Goal: Task Accomplishment & Management: Manage account settings

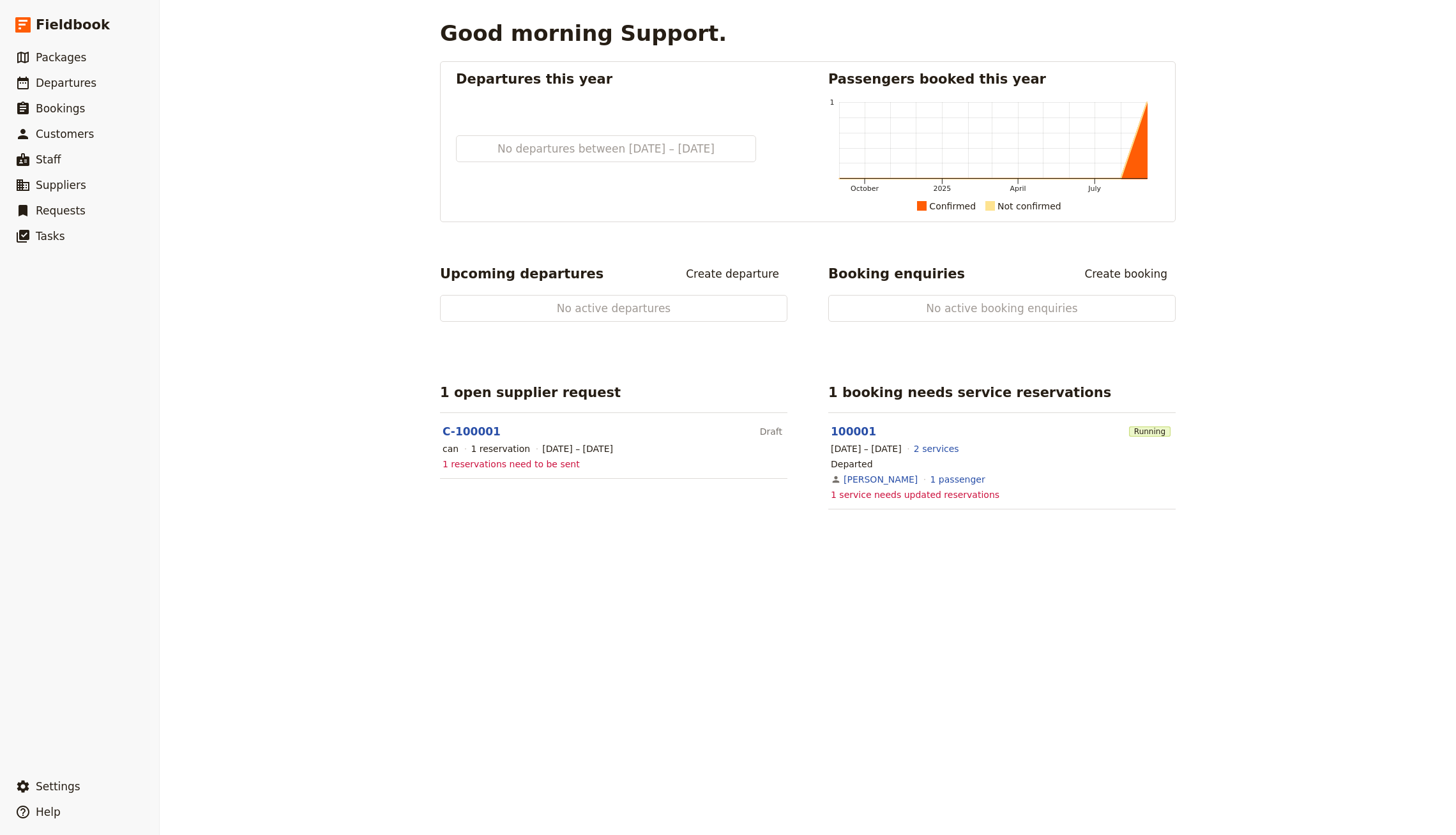
click at [303, 219] on div "Good morning Support. Departures this year No departures between [DATE] – [DATE…" at bounding box center [808, 417] width 1296 height 835
click at [74, 82] on span "Departures" at bounding box center [66, 83] width 61 height 13
select select "CREATED_AT"
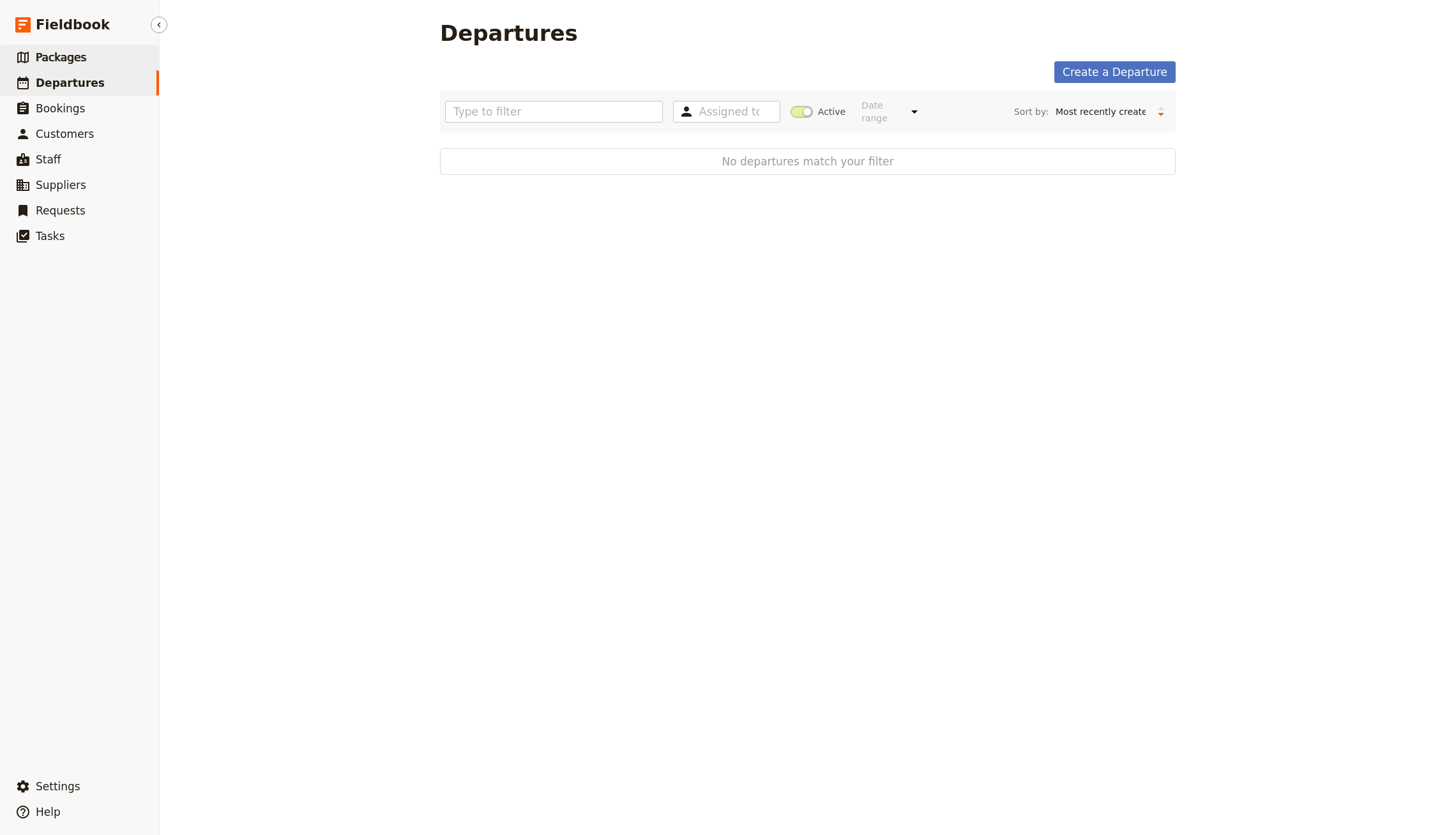
click at [132, 60] on link "​ Packages" at bounding box center [79, 57] width 159 height 25
select select "UPDATED_AT"
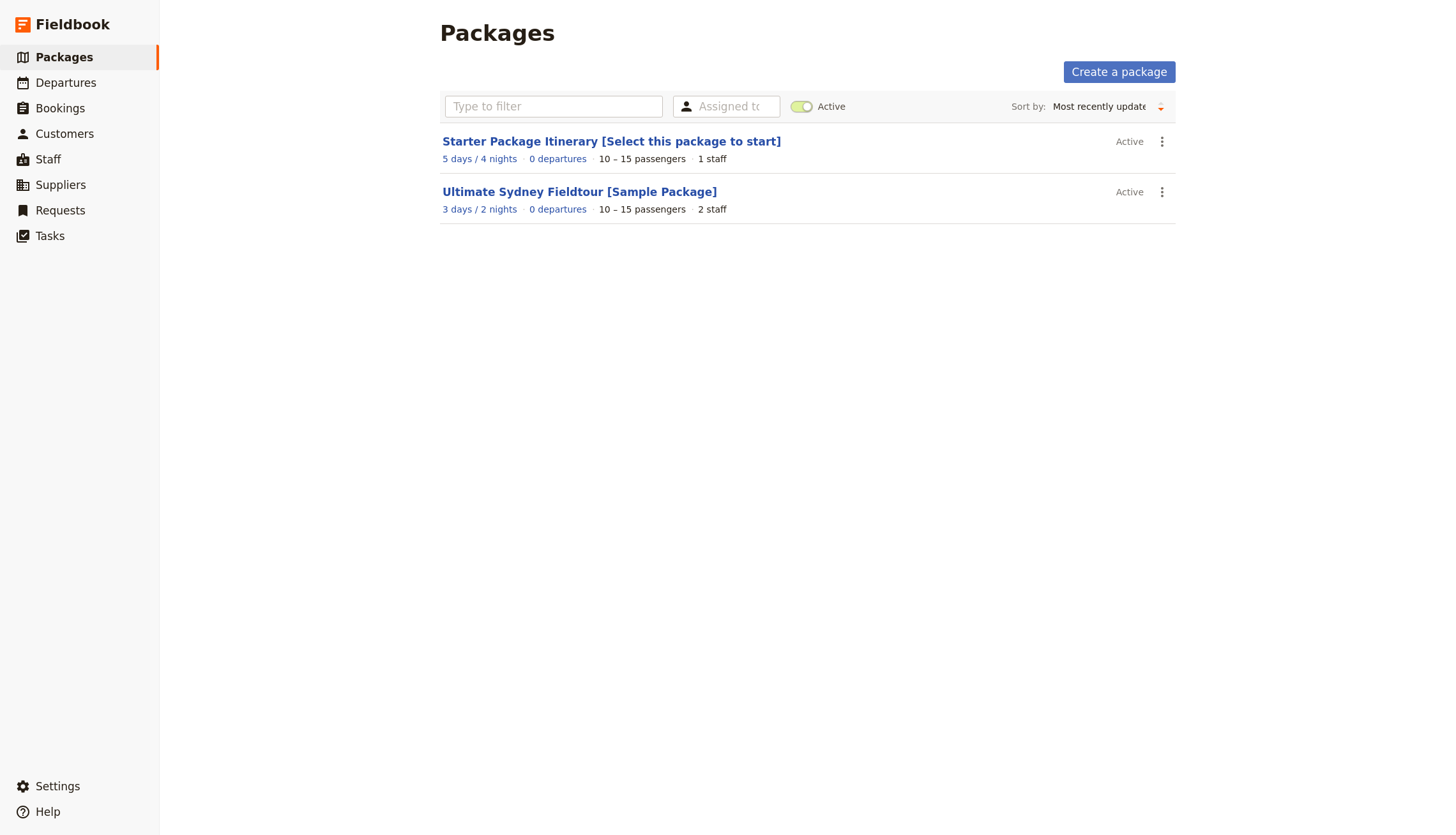
click at [661, 210] on div "10 – 15 passengers" at bounding box center [642, 209] width 87 height 13
click at [652, 192] on link "Ultimate Sydney Fieldtour [Sample Package]" at bounding box center [579, 192] width 274 height 13
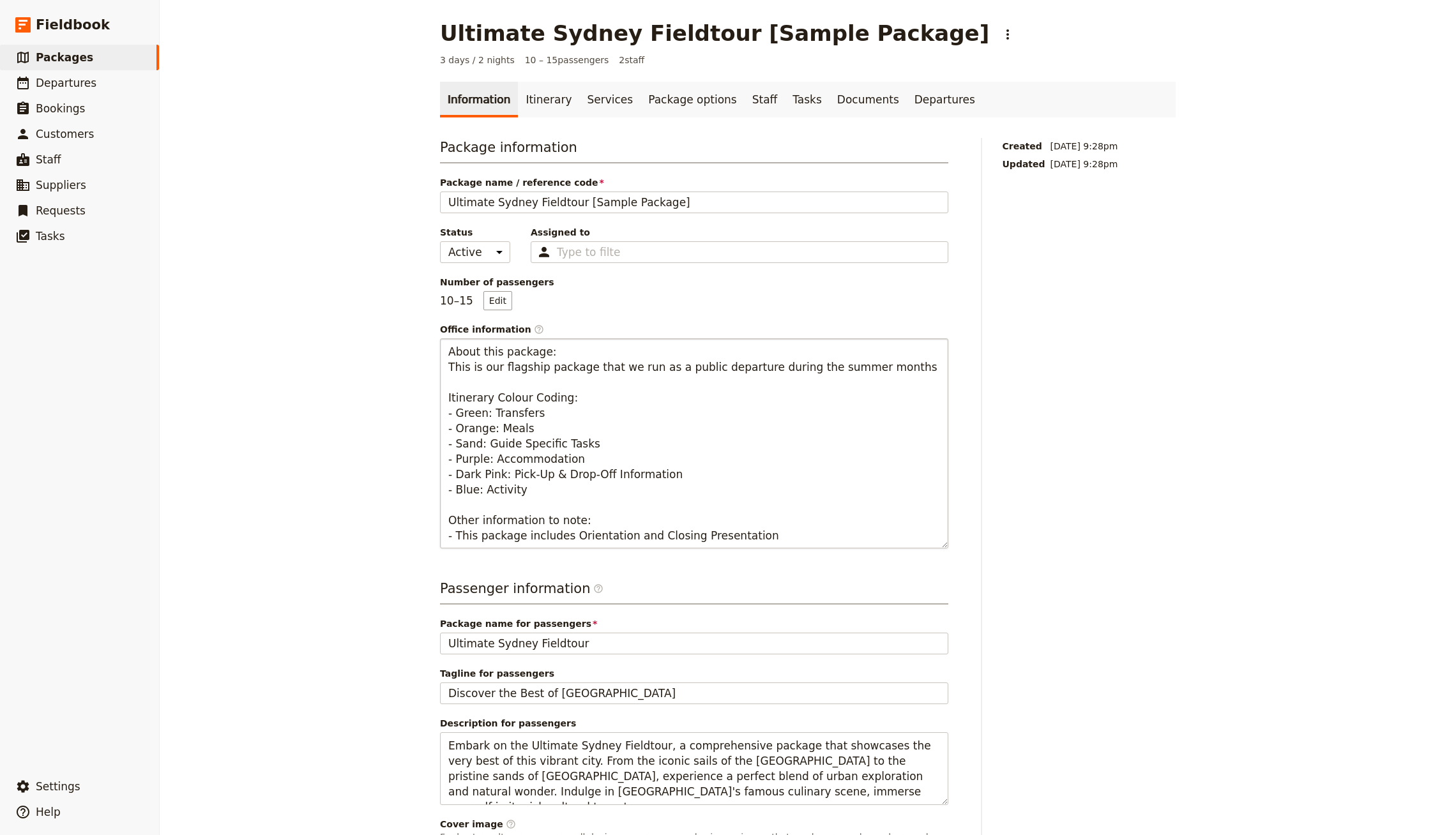
scroll to position [105, 0]
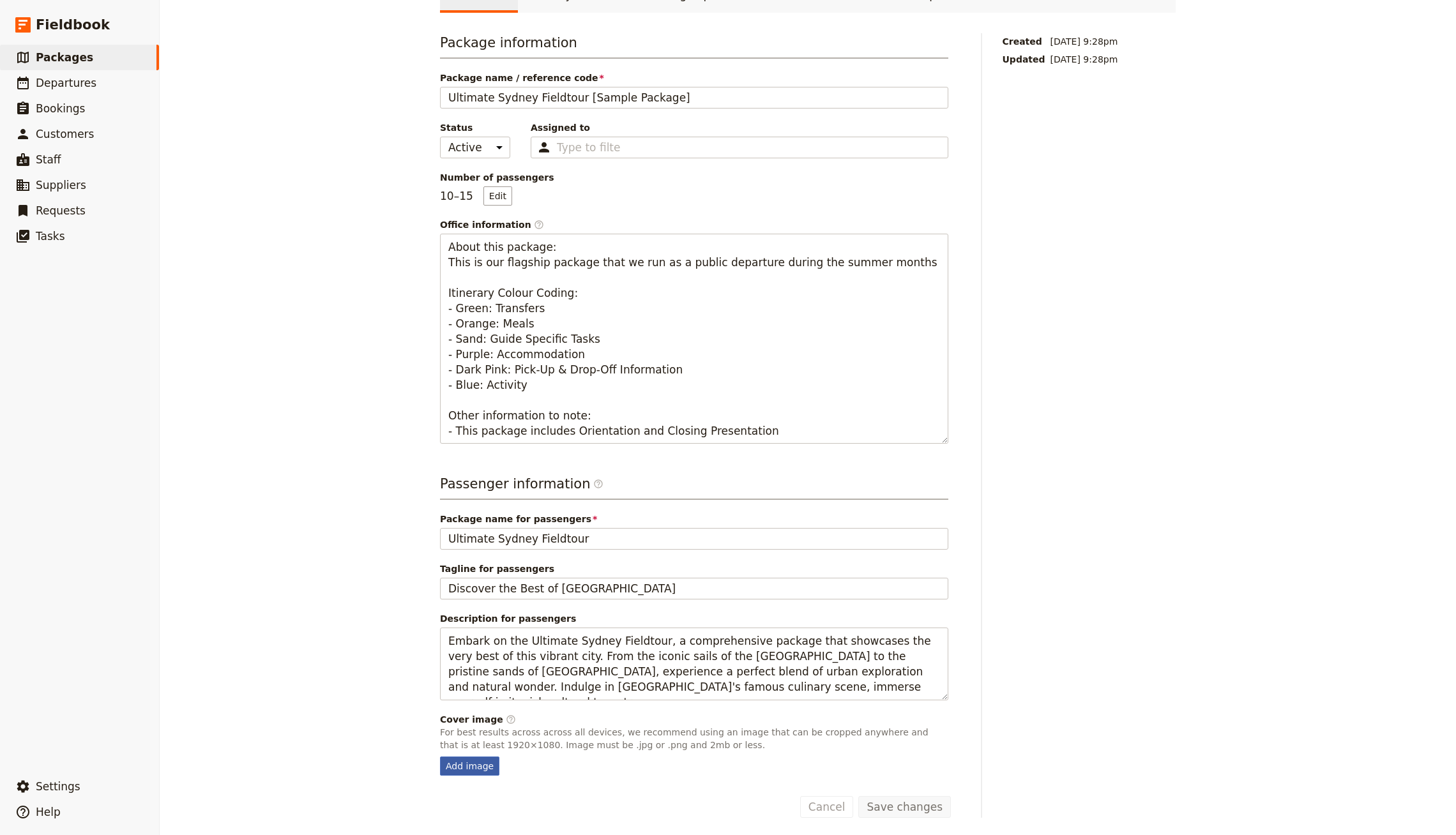
click at [469, 759] on div "Add image" at bounding box center [469, 766] width 59 height 19
click at [440, 756] on input "Add image" at bounding box center [439, 756] width 1 height 1
type input "C:\fakepath\Cover Image.jpg"
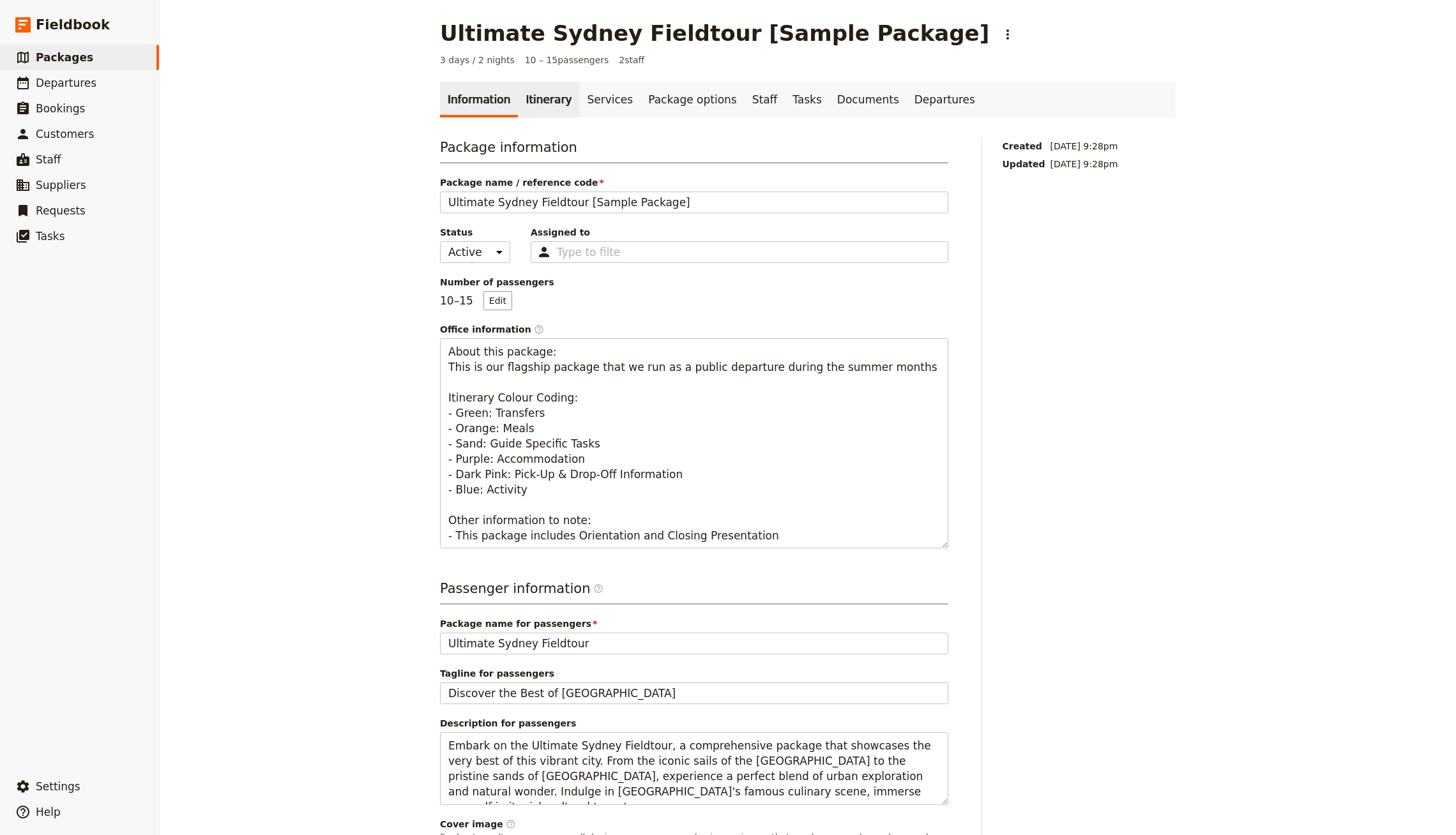
click at [527, 96] on link "Itinerary" at bounding box center [548, 100] width 62 height 35
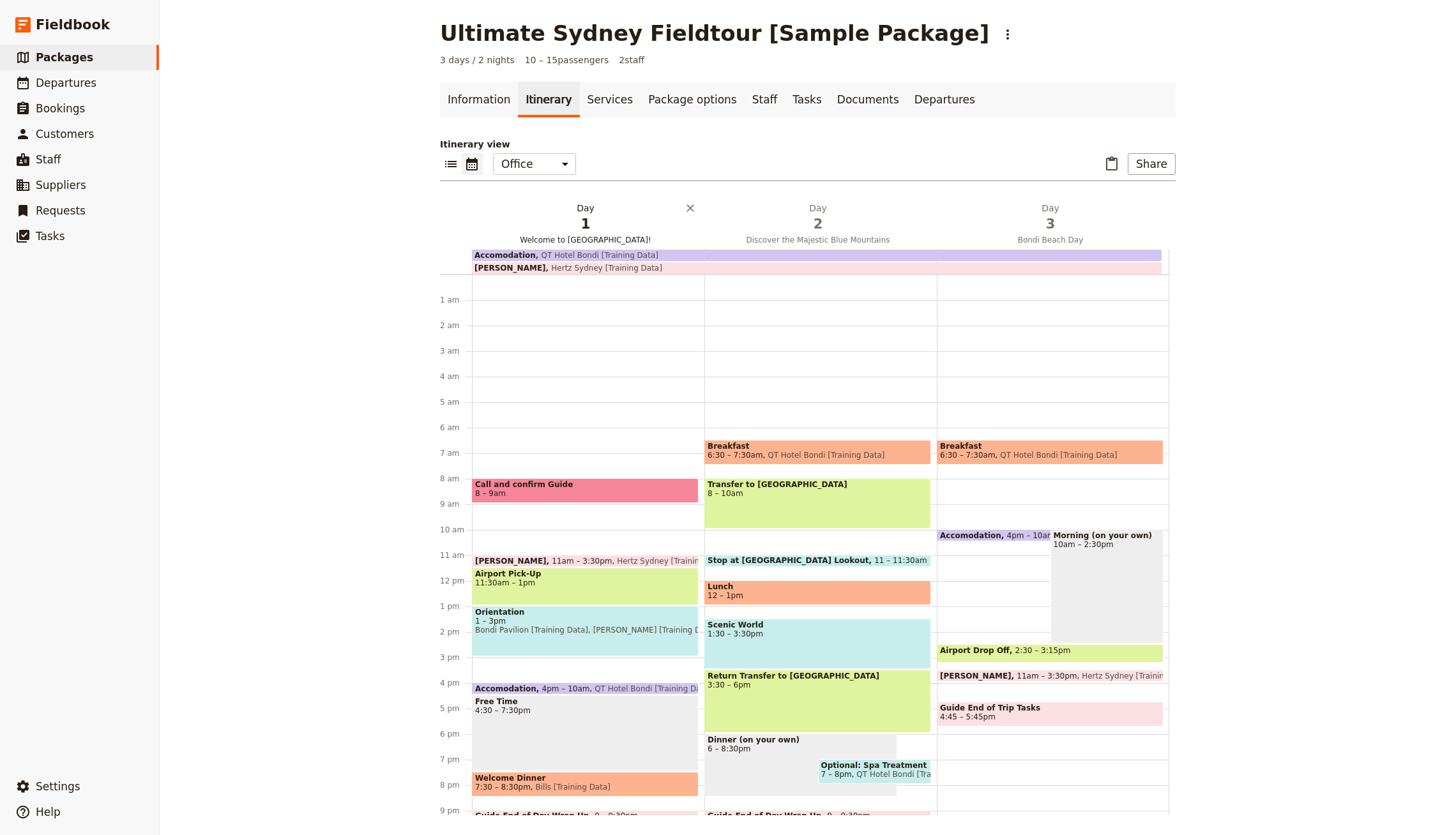
scroll to position [72, 0]
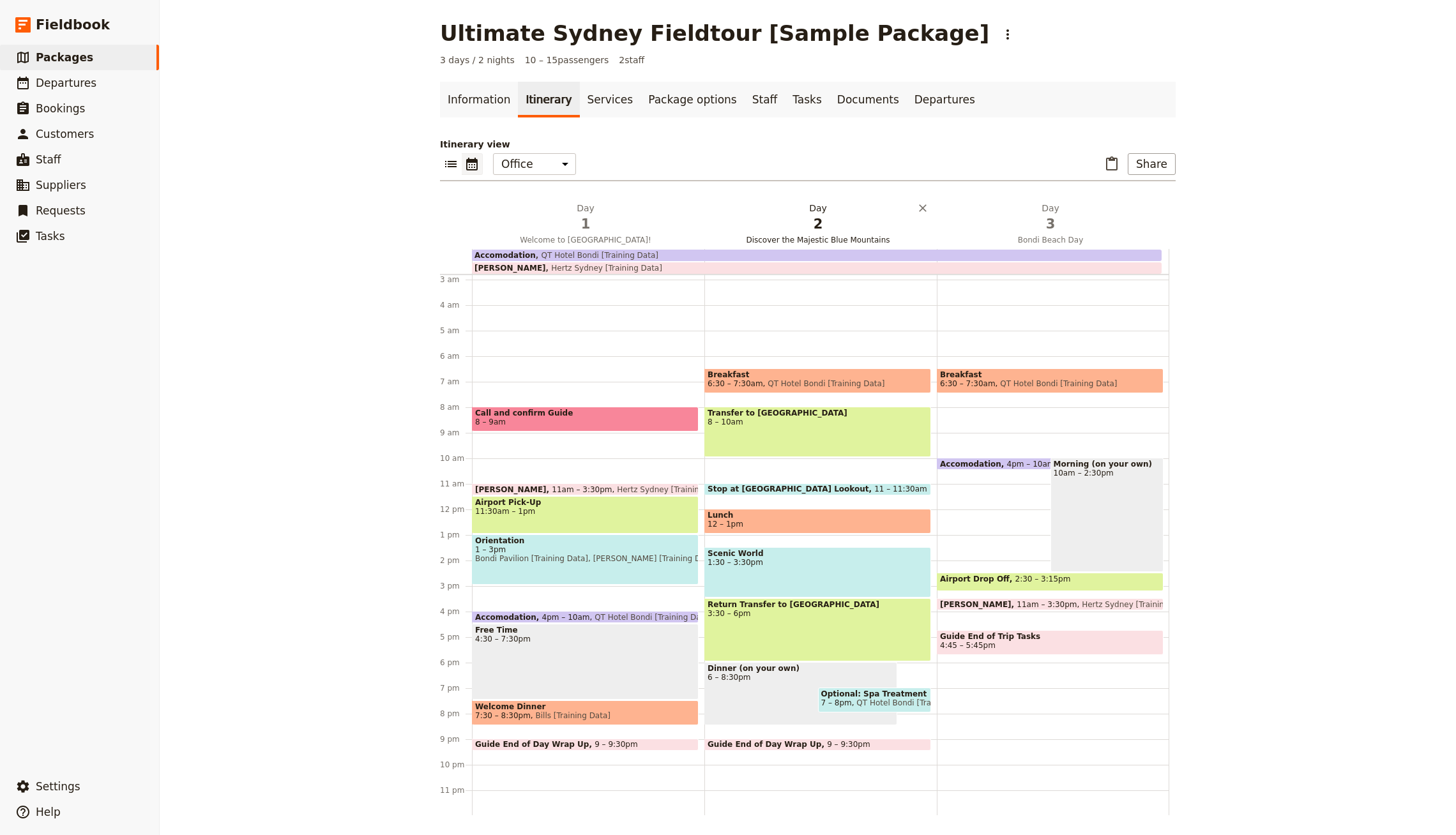
click at [561, 227] on span "1" at bounding box center [585, 224] width 217 height 19
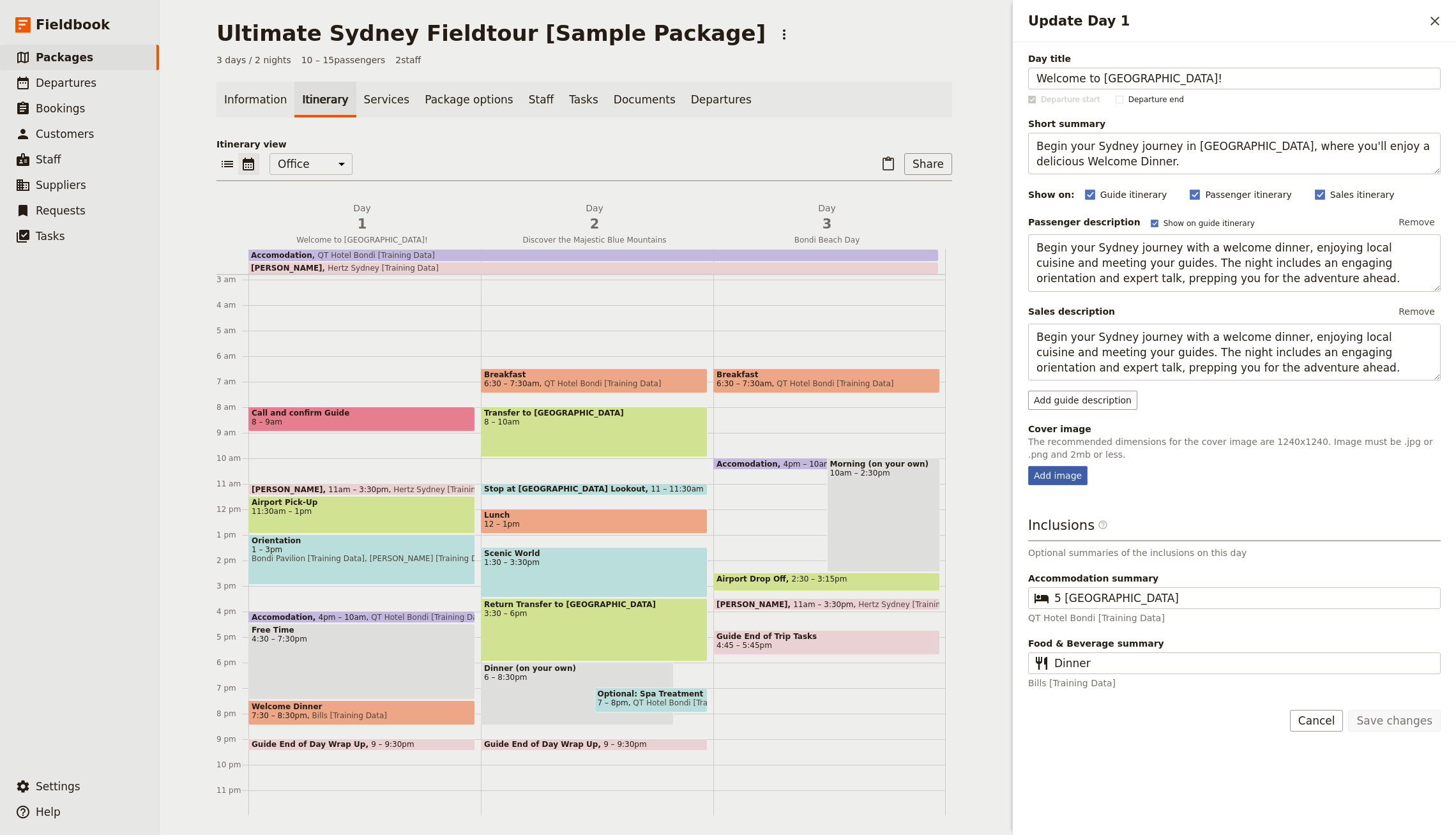
click at [1071, 470] on div "Add image" at bounding box center [1058, 475] width 59 height 19
click at [1028, 466] on input "Add image" at bounding box center [1027, 465] width 1 height 1
type input "C:\fakepath\Day 1.jpg"
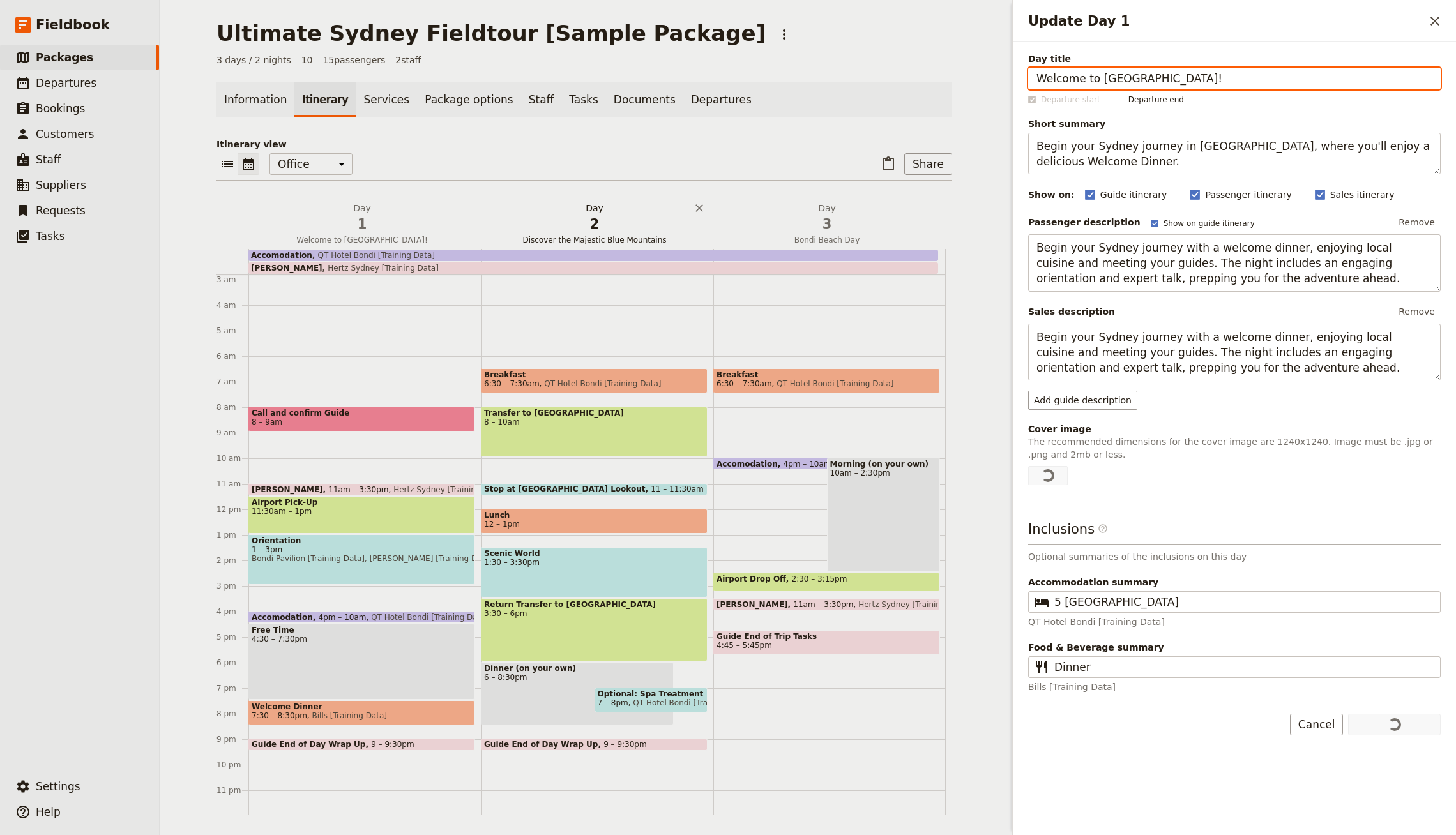
click at [588, 221] on span "2" at bounding box center [594, 224] width 217 height 19
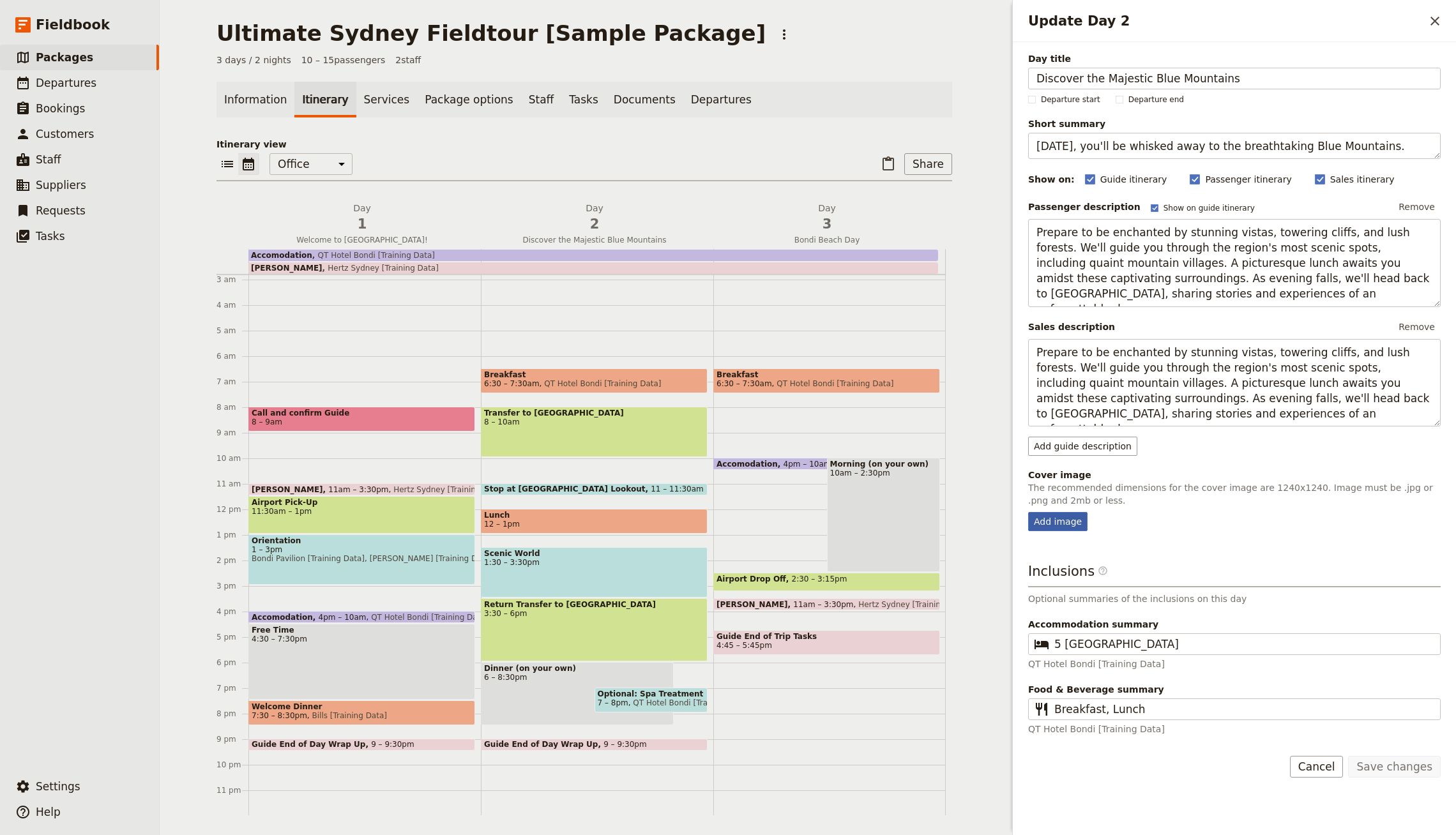
click at [1050, 518] on div "Add image" at bounding box center [1058, 522] width 59 height 19
click at [1028, 512] on input "Add image" at bounding box center [1027, 512] width 1 height 1
type input "C:\fakepath\Day 2.jpg"
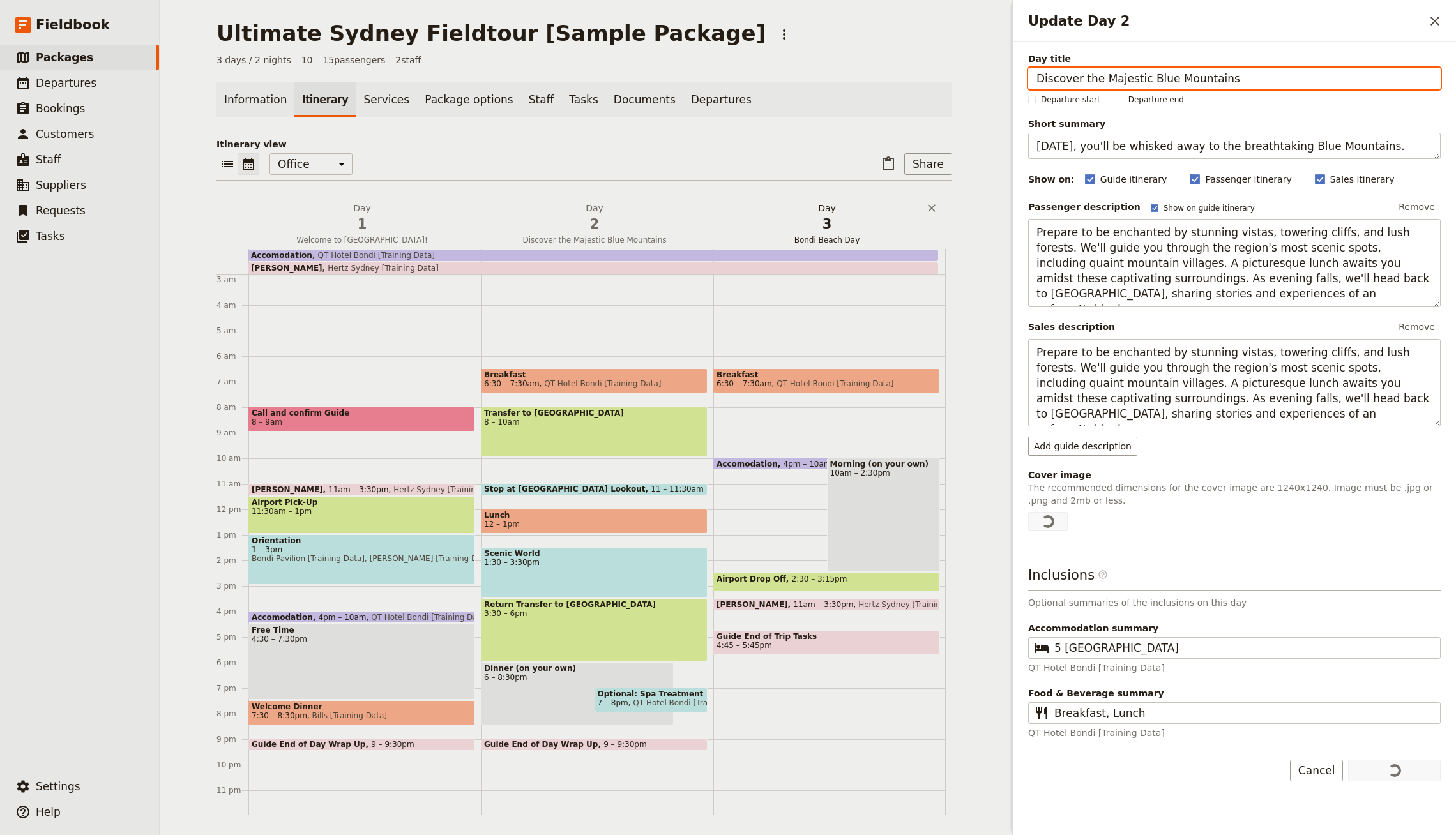
click at [838, 219] on span "3" at bounding box center [826, 224] width 217 height 19
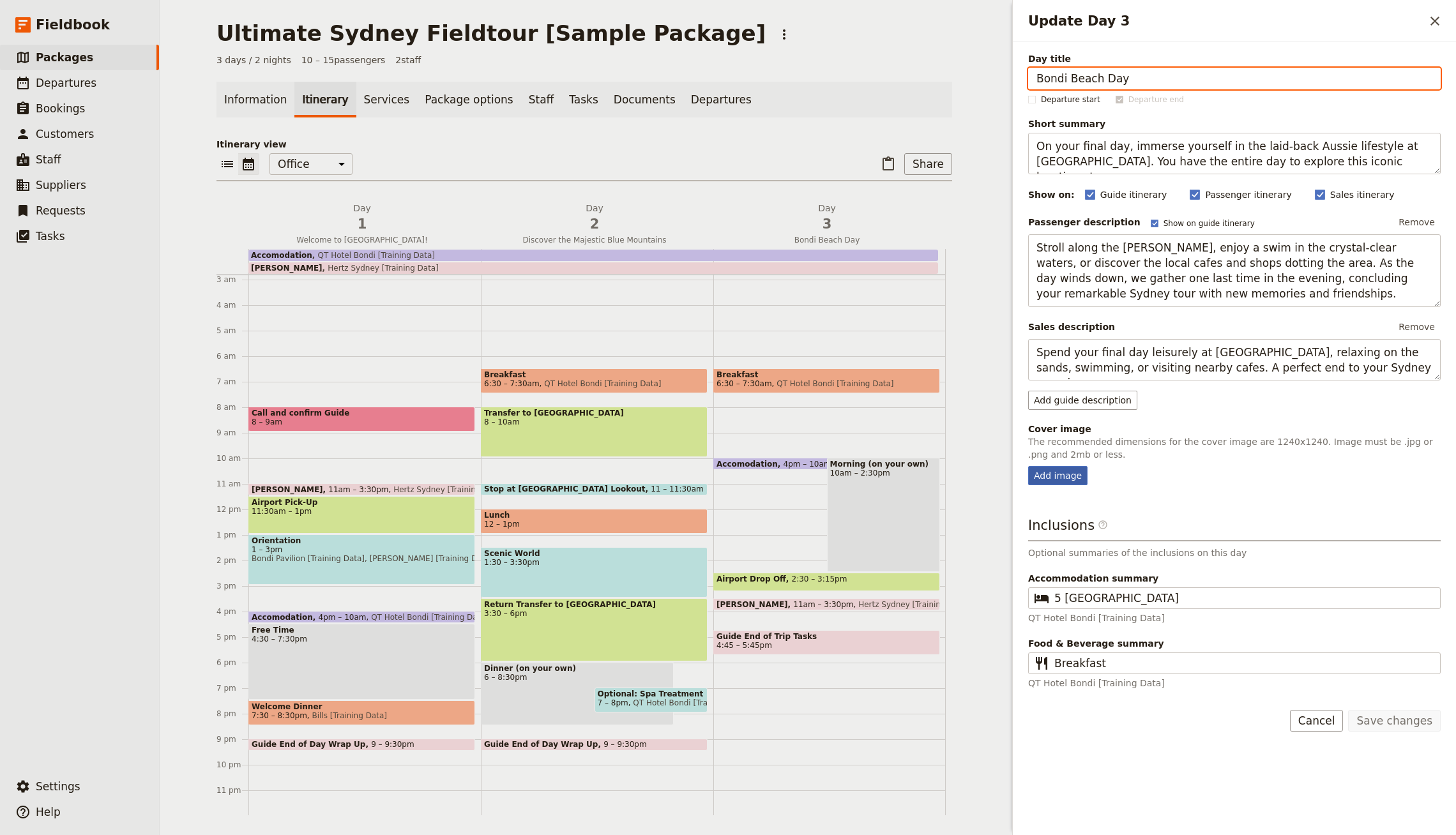
click at [1057, 478] on div "Add image" at bounding box center [1058, 475] width 59 height 19
click at [1028, 466] on input "Add image" at bounding box center [1027, 465] width 1 height 1
type input "C:\fakepath\Day 3.jpeg"
click at [683, 95] on link "Departures" at bounding box center [721, 100] width 76 height 35
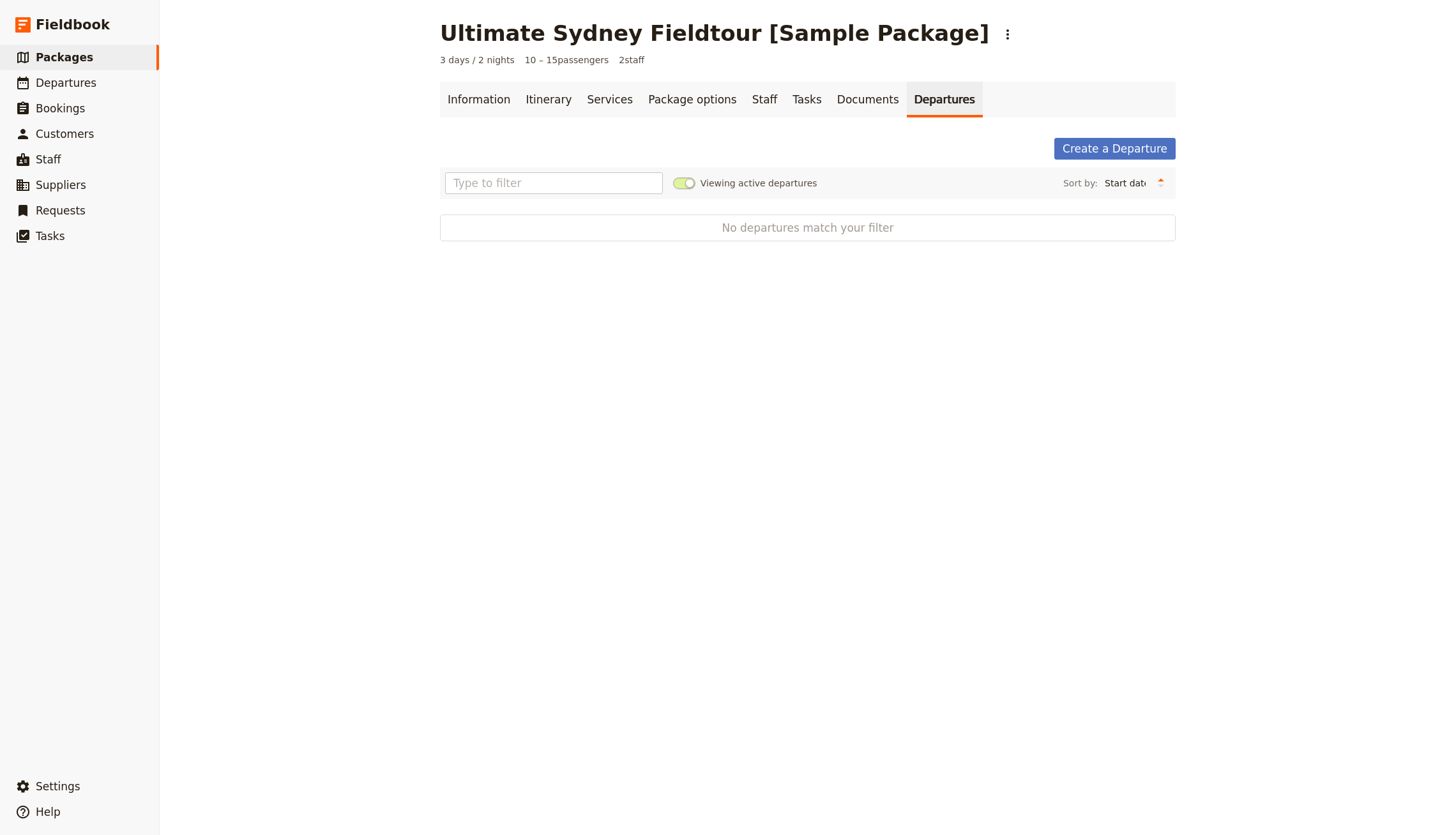
click at [1144, 137] on div "Information Itinerary Services Package options Staff Tasks Documents Departures…" at bounding box center [807, 161] width 735 height 160
click at [1088, 136] on div "Information Itinerary Services Package options Staff Tasks Documents Departures…" at bounding box center [807, 161] width 735 height 160
click at [1091, 142] on link "Create a Departure" at bounding box center [1115, 149] width 122 height 22
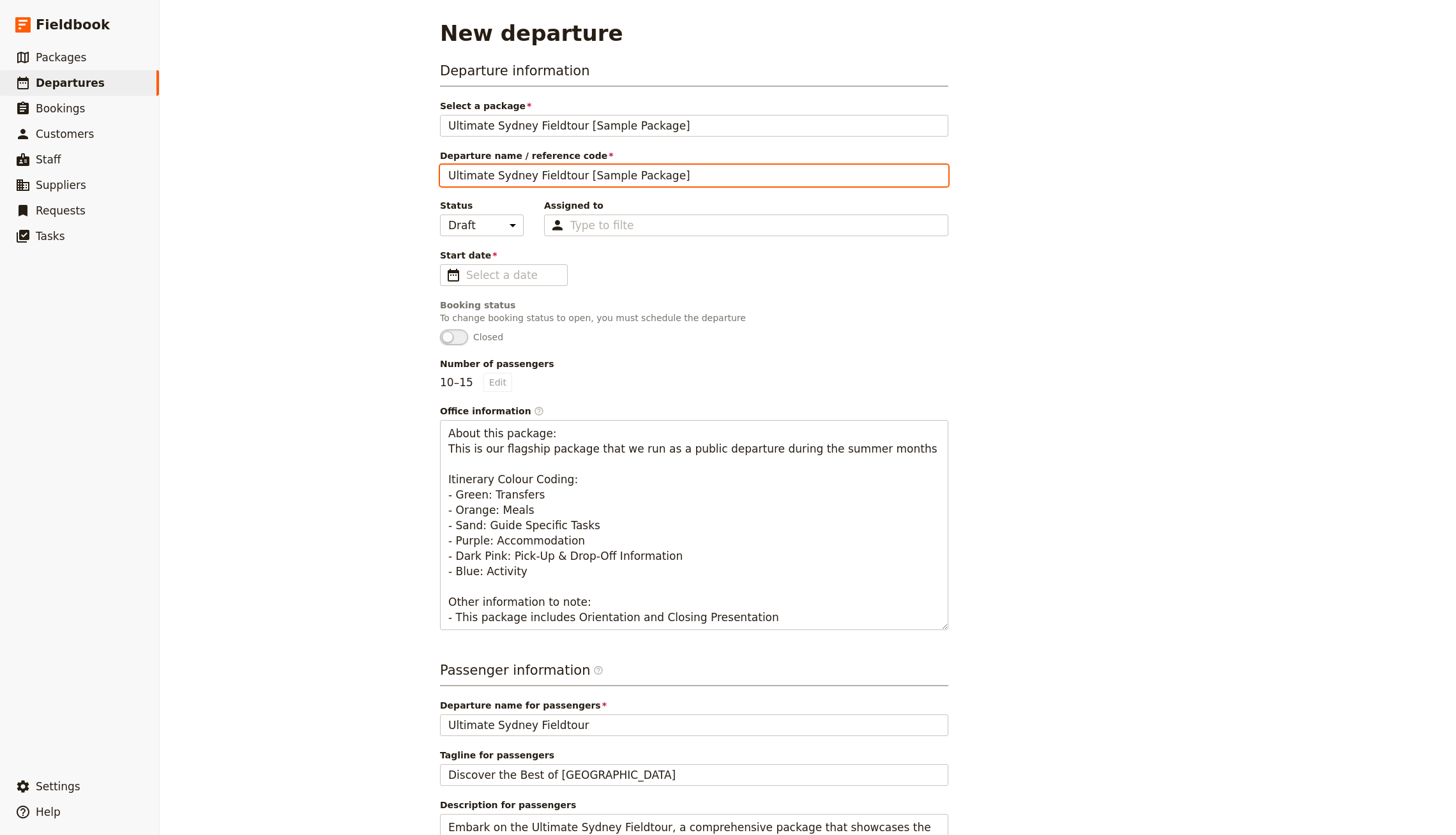
click at [631, 171] on input "Ultimate Sydney Fieldtour [Sample Package]" at bounding box center [694, 176] width 508 height 22
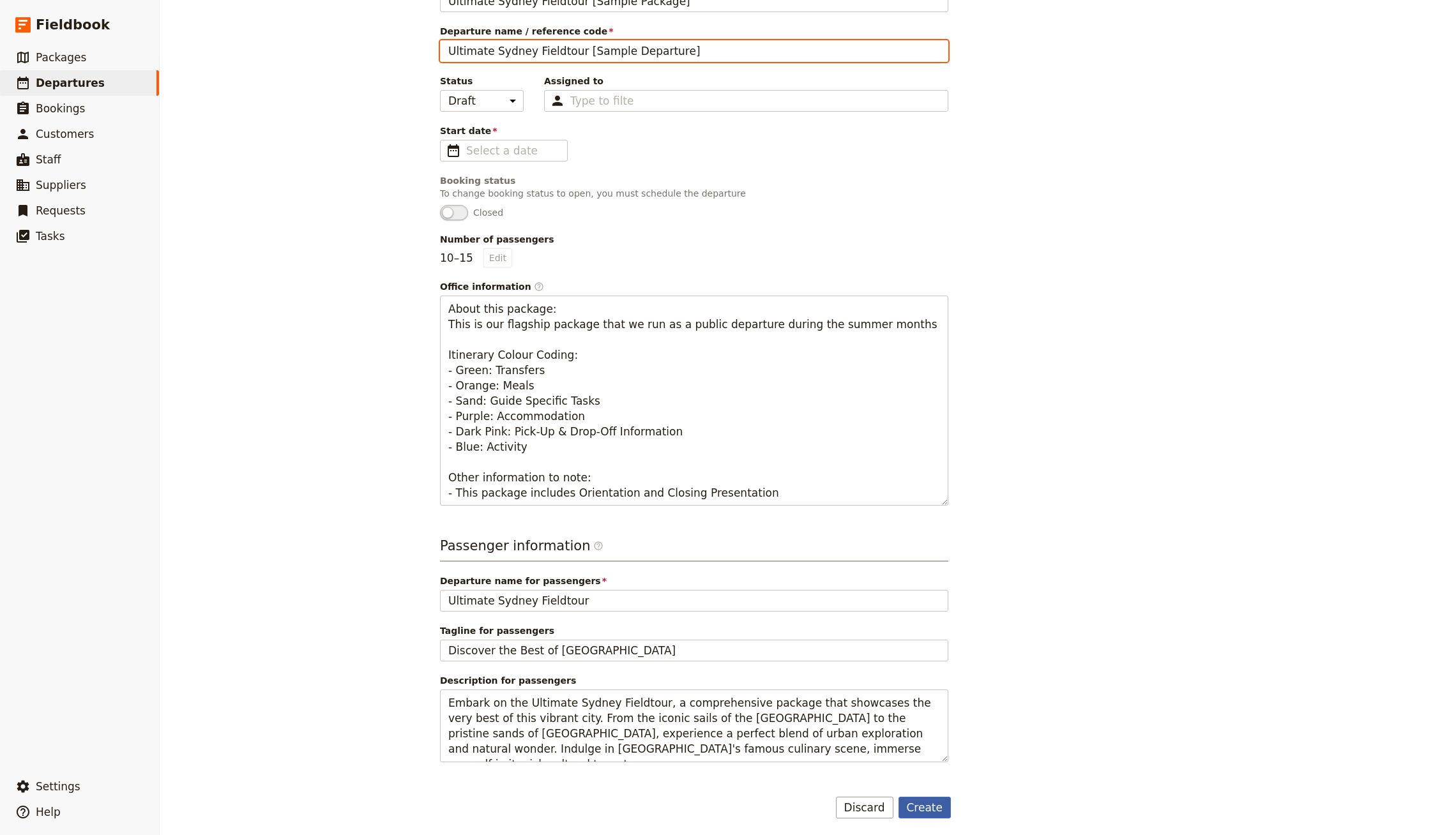
type input "Ultimate Sydney Fieldtour [Sample Departure]"
click at [924, 799] on button "Create" at bounding box center [924, 808] width 53 height 22
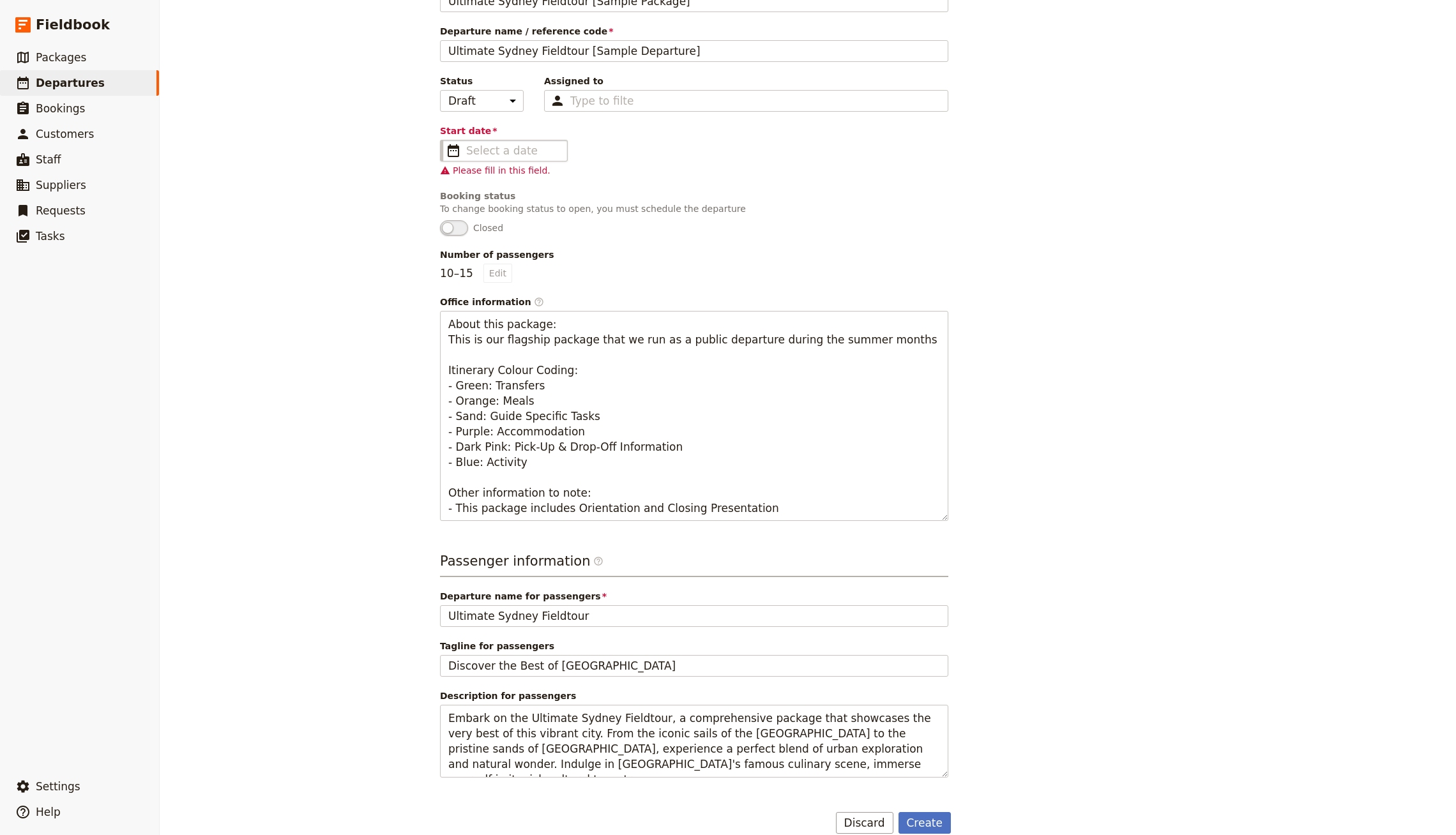
click at [450, 143] on span "​" at bounding box center [453, 150] width 15 height 15
click at [466, 143] on input "Start date ​" at bounding box center [512, 150] width 93 height 15
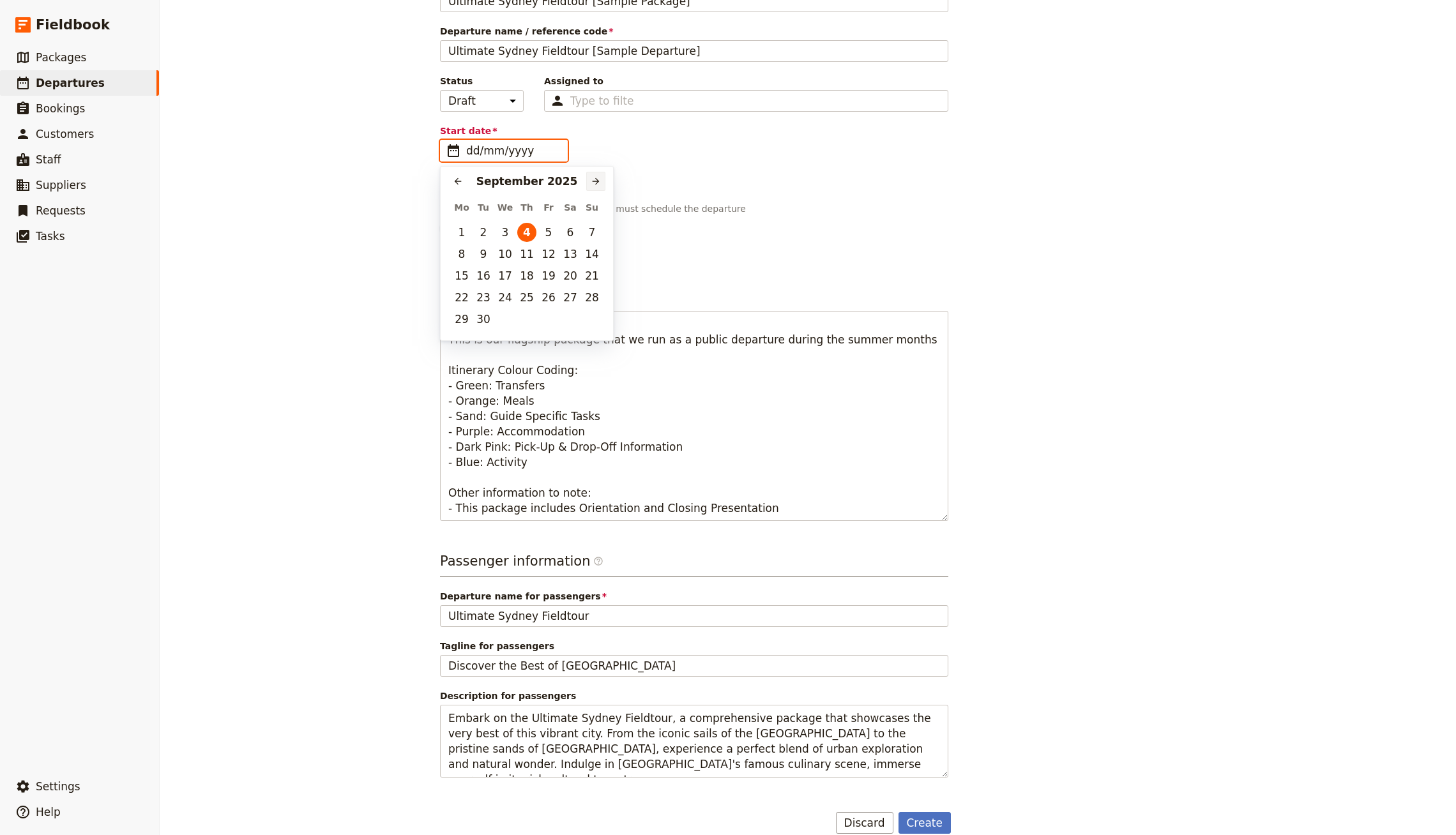
click at [588, 184] on button "​" at bounding box center [595, 181] width 19 height 19
click at [457, 271] on button "12" at bounding box center [462, 275] width 19 height 19
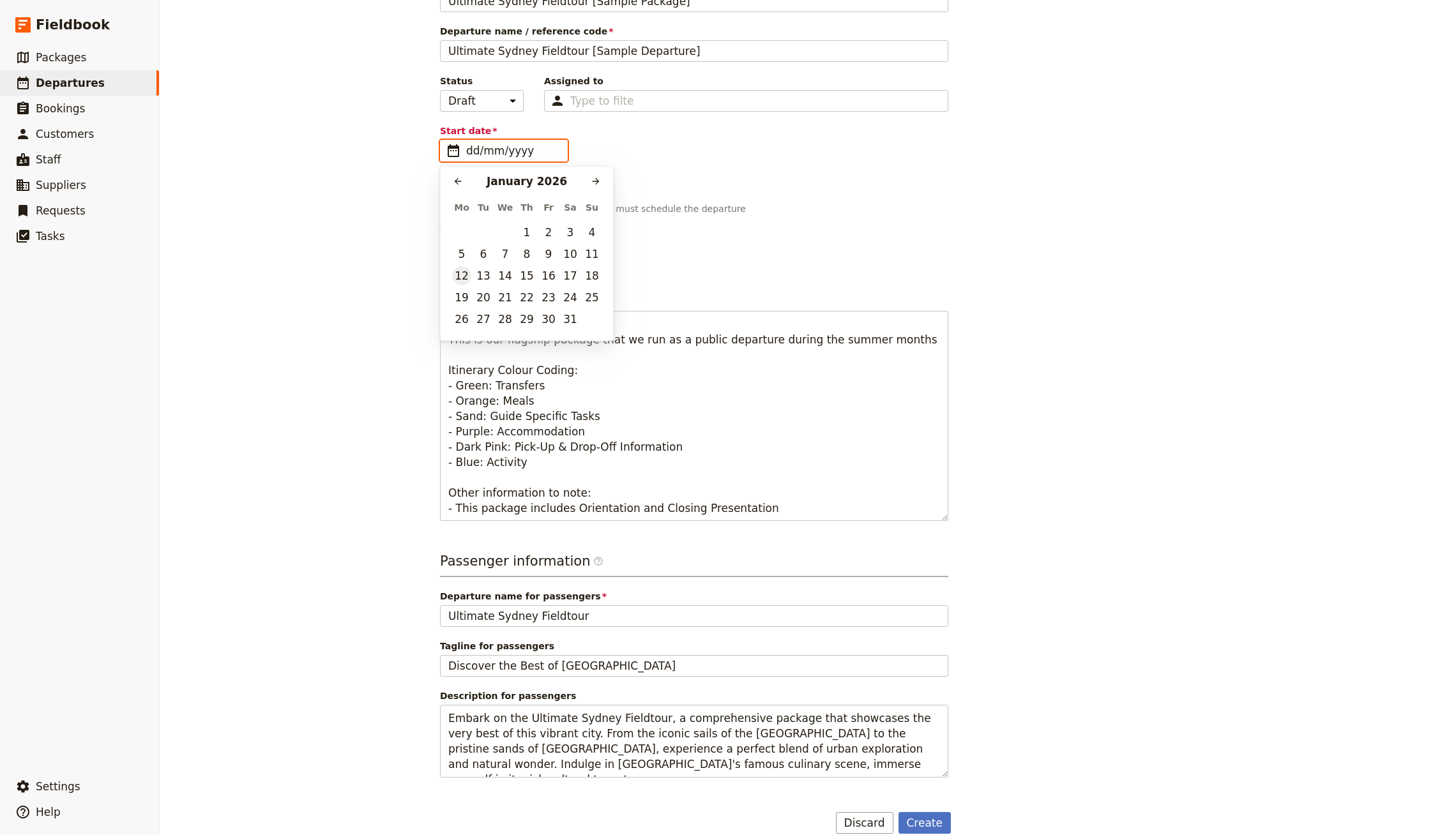
type input "[DATE]"
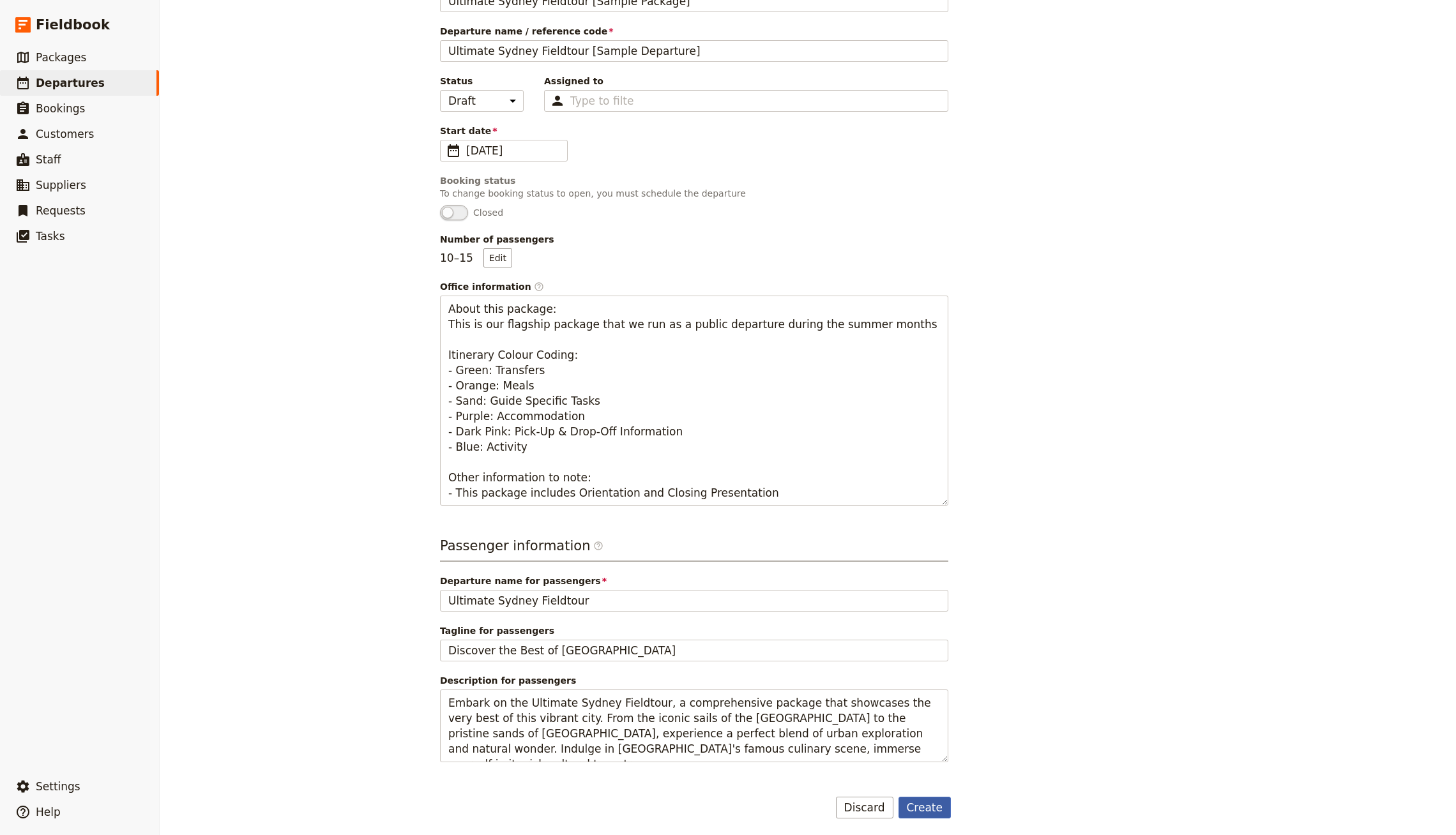
click at [915, 804] on button "Create" at bounding box center [924, 808] width 53 height 22
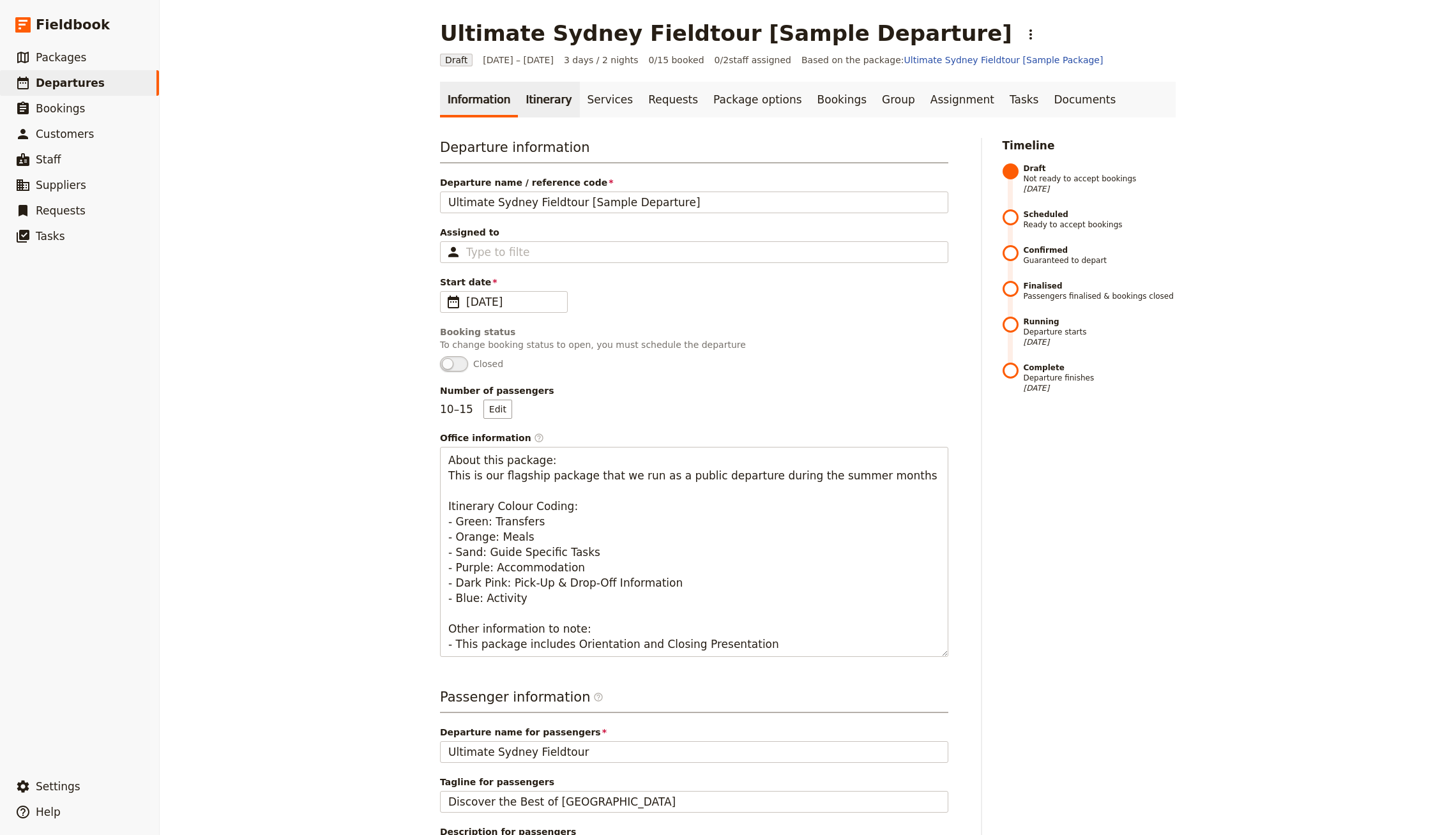
click at [519, 109] on link "Itinerary" at bounding box center [548, 100] width 62 height 35
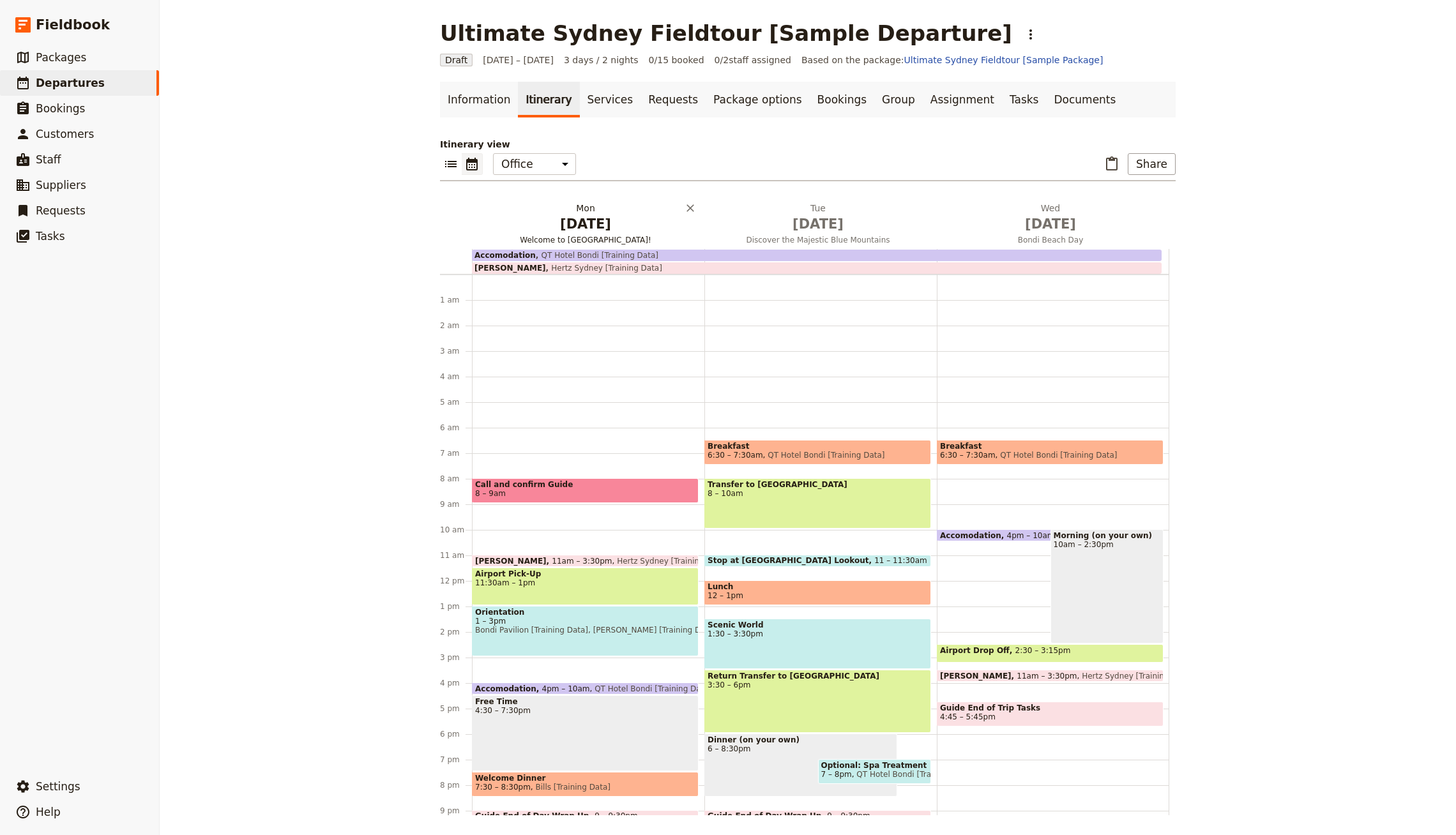
scroll to position [72, 0]
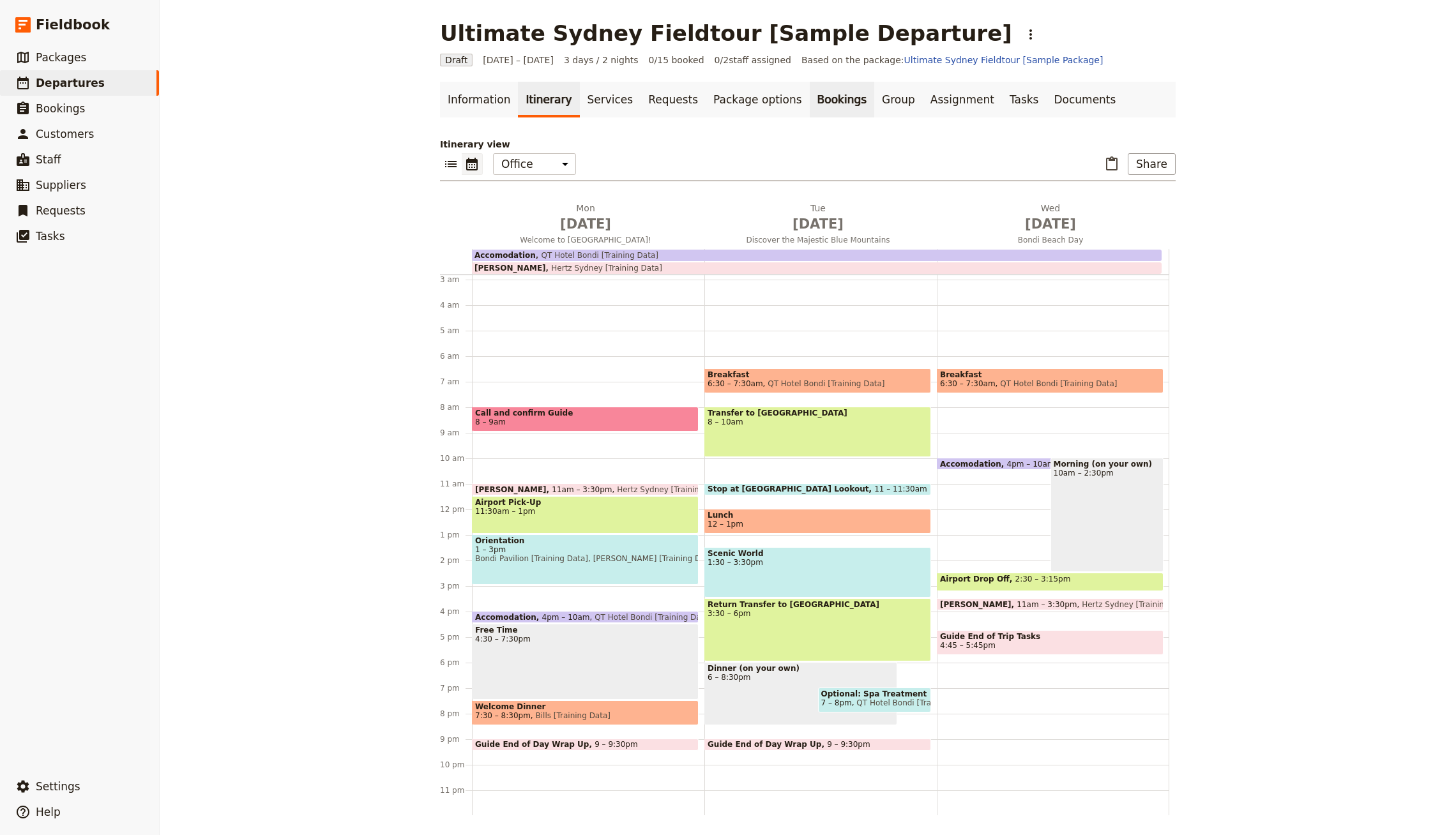
click at [809, 90] on link "Bookings" at bounding box center [842, 100] width 64 height 35
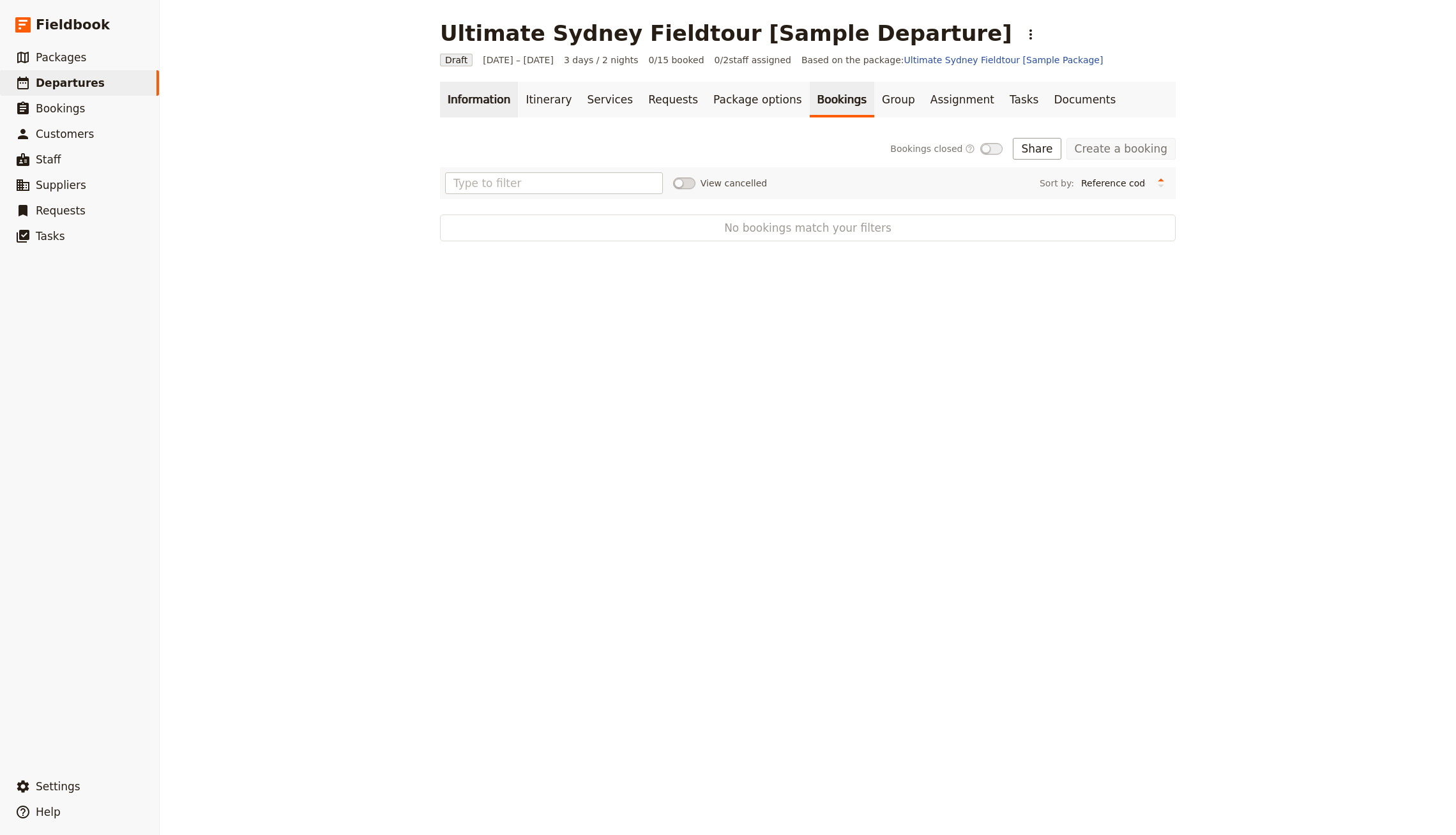
click at [484, 101] on link "Information" at bounding box center [479, 100] width 78 height 35
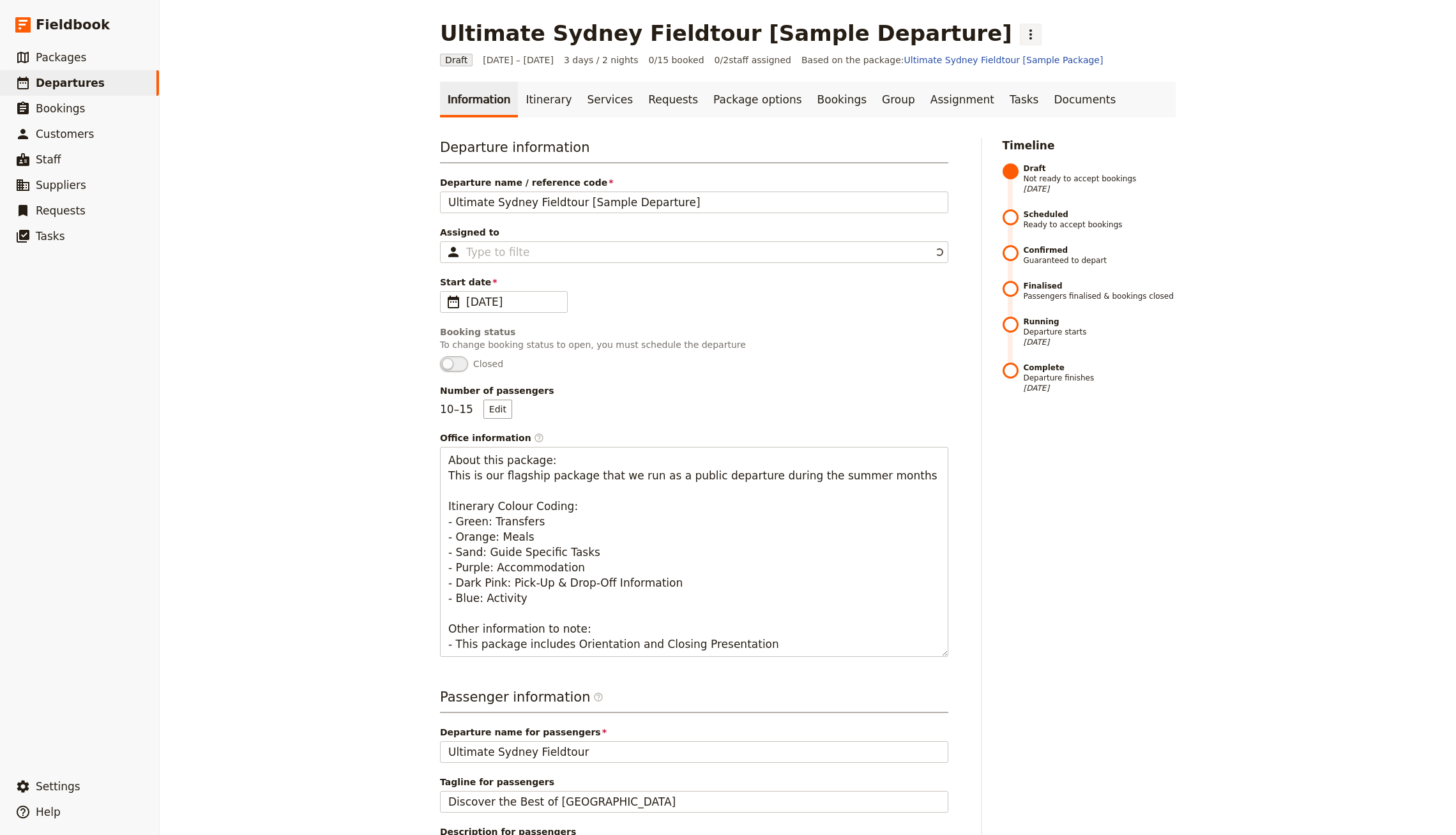
click at [1023, 35] on icon "Actions" at bounding box center [1031, 35] width 15 height 15
click at [953, 98] on span "Schedule departure" at bounding box center [951, 101] width 88 height 13
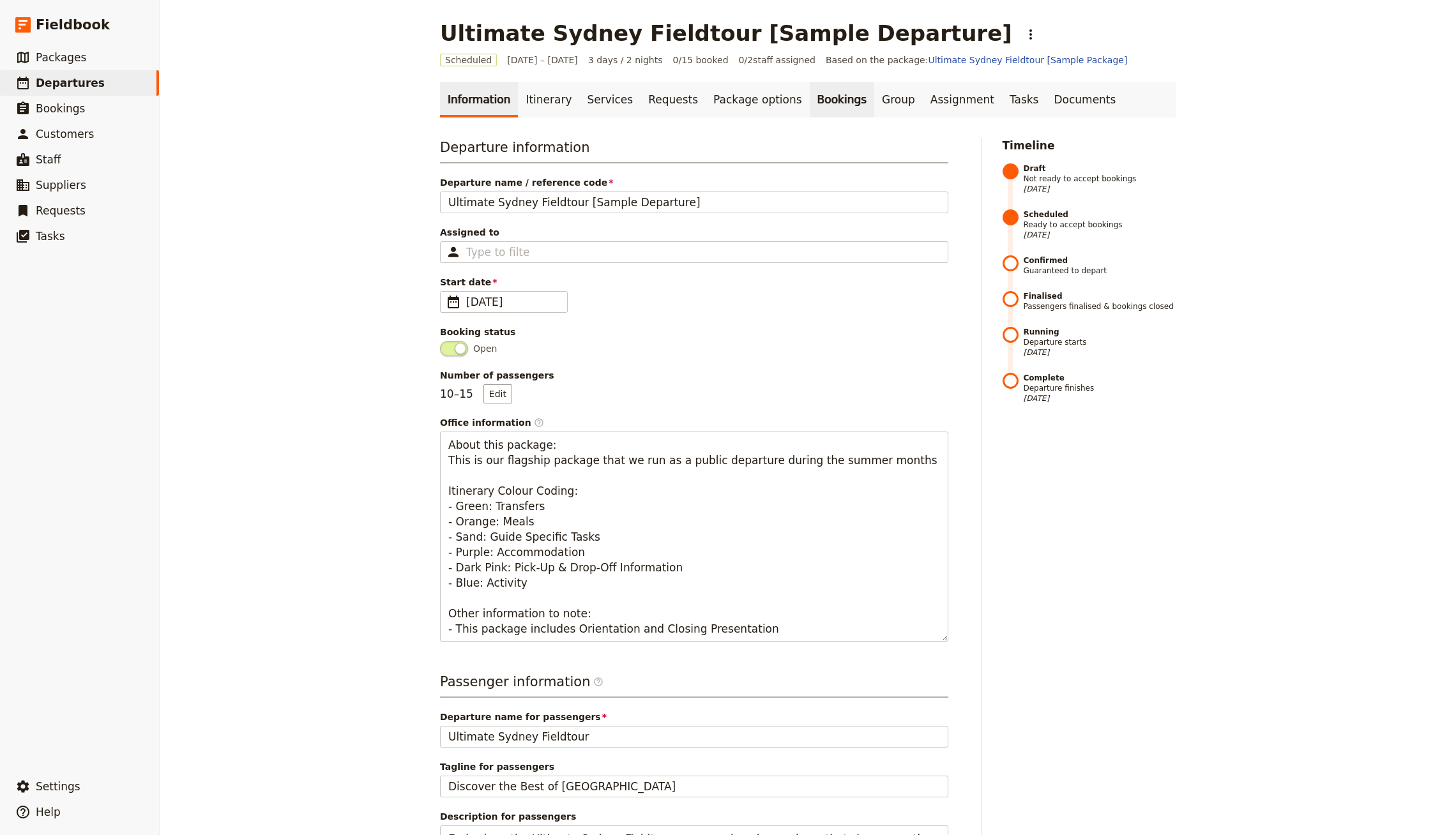
click at [812, 95] on link "Bookings" at bounding box center [842, 100] width 64 height 35
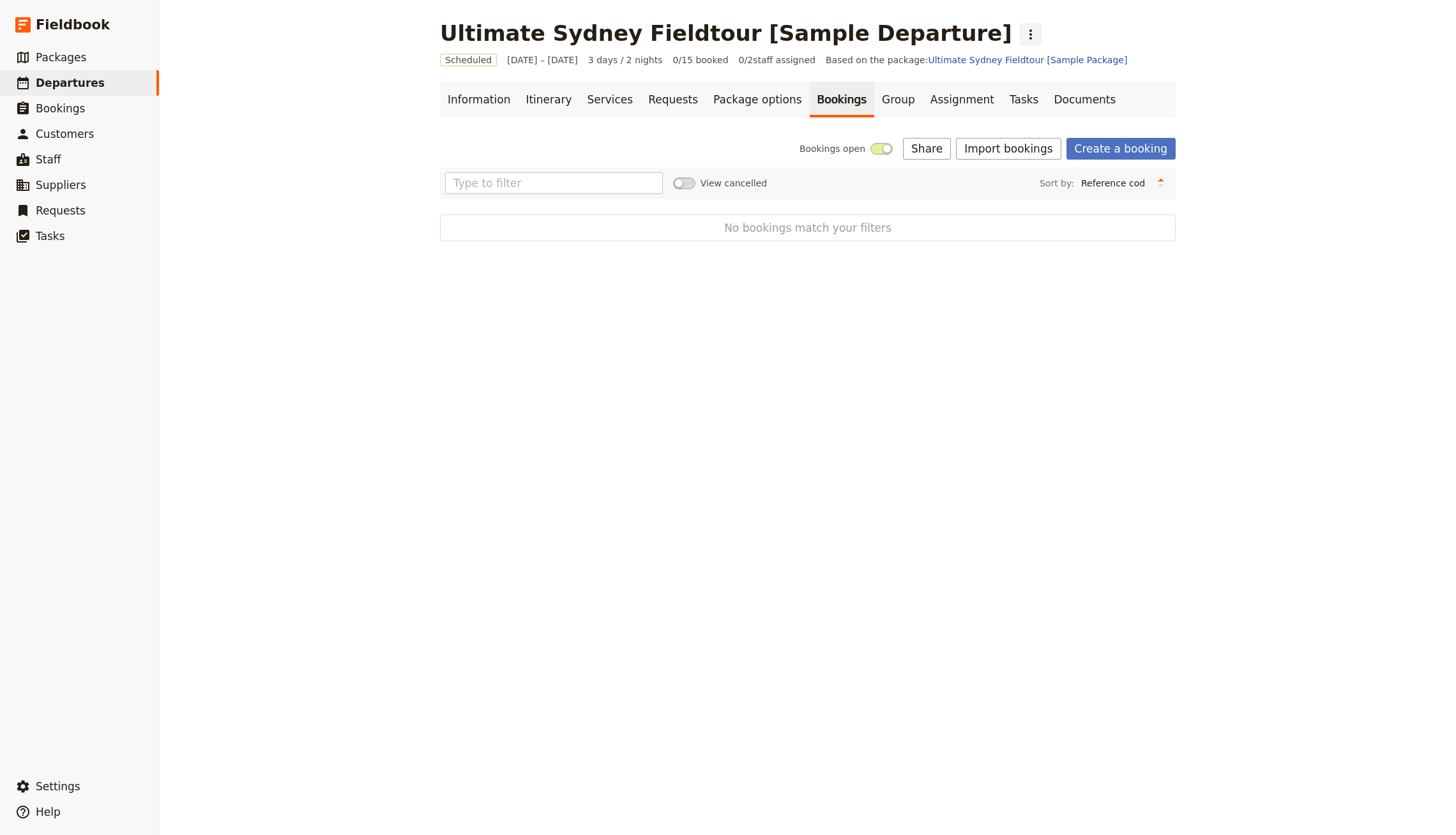
click at [1020, 24] on button "​" at bounding box center [1031, 35] width 22 height 22
click at [1037, 154] on button "Import bookings" at bounding box center [1008, 149] width 105 height 22
click at [1035, 182] on button "Import Bookings" at bounding box center [1060, 176] width 174 height 18
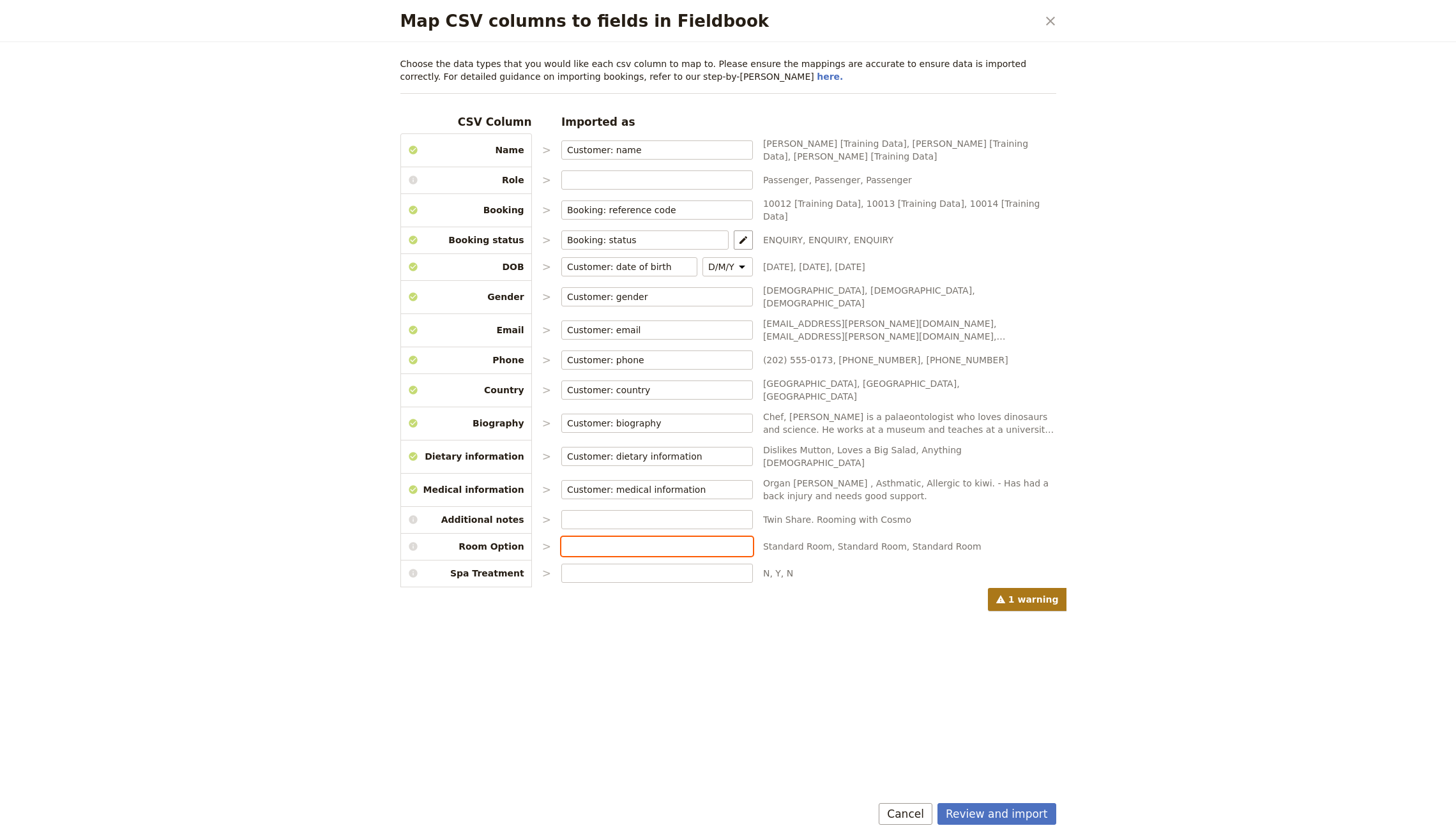
click at [673, 540] on input "Map CSV columns to fields in Fieldbook" at bounding box center [657, 546] width 180 height 13
type input "Booking: package option"
click at [733, 537] on button "​" at bounding box center [743, 546] width 19 height 19
click at [872, 523] on div "CSV value Package option choice Standard Room Room Option: Standard Room Room O…" at bounding box center [856, 517] width 216 height 52
click at [884, 513] on select "Room Option: Standard Room Room Option: Premium Room Spa Treatment" at bounding box center [899, 517] width 127 height 14
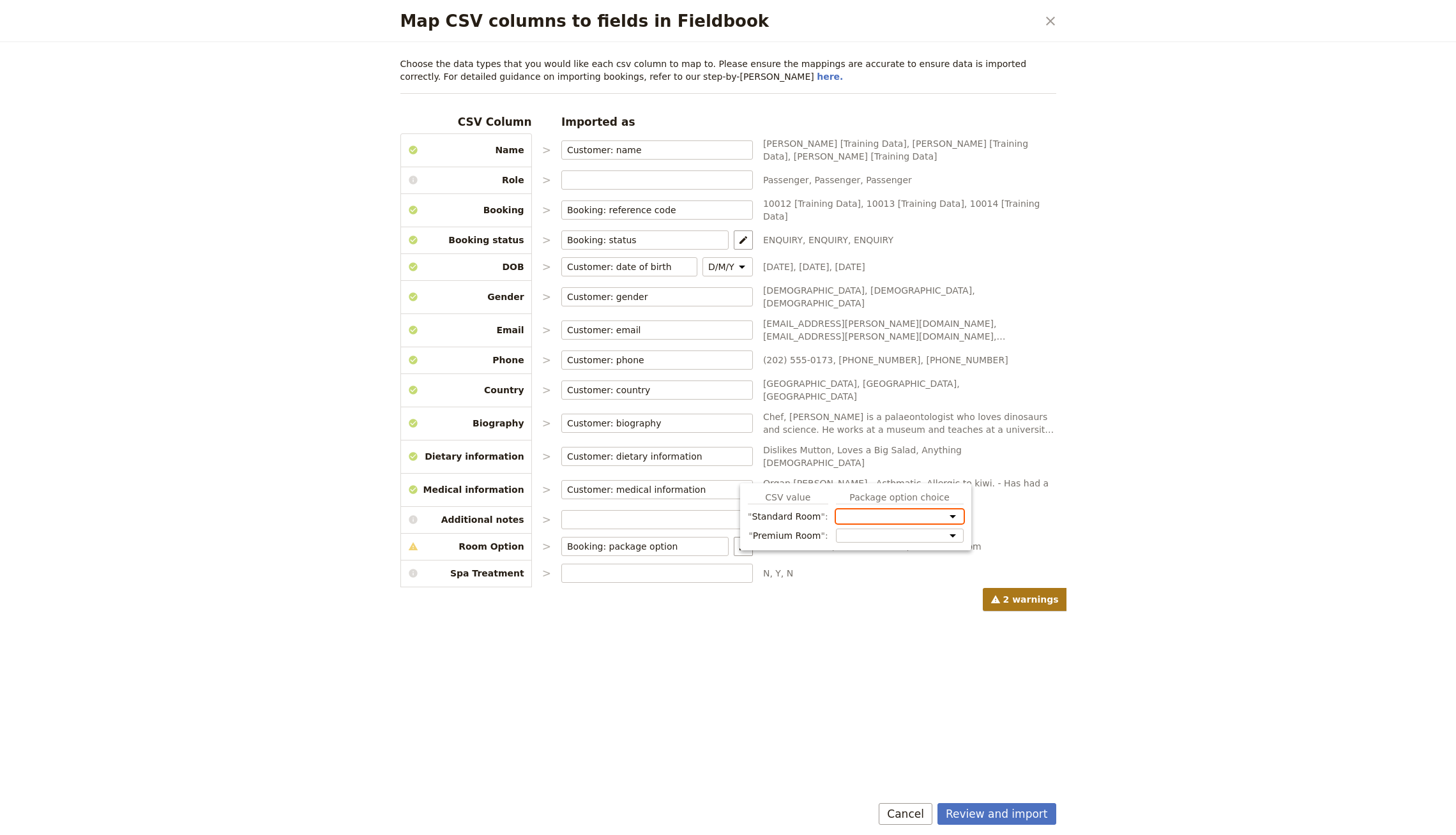
select select "68b8aa2aeae79634fb6ea7f0"
click at [836, 510] on select "Room Option: Standard Room Room Option: Premium Room Spa Treatment" at bounding box center [899, 522] width 127 height 24
click at [625, 564] on label "Map CSV columns to fields in Fieldbook" at bounding box center [657, 573] width 192 height 19
click at [641, 567] on input "Map CSV columns to fields in Fieldbook" at bounding box center [657, 573] width 180 height 13
type input "spa"
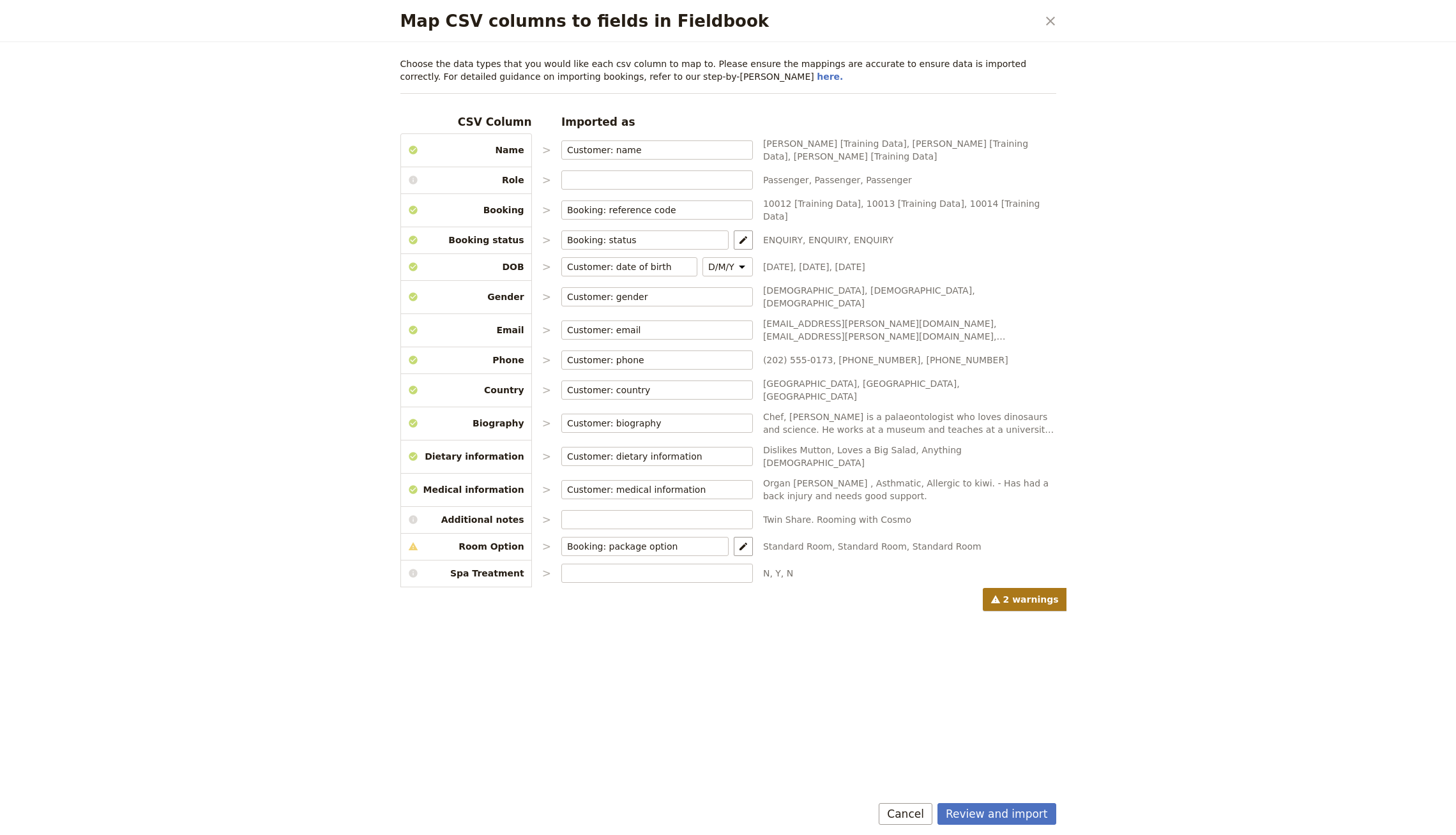
click at [652, 553] on div "Choose the data types that you would like each csv column to map to. Please ens…" at bounding box center [728, 334] width 656 height 554
click at [647, 564] on label "Map CSV columns to fields in Fieldbook" at bounding box center [657, 573] width 192 height 19
click at [647, 567] on input "Map CSV columns to fields in Fieldbook" at bounding box center [657, 573] width 180 height 13
type input "t"
type input "Booking: package option"
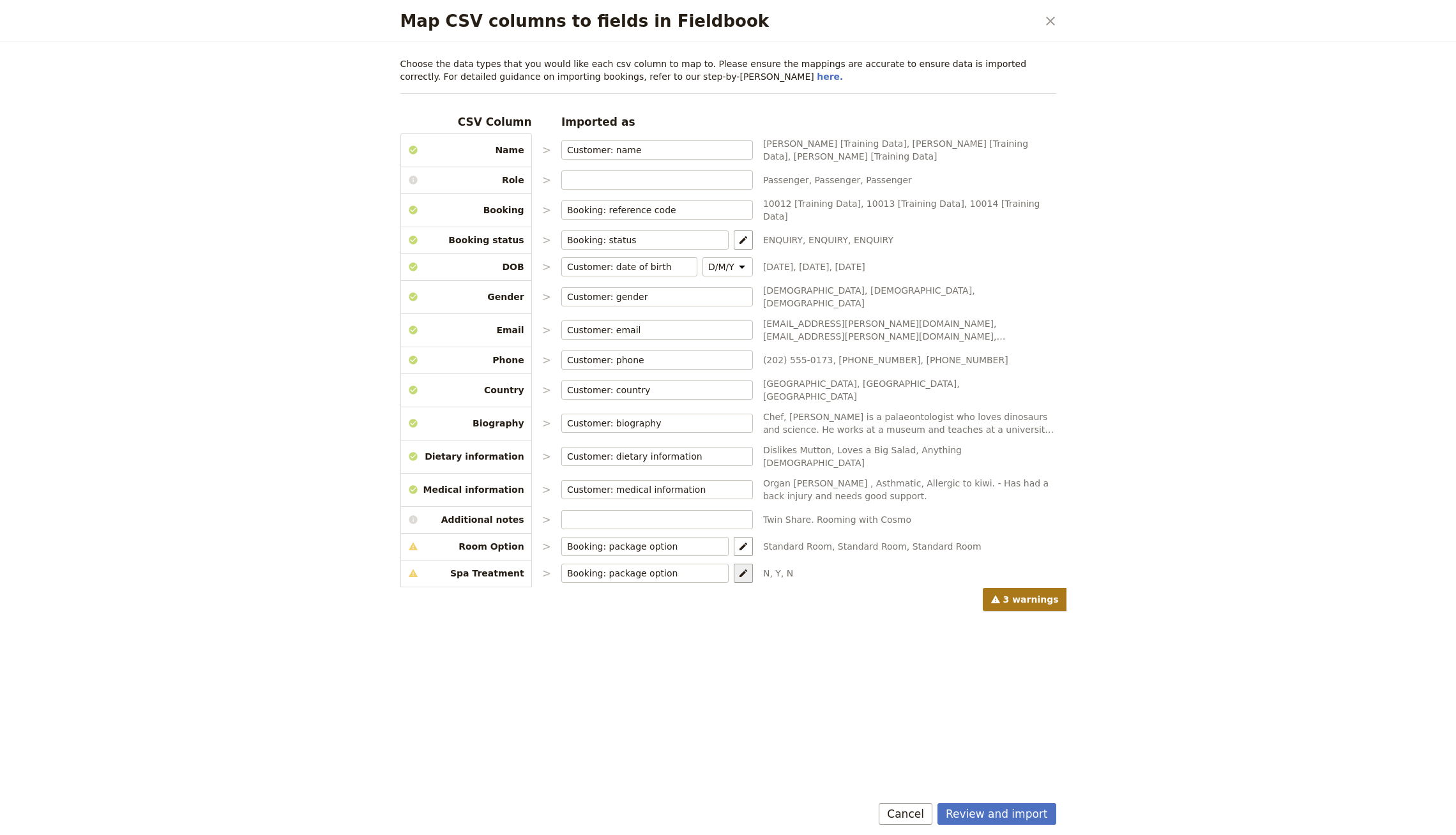
click at [739, 570] on icon "Map package options" at bounding box center [743, 573] width 8 height 8
click at [840, 560] on select "Room Option: Standard Room Room Option: Premium Room Spa Treatment" at bounding box center [864, 561] width 127 height 14
select select "68b8aa2aeae79634fb6ea7f3"
click at [801, 555] on select "Room Option: Standard Room Room Option: Premium Room Spa Treatment" at bounding box center [864, 561] width 127 height 14
click at [996, 806] on button "Review and import" at bounding box center [996, 815] width 119 height 22
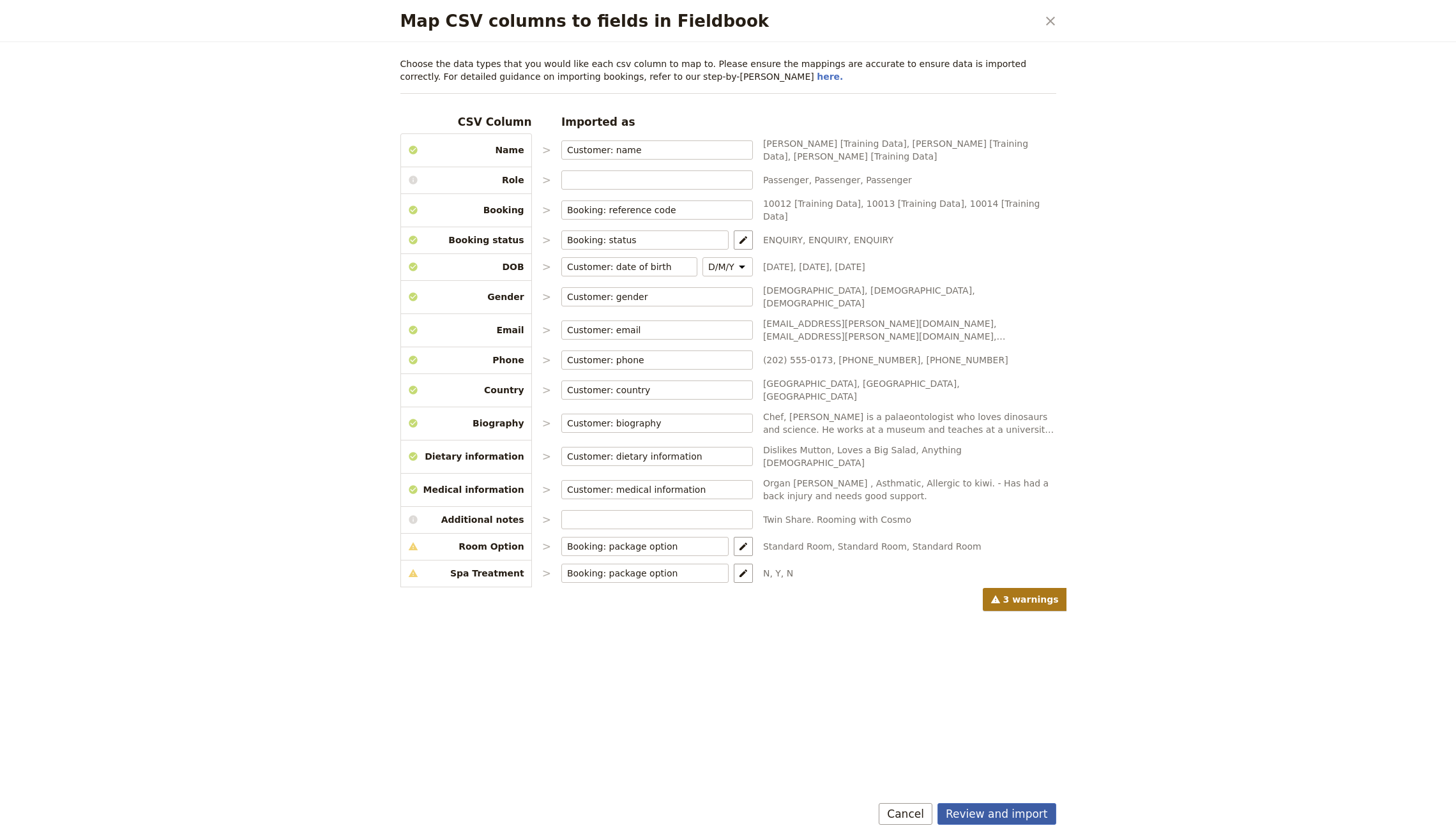
click at [1031, 809] on button "Review and import" at bounding box center [996, 815] width 119 height 22
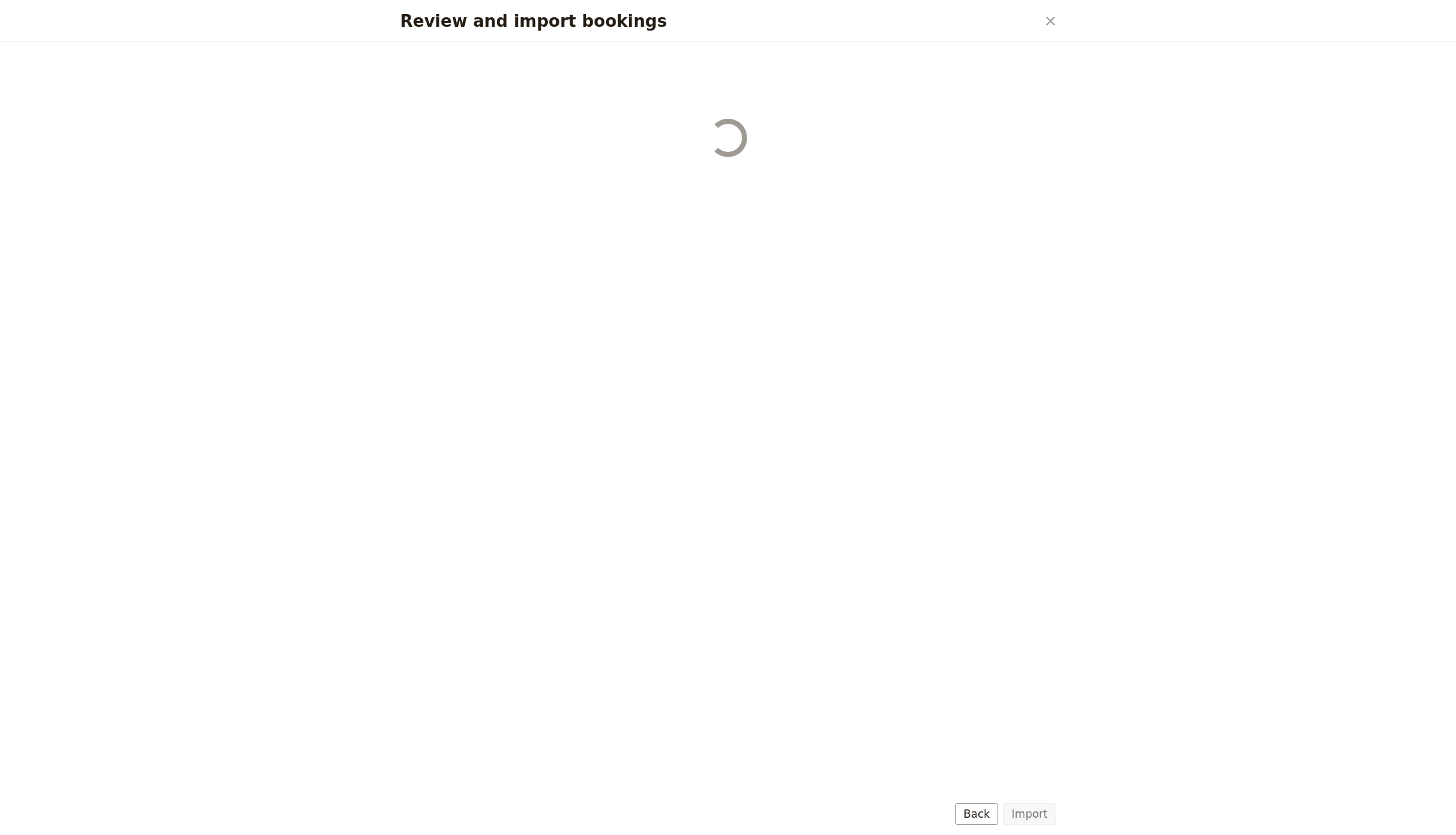
select select "68b8aa2aeae79634fb6ea7f0"
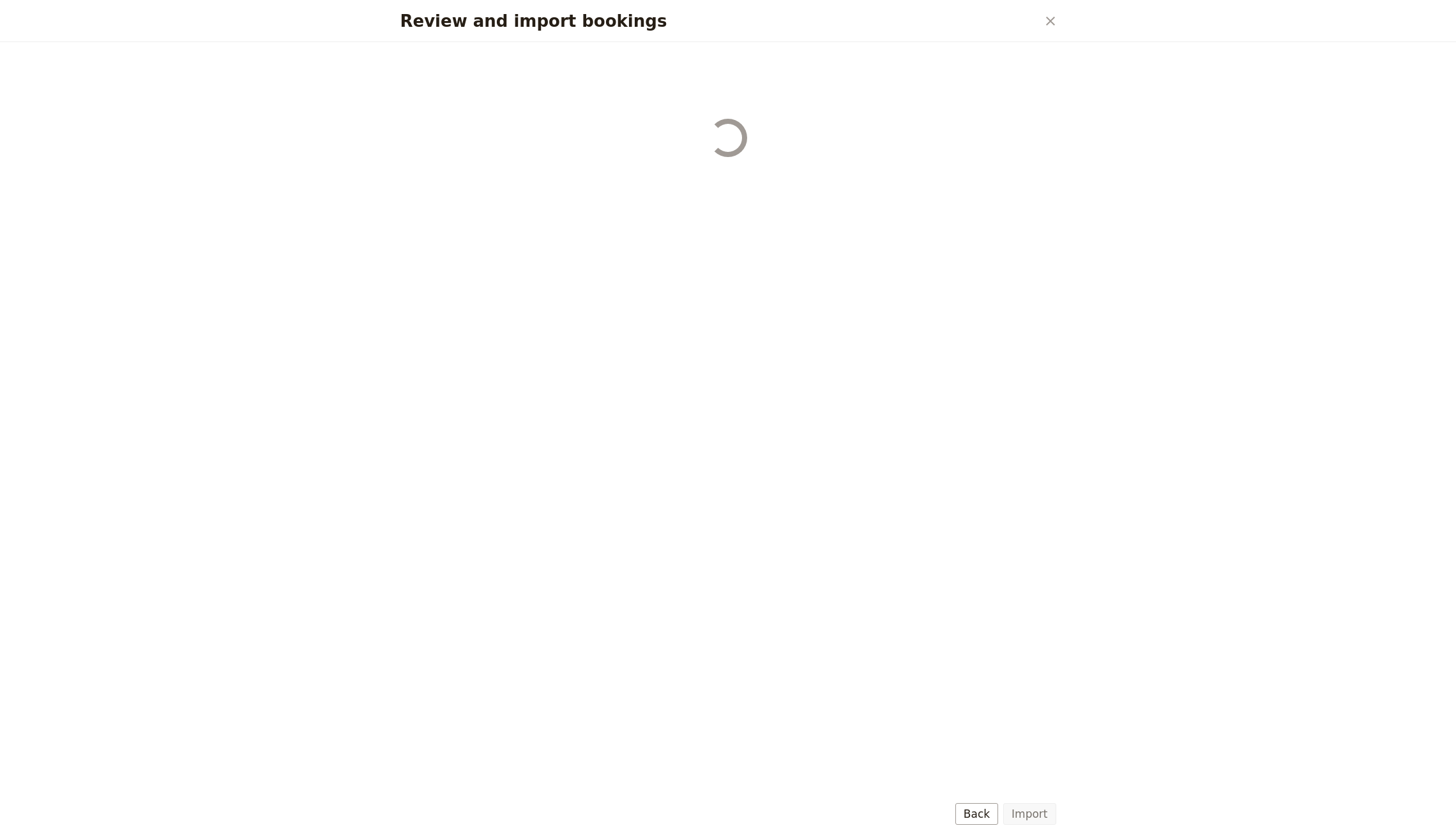
select select "68b8aa2aeae79634fb6ea7f0"
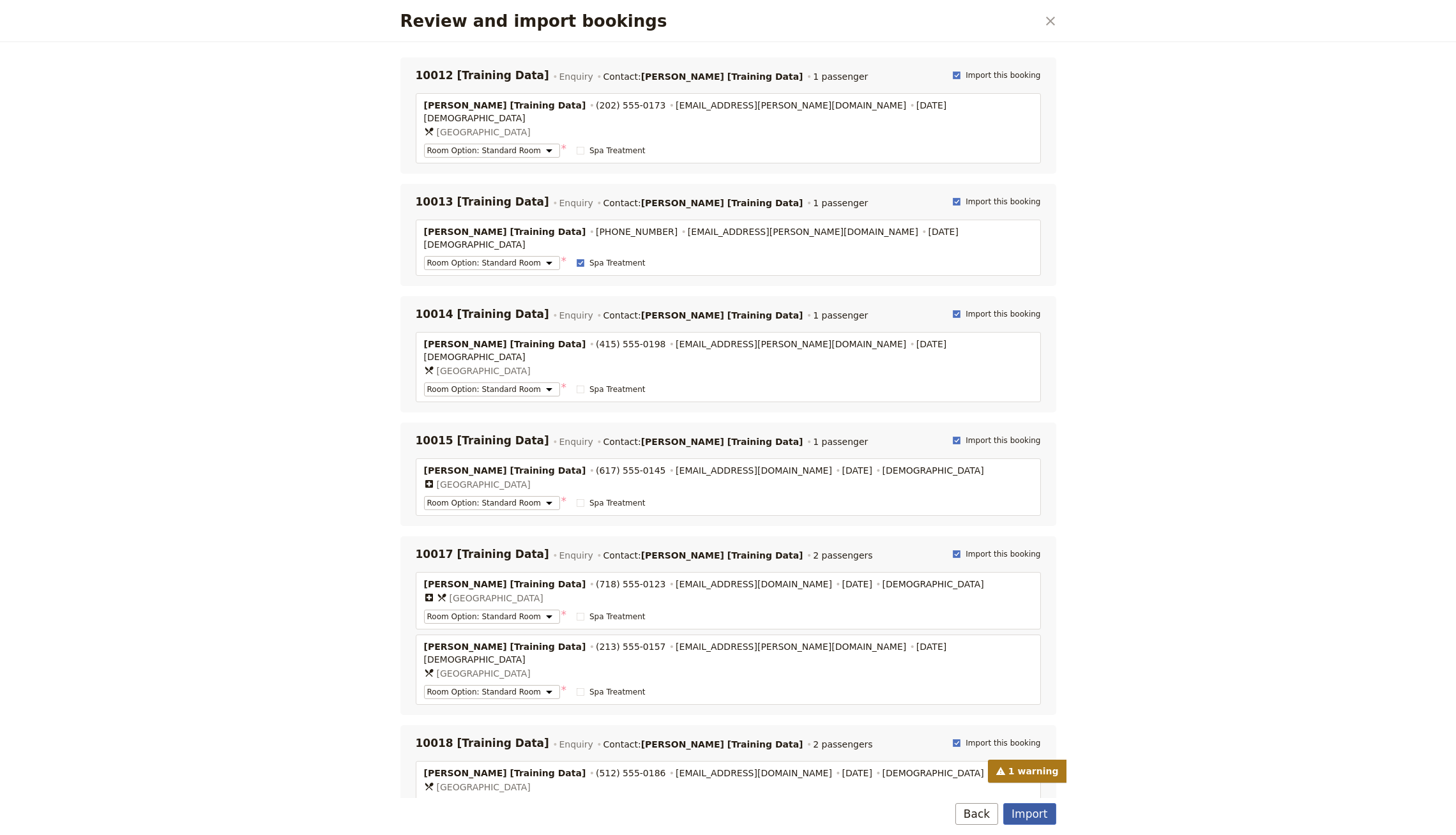
click at [1039, 819] on button "Import" at bounding box center [1029, 815] width 52 height 22
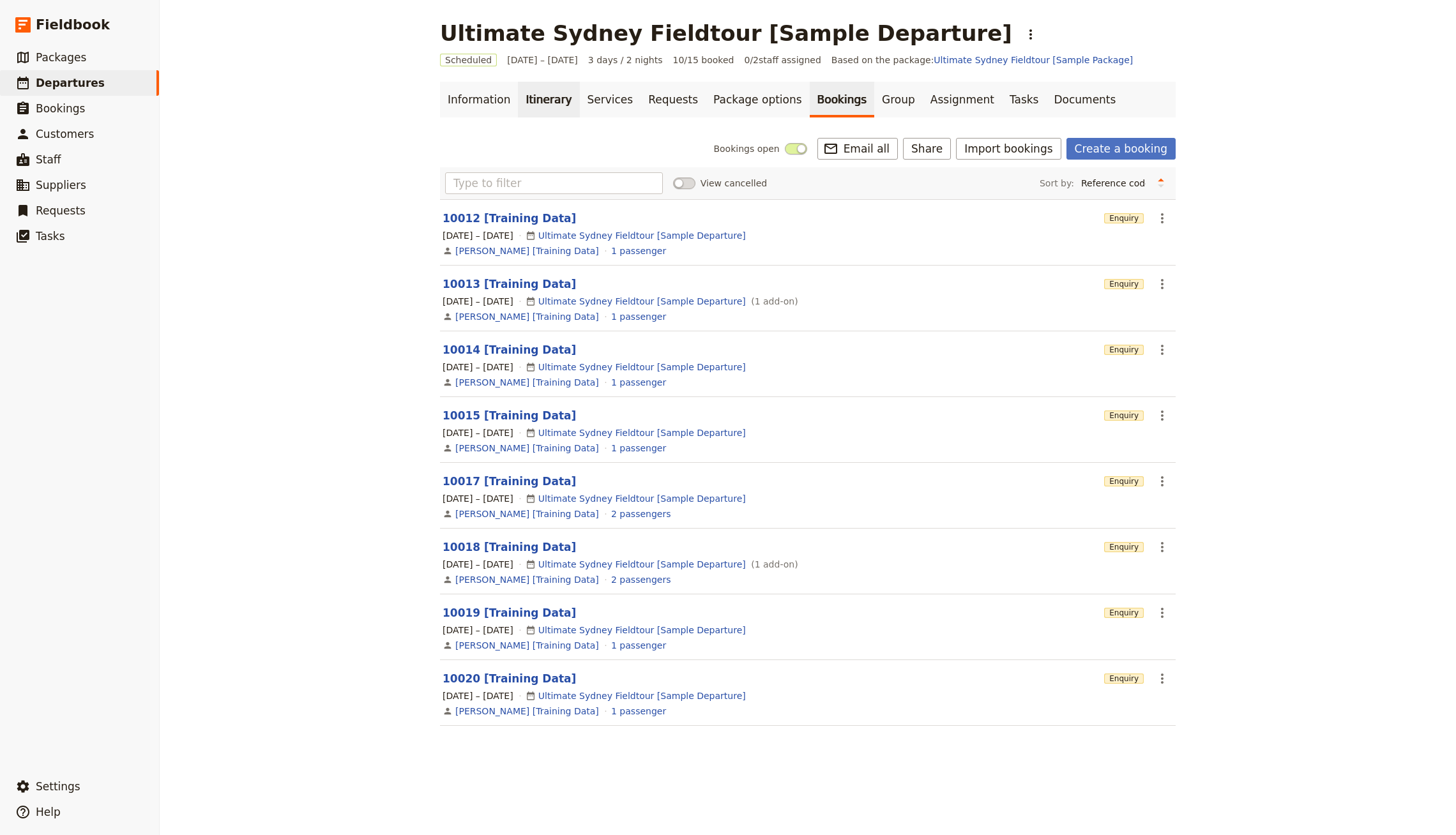
click at [546, 95] on link "Itinerary" at bounding box center [548, 100] width 62 height 35
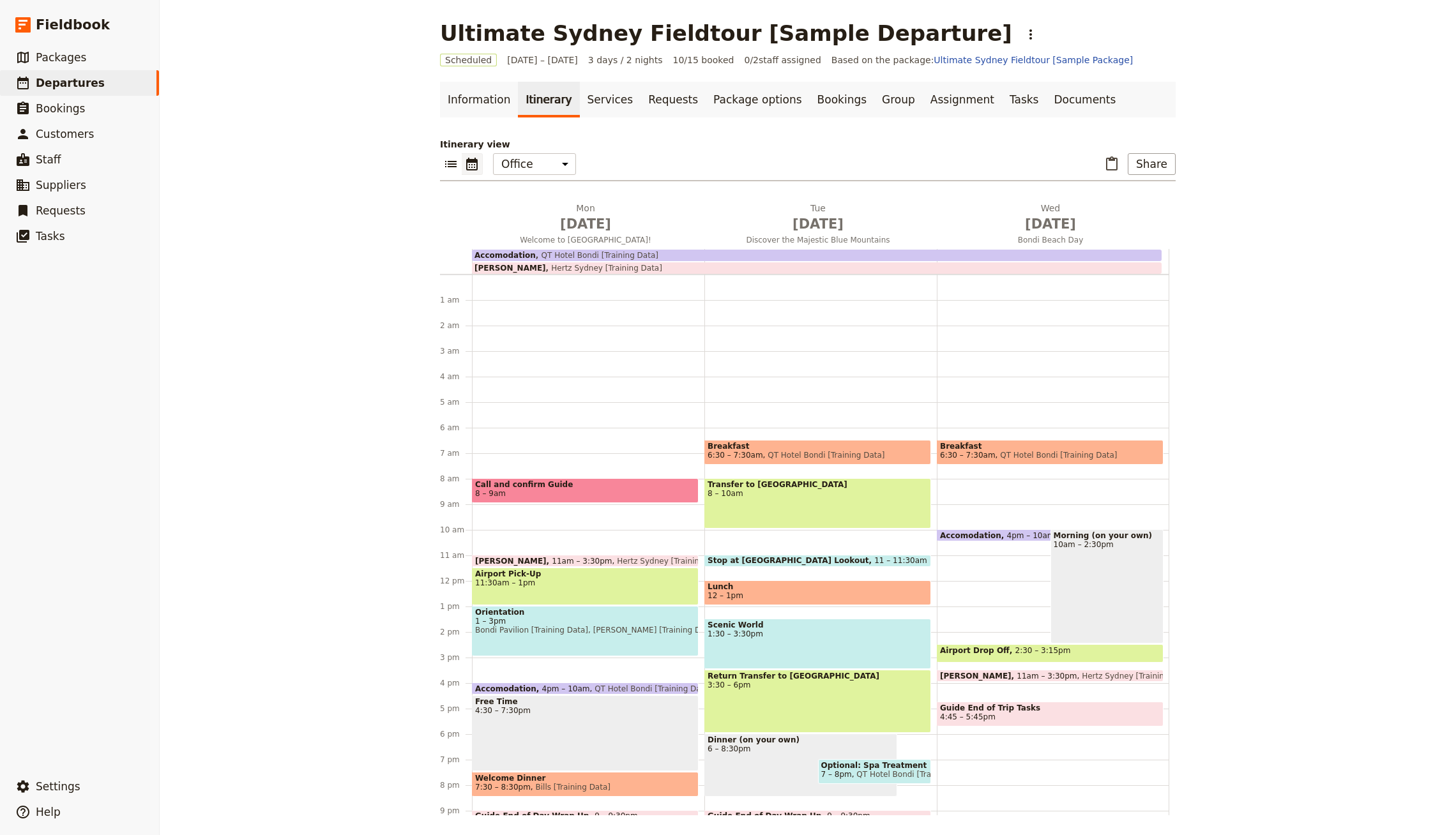
scroll to position [72, 0]
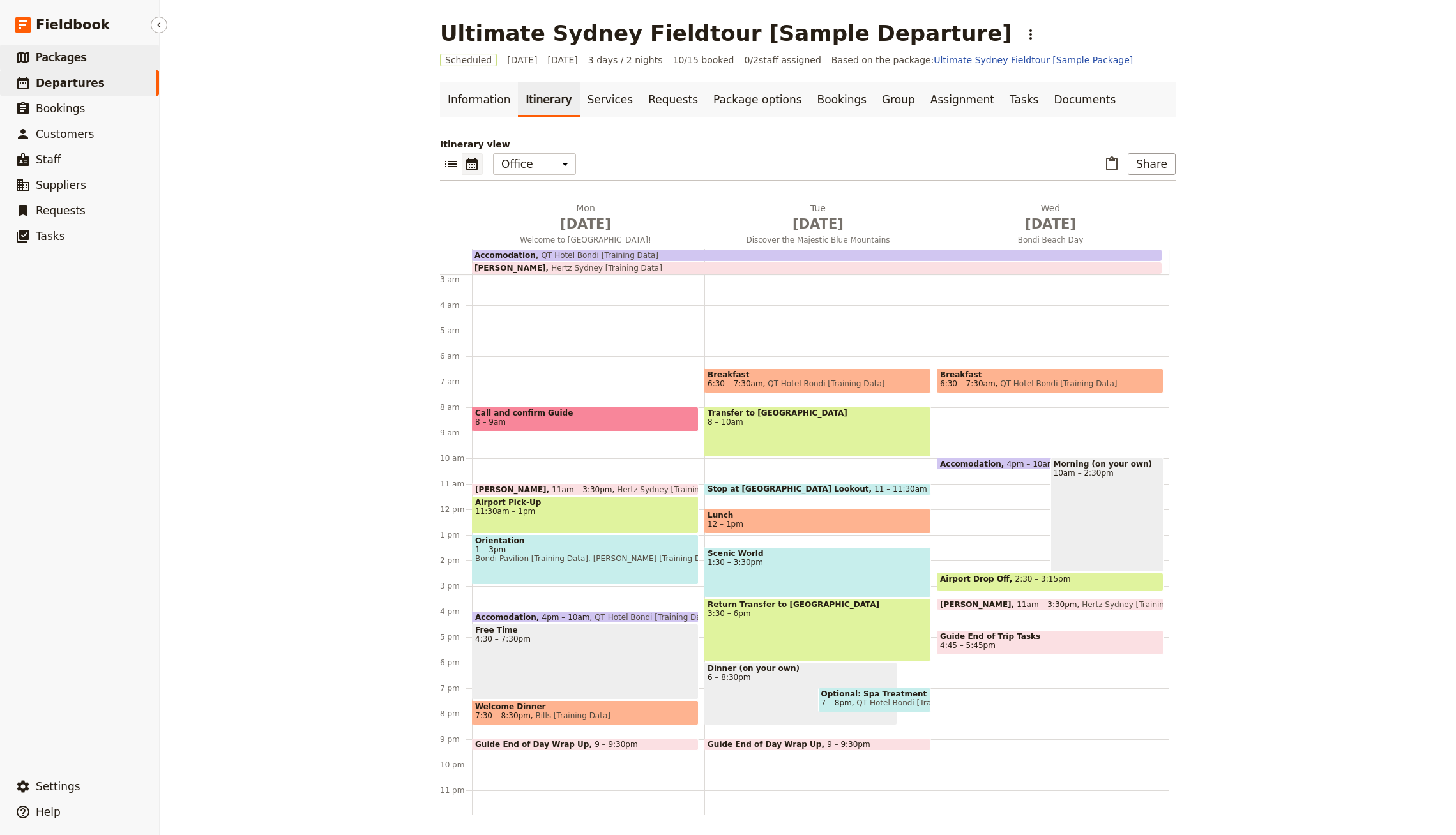
click at [88, 65] on link "​ Packages" at bounding box center [79, 57] width 159 height 25
select select "UPDATED_AT"
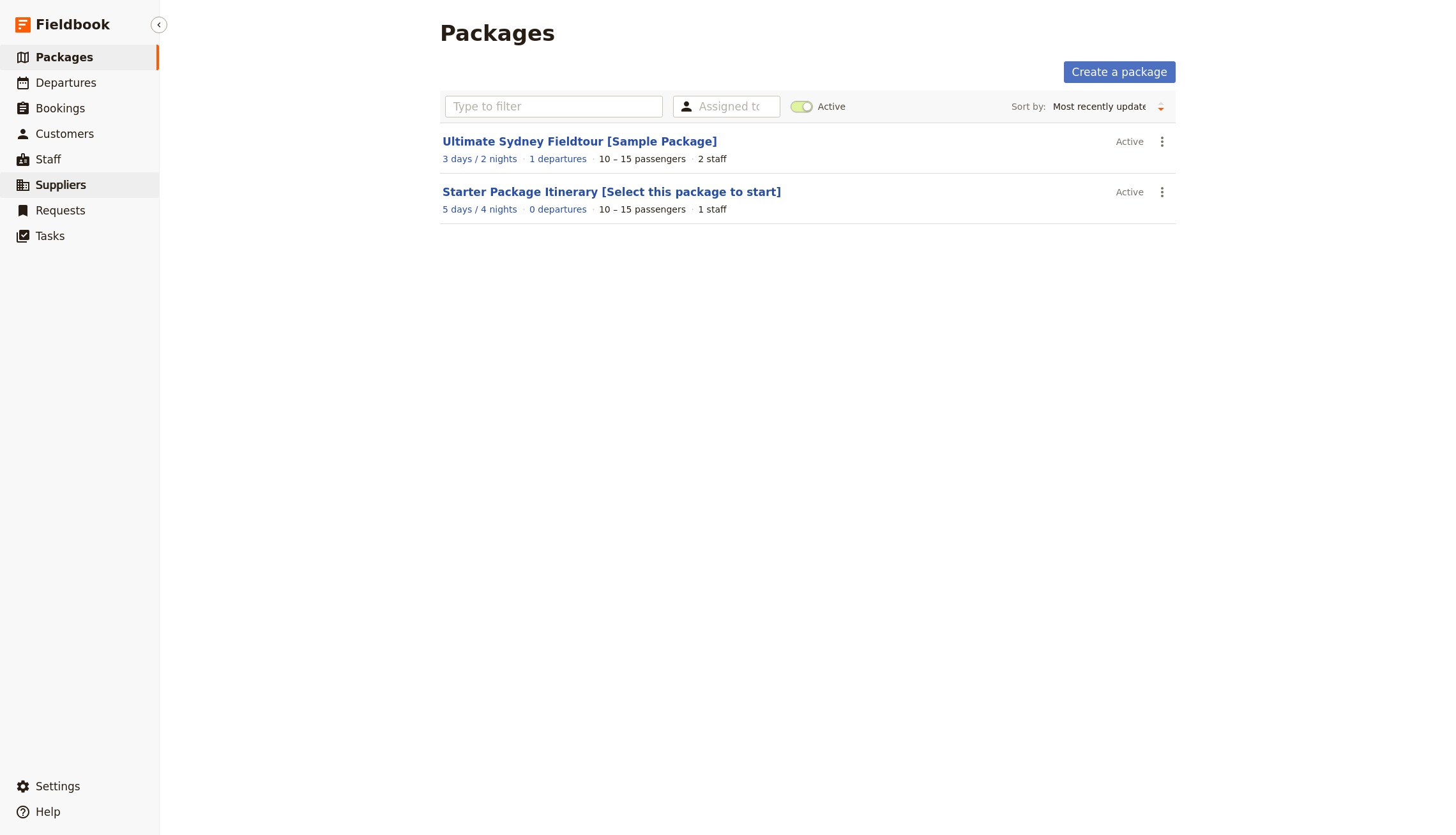
click at [100, 177] on link "​ Suppliers" at bounding box center [79, 185] width 159 height 25
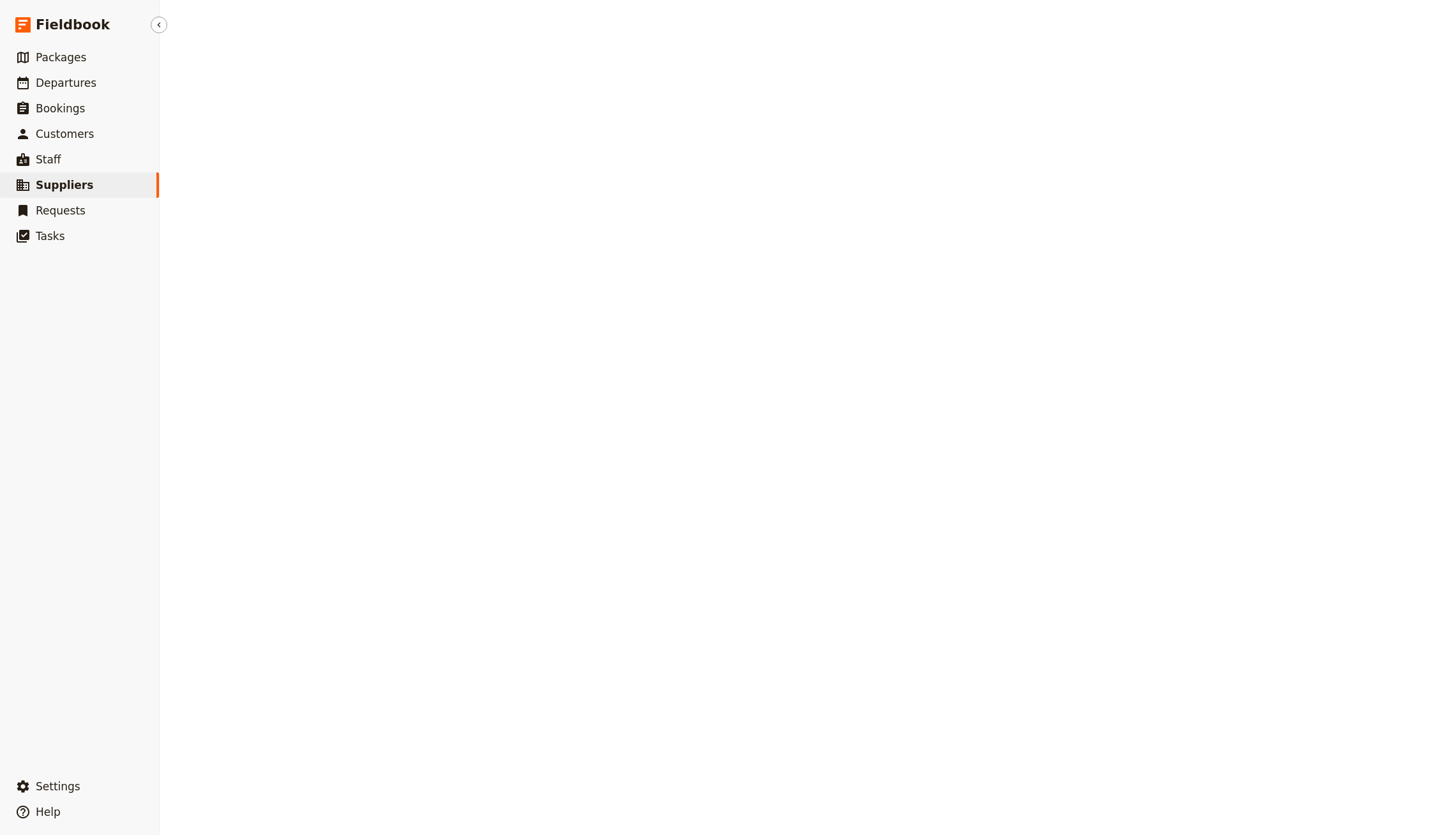
select select "CREATED_AT"
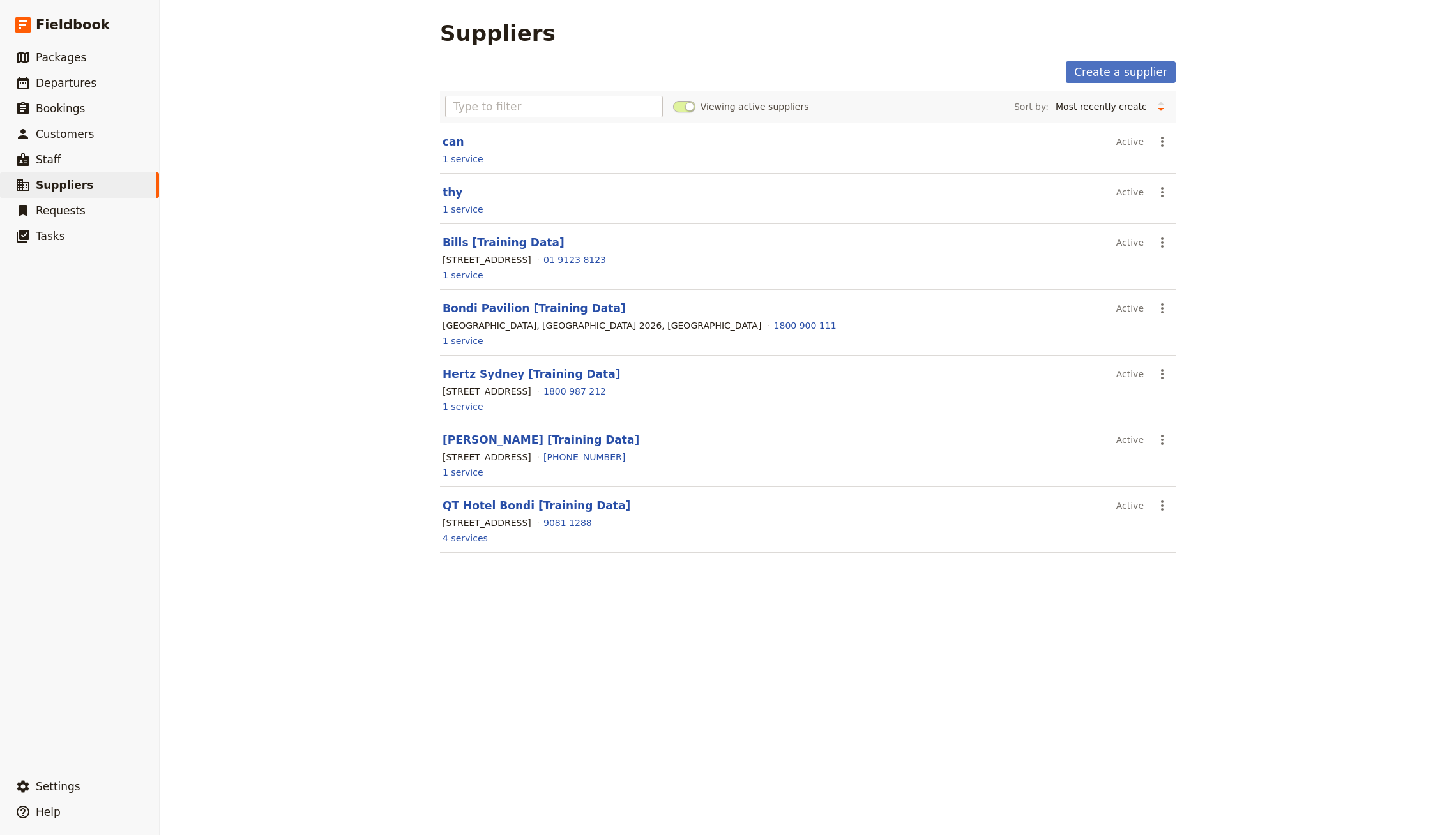
click at [462, 141] on header "can" at bounding box center [777, 142] width 668 height 15
click at [457, 141] on link "can" at bounding box center [453, 141] width 22 height 13
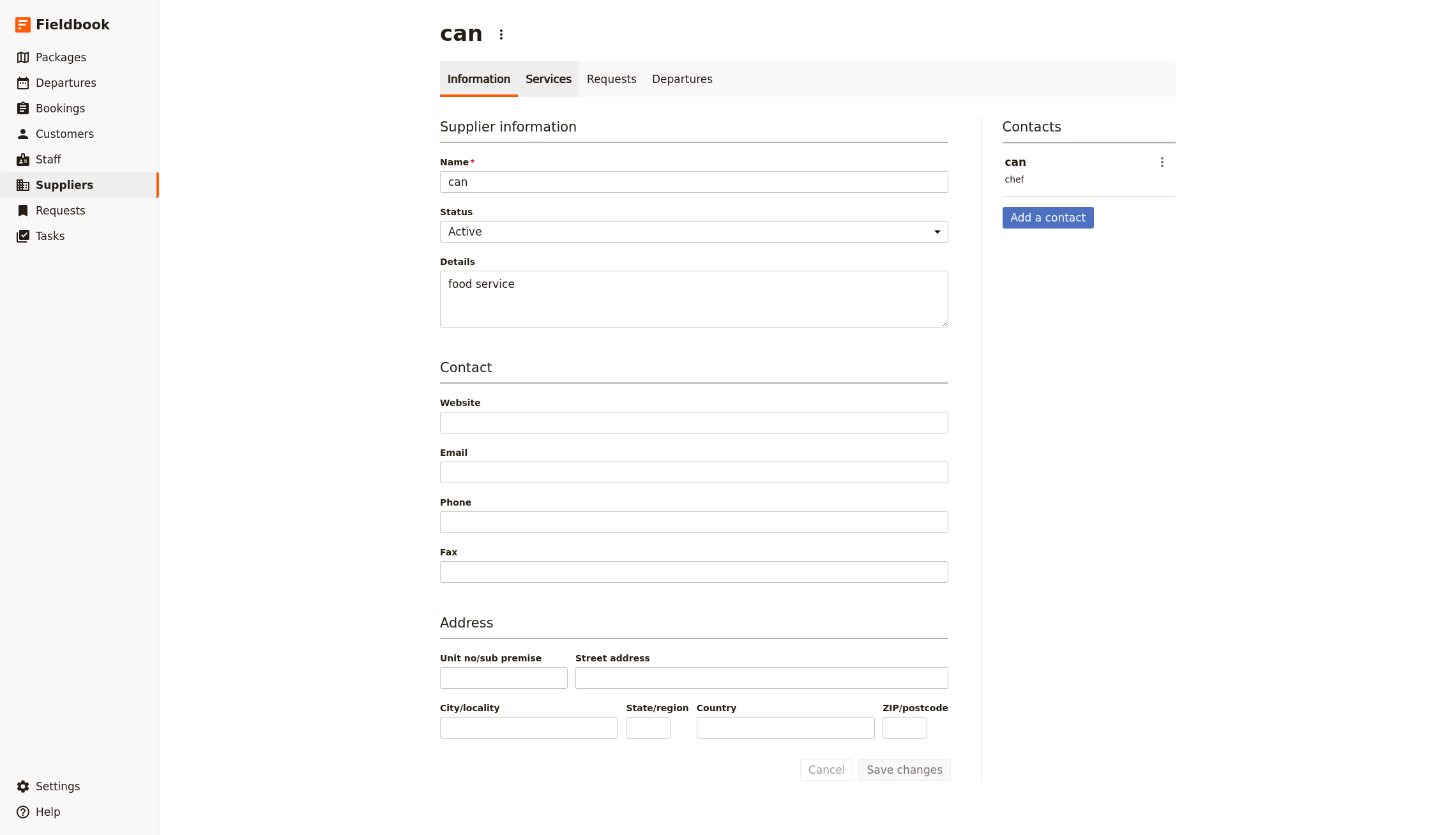
click at [539, 77] on link "Services" at bounding box center [548, 79] width 62 height 35
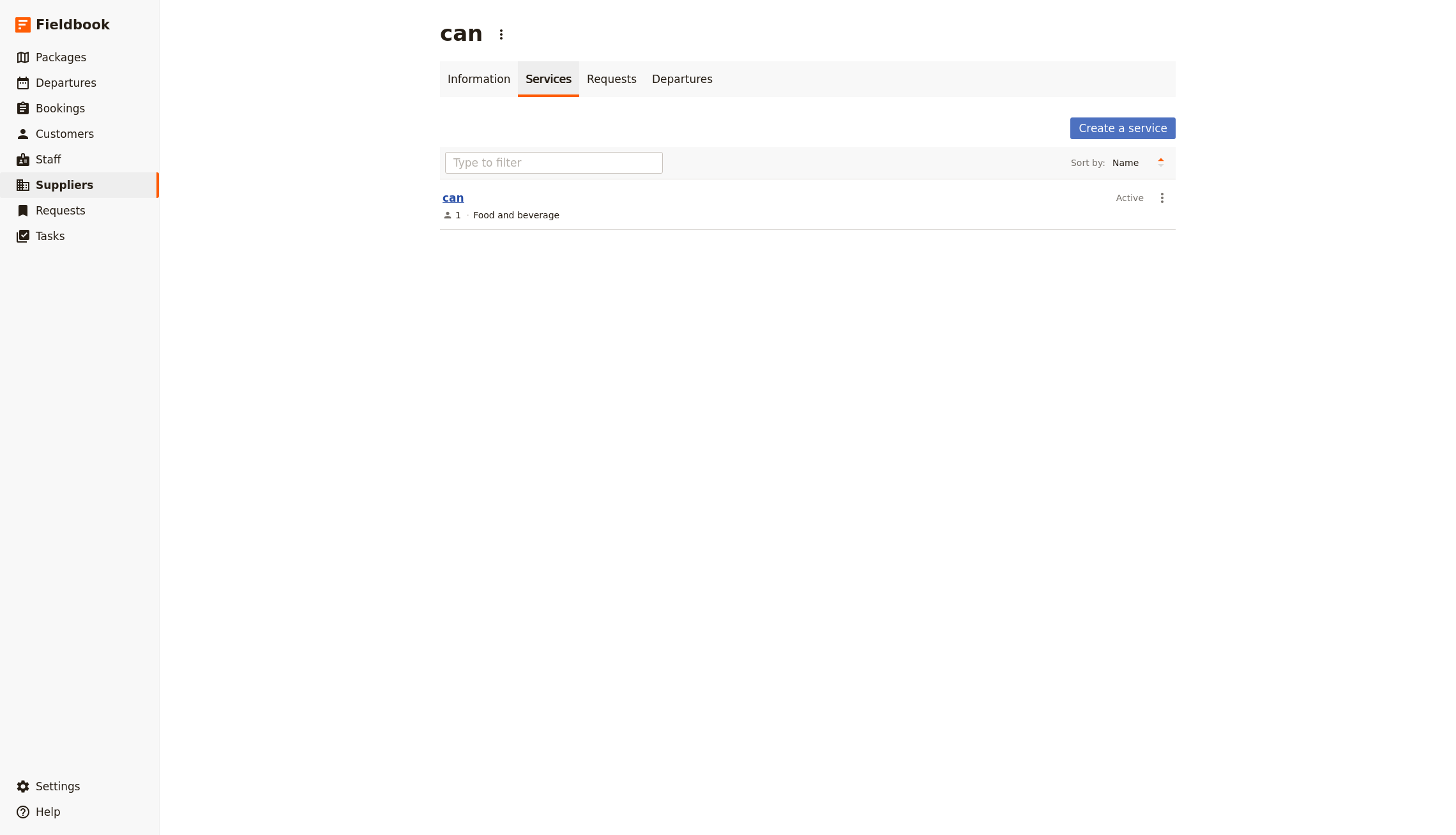
click at [447, 201] on link "can" at bounding box center [453, 198] width 22 height 13
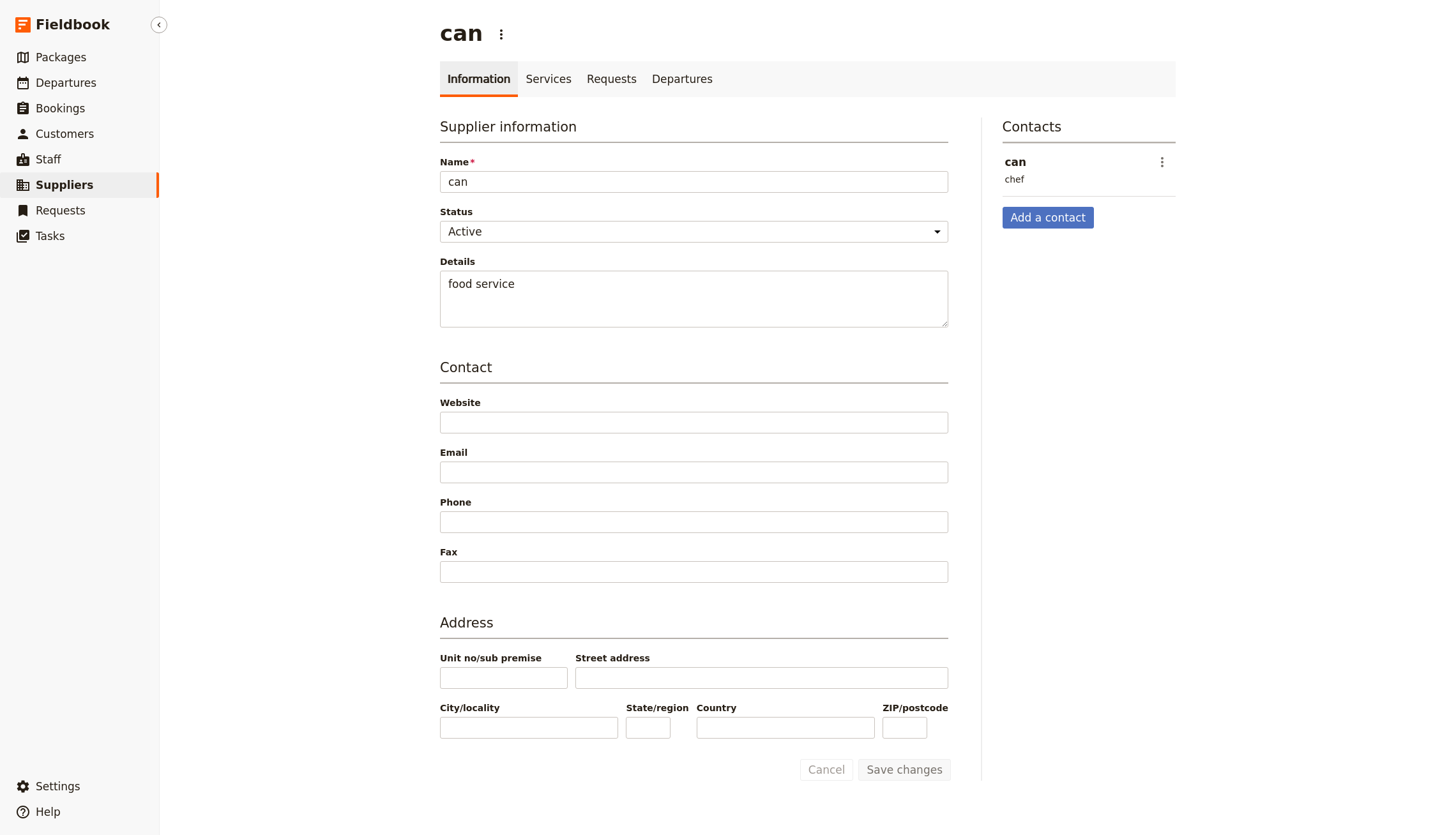
select select "CREATED_AT"
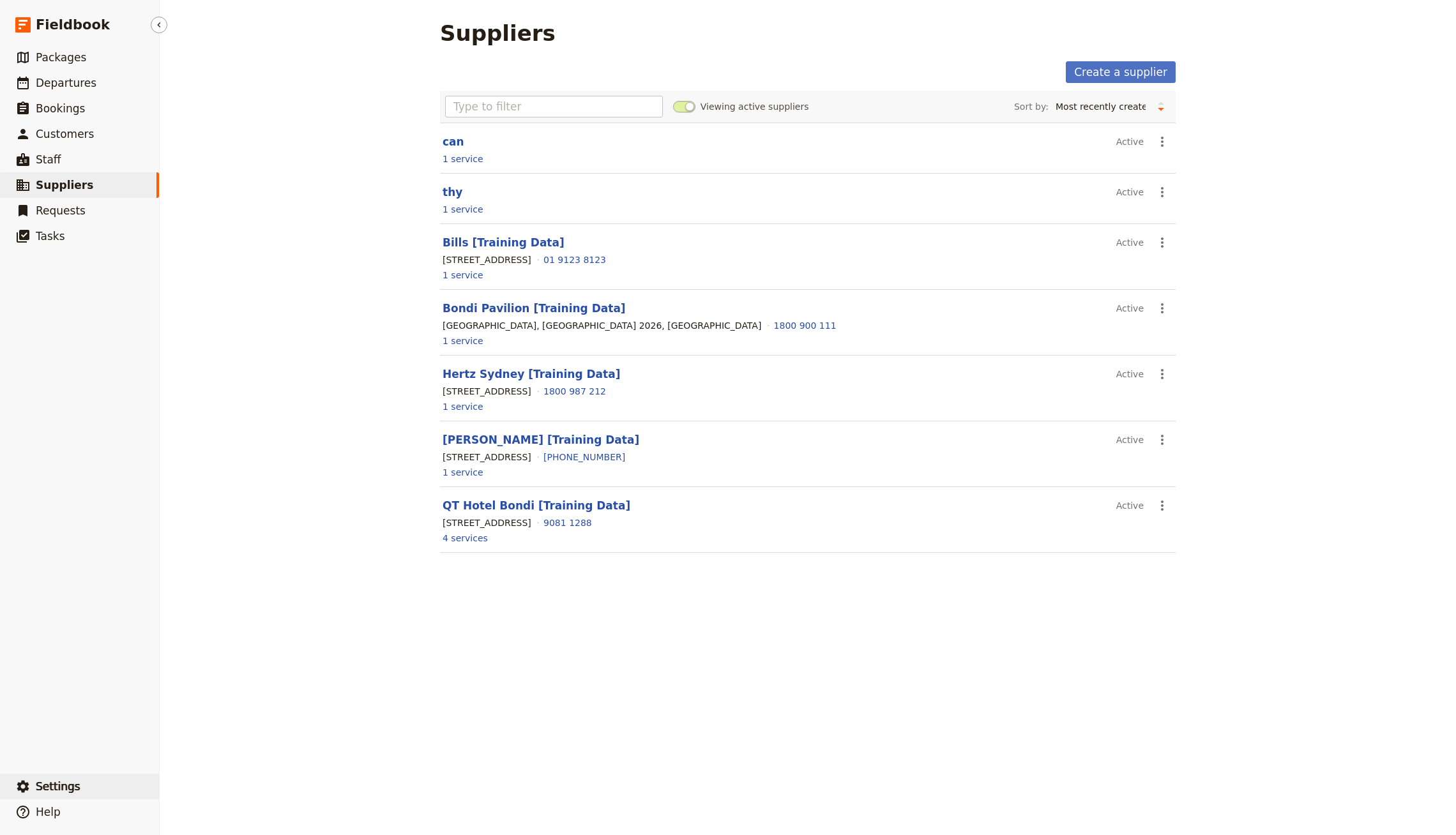
click at [46, 789] on span "Settings" at bounding box center [57, 786] width 45 height 13
click at [459, 138] on link "can" at bounding box center [453, 141] width 22 height 13
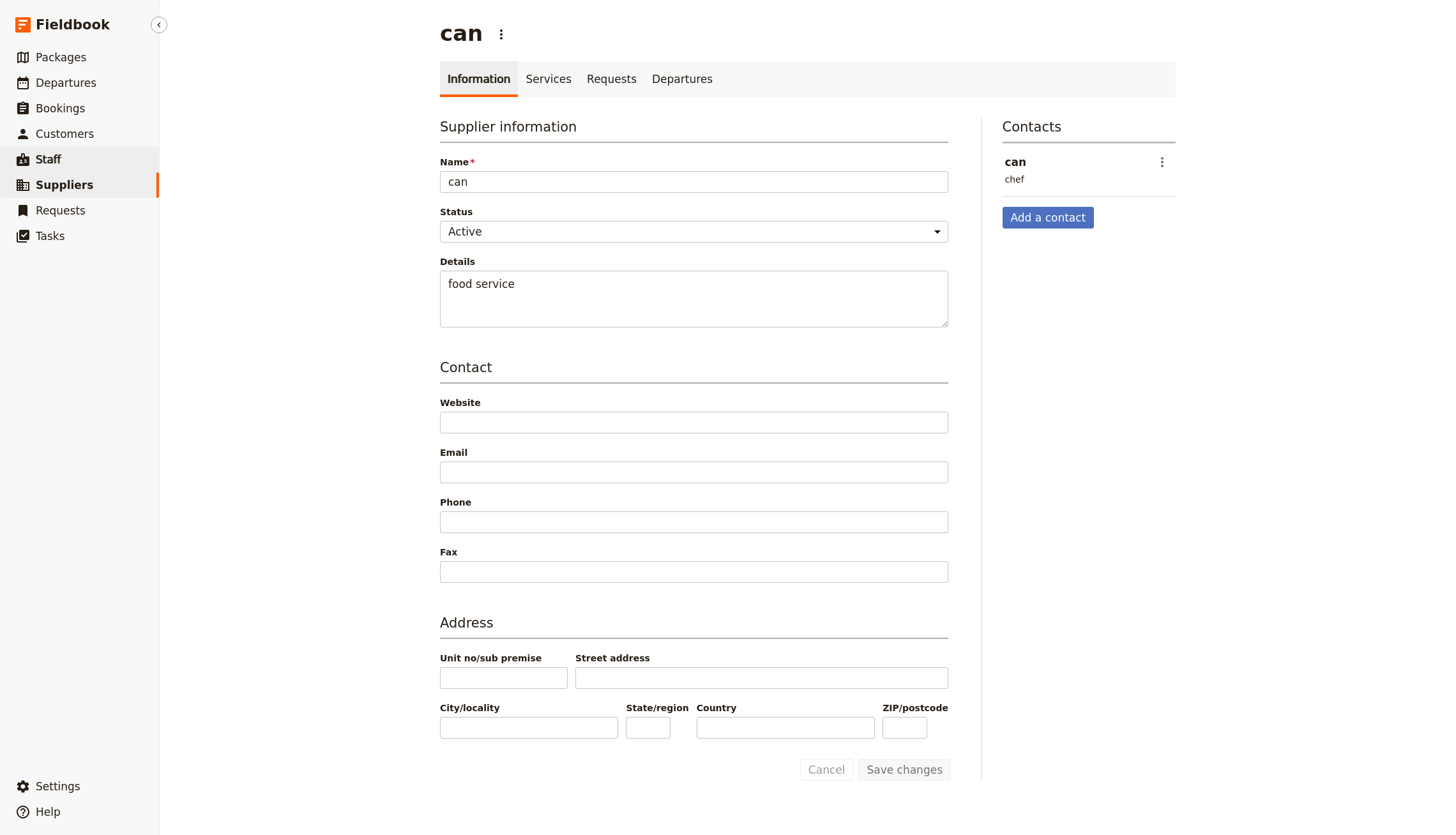
click at [51, 163] on span "Staff" at bounding box center [48, 160] width 25 height 13
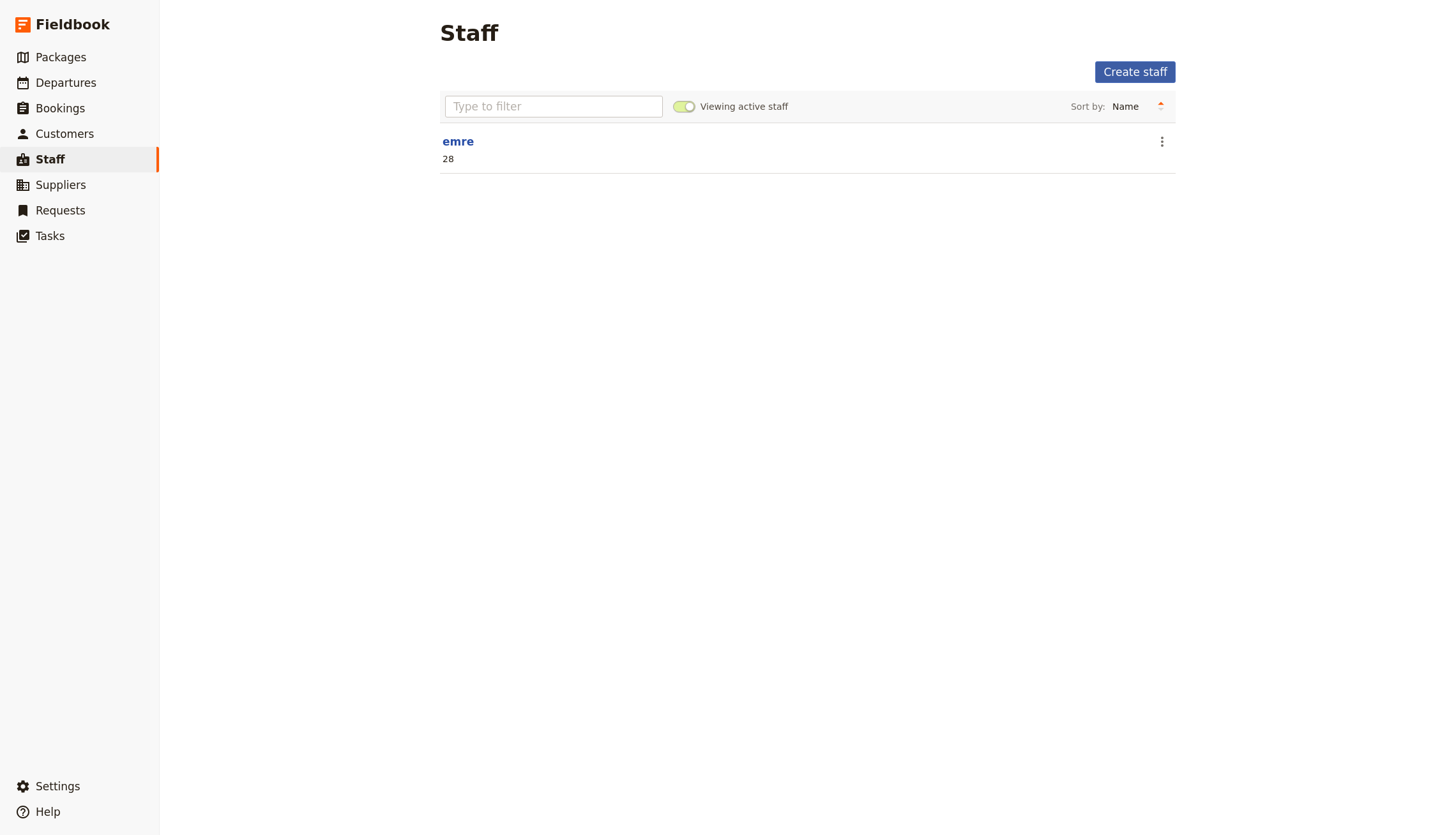
click at [1156, 71] on link "Create staff" at bounding box center [1134, 73] width 80 height 22
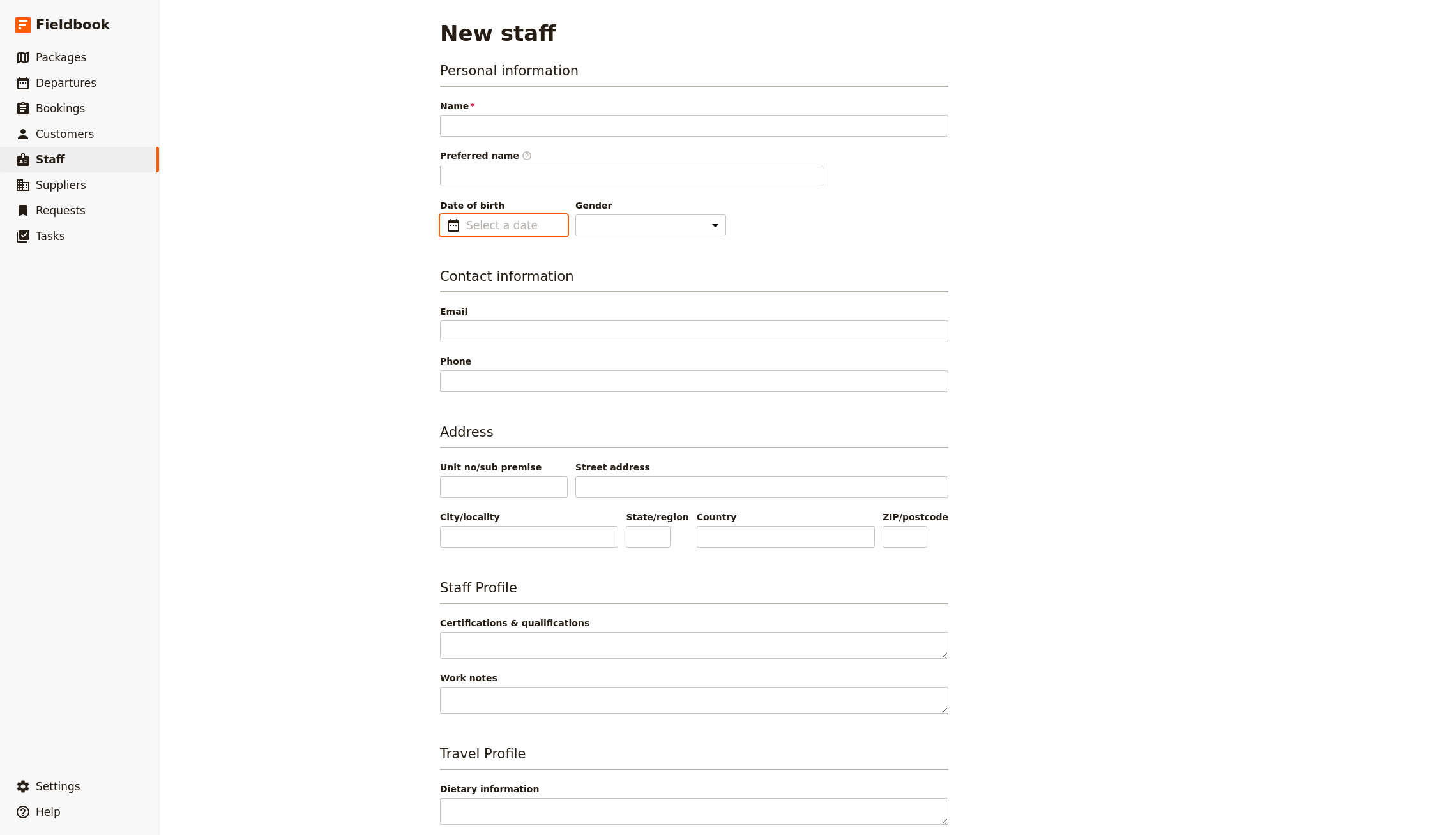
type input "dd/mm/yyyy"
click at [515, 224] on input "dd/mm/yyyy" at bounding box center [512, 225] width 93 height 15
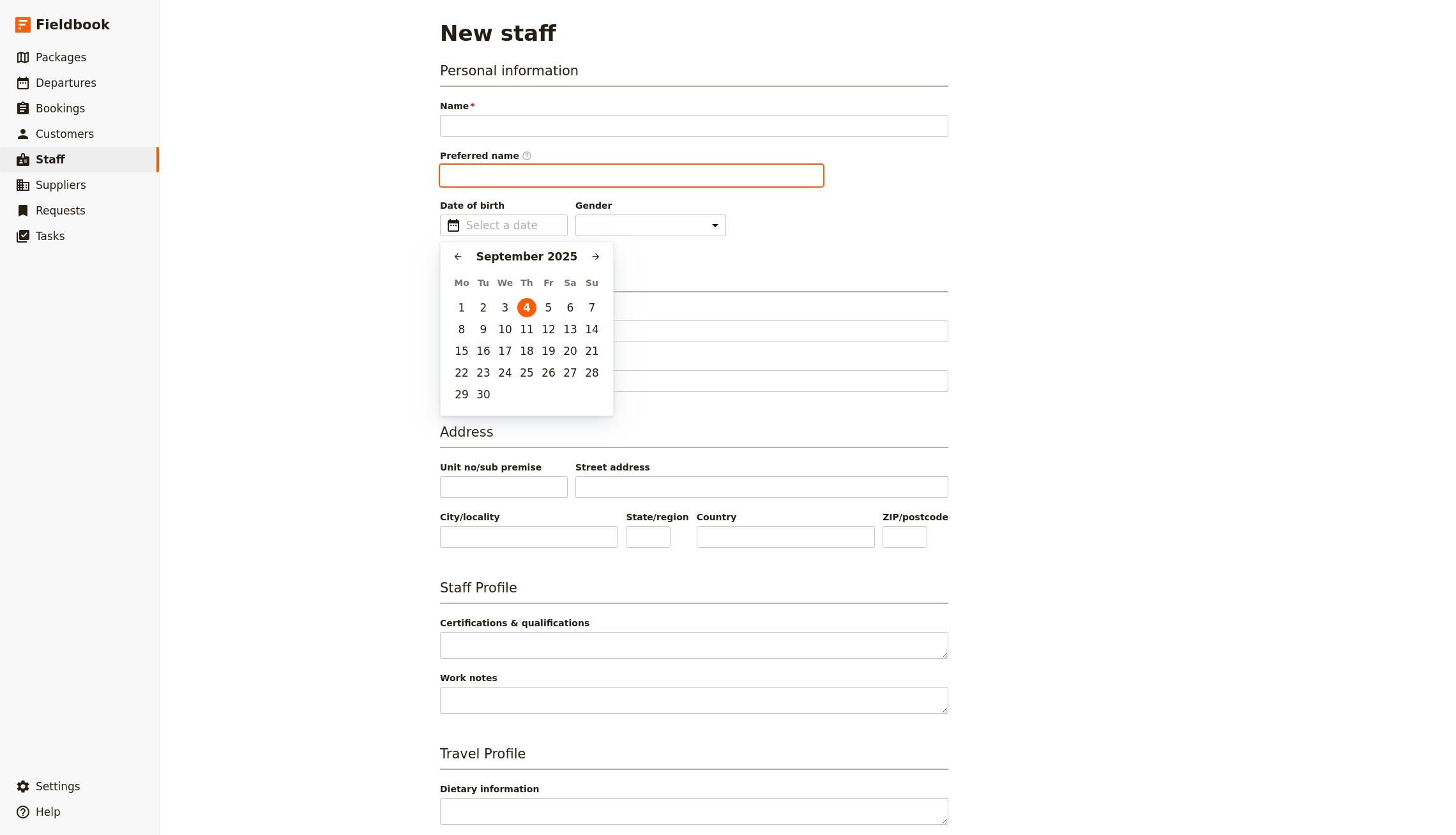
click at [512, 167] on input "Preferred name ​" at bounding box center [631, 176] width 383 height 22
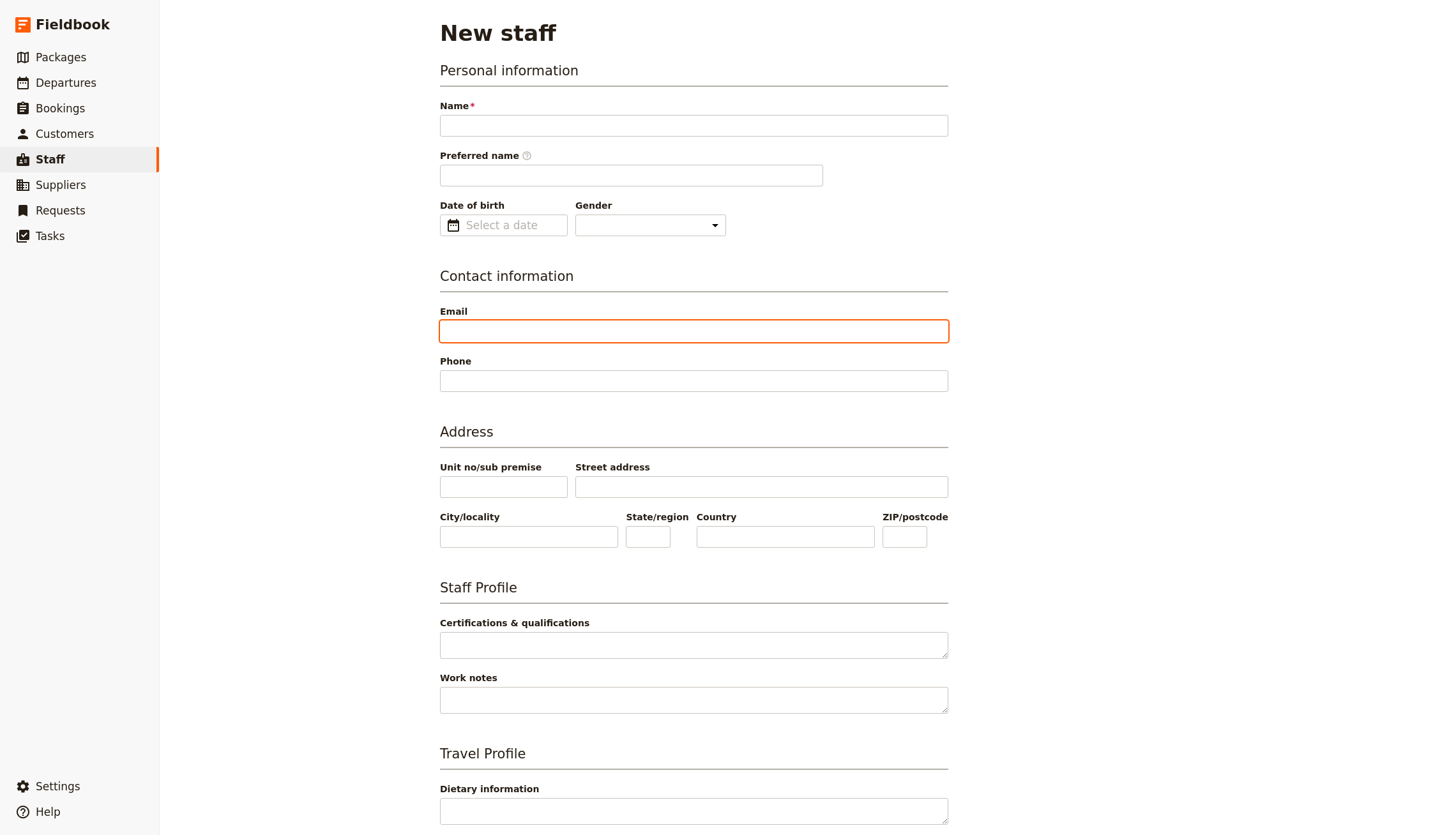
click at [536, 330] on input "Email" at bounding box center [694, 332] width 508 height 22
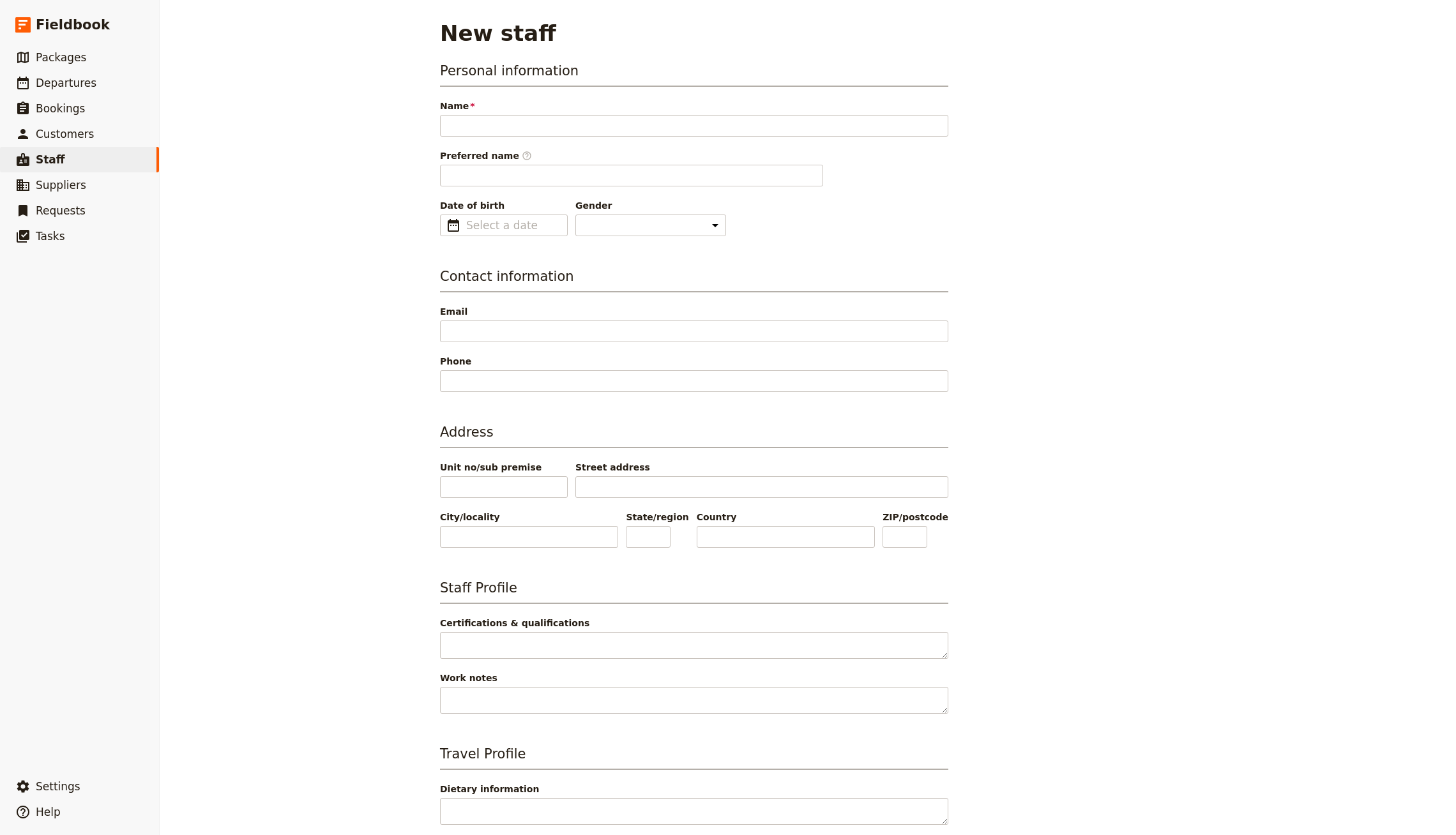
click at [166, 448] on div "New staff Personal information Name Please fill in this field. Preferred name ​…" at bounding box center [808, 417] width 1296 height 835
click at [51, 234] on span "Tasks" at bounding box center [50, 236] width 30 height 13
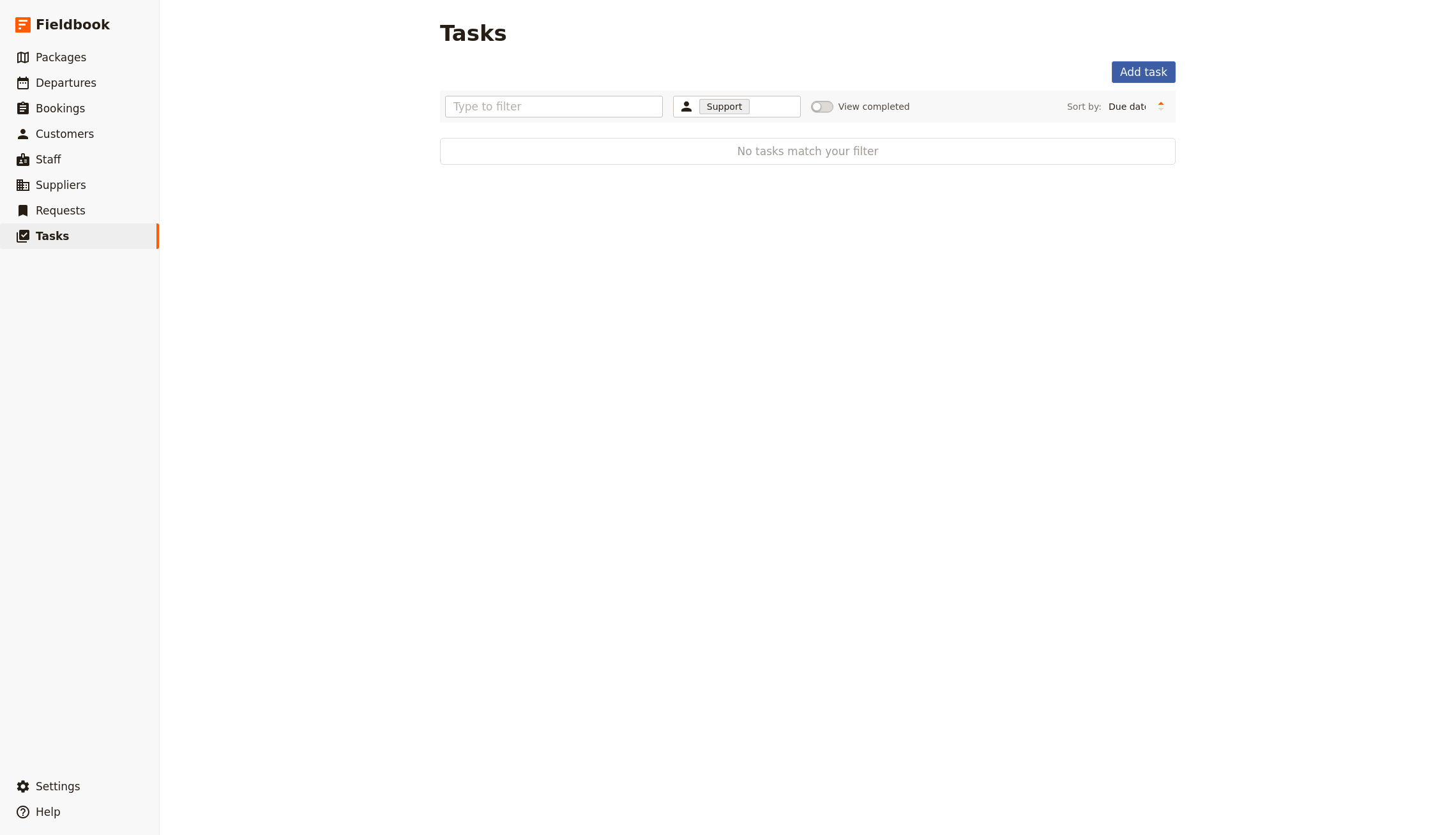
click at [1141, 68] on button "Add task" at bounding box center [1144, 73] width 64 height 22
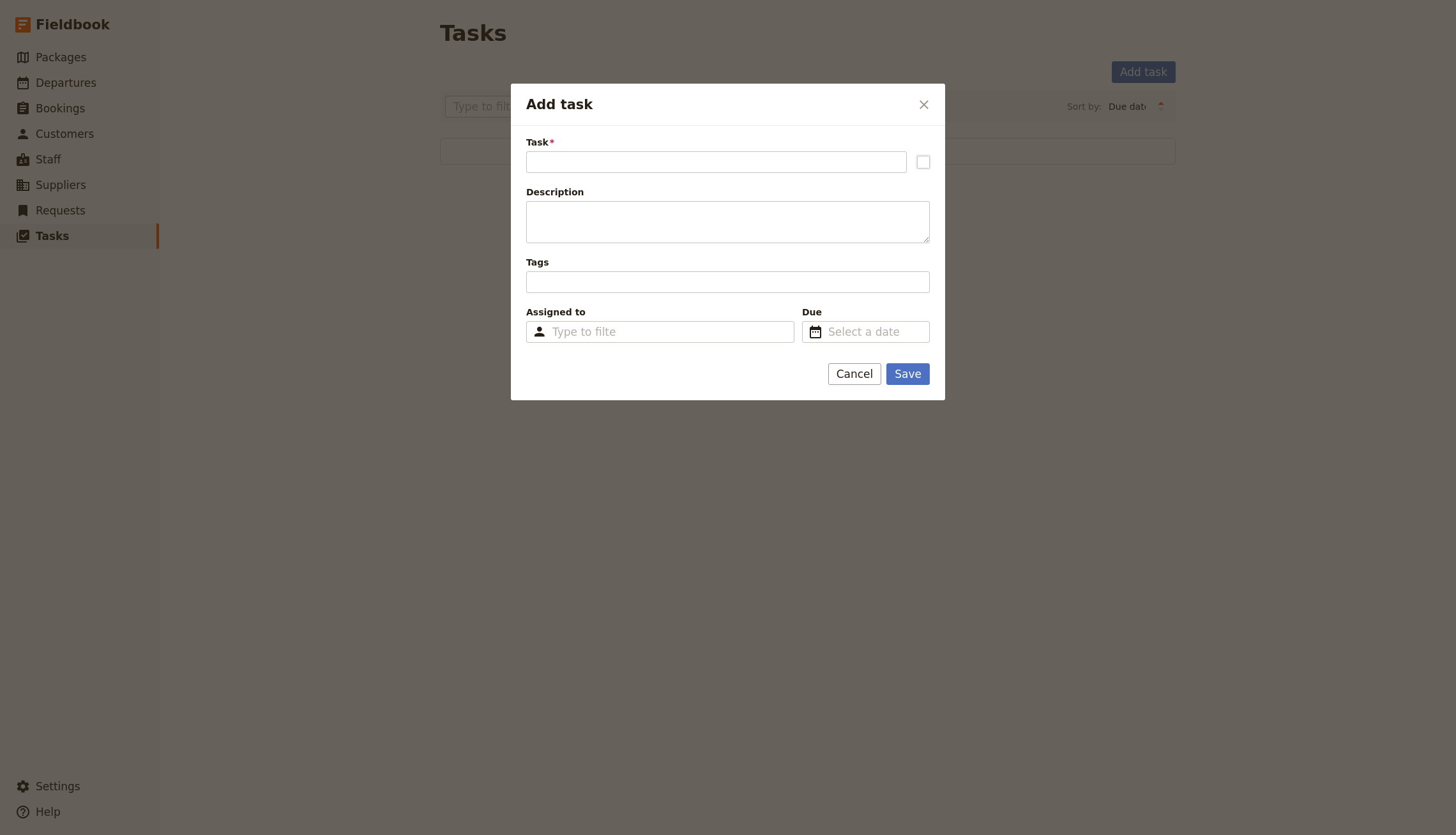
click at [617, 317] on div "Assigned to Type to filter" at bounding box center [660, 324] width 268 height 37
click at [617, 324] on div "Type to filter" at bounding box center [660, 332] width 268 height 22
click at [616, 324] on input "Assigned to Type to filter" at bounding box center [584, 332] width 64 height 15
click at [450, 282] on div at bounding box center [728, 417] width 1456 height 835
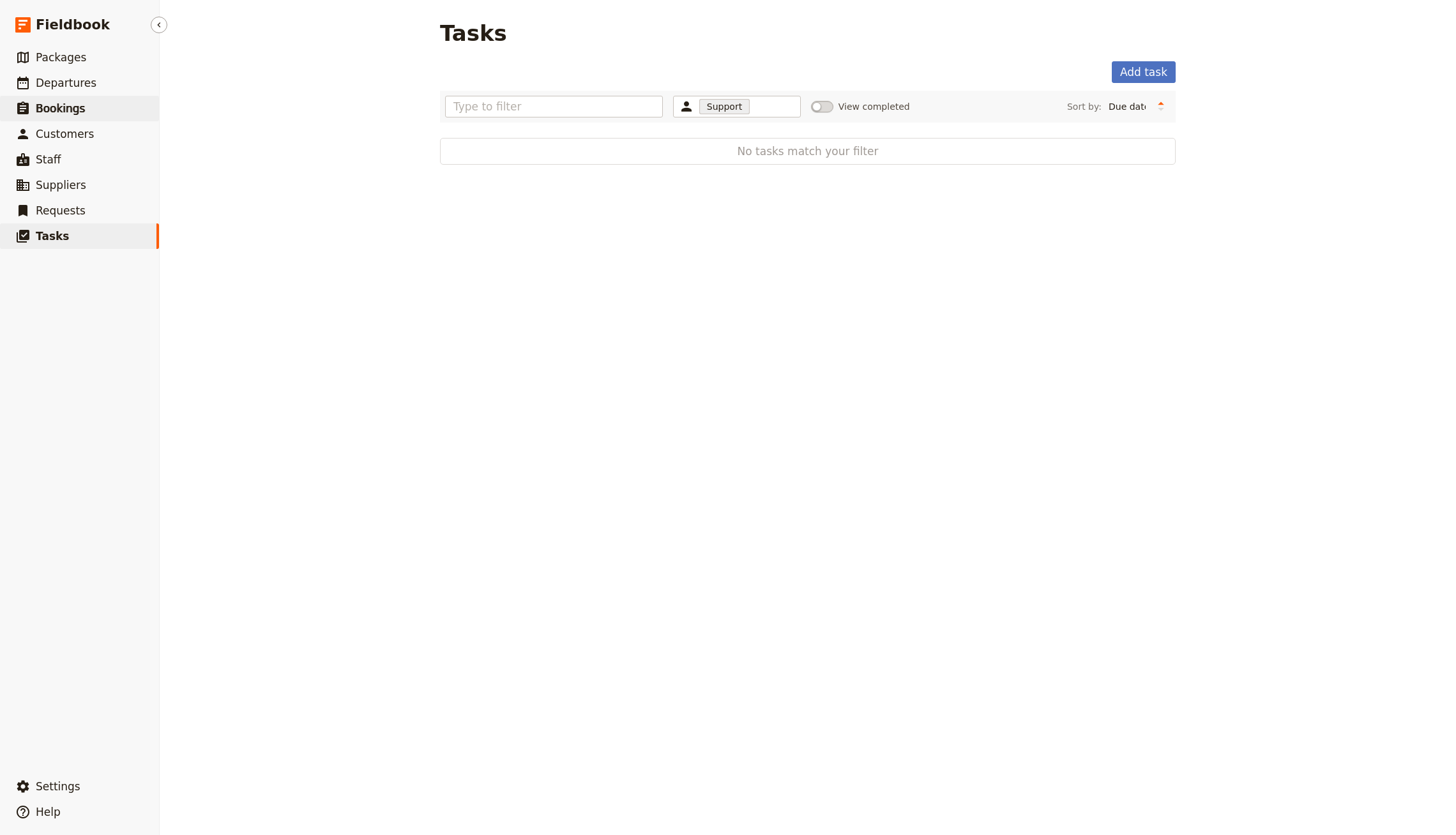
click at [90, 105] on link "​ Bookings" at bounding box center [79, 108] width 159 height 25
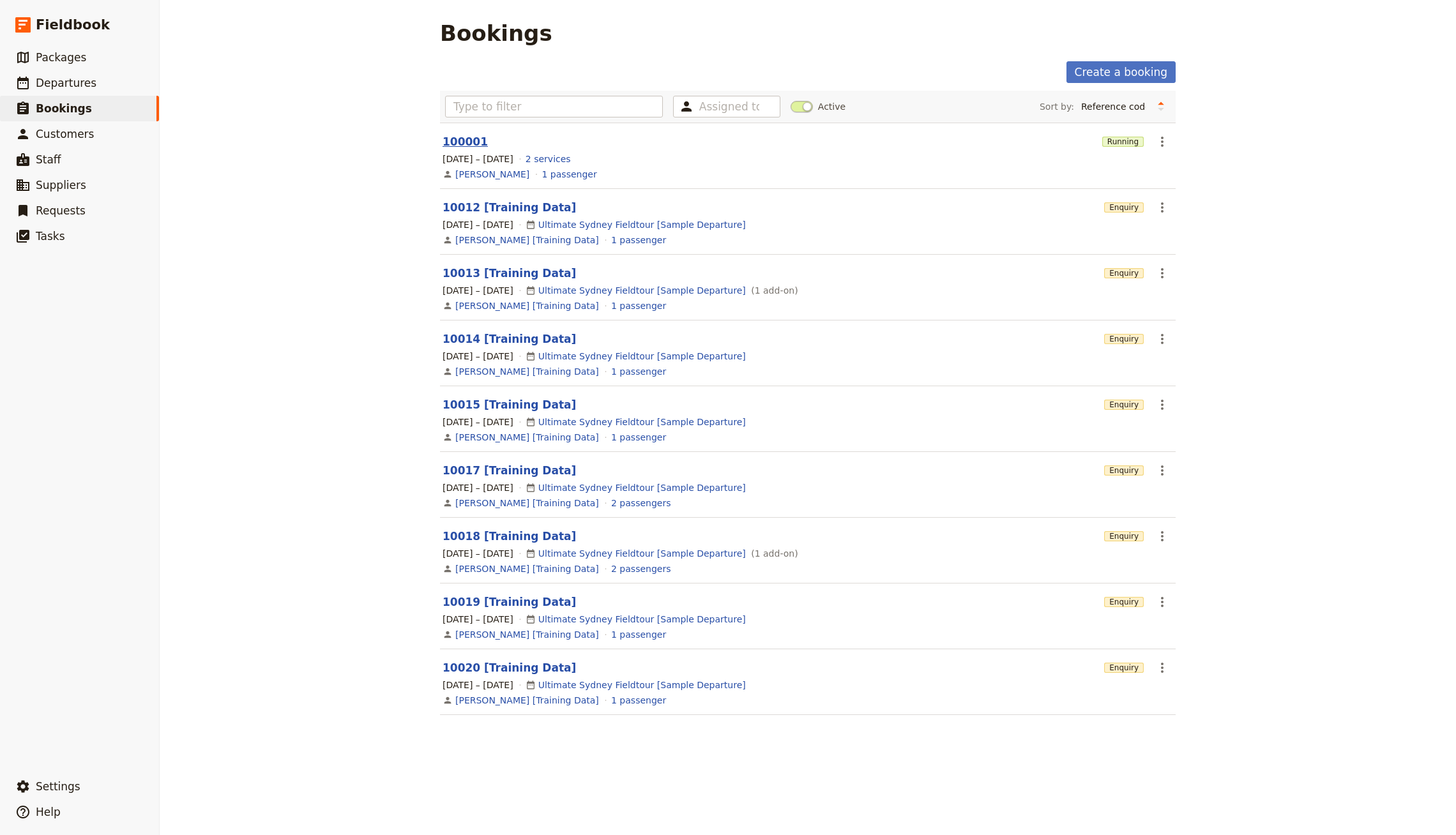
click at [460, 137] on link "100001" at bounding box center [465, 141] width 46 height 13
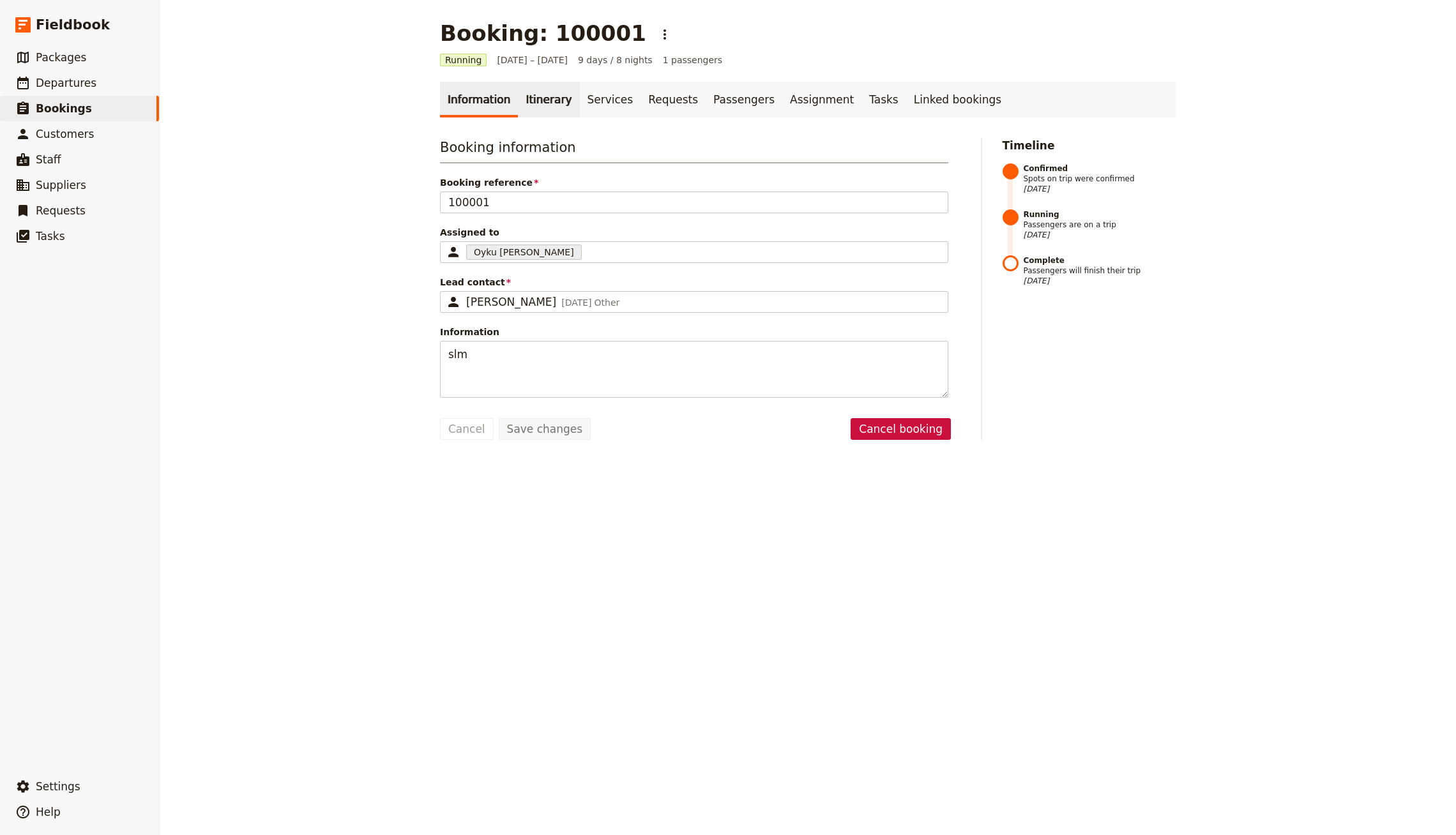
click at [561, 92] on link "Itinerary" at bounding box center [548, 100] width 62 height 35
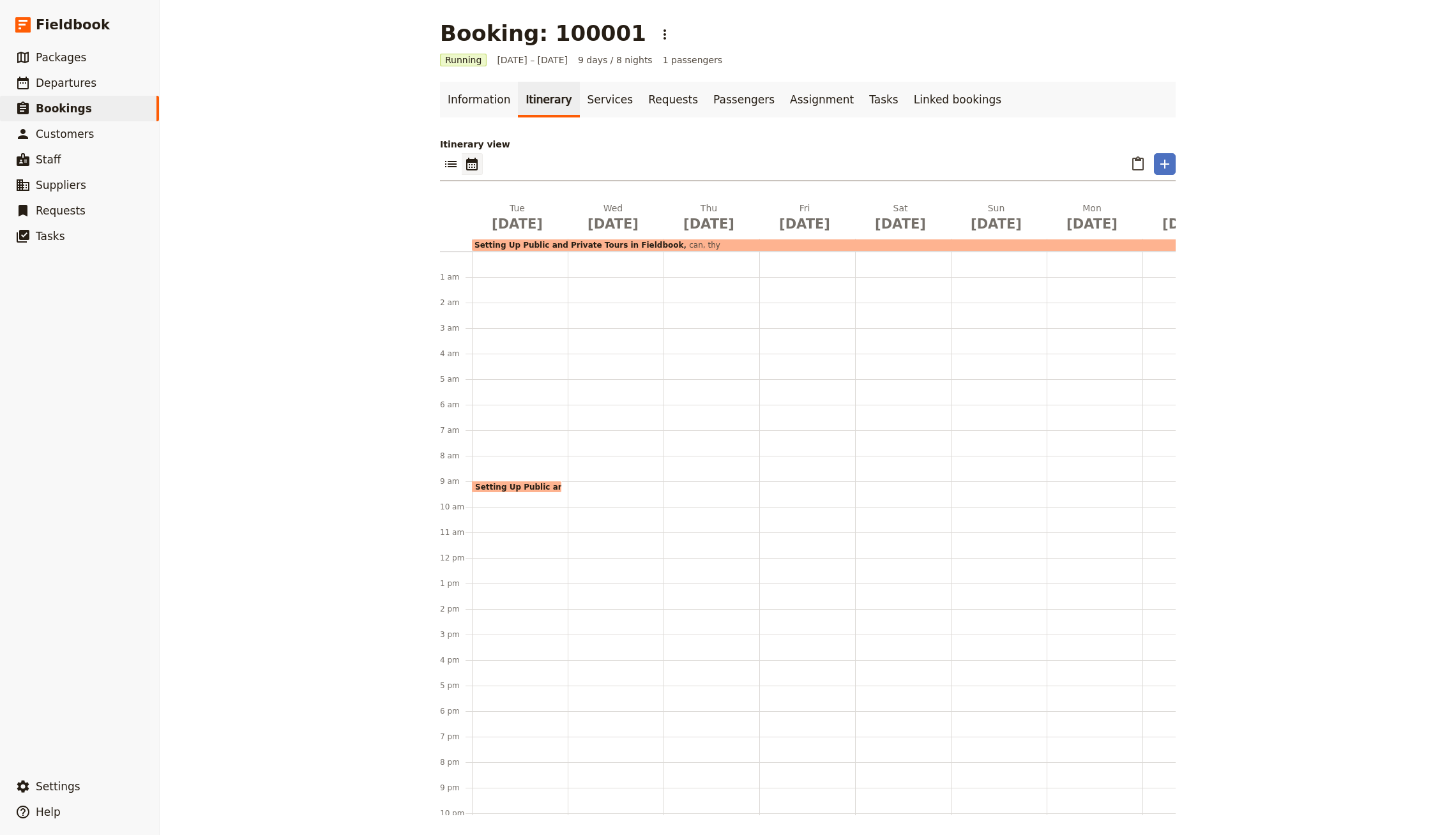
scroll to position [48, 0]
click at [518, 247] on span "Setting Up Public and Private Tours in Fieldbook" at bounding box center [579, 245] width 209 height 9
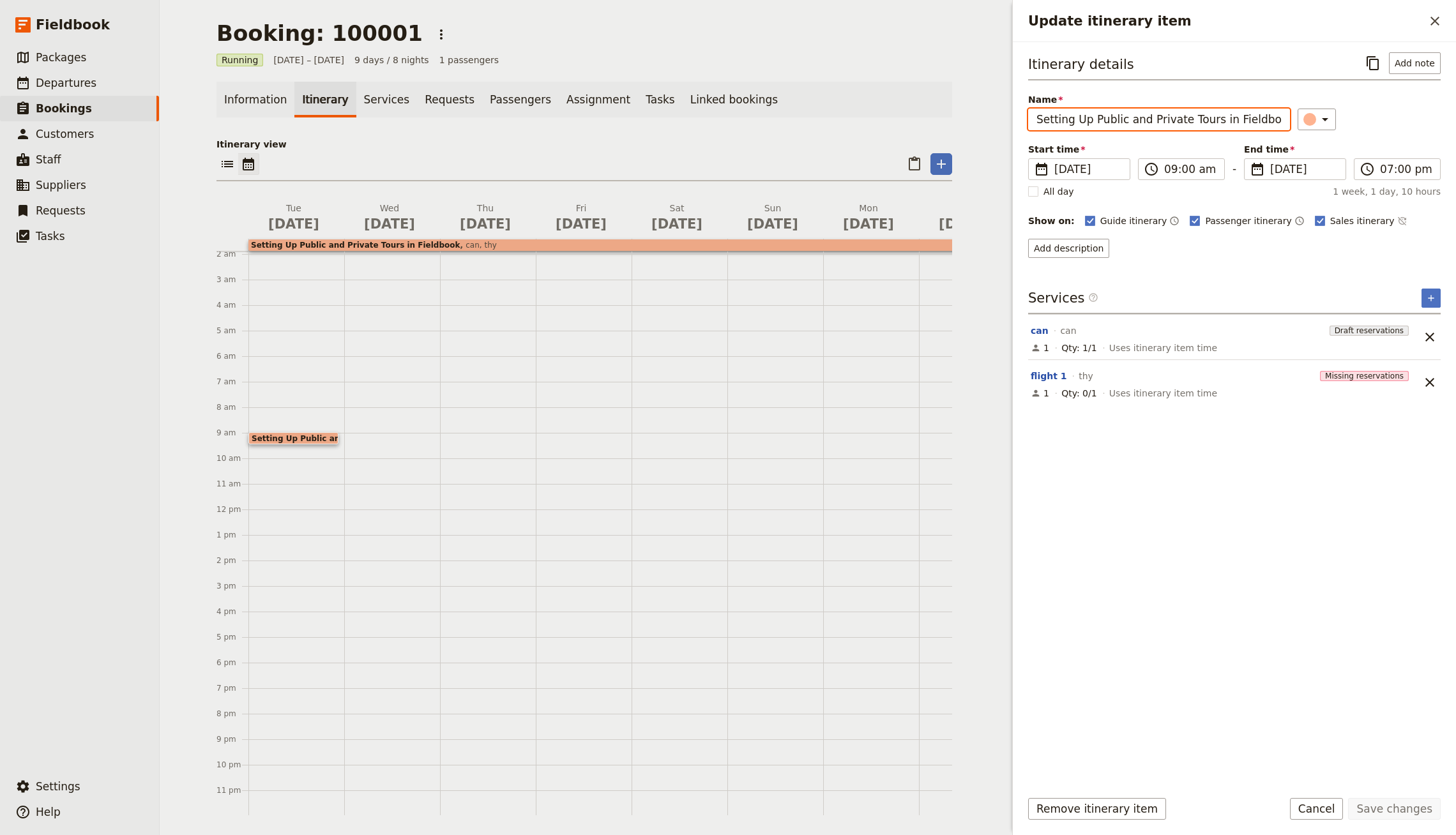
click at [1188, 122] on input "Setting Up Public and Private Tours in Fieldbook" at bounding box center [1159, 120] width 262 height 22
click at [61, 119] on link "​ Bookings" at bounding box center [79, 108] width 159 height 25
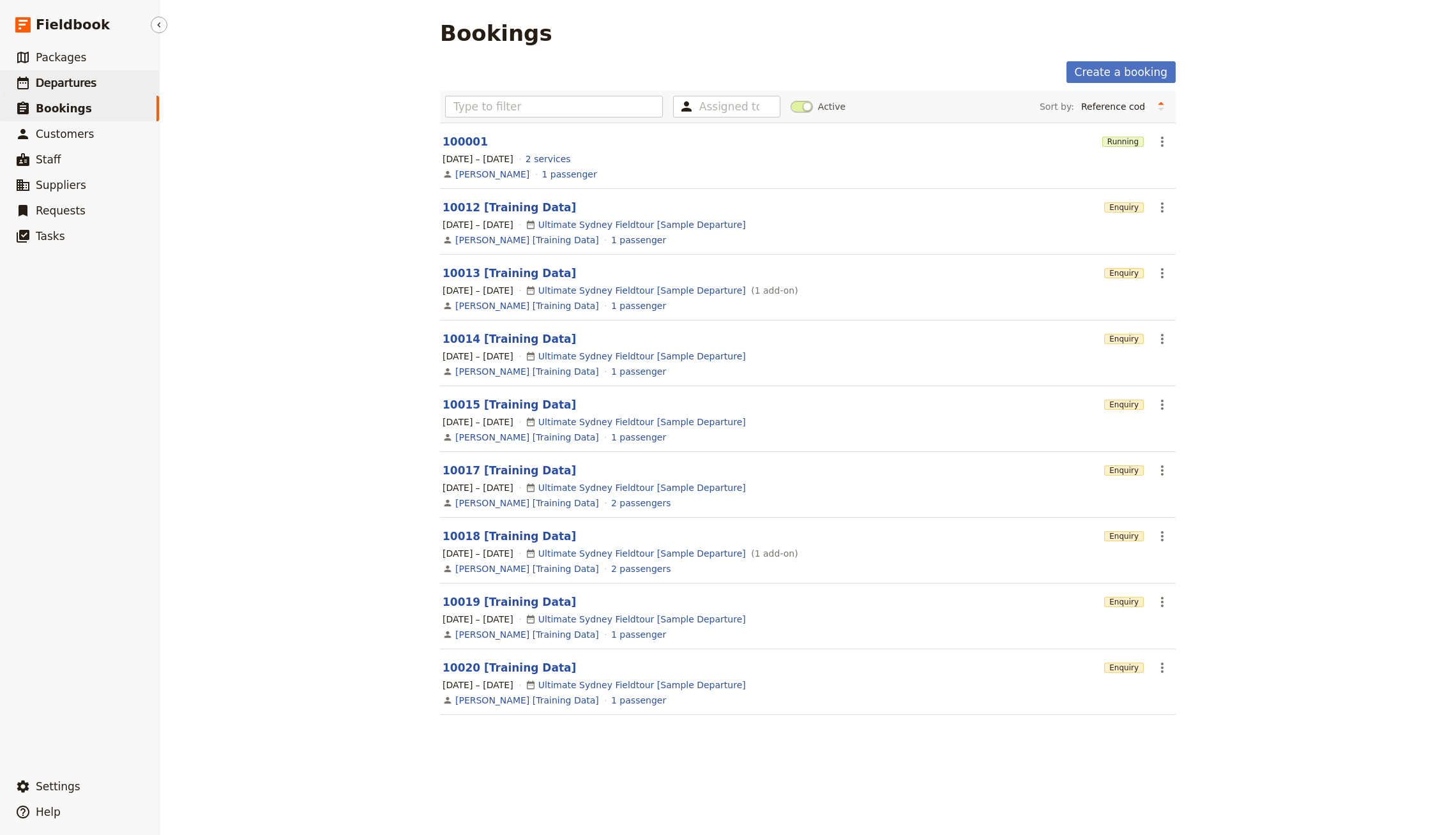
click at [77, 83] on span "Departures" at bounding box center [66, 83] width 61 height 13
select select "CREATED_AT"
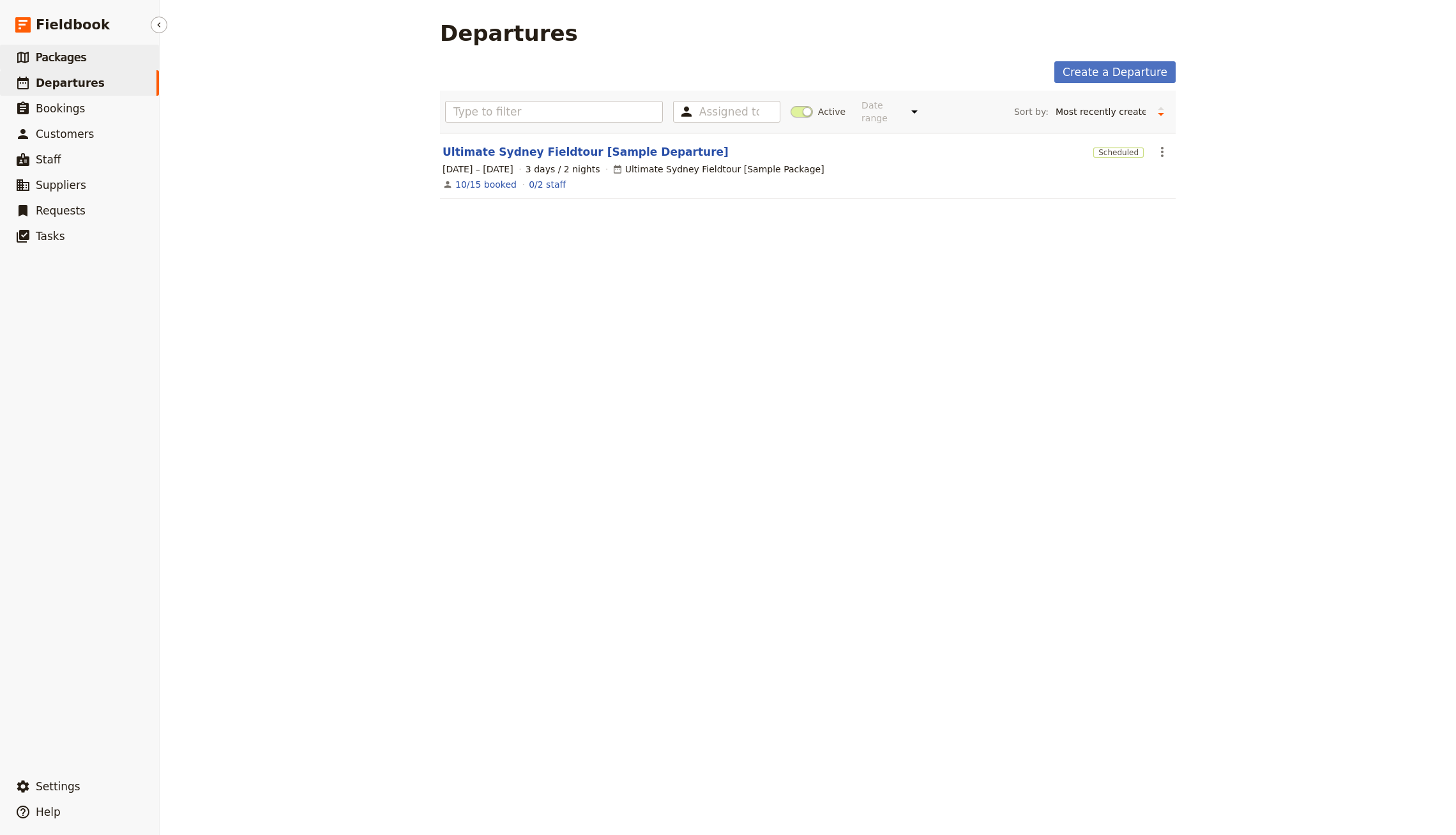
click at [78, 57] on span "Packages" at bounding box center [61, 57] width 51 height 13
select select "UPDATED_AT"
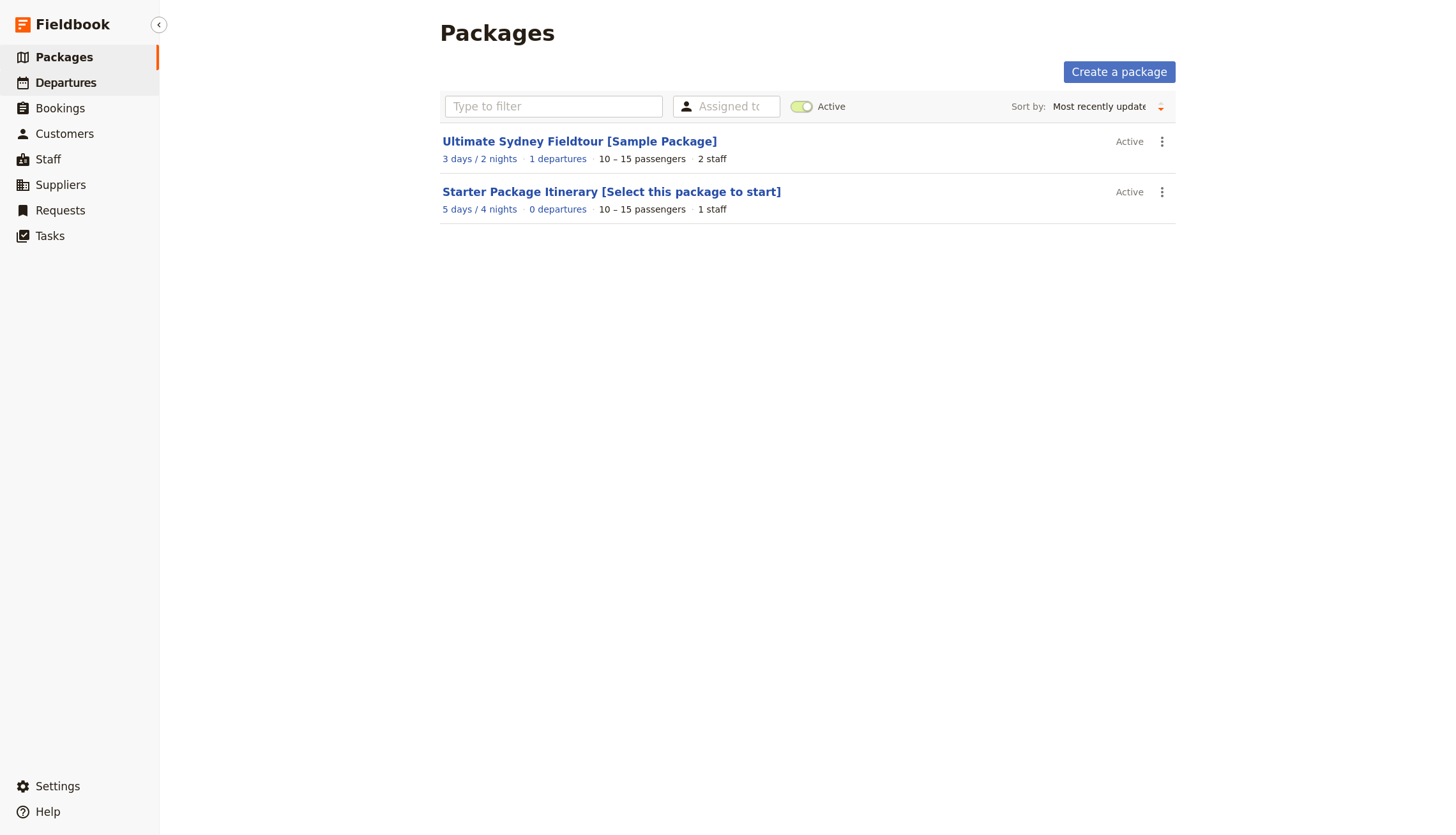
click at [70, 82] on span "Departures" at bounding box center [66, 83] width 61 height 13
select select "CREATED_AT"
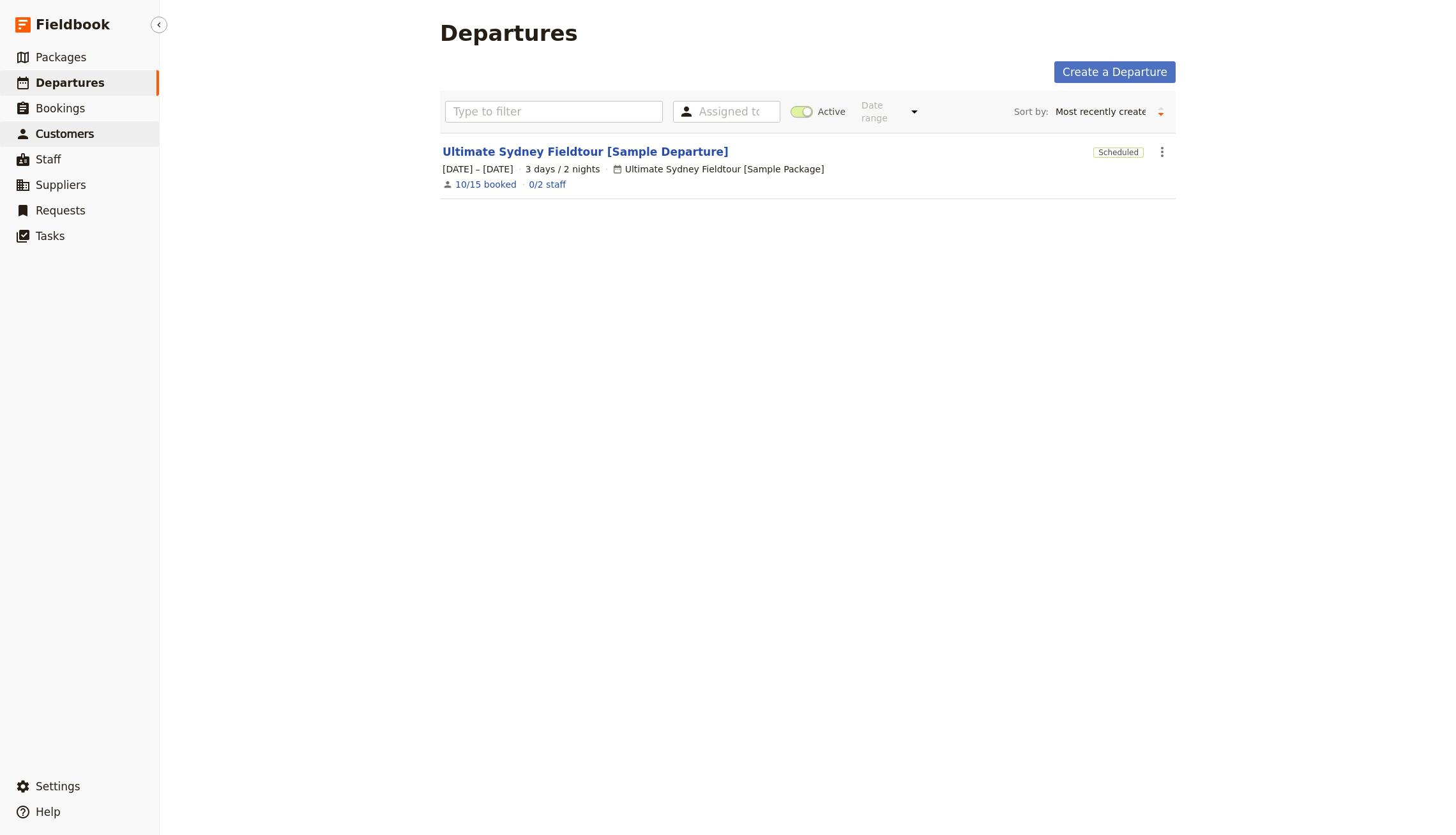
click at [104, 143] on link "​ Customers" at bounding box center [79, 134] width 159 height 25
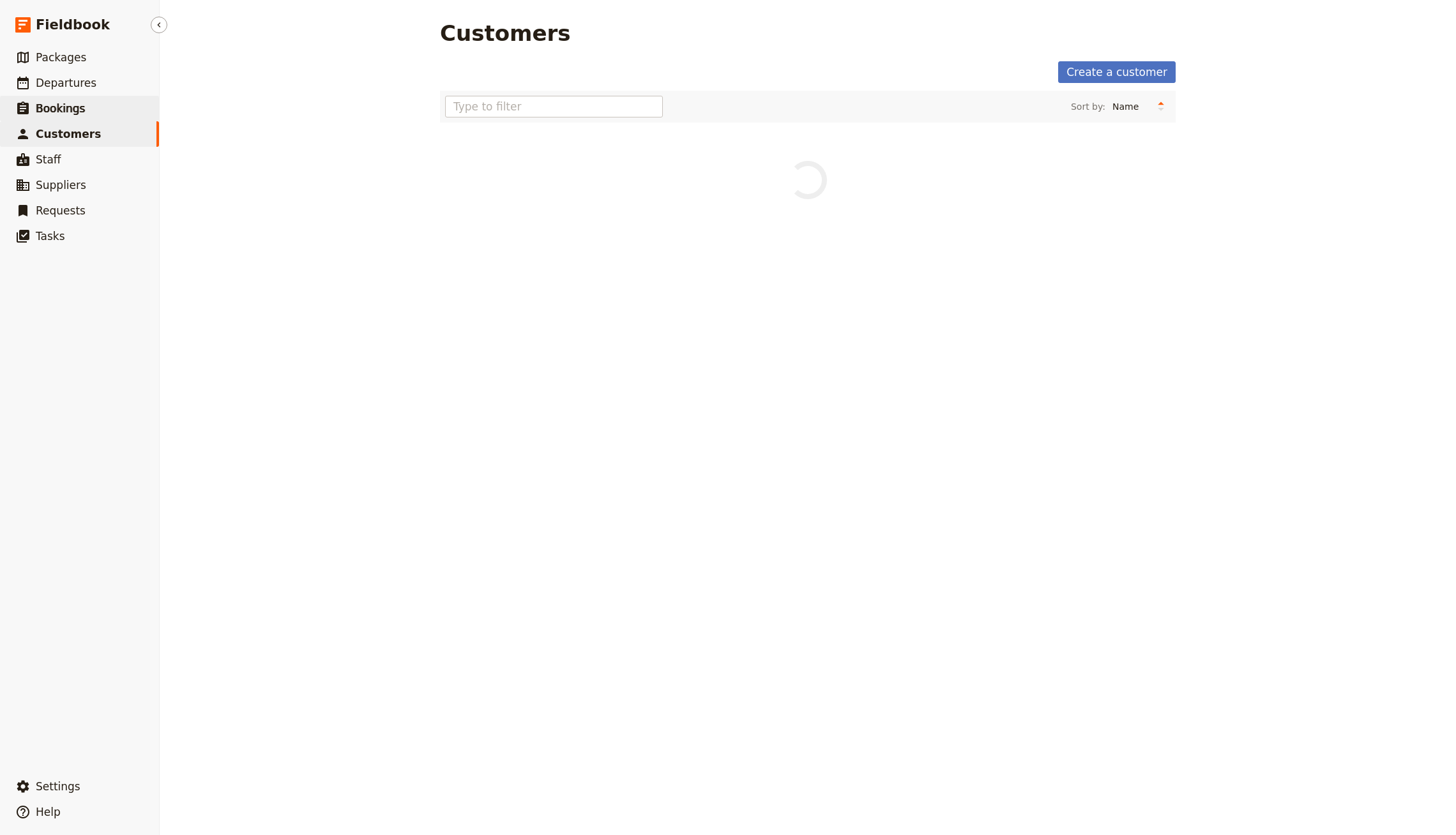
click at [89, 113] on link "​ Bookings" at bounding box center [79, 108] width 159 height 25
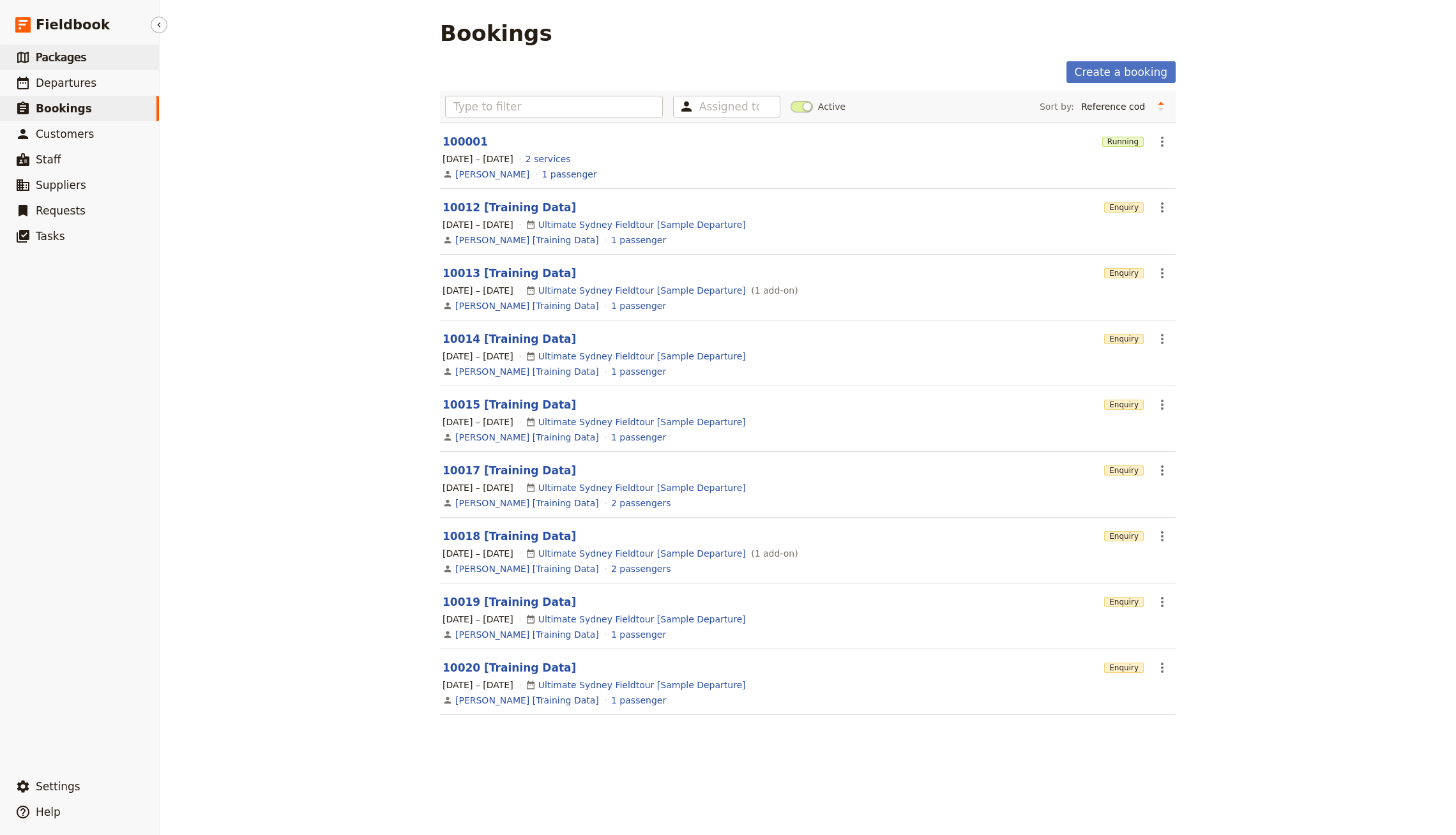
click at [98, 61] on link "​ Packages" at bounding box center [79, 57] width 159 height 25
select select "UPDATED_AT"
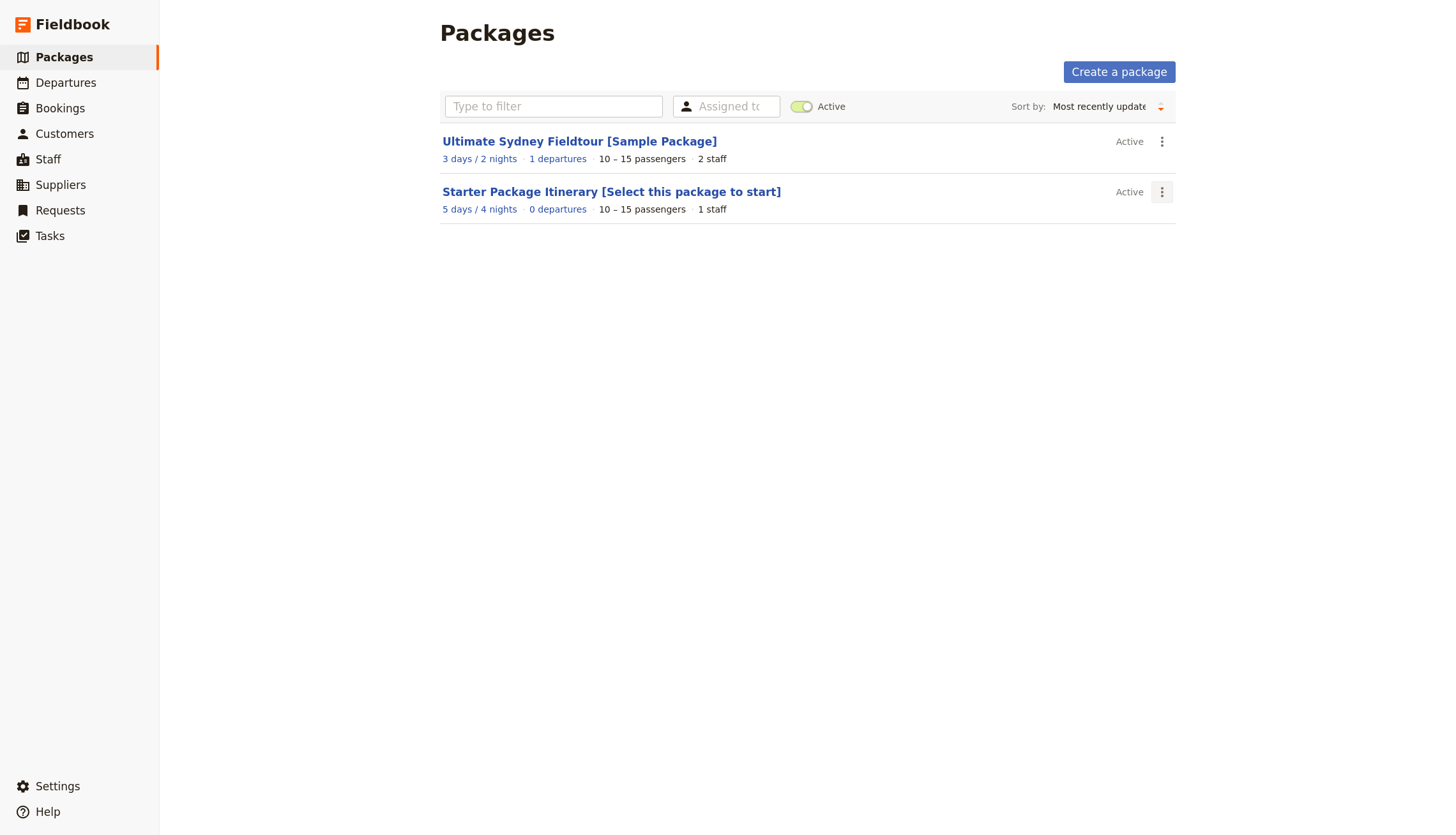
click at [1162, 182] on button "​" at bounding box center [1162, 192] width 22 height 22
click at [1187, 249] on span "Clone this package" at bounding box center [1202, 253] width 85 height 13
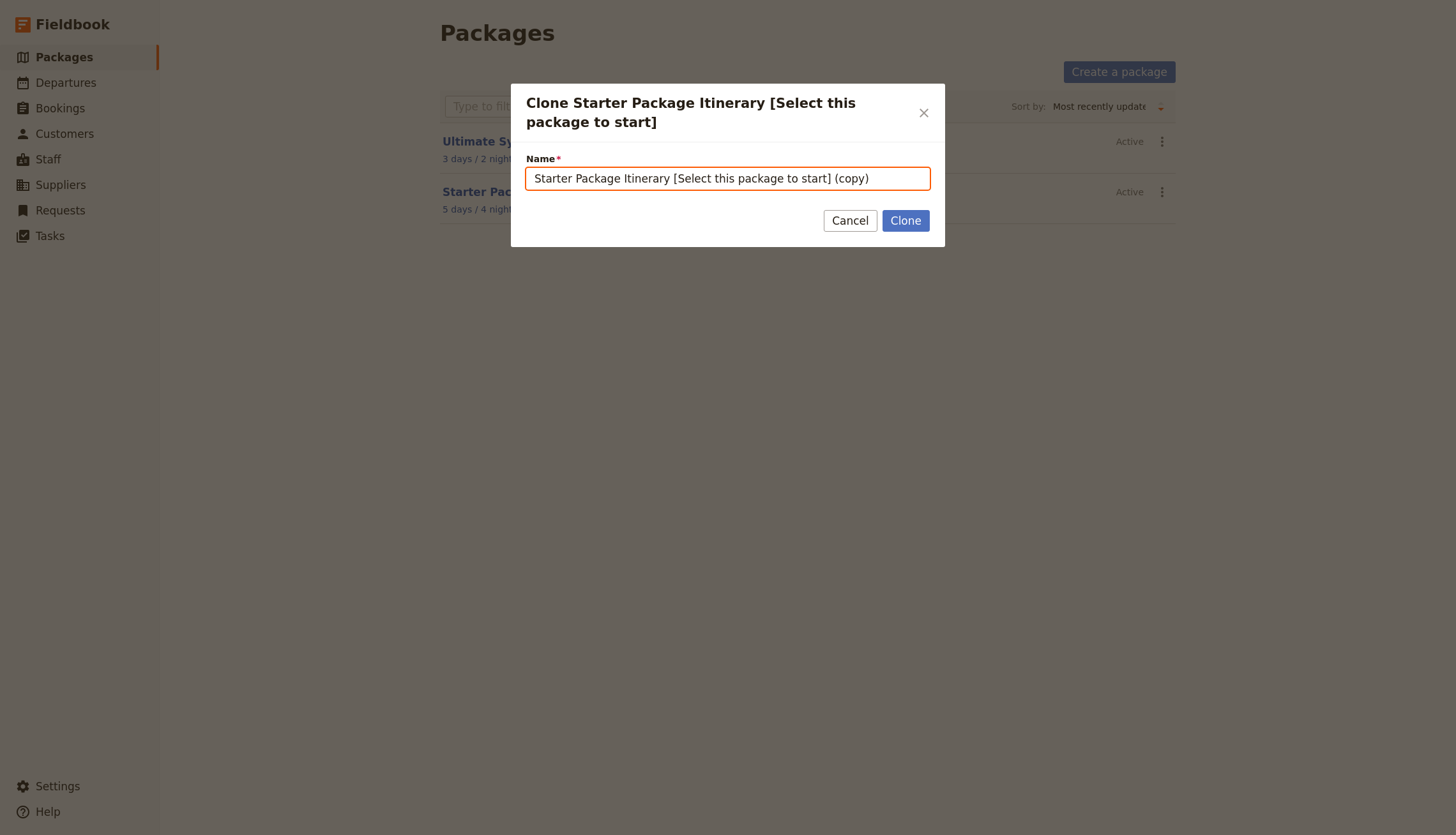
paste input "Best of [GEOGRAPHIC_DATA]: [GEOGRAPHIC_DATA], [GEOGRAPHIC_DATA], [GEOGRAPHIC_DA…"
type input "Best of [GEOGRAPHIC_DATA]: [GEOGRAPHIC_DATA], [GEOGRAPHIC_DATA], [GEOGRAPHIC_DA…"
click at [908, 210] on button "Clone" at bounding box center [906, 221] width 47 height 22
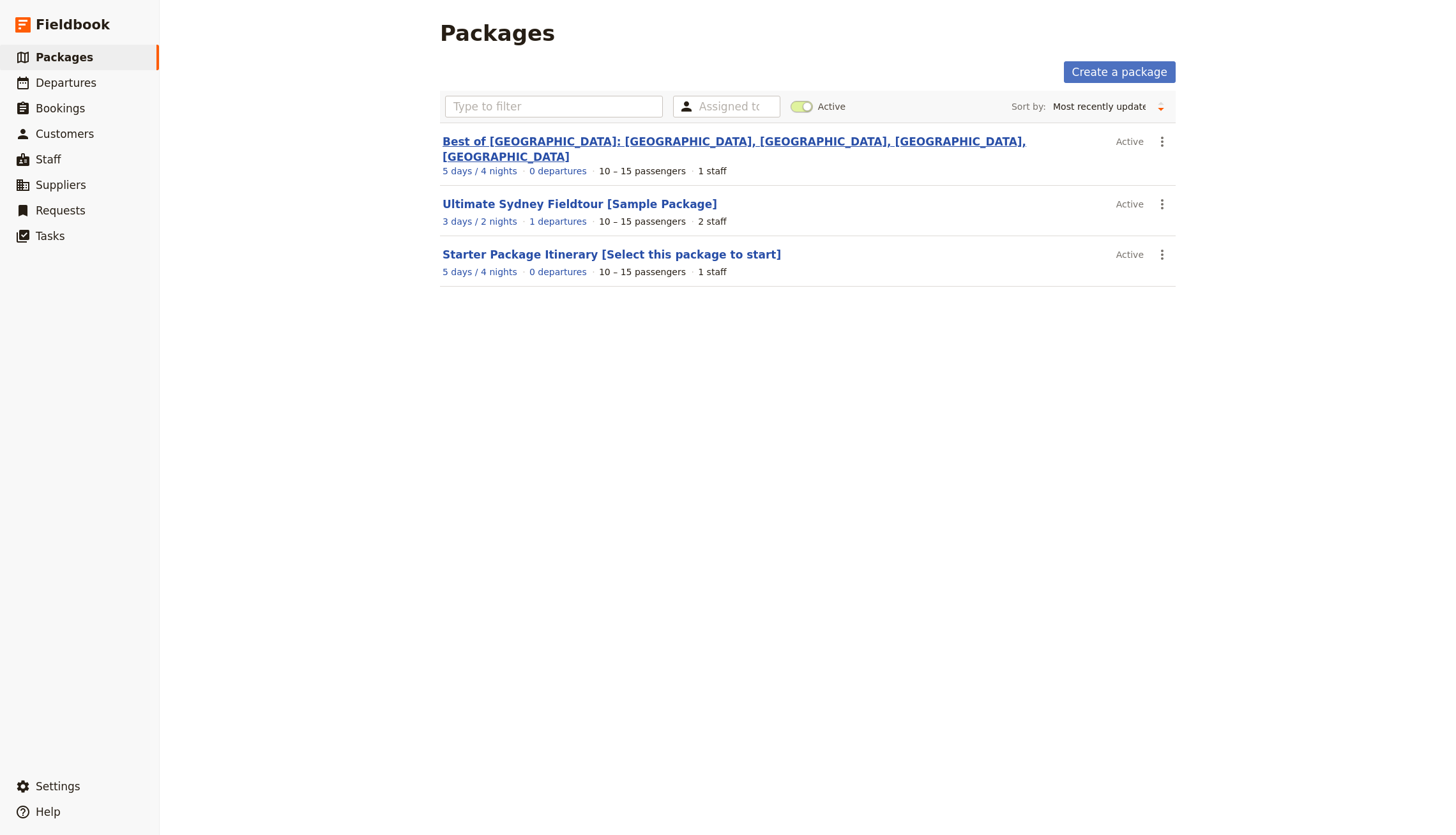
click at [555, 139] on link "Best of [GEOGRAPHIC_DATA]: [GEOGRAPHIC_DATA], [GEOGRAPHIC_DATA], [GEOGRAPHIC_DA…" at bounding box center [733, 149] width 583 height 28
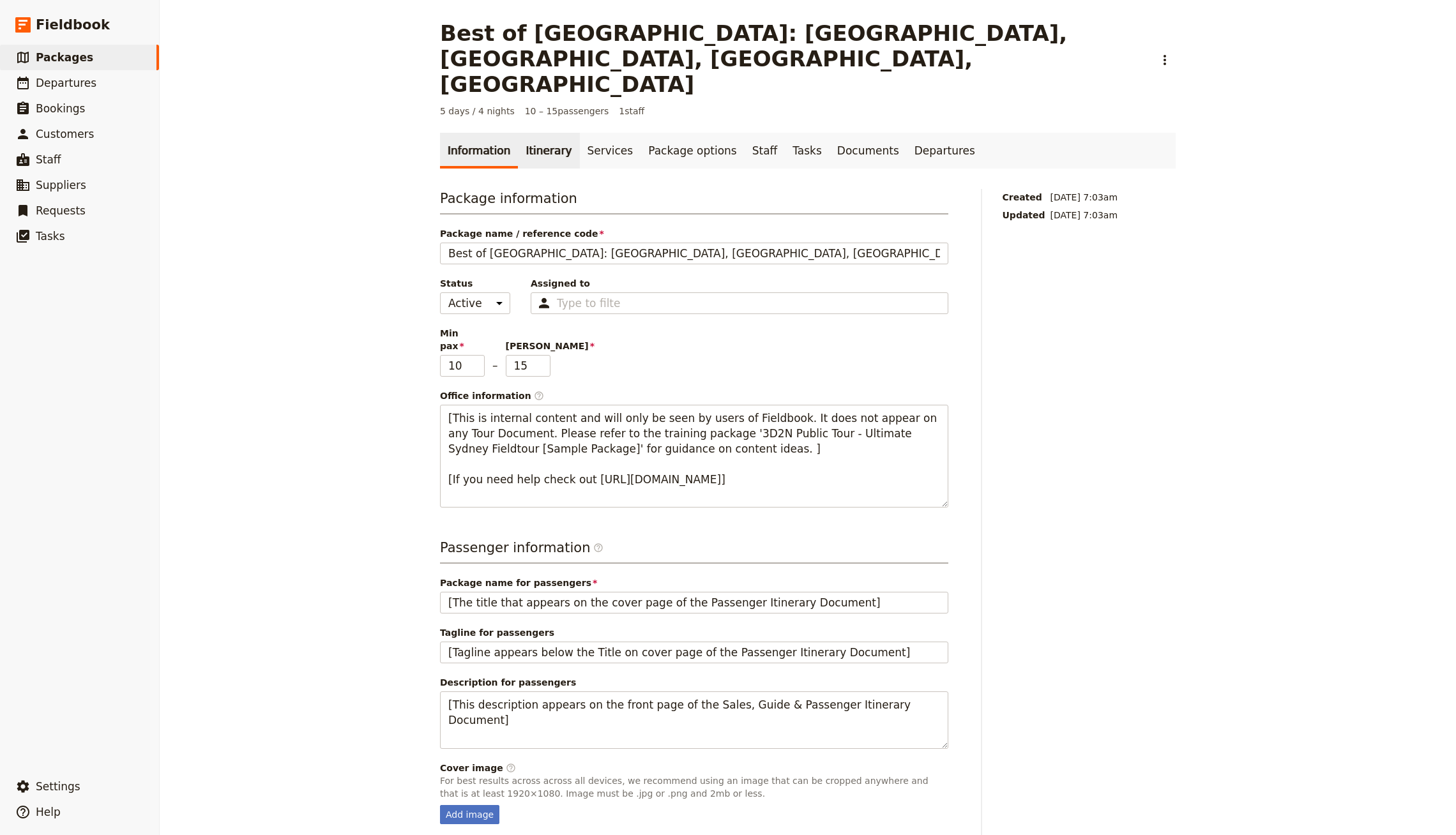
click at [540, 133] on link "Itinerary" at bounding box center [548, 150] width 62 height 35
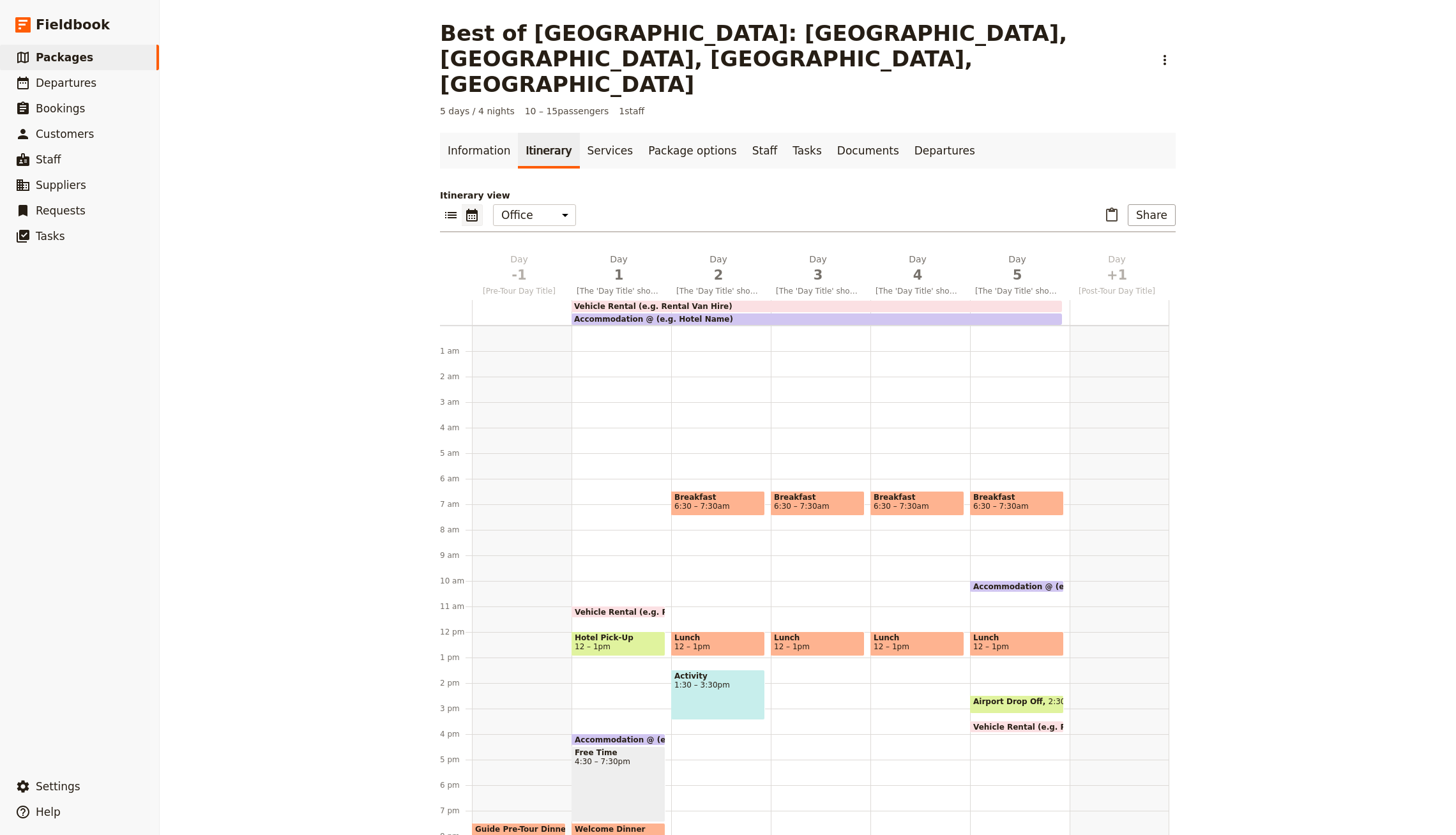
scroll to position [72, 0]
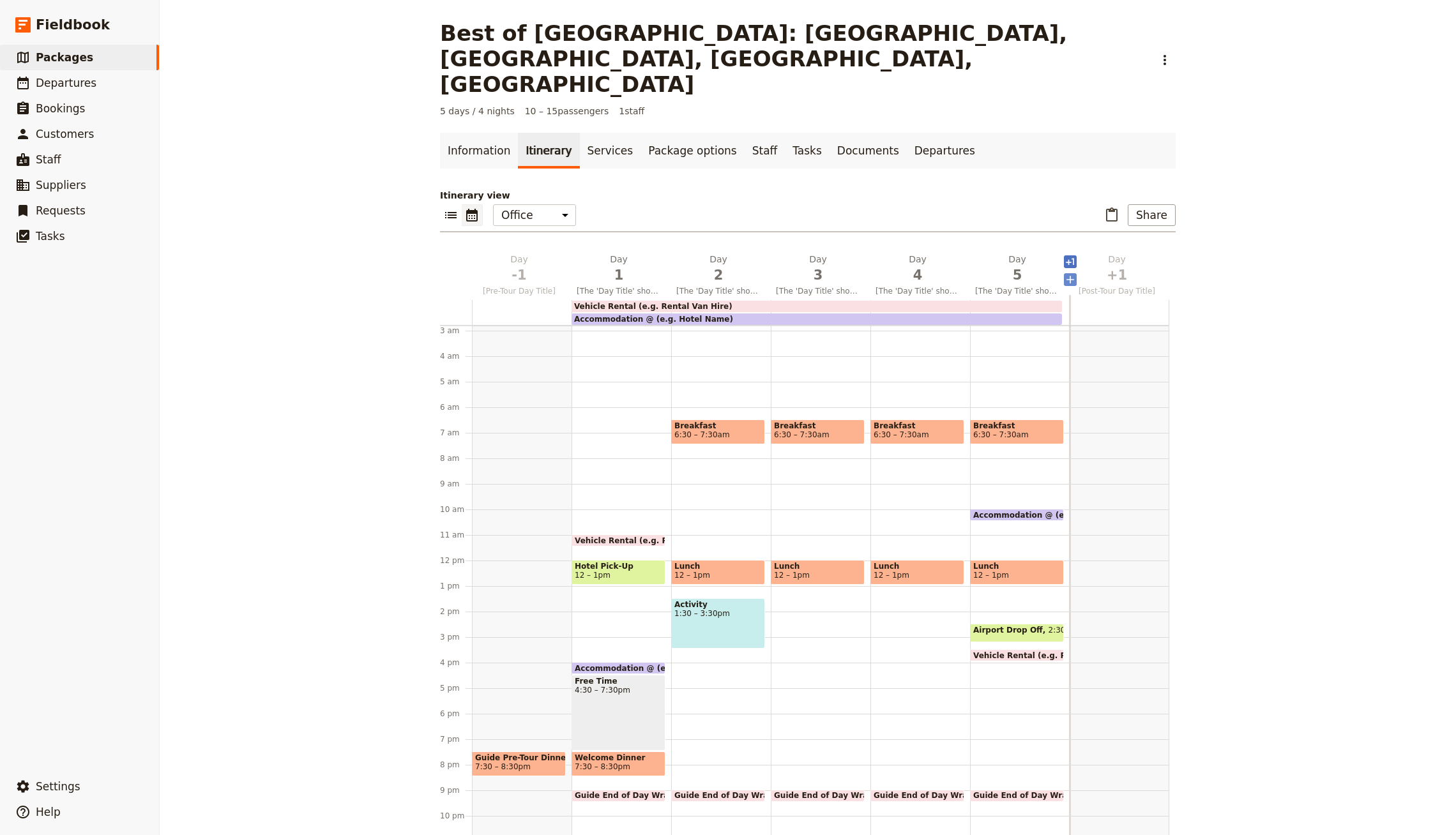
click at [1069, 276] on icon "Add before day 7" at bounding box center [1069, 279] width 8 height 8
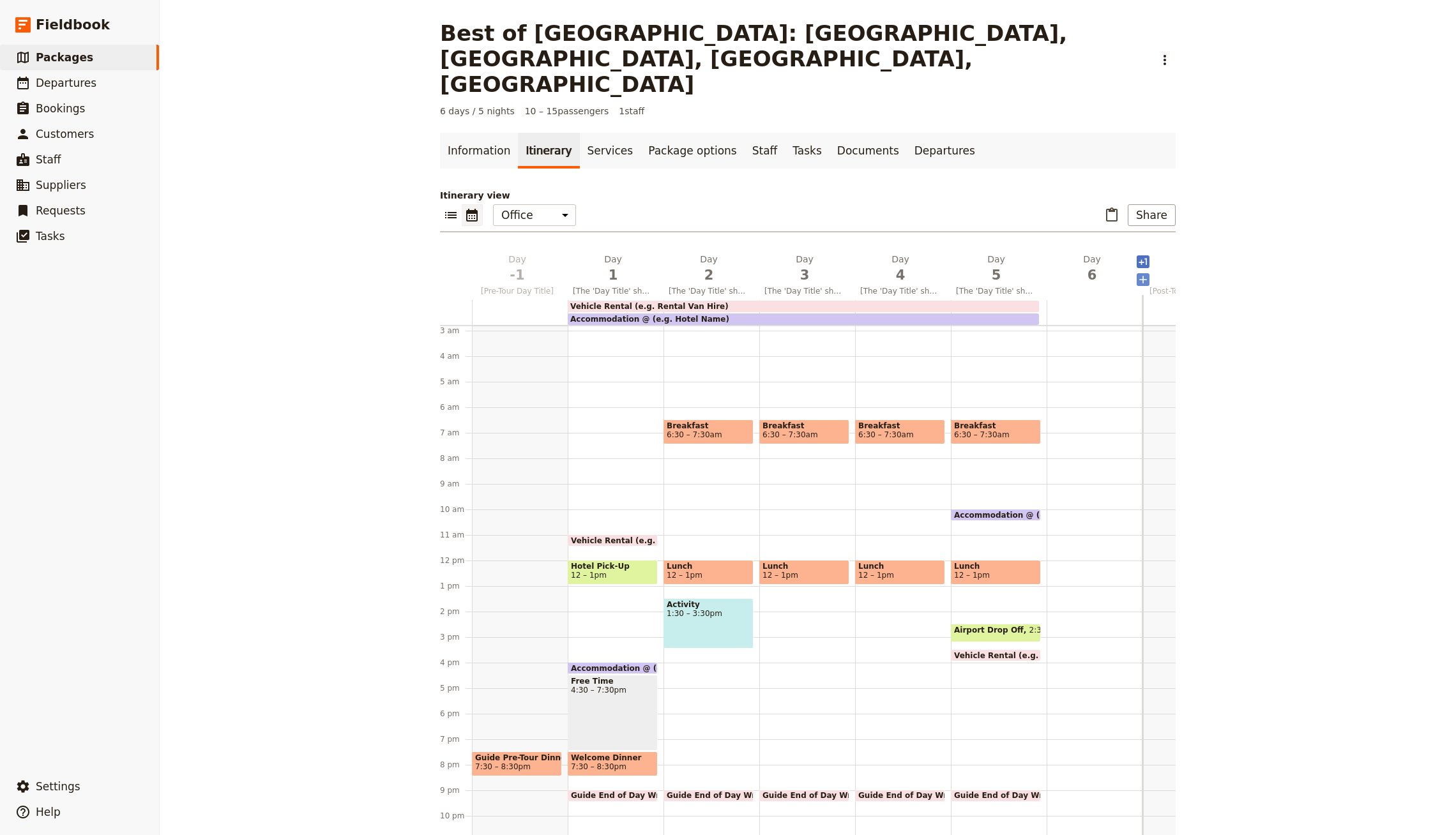
click at [1139, 274] on icon "Add before day 8" at bounding box center [1142, 279] width 13 height 13
click at [1141, 268] on icon "Add before day 8" at bounding box center [1142, 274] width 13 height 13
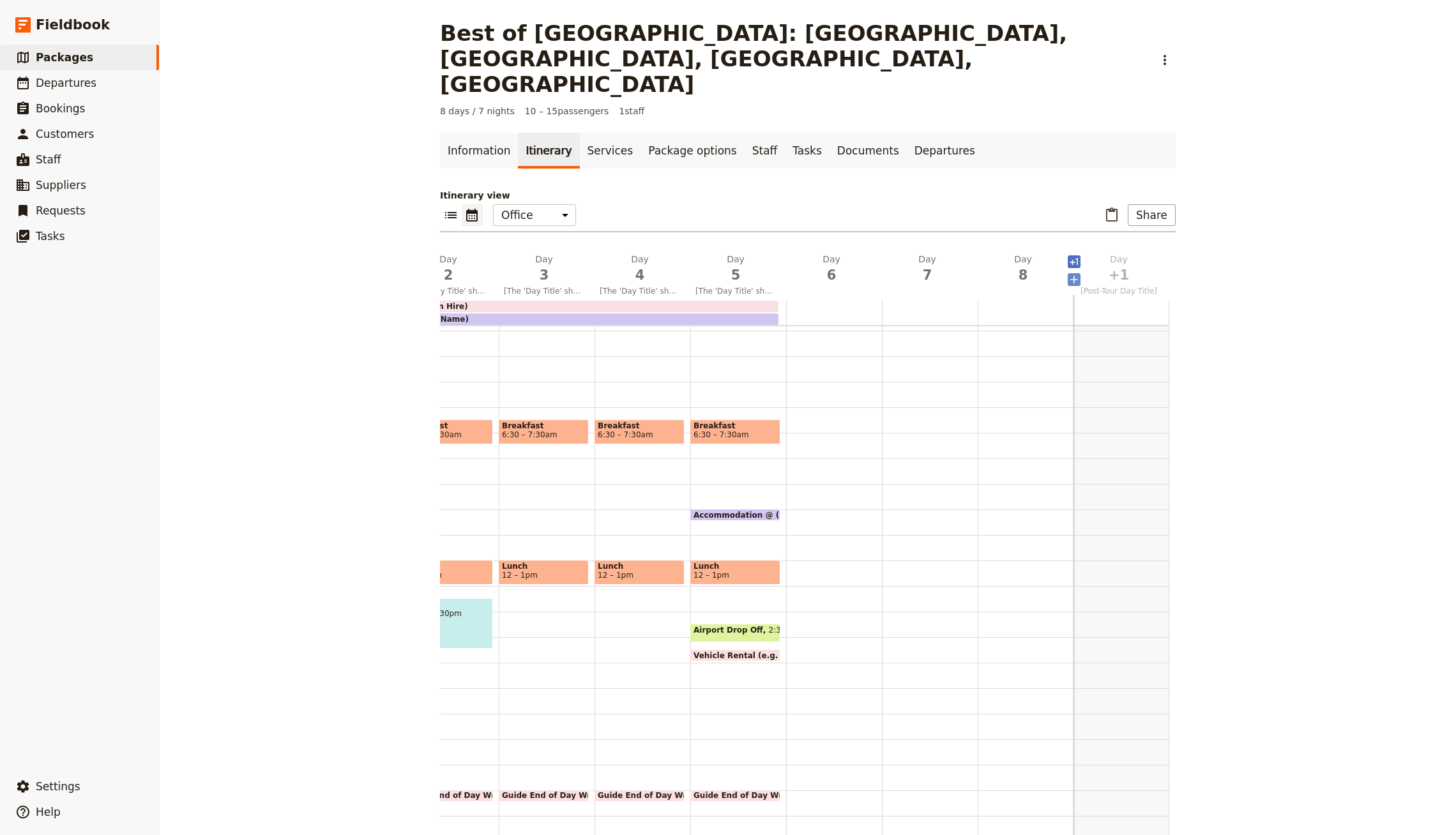
click at [1076, 274] on icon "Add before day 10" at bounding box center [1074, 279] width 13 height 13
click at [1071, 268] on icon "Add before day 10" at bounding box center [1074, 274] width 13 height 13
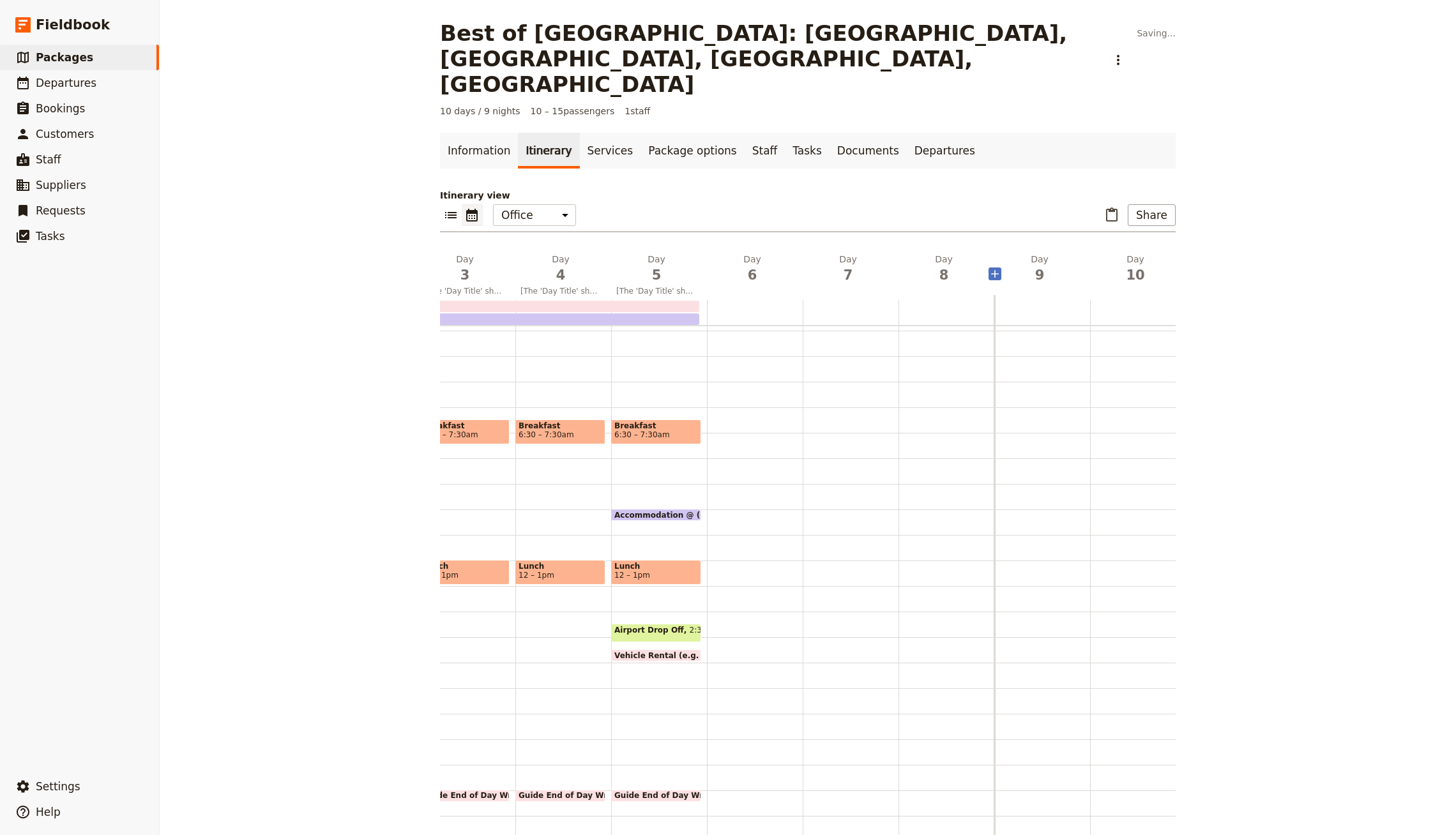
scroll to position [0, 452]
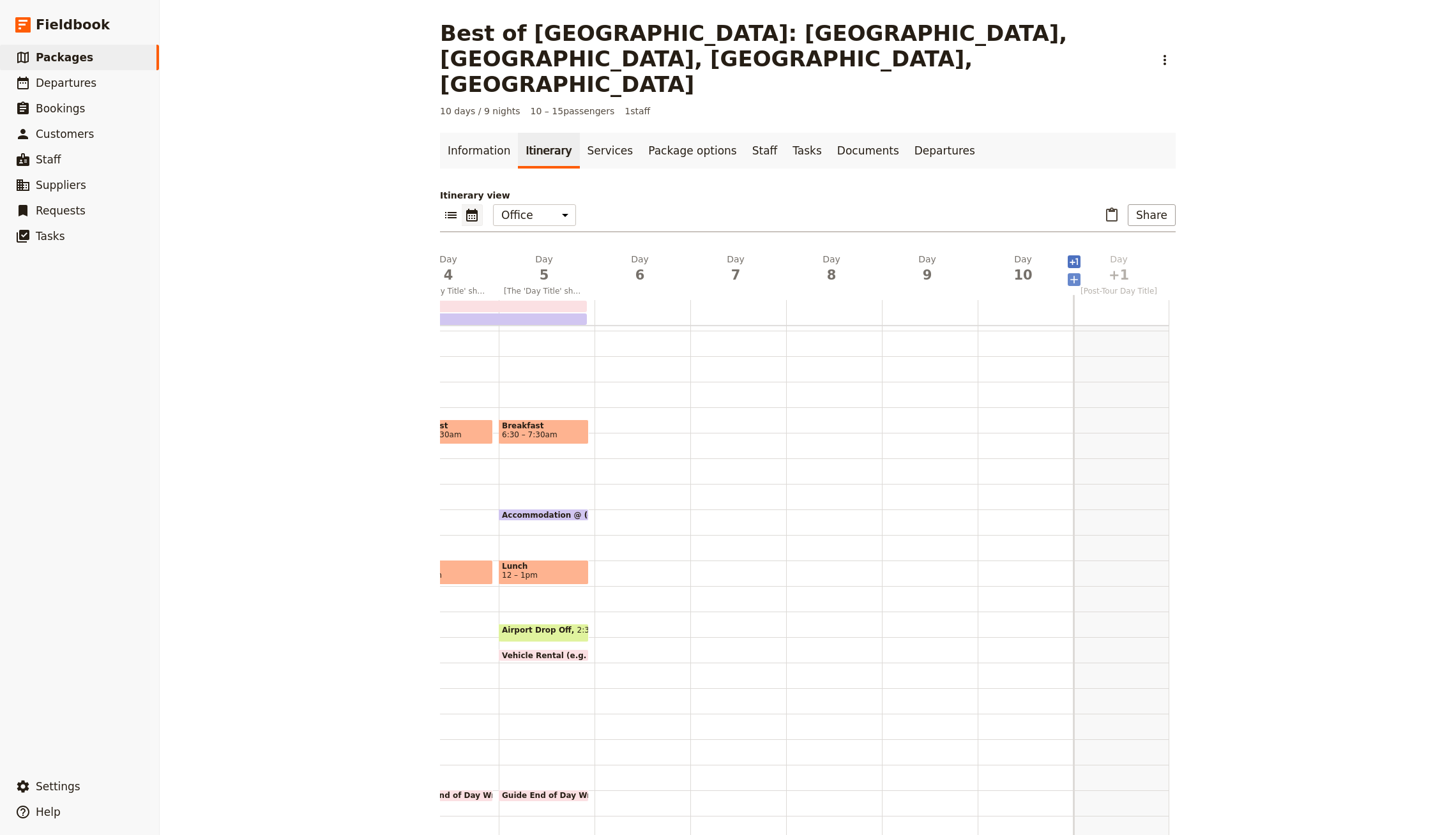
click at [1069, 274] on icon "Add before day 12" at bounding box center [1074, 279] width 13 height 13
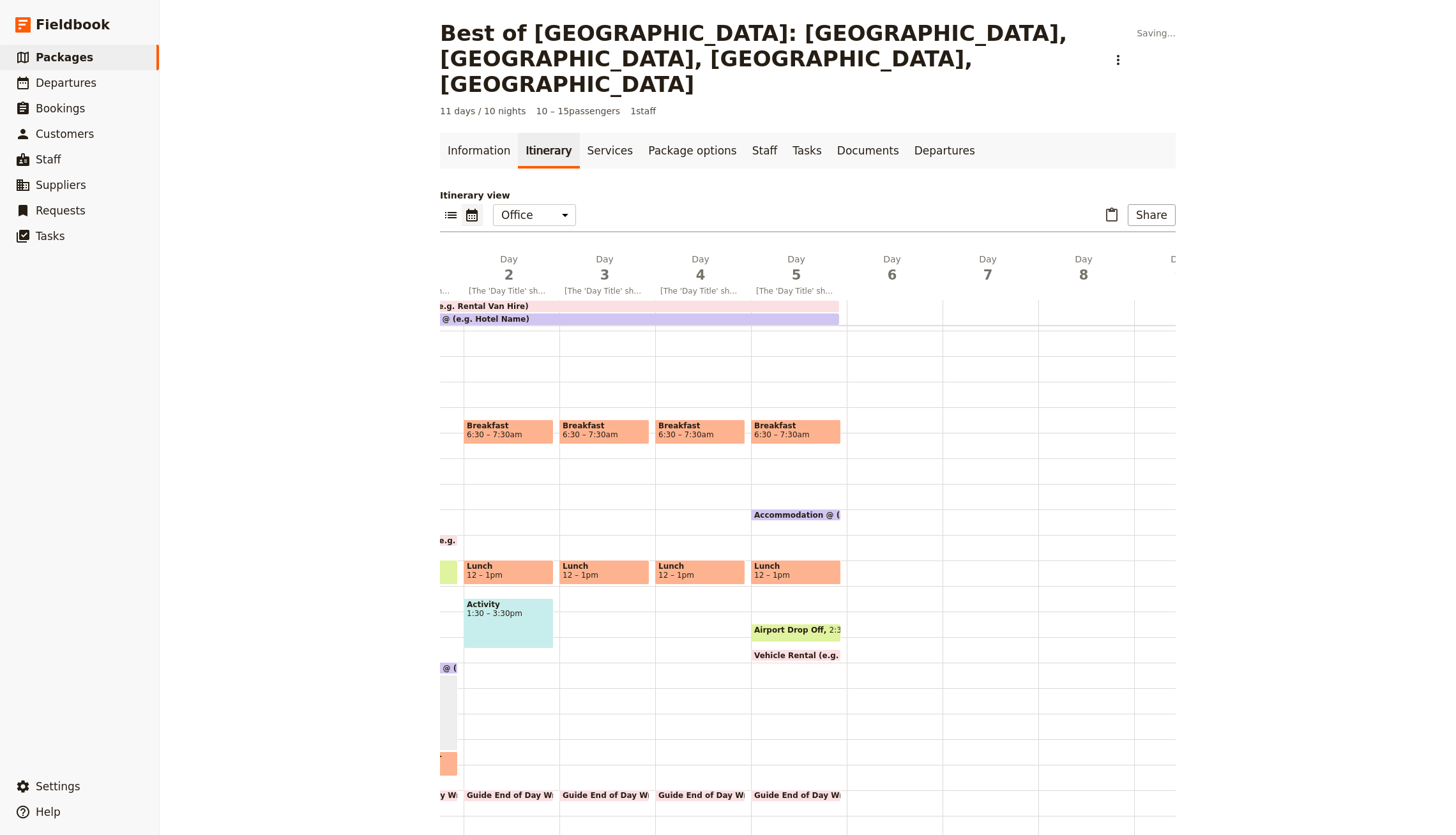
scroll to position [0, 0]
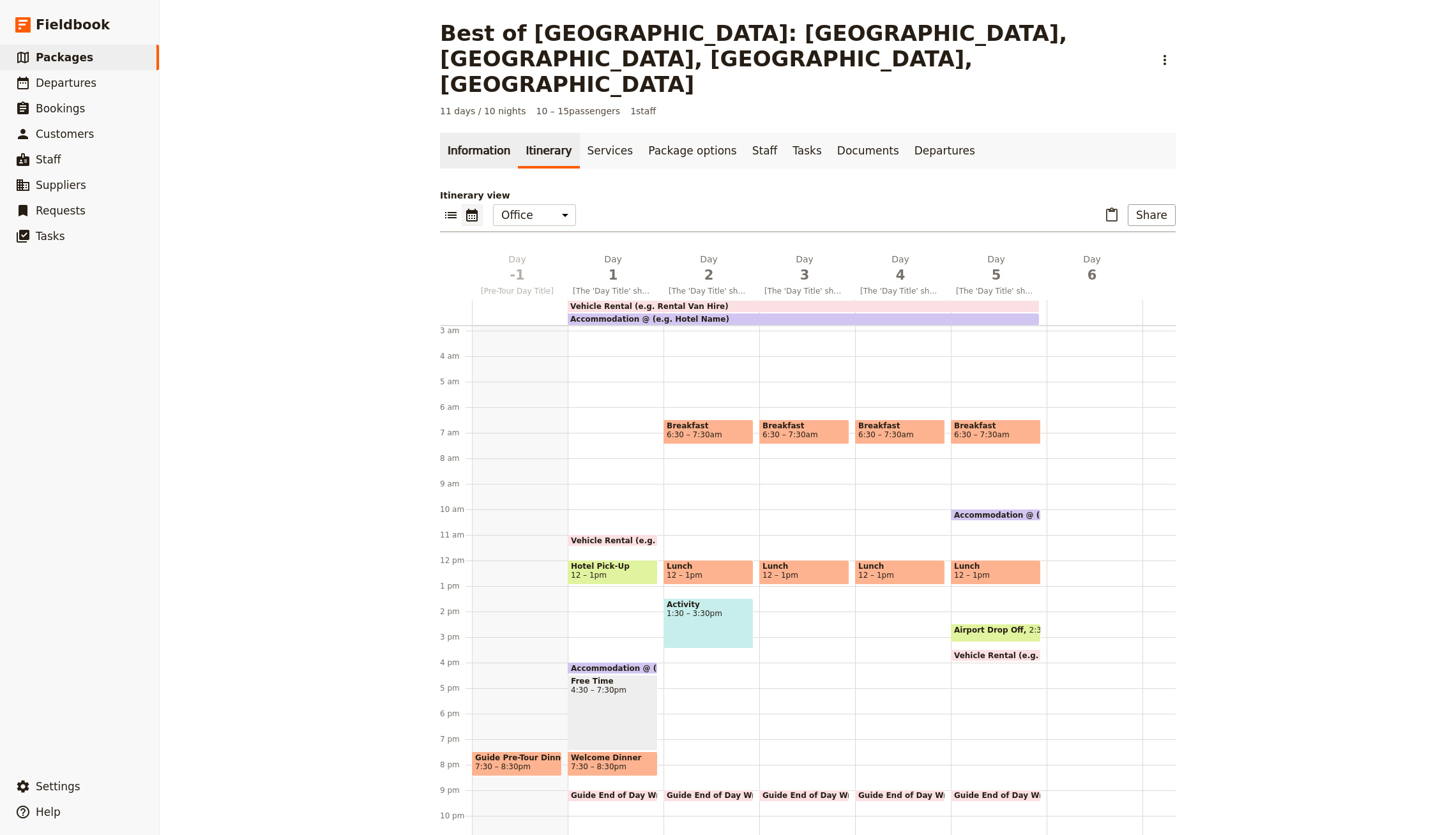
click at [481, 133] on link "Information" at bounding box center [479, 150] width 78 height 35
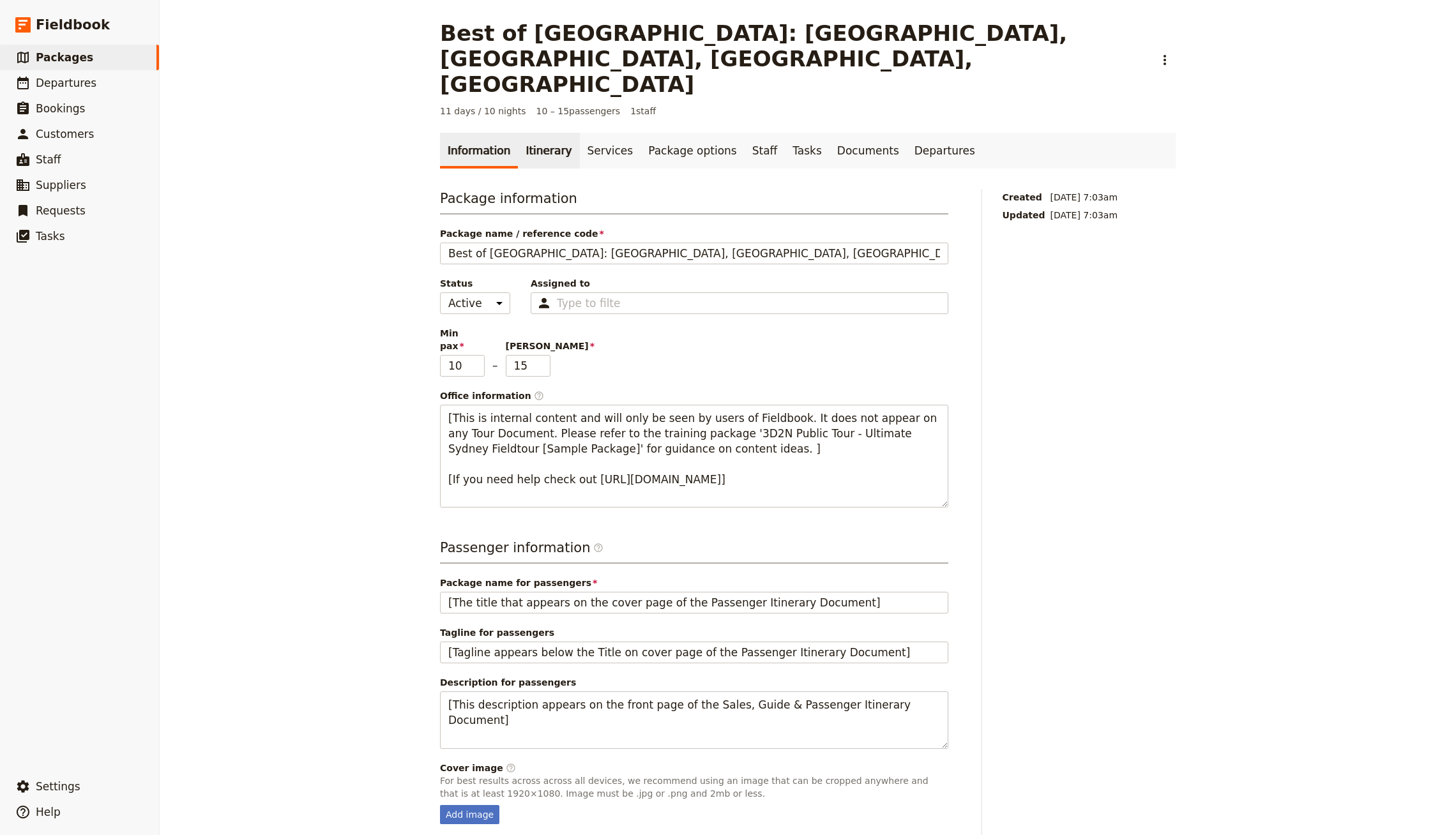
click at [531, 133] on link "Itinerary" at bounding box center [548, 150] width 62 height 35
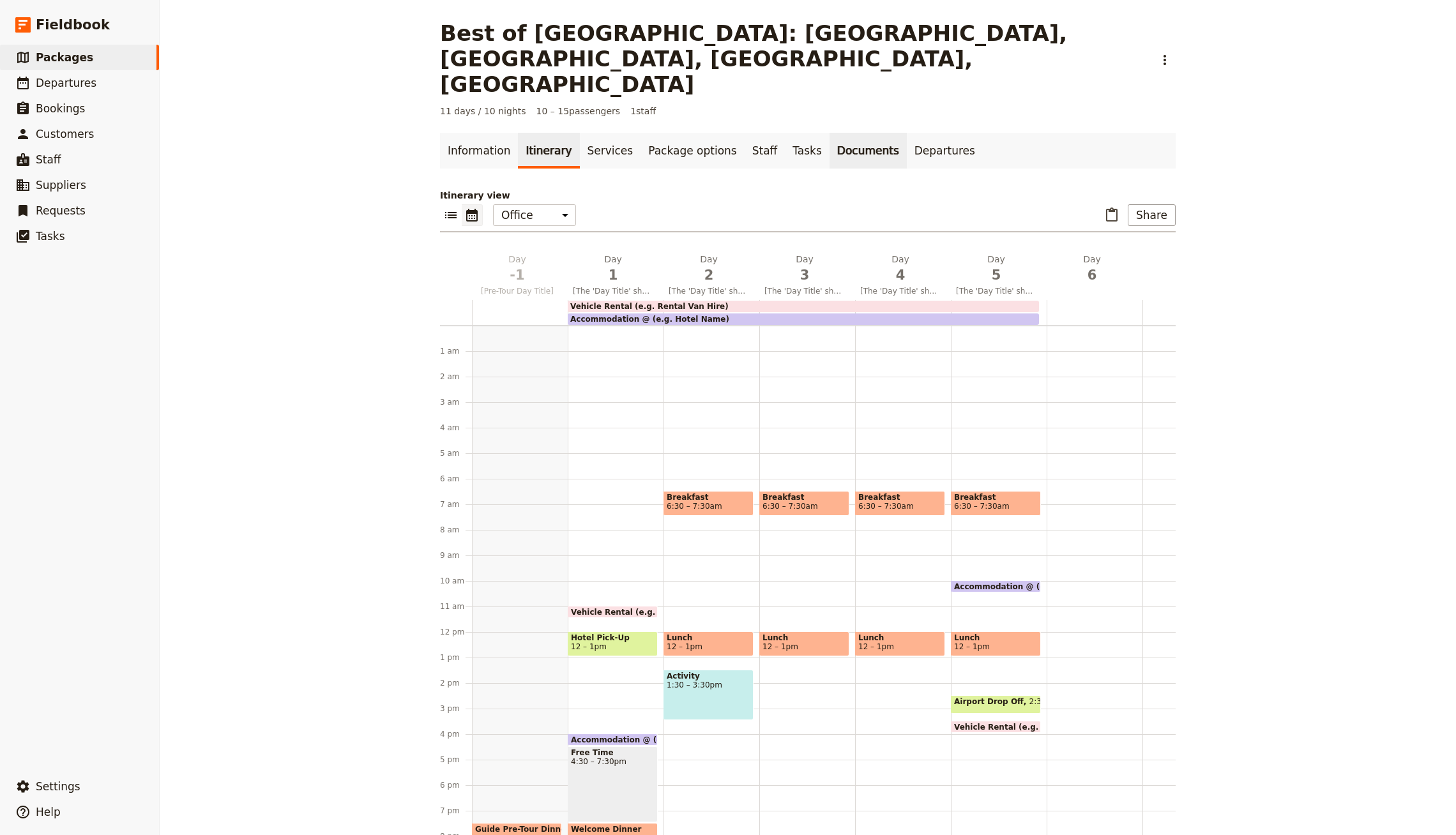
scroll to position [72, 0]
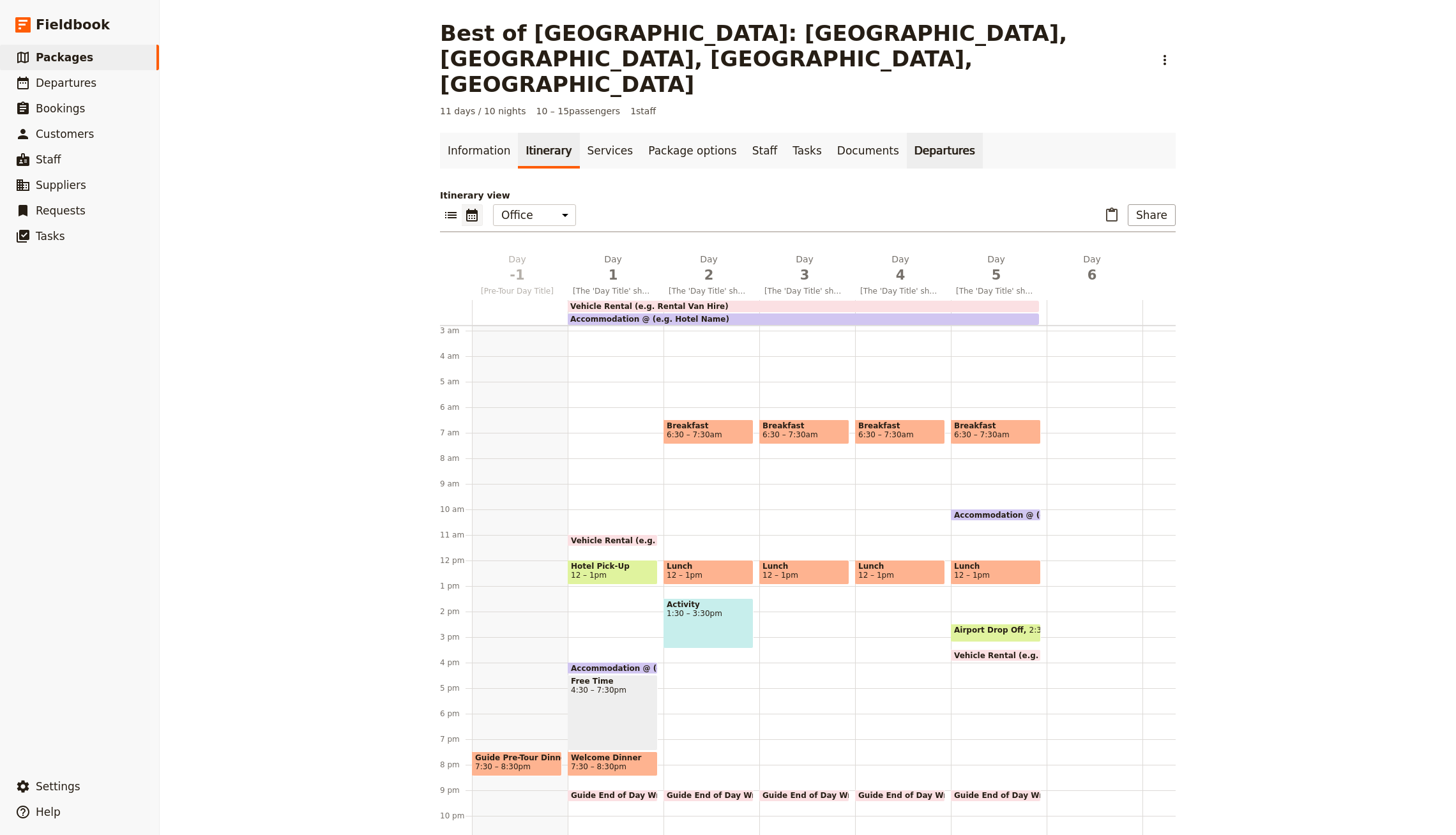
click at [907, 133] on link "Departures" at bounding box center [945, 150] width 76 height 35
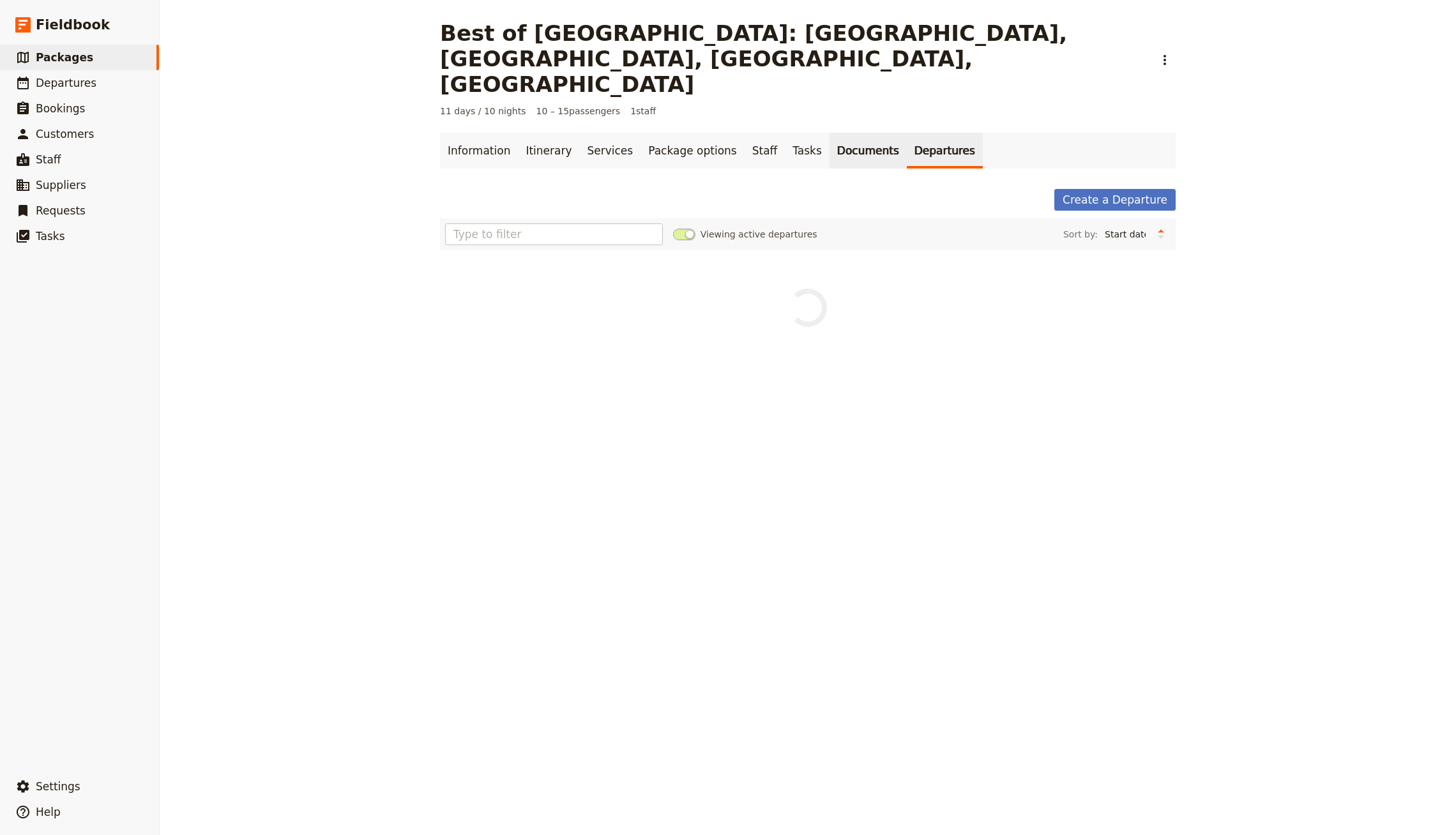
click at [831, 133] on link "Documents" at bounding box center [869, 150] width 78 height 35
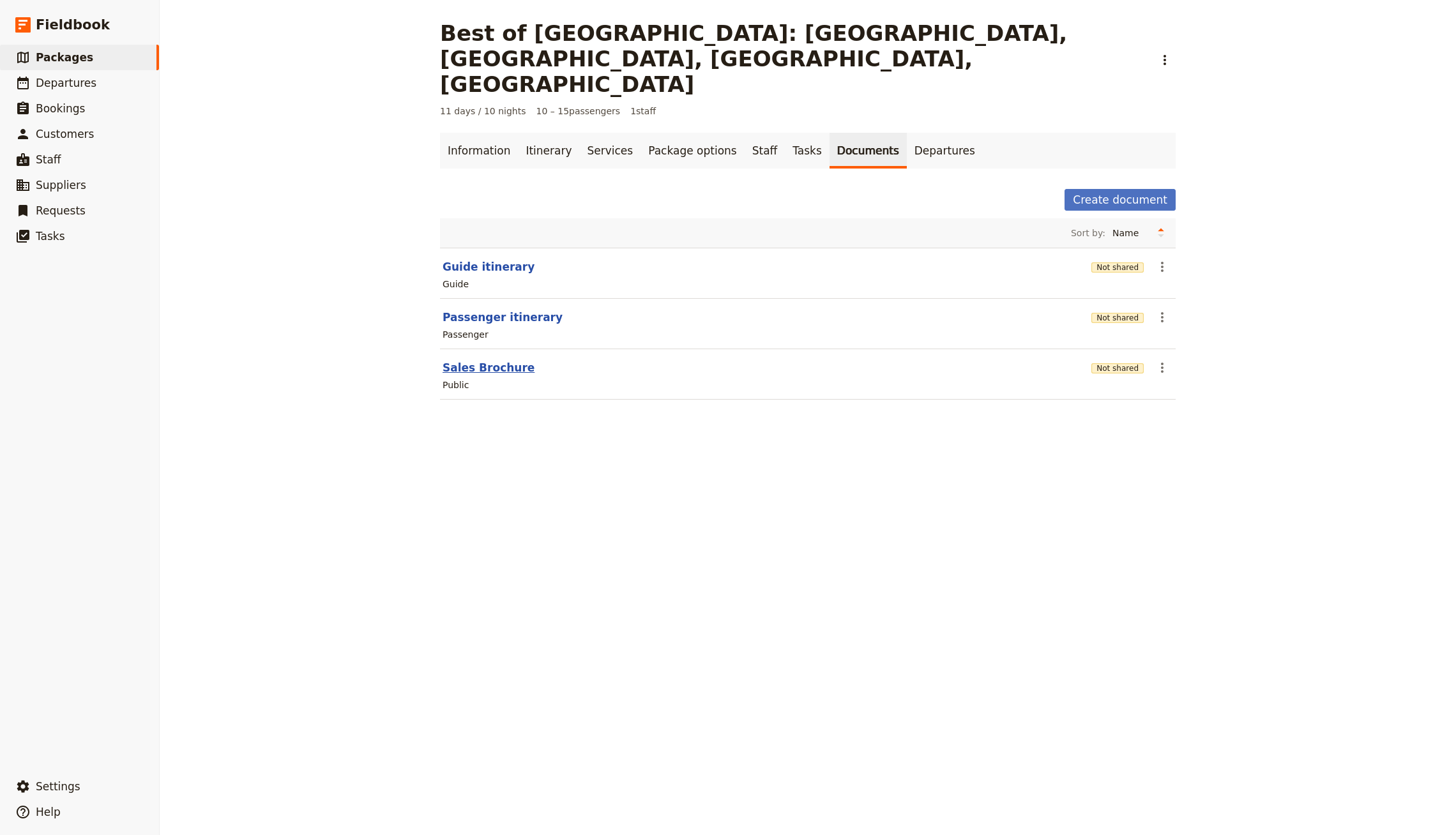
click at [473, 361] on button "Sales Brochure" at bounding box center [488, 368] width 92 height 15
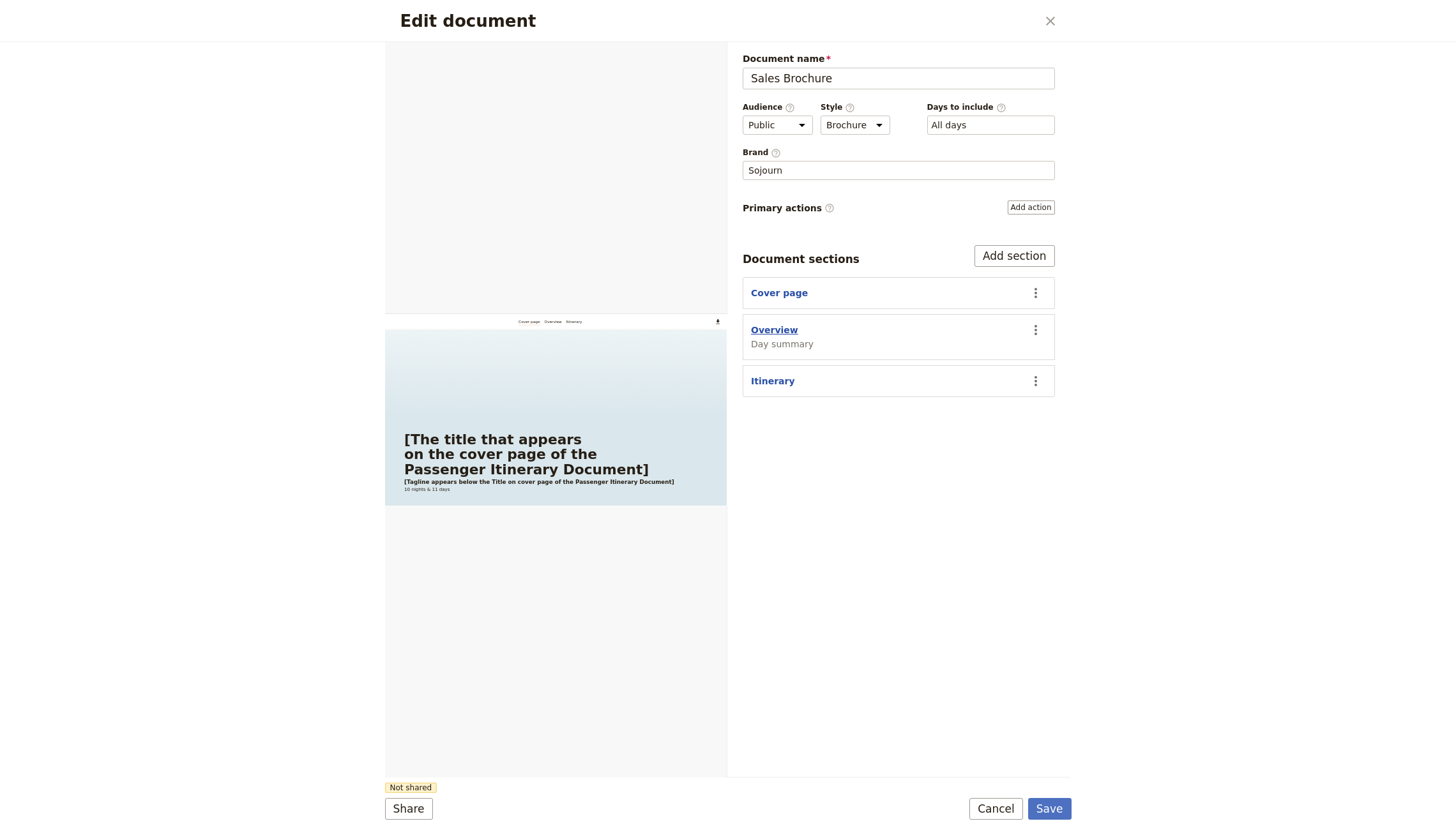
click at [767, 327] on button "Overview" at bounding box center [775, 329] width 47 height 13
select select "DAY_SUMMARY"
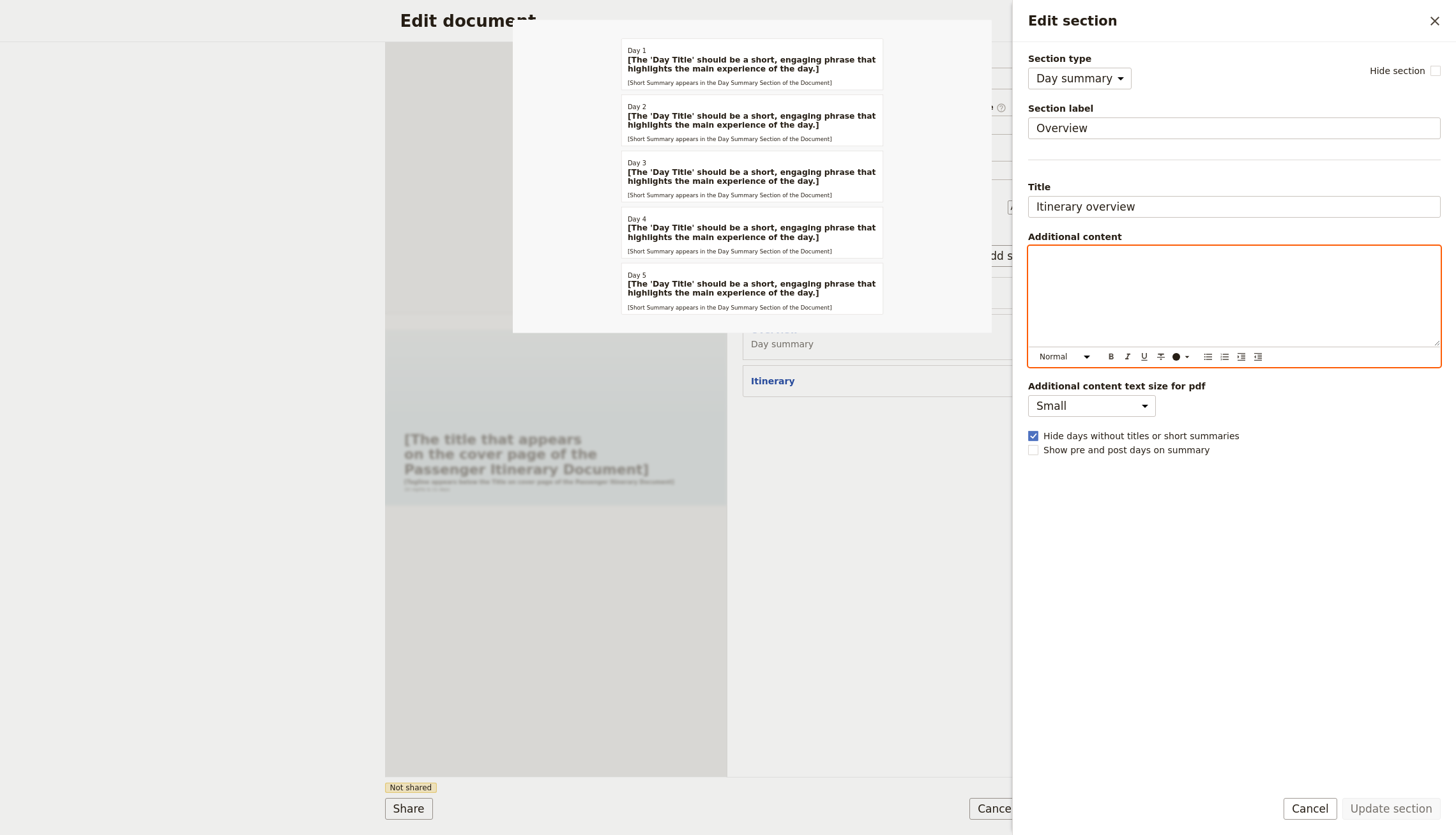
click at [1069, 262] on p "Edit section" at bounding box center [1234, 258] width 396 height 13
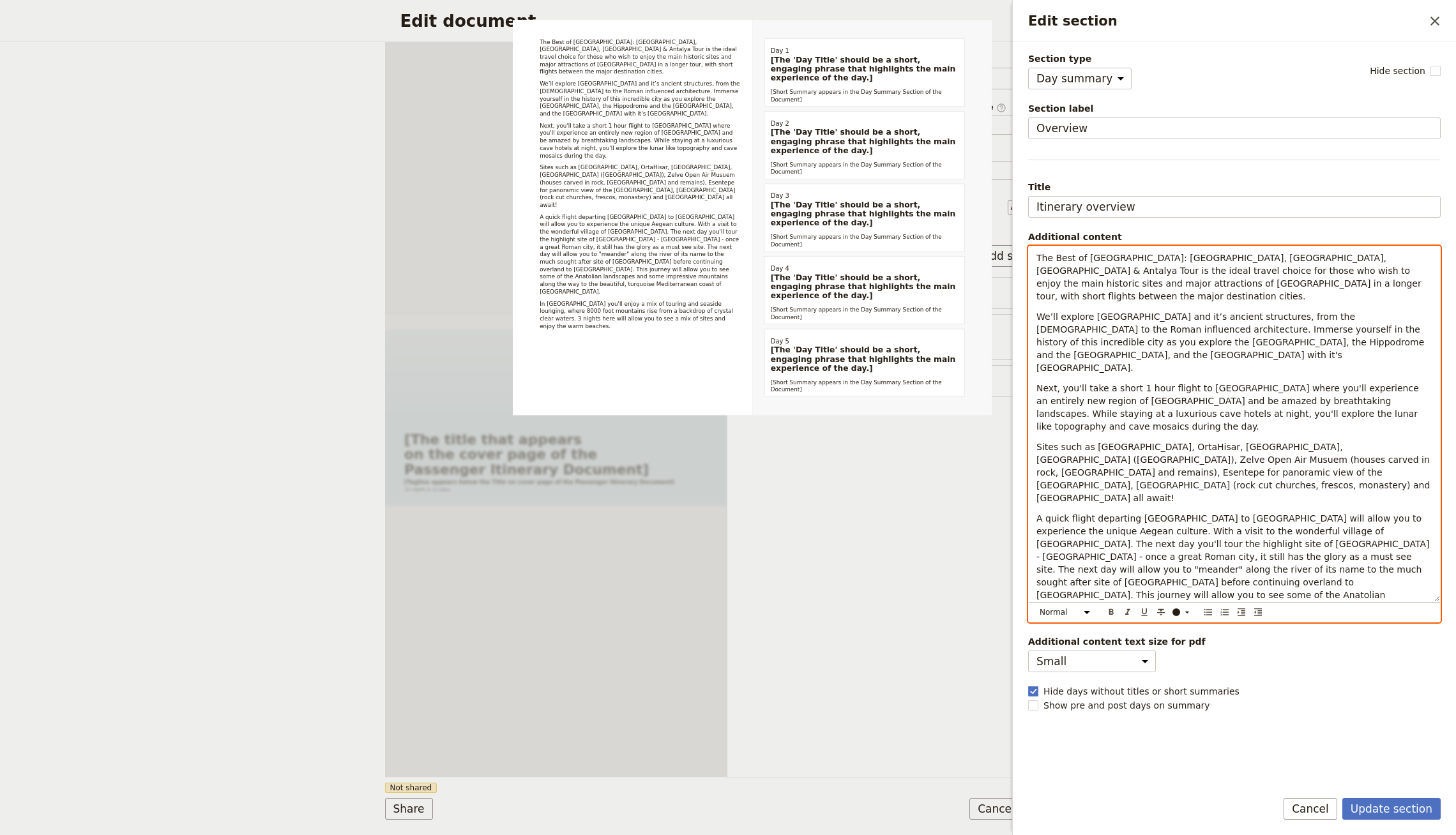
click at [1107, 258] on span "The Best of [GEOGRAPHIC_DATA]: [GEOGRAPHIC_DATA], [GEOGRAPHIC_DATA], [GEOGRAPHI…" at bounding box center [1230, 277] width 387 height 48
click at [1076, 256] on span "The Best of [GEOGRAPHIC_DATA]: [GEOGRAPHIC_DATA], [GEOGRAPHIC_DATA], [GEOGRAPHI…" at bounding box center [1230, 277] width 387 height 48
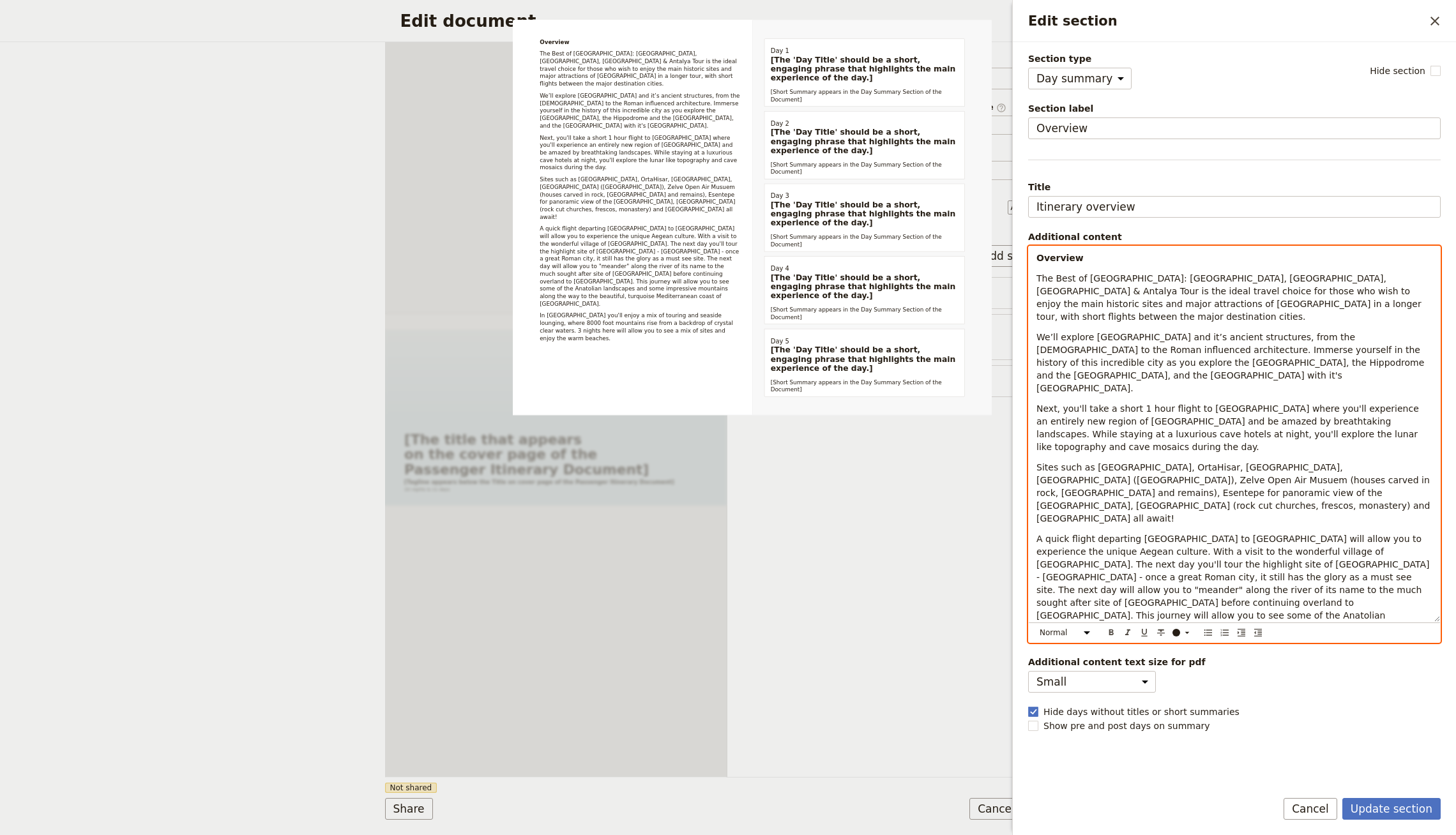
click at [1047, 263] on div "Overview The Best of [GEOGRAPHIC_DATA]: [GEOGRAPHIC_DATA], [GEOGRAPHIC_DATA], […" at bounding box center [1234, 434] width 411 height 376
click at [1064, 258] on strong "Overview" at bounding box center [1060, 258] width 47 height 10
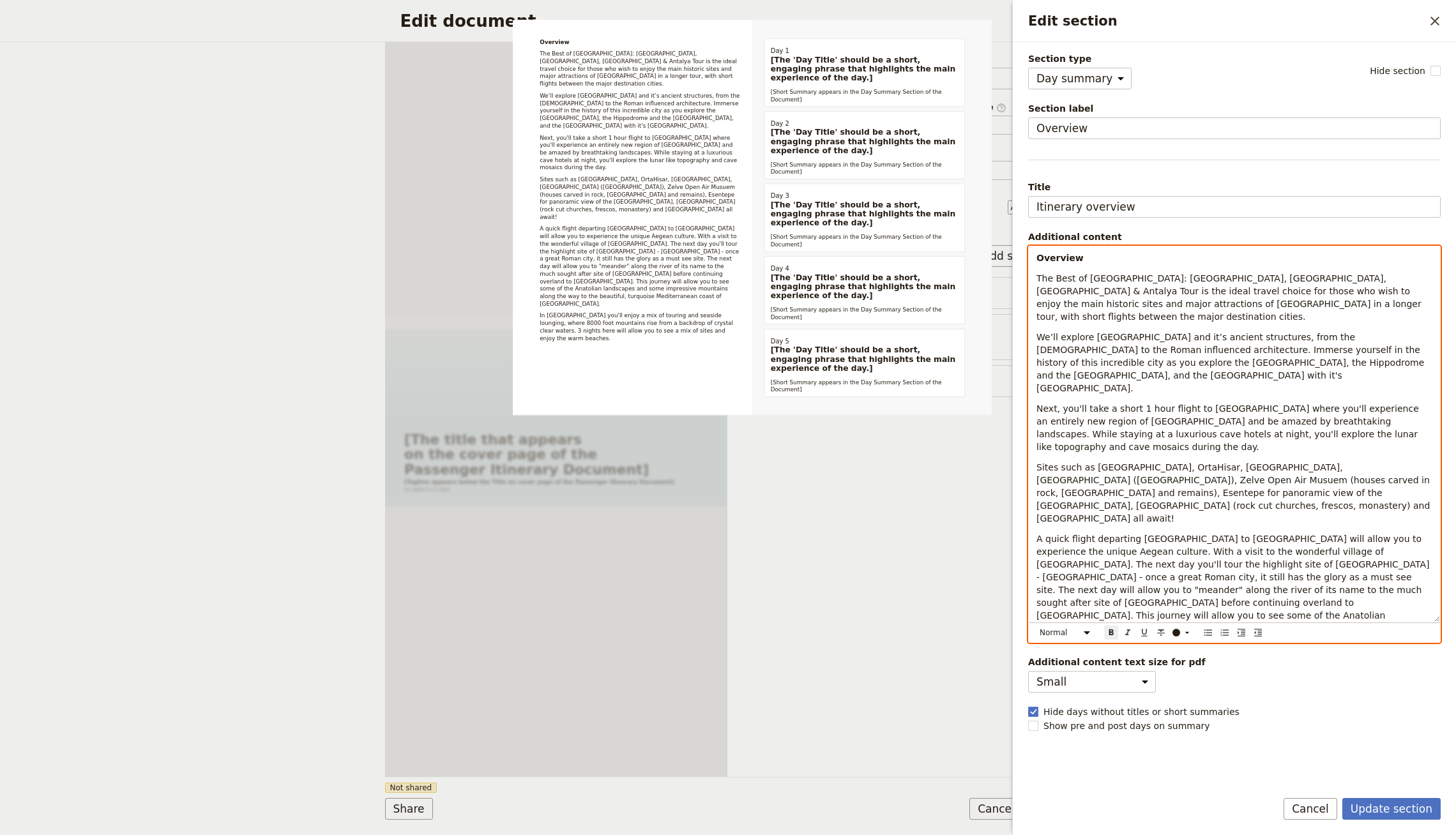
click at [1059, 637] on div "Normal Small text Heading 1 Heading 2 Heading 3 ​ ​ ​ ​ ​ ​ ​ ​ ​" at bounding box center [1234, 633] width 406 height 17
click at [1063, 626] on select "Normal Small text Heading 1 Heading 2 Heading 3" at bounding box center [1067, 632] width 62 height 14
click at [1037, 633] on select "Normal Small text Heading 1 Heading 2 Heading 3" at bounding box center [1067, 632] width 62 height 14
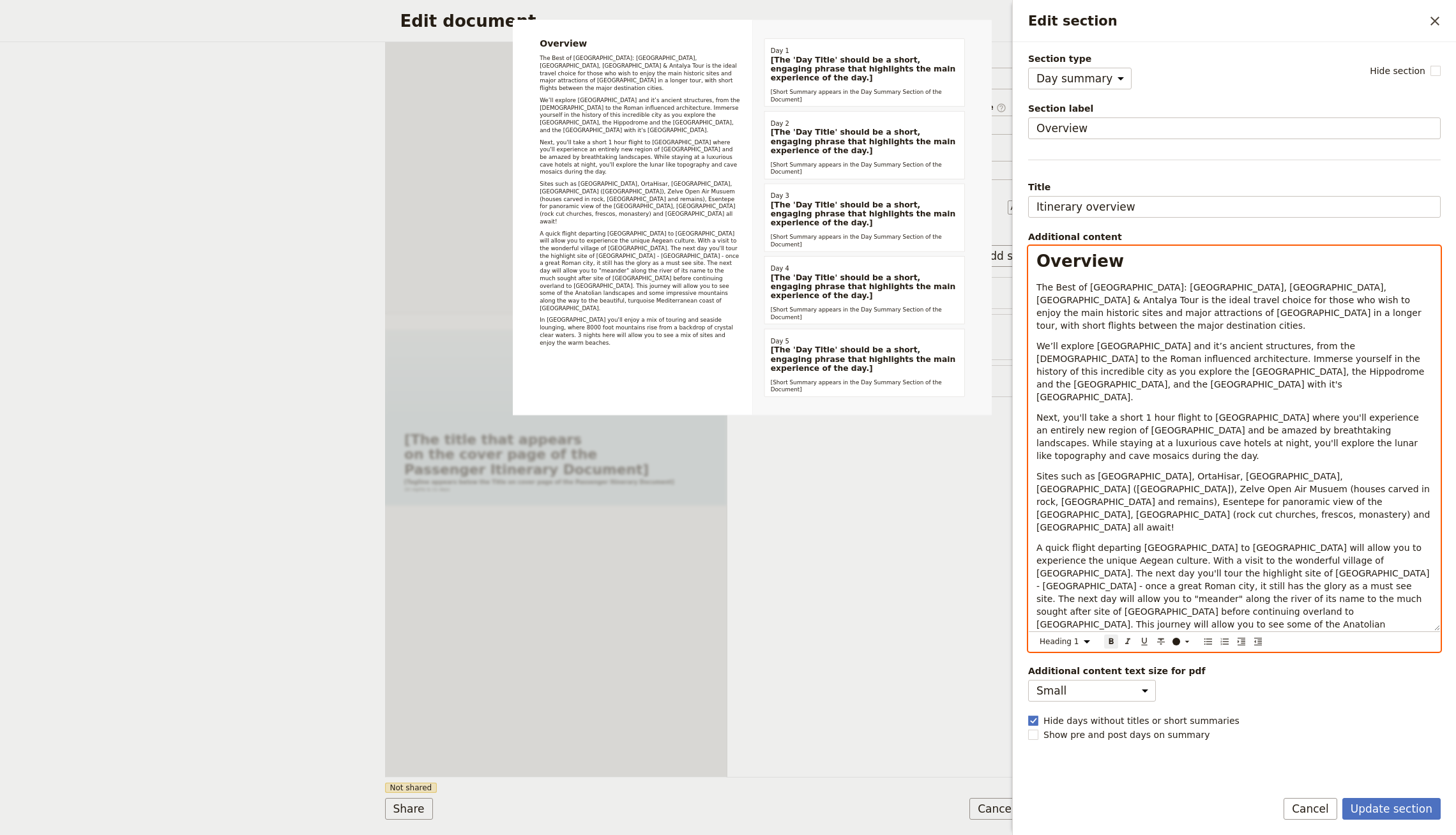
select select "paragraph"
click at [1257, 413] on span "Next, you'll take a short 1 hour flight to [GEOGRAPHIC_DATA] where you'll exper…" at bounding box center [1229, 436] width 385 height 48
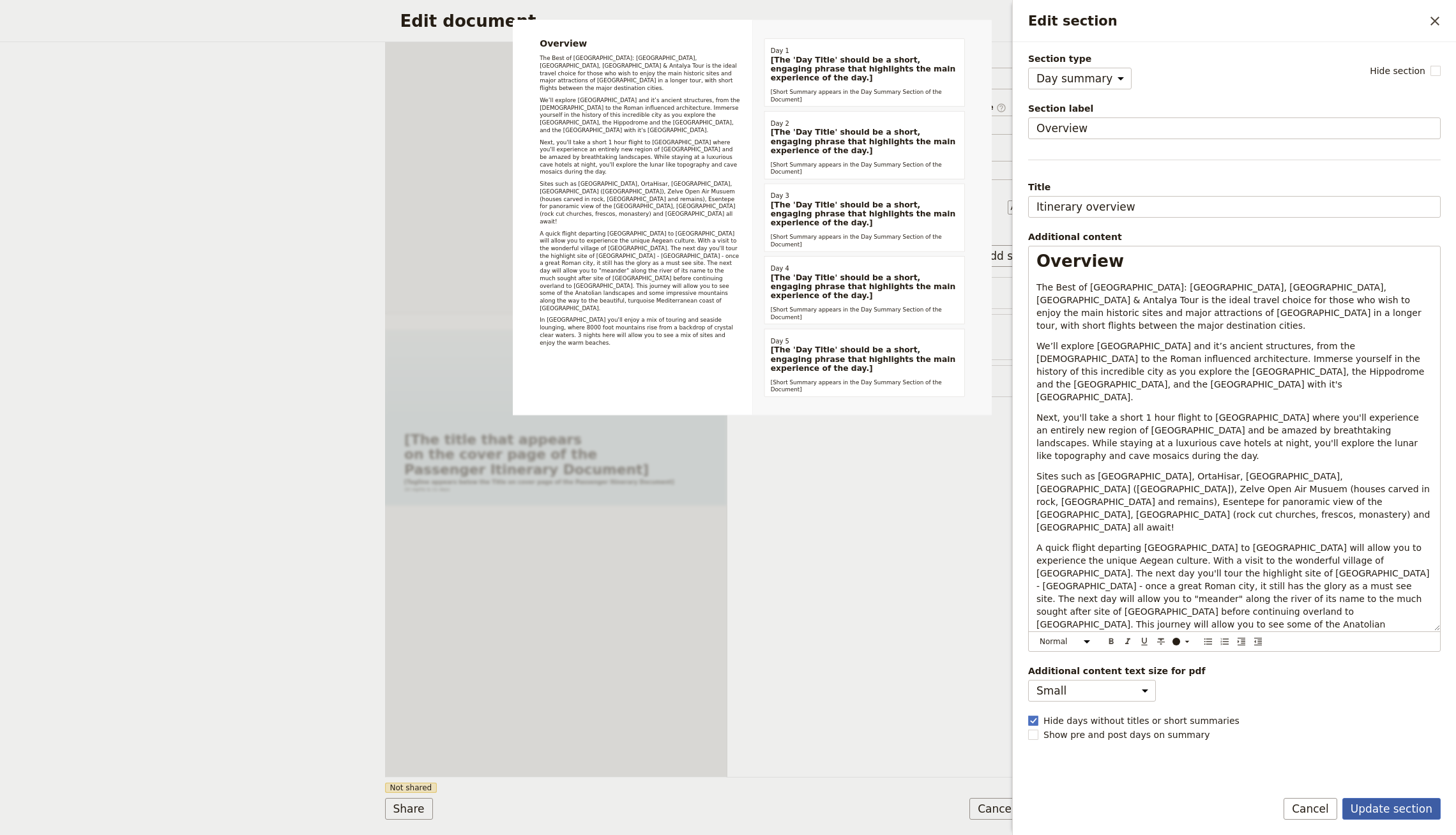
click at [1416, 810] on button "Update section" at bounding box center [1391, 810] width 98 height 22
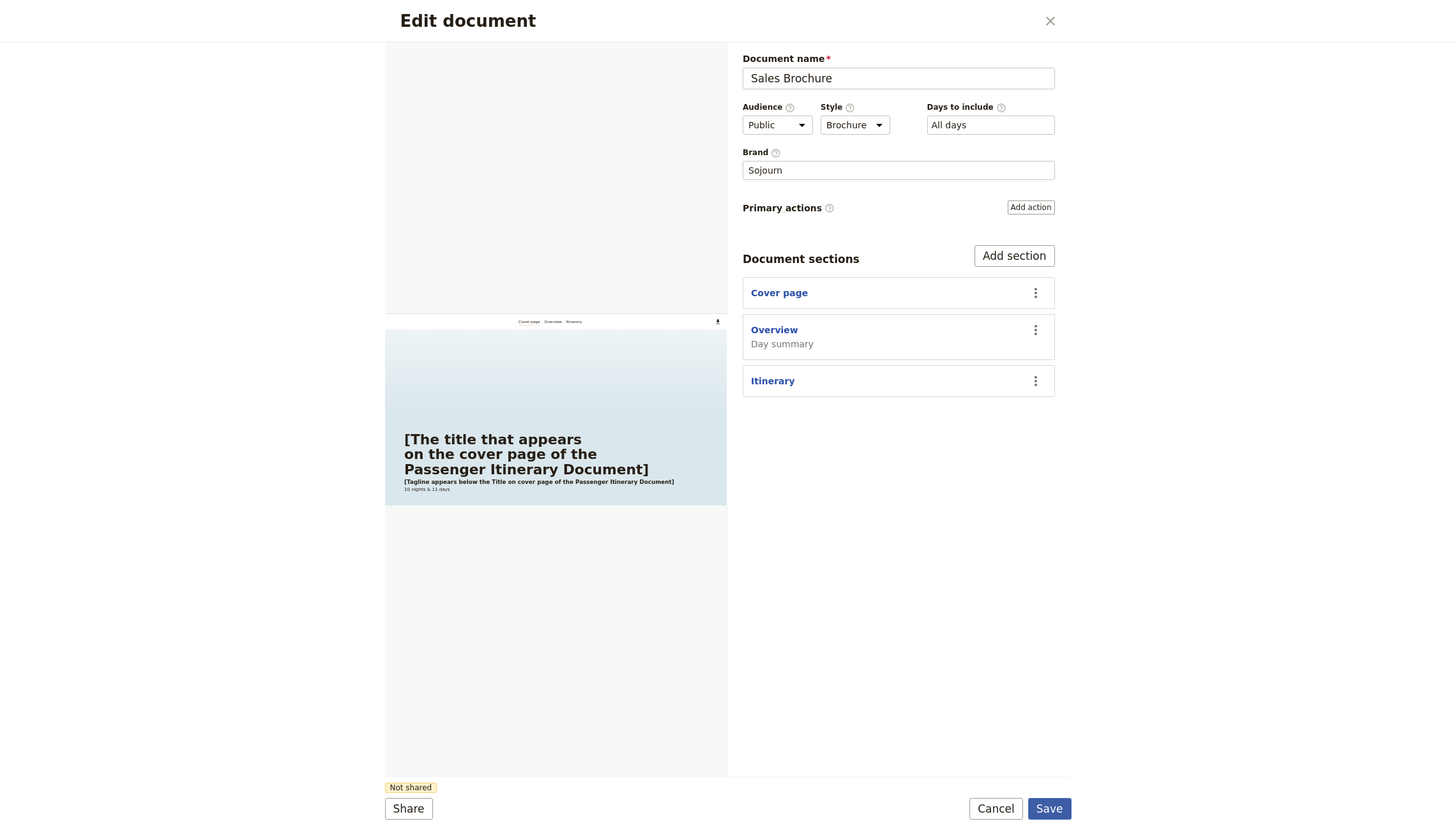
click at [1054, 816] on button "Save" at bounding box center [1049, 810] width 43 height 22
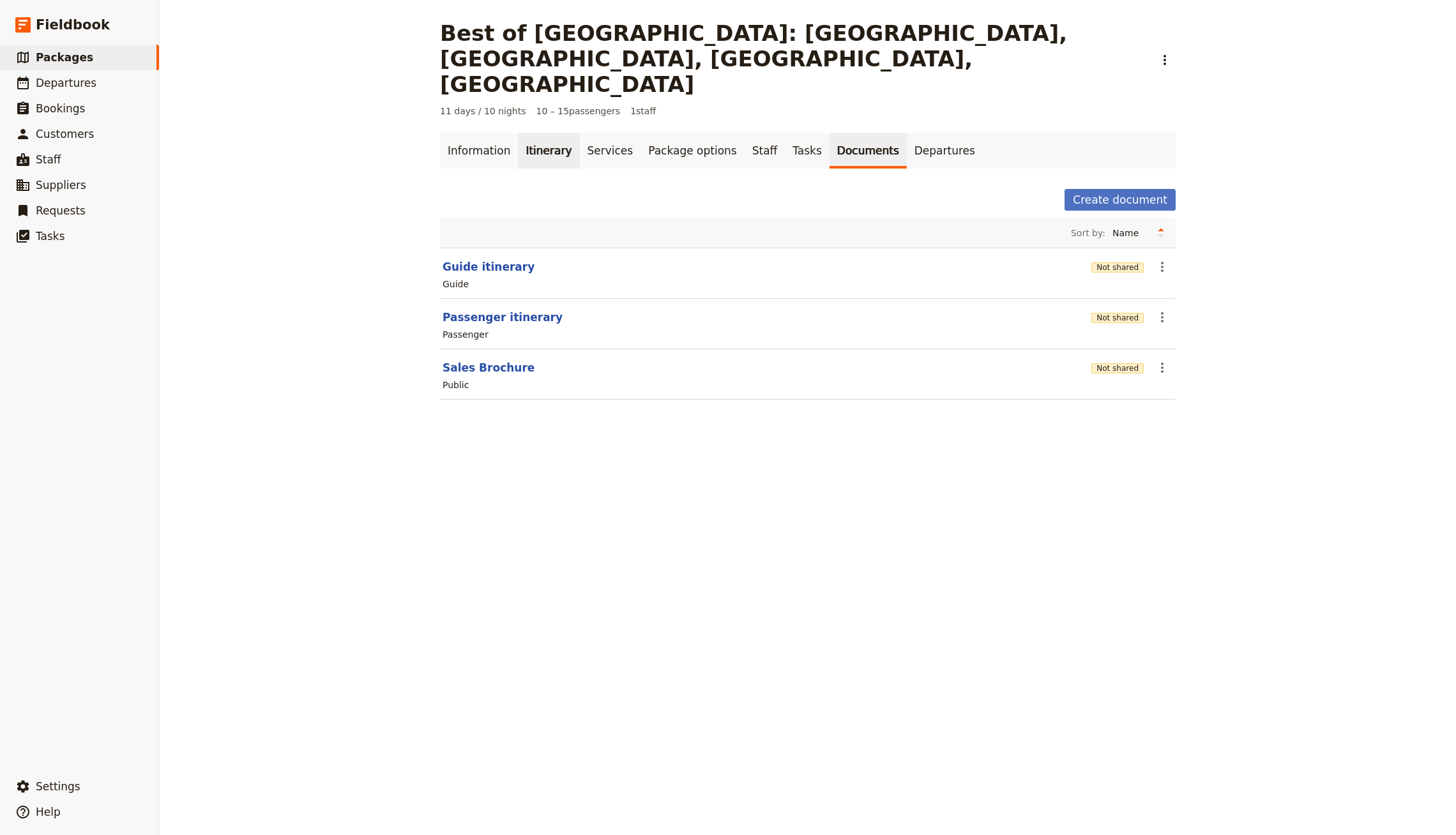
click at [531, 133] on link "Itinerary" at bounding box center [548, 150] width 62 height 35
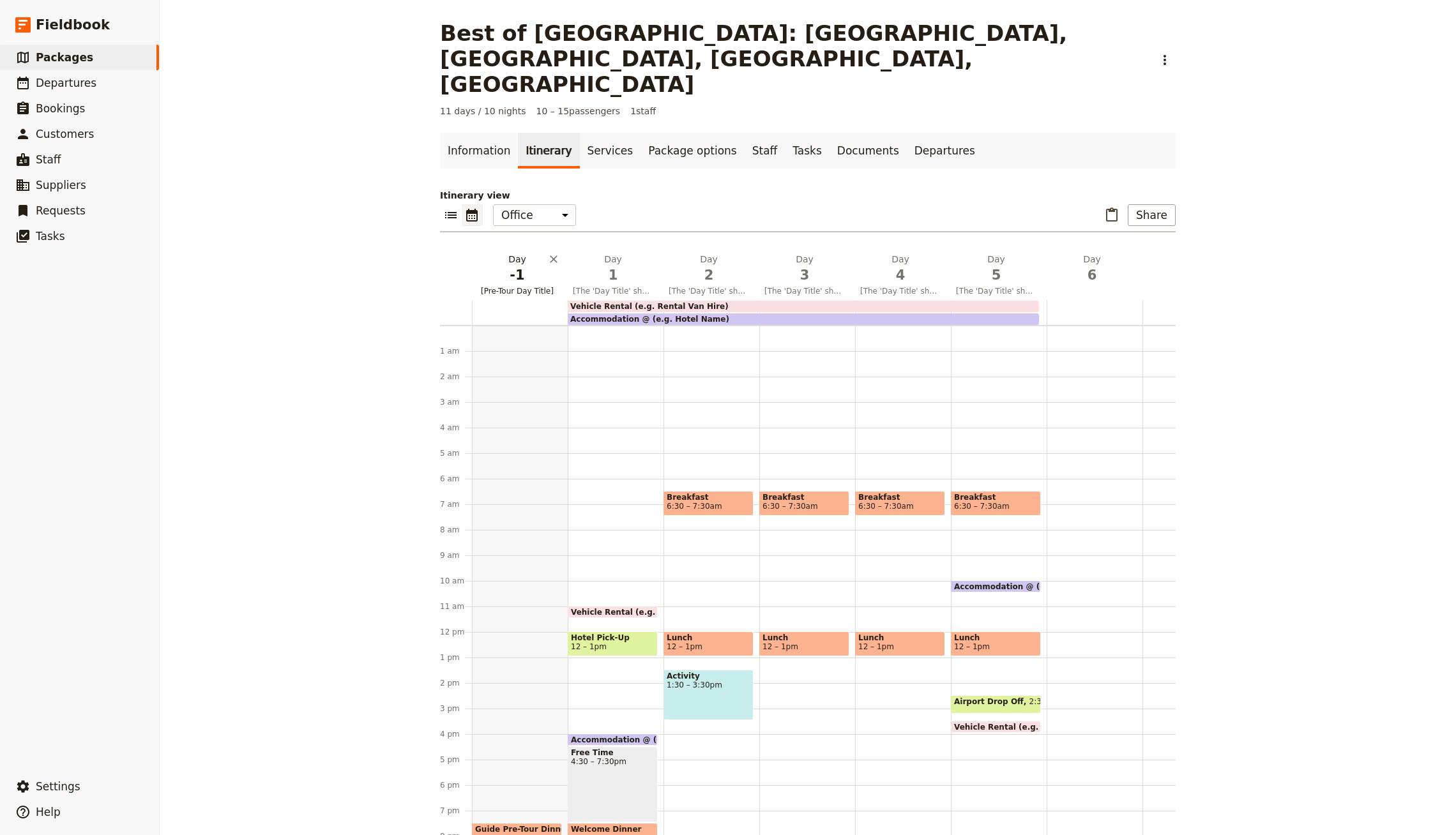
scroll to position [72, 0]
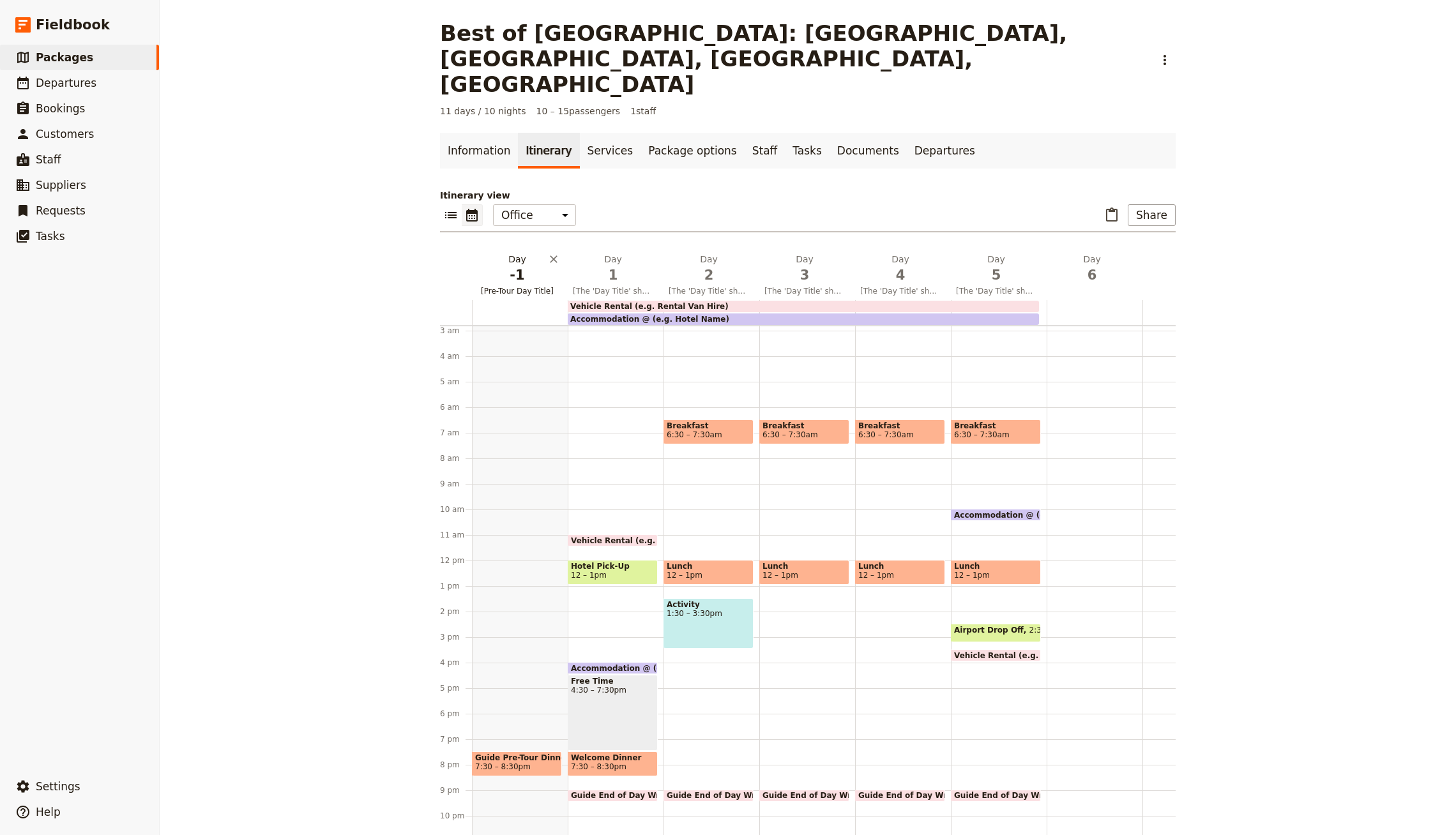
click at [511, 253] on h2 "Day -1 [Pre-Tour Day Title]" at bounding box center [517, 269] width 80 height 32
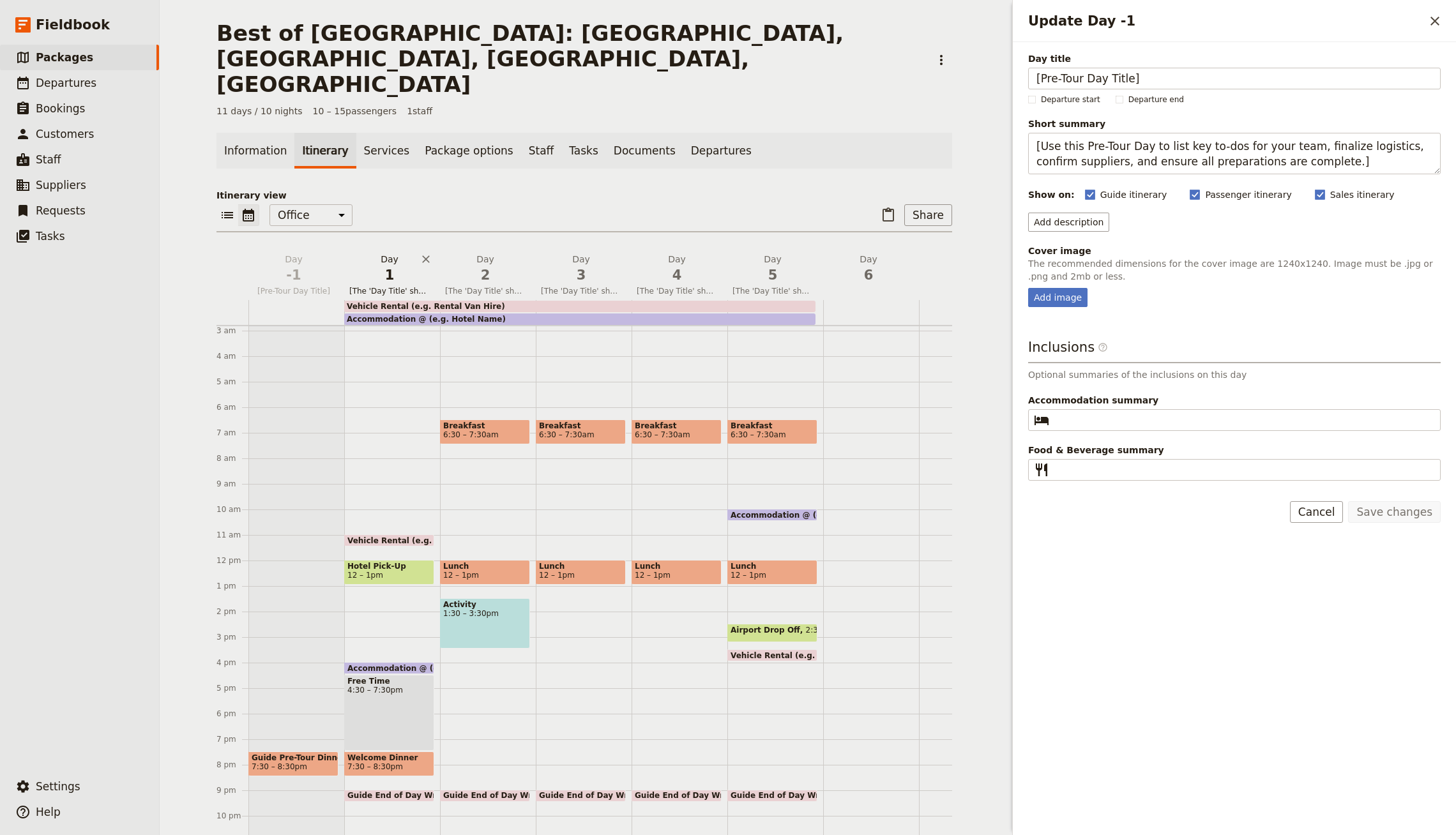
click at [398, 253] on h2 "Day 1 [The 'Day Title' should be a short, engaging phrase that highlights the m…" at bounding box center [389, 269] width 80 height 32
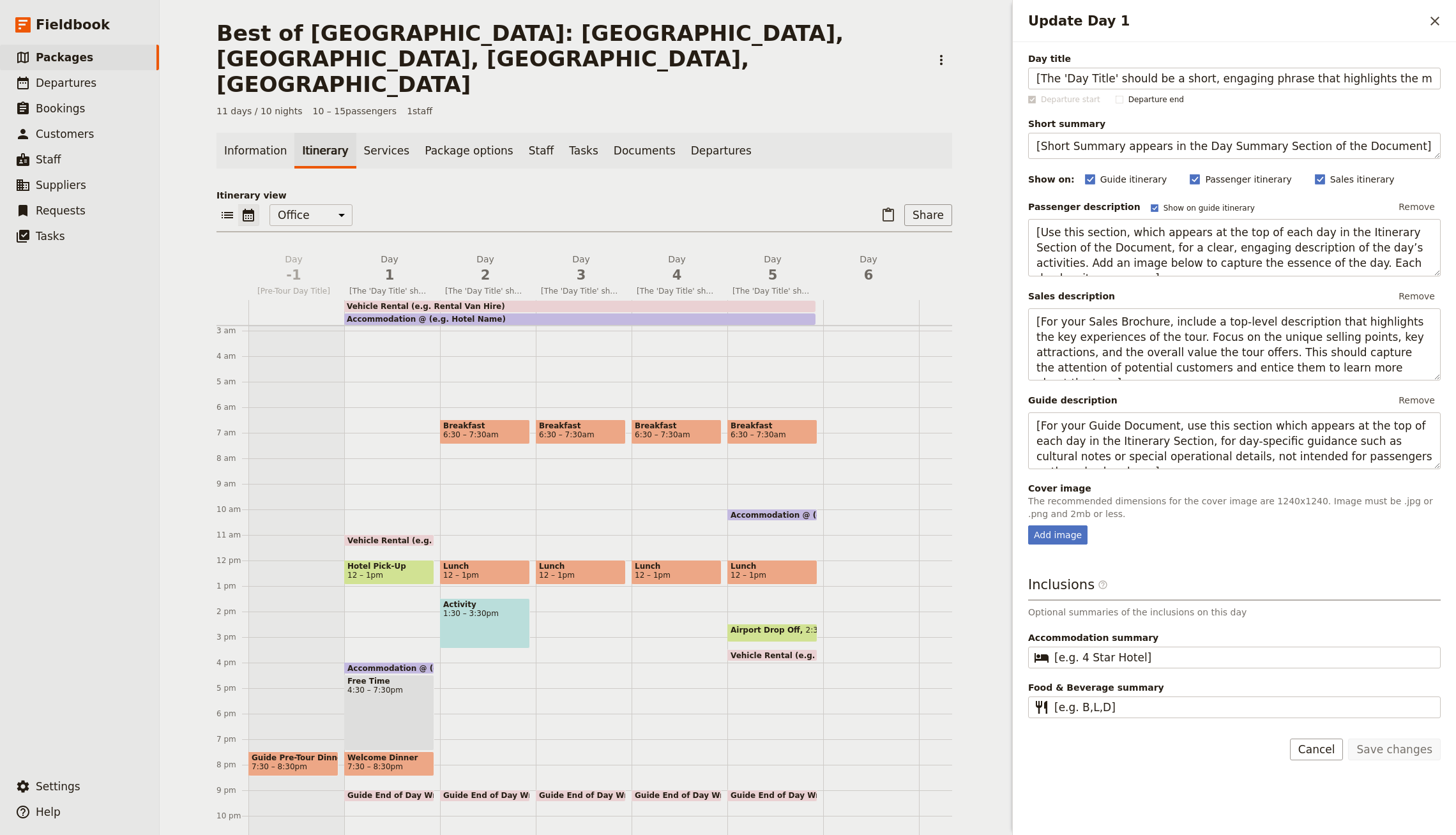
scroll to position [0, 80]
click at [1141, 83] on input "[The 'Day Title' should be a short, engaging phrase that highlights the main ex…" at bounding box center [1234, 79] width 413 height 22
type input "[GEOGRAPHIC_DATA]"
click at [1412, 747] on button "Save changes" at bounding box center [1394, 750] width 93 height 22
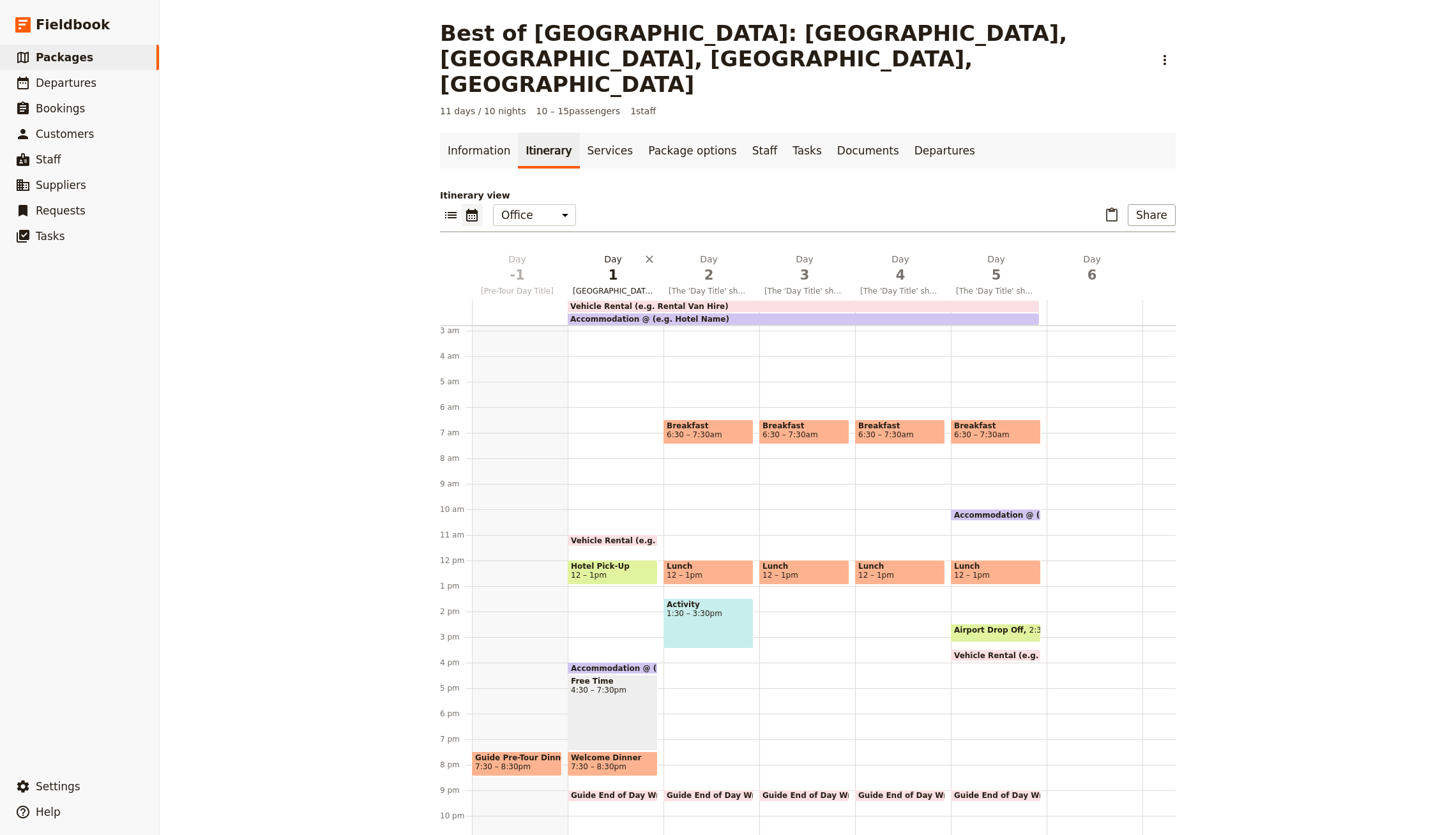
click at [595, 266] on span "1" at bounding box center [612, 275] width 80 height 19
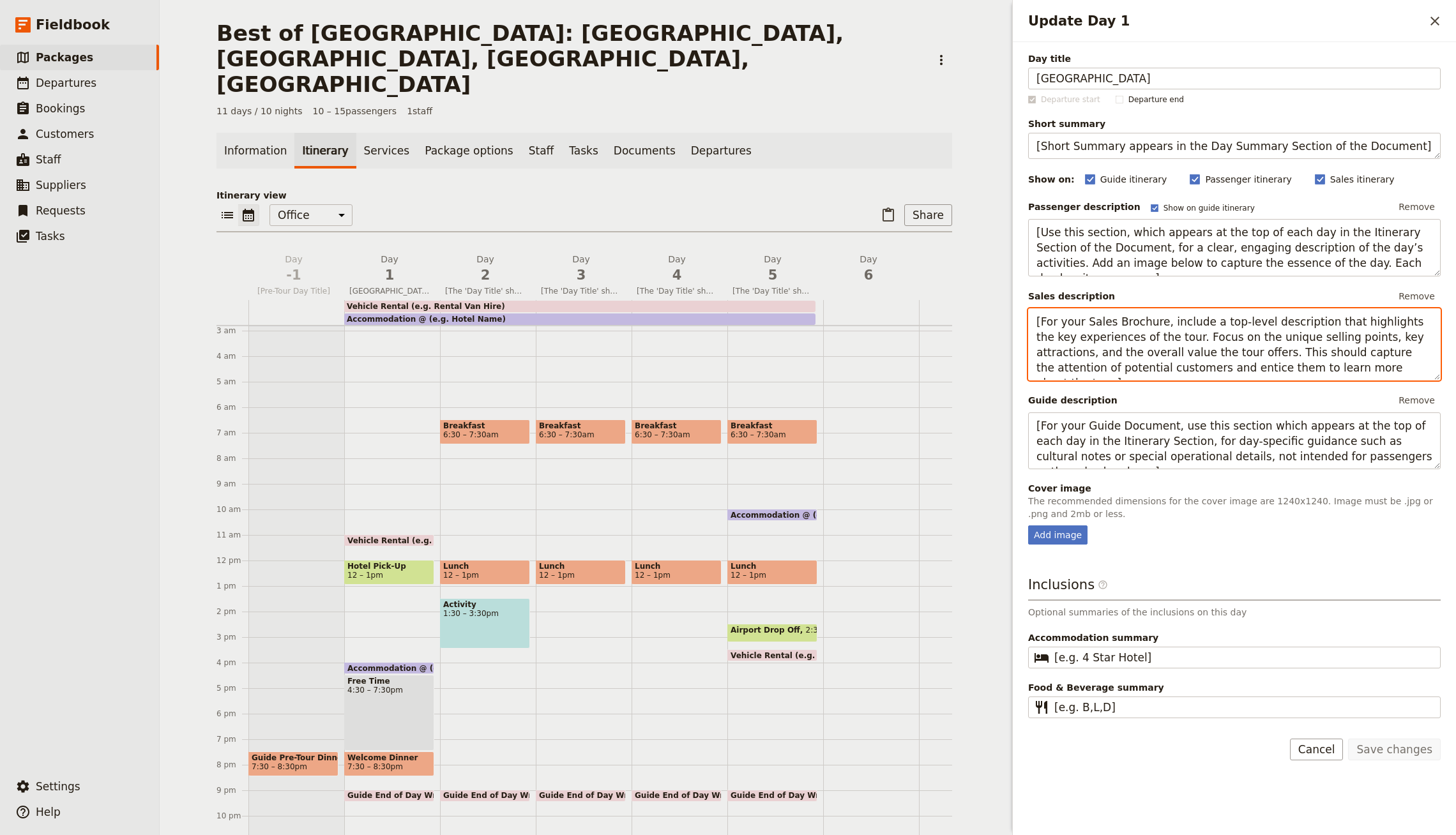
click at [1349, 367] on textarea "[For your Sales Brochure, include a top-level description that highlights the k…" at bounding box center [1234, 344] width 413 height 72
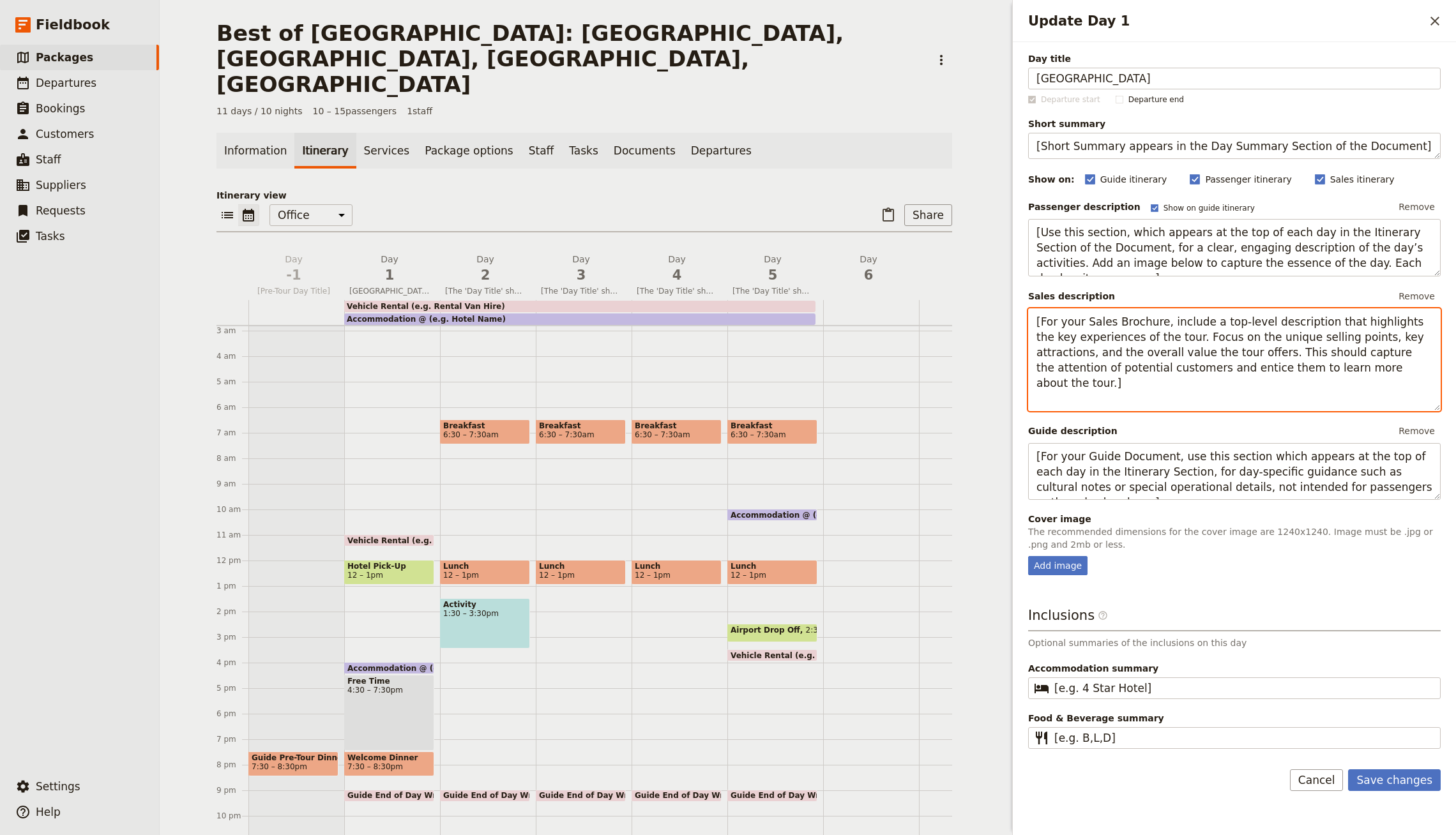
paste textarea "Your private guide will welcome will welcome you at the [GEOGRAPHIC_DATA] and t…"
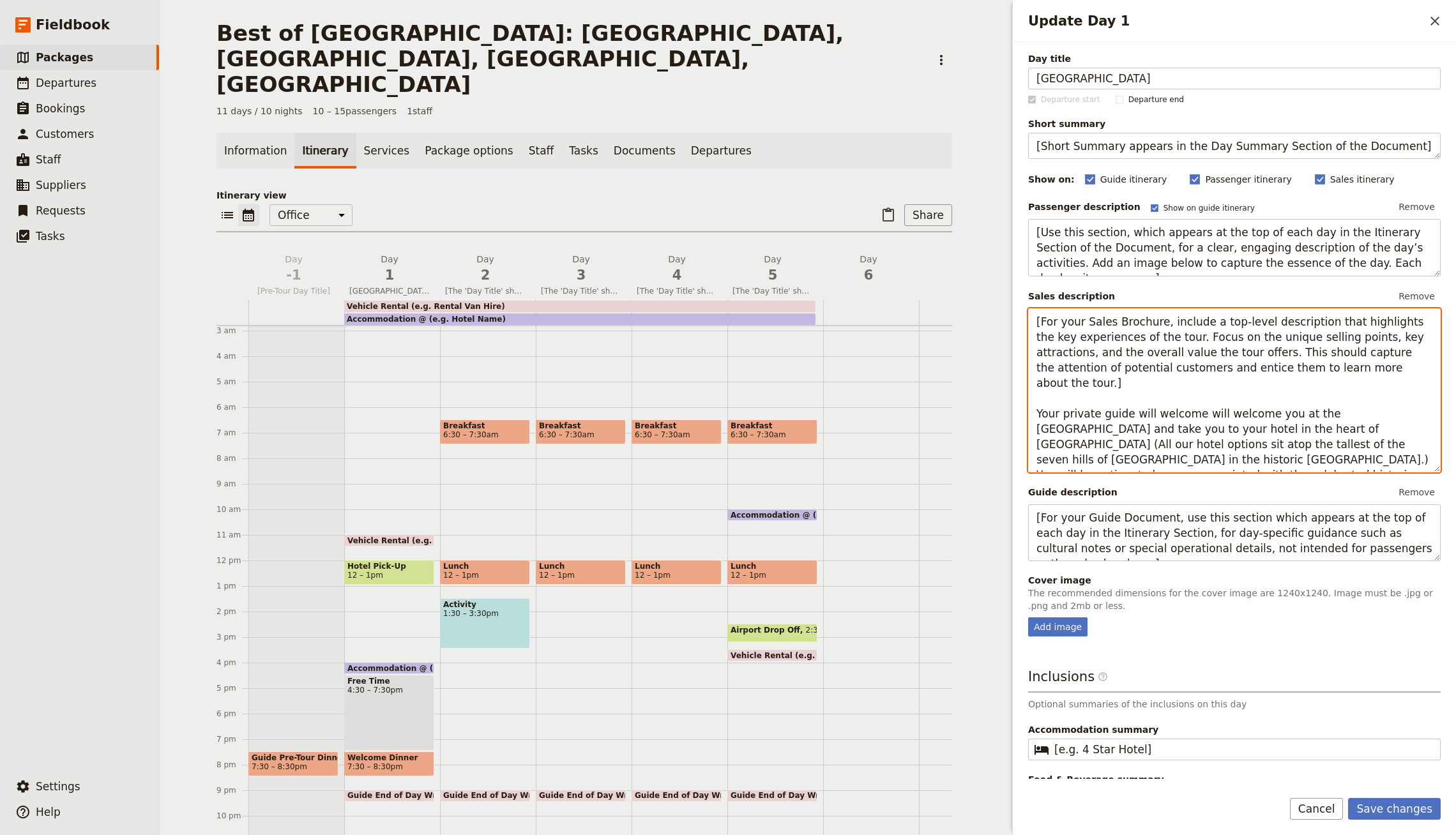
click at [1359, 423] on textarea "[For your Sales Brochure, include a top-level description that highlights the k…" at bounding box center [1234, 390] width 413 height 164
drag, startPoint x: 1367, startPoint y: 374, endPoint x: 1000, endPoint y: 237, distance: 391.7
click at [1000, 237] on div "Best of [GEOGRAPHIC_DATA]: [GEOGRAPHIC_DATA], [GEOGRAPHIC_DATA], [GEOGRAPHIC_DA…" at bounding box center [808, 417] width 1296 height 835
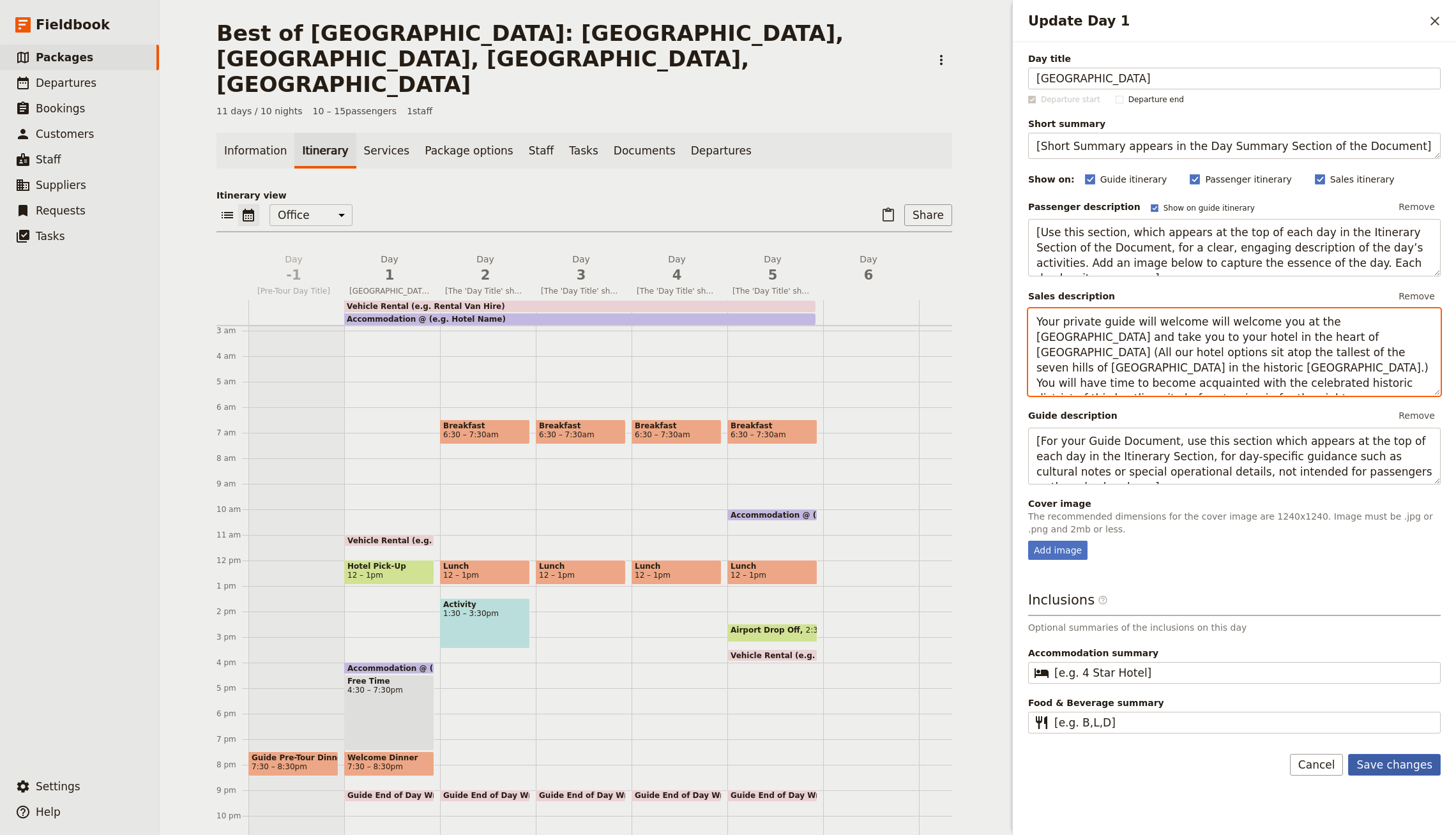
type textarea "Your private guide will welcome will welcome you at the [GEOGRAPHIC_DATA] and t…"
click at [1395, 756] on button "Save changes" at bounding box center [1394, 765] width 93 height 22
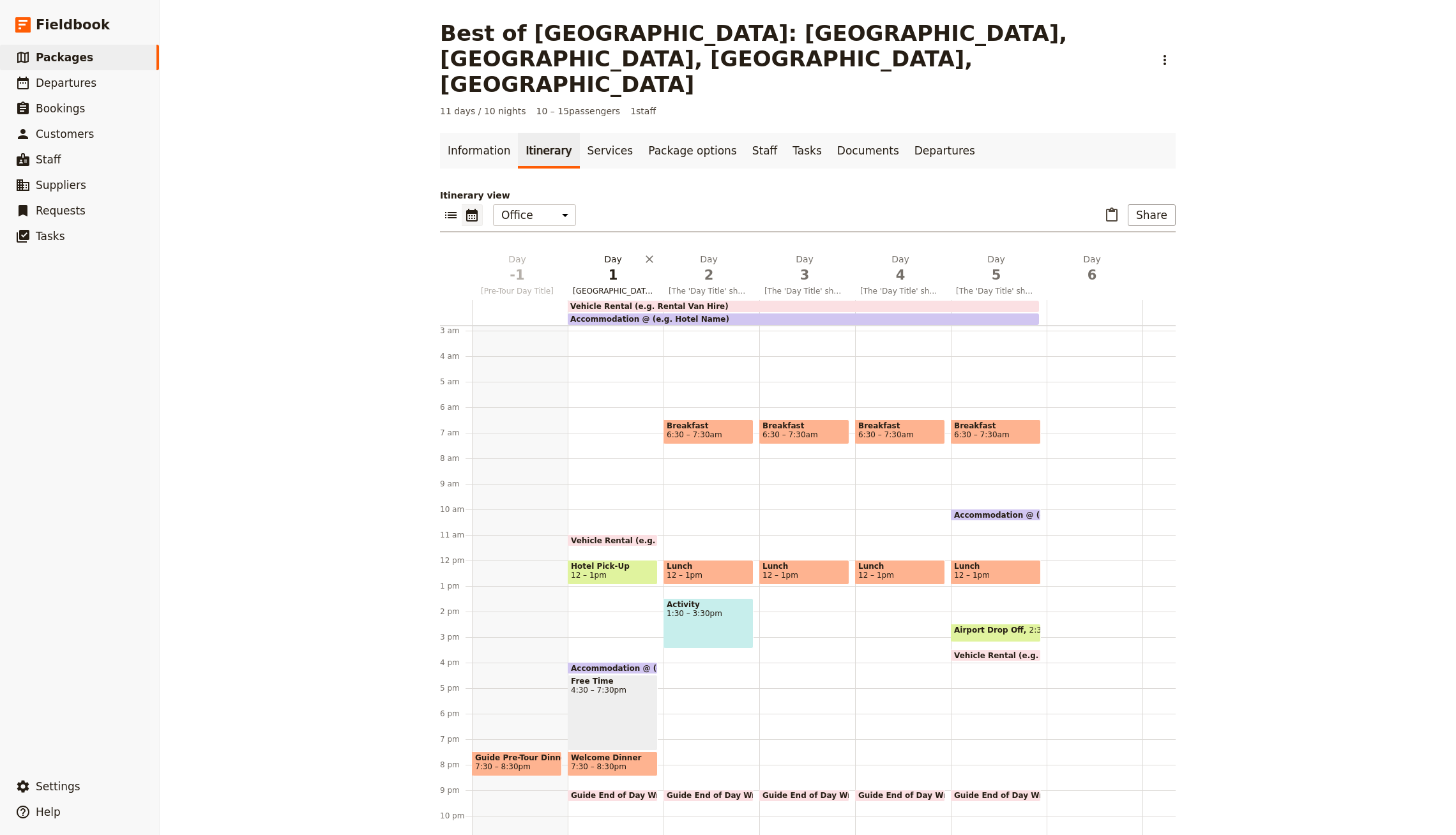
click at [598, 266] on span "1" at bounding box center [612, 275] width 80 height 19
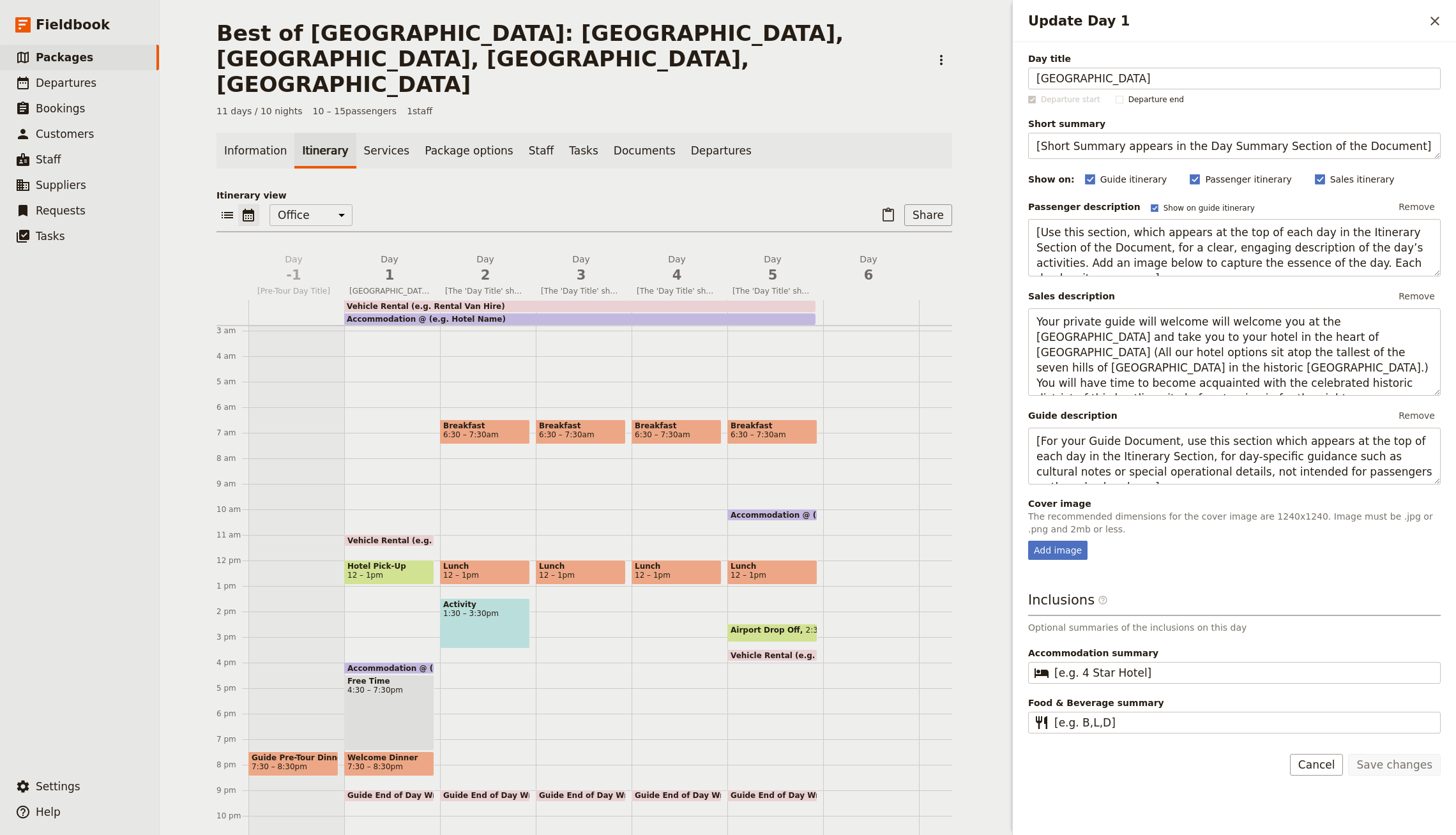
click at [1087, 560] on div "Day title Istanbul Departure start Departure end Short summary [Short Summary a…" at bounding box center [1234, 393] width 413 height 681
click at [1080, 560] on div "Day title Istanbul Departure start Departure end Short summary [Short Summary a…" at bounding box center [1234, 393] width 413 height 681
click at [1073, 550] on div "Add image" at bounding box center [1058, 550] width 59 height 19
click at [1028, 541] on input "Add image" at bounding box center [1027, 540] width 1 height 1
type input "C:\fakepath\turkey_3.jpg"
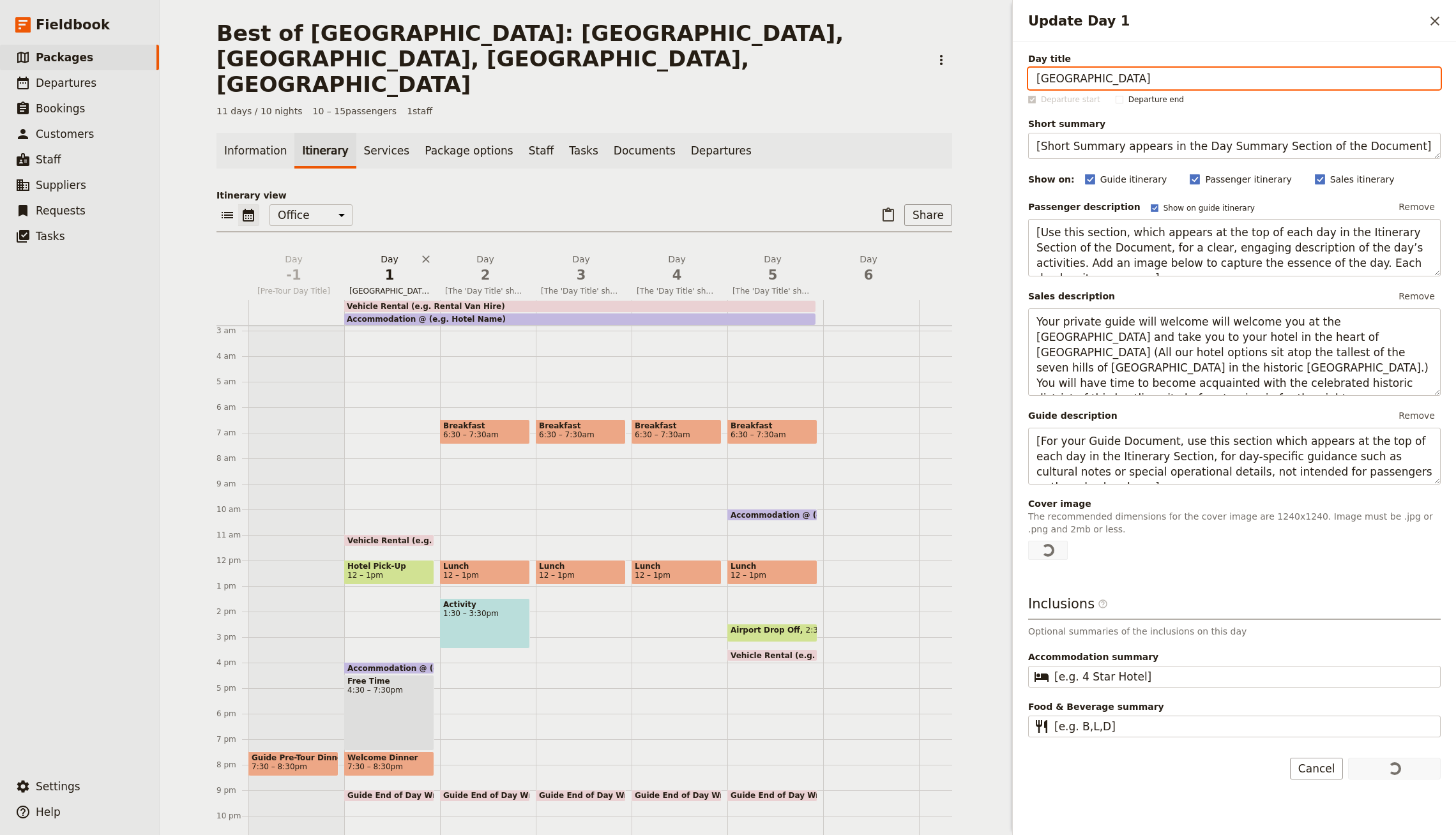
click at [390, 266] on span "1" at bounding box center [389, 275] width 80 height 19
click at [1050, 552] on div "Add image" at bounding box center [1058, 550] width 59 height 19
click at [1028, 541] on input "Add image" at bounding box center [1027, 540] width 1 height 1
type input "C:\fakepath\IMG_1644.jpg"
click at [247, 133] on link "Information" at bounding box center [255, 150] width 78 height 35
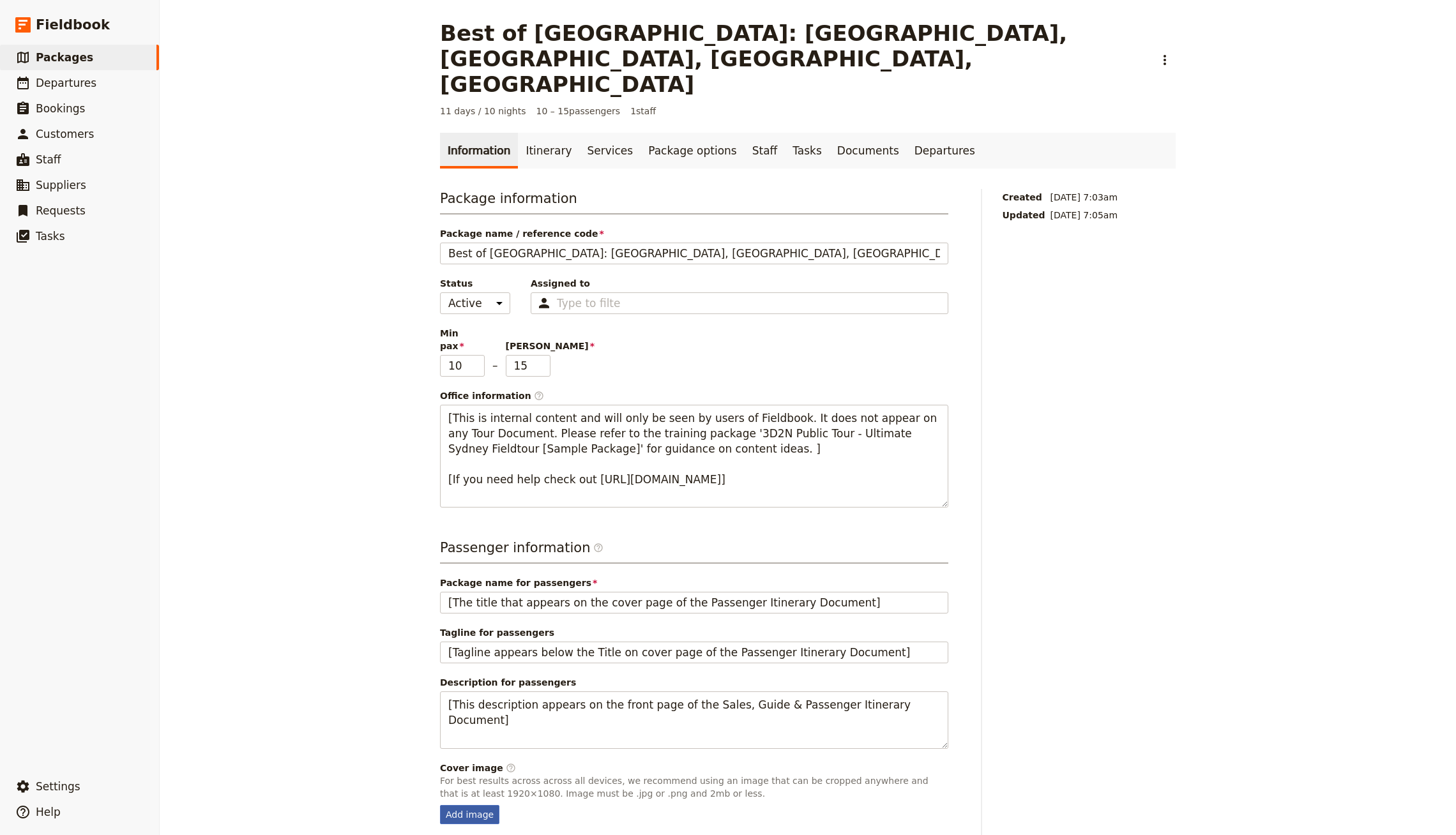
click at [481, 805] on div "Add image" at bounding box center [469, 815] width 59 height 19
click at [440, 805] on input "Add image" at bounding box center [439, 805] width 1 height 1
type input "C:\fakepath\IMG_1644.jpg"
click at [517, 133] on link "Itinerary" at bounding box center [548, 150] width 62 height 35
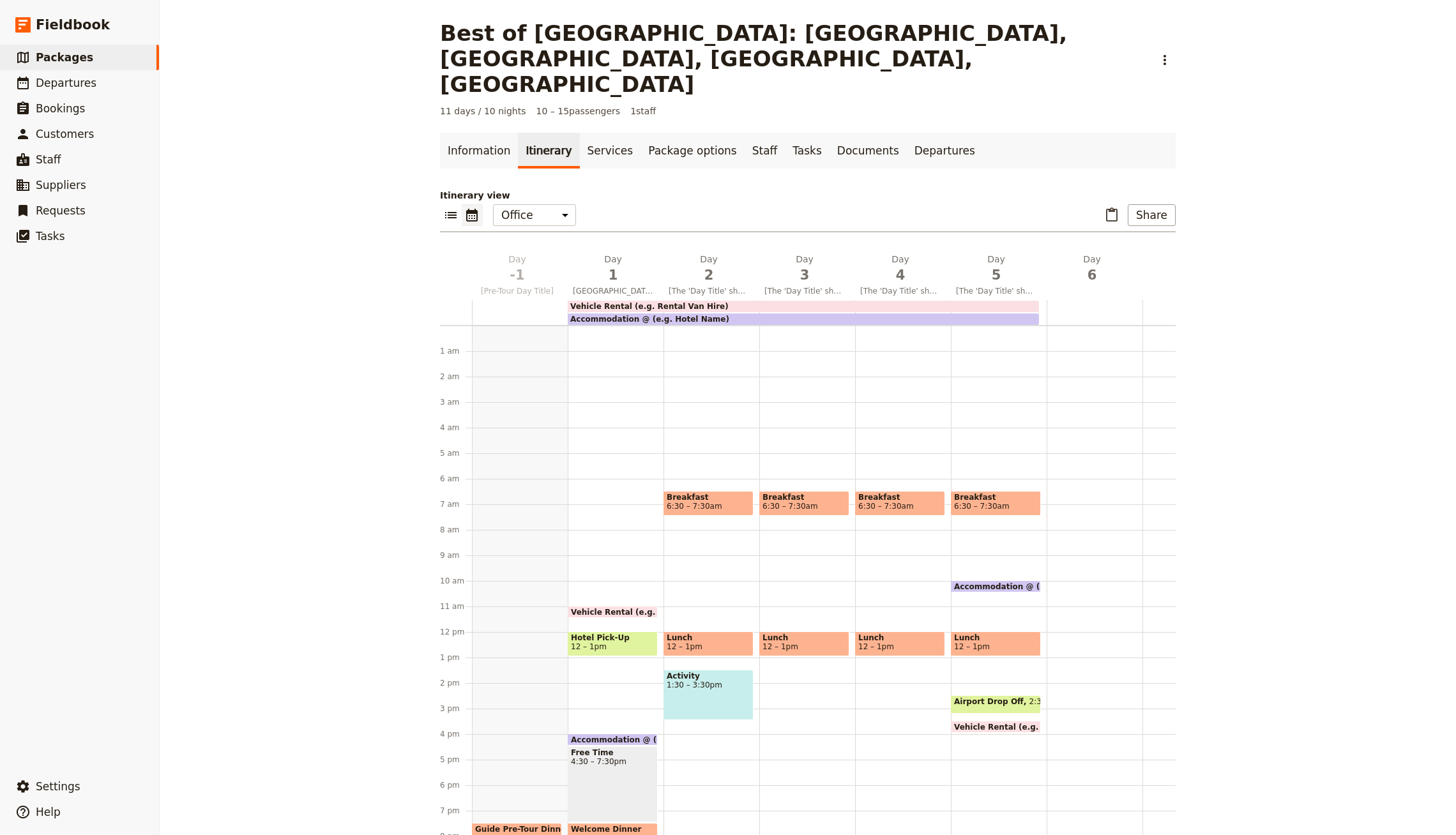
scroll to position [72, 0]
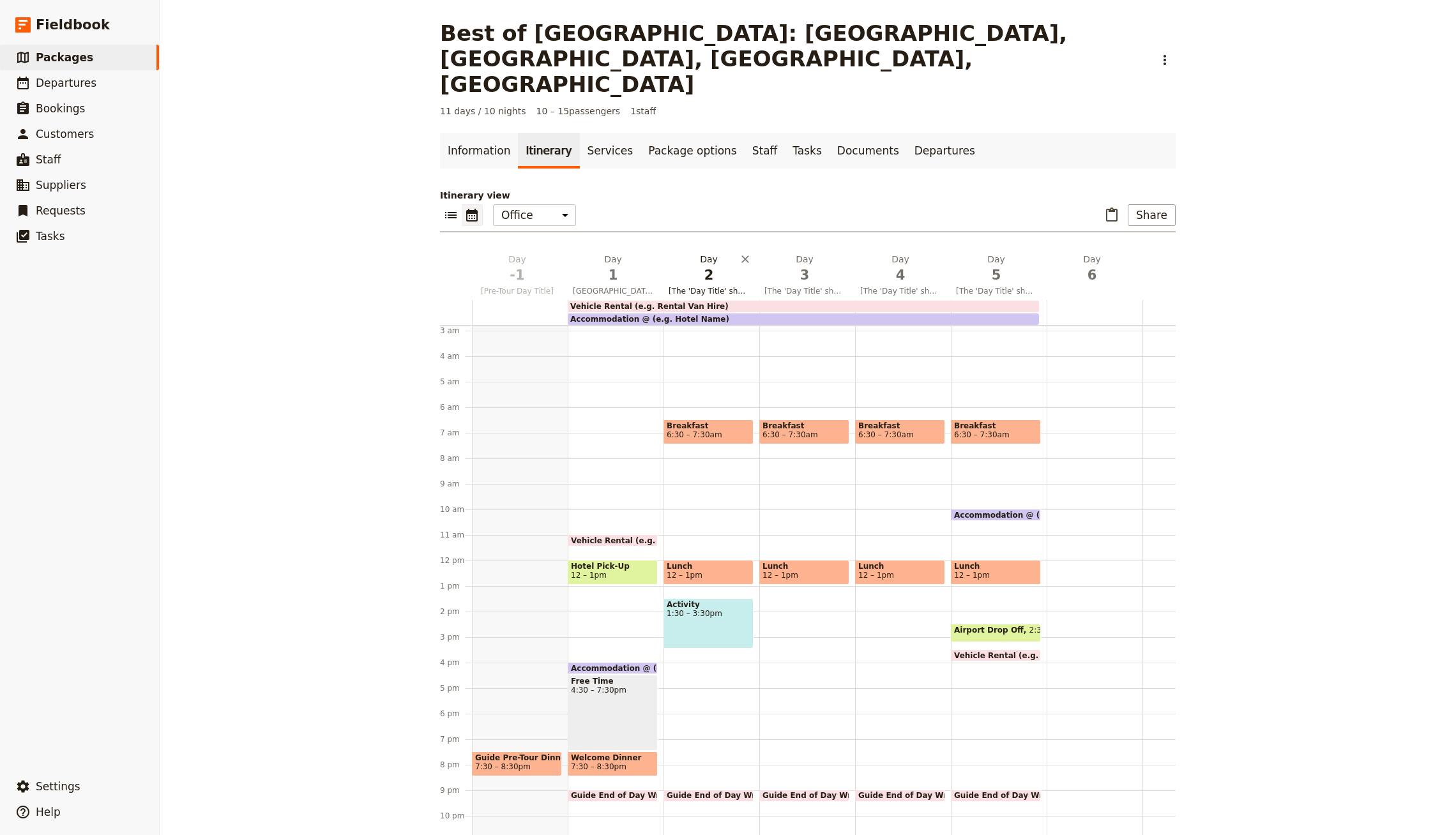
click at [709, 266] on span "2" at bounding box center [708, 275] width 80 height 19
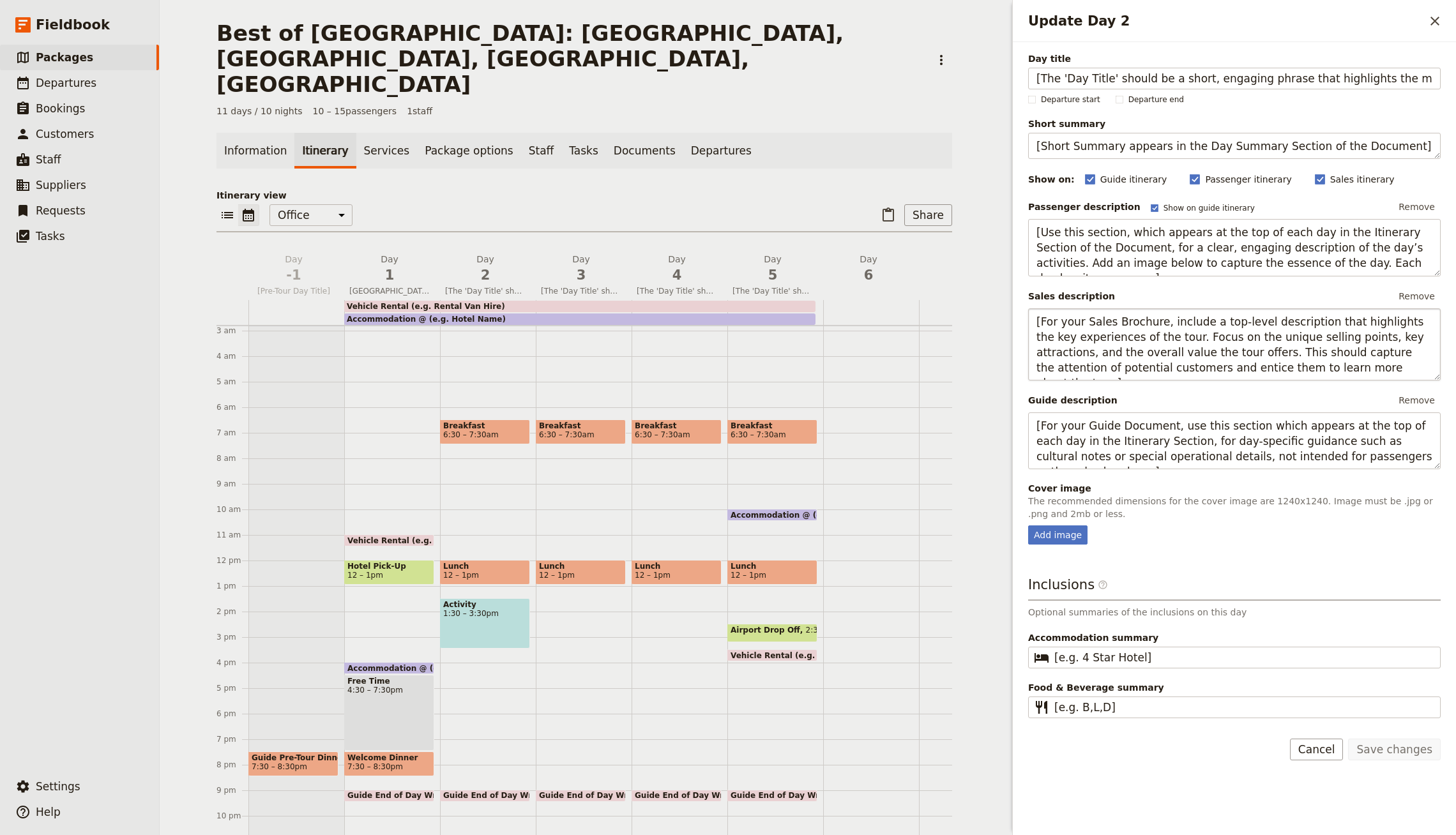
scroll to position [0, 80]
click at [1059, 526] on div "Add image" at bounding box center [1058, 535] width 59 height 19
click at [1065, 526] on div "Add image" at bounding box center [1058, 535] width 59 height 19
click at [1028, 525] on input "Add image" at bounding box center [1027, 525] width 1 height 1
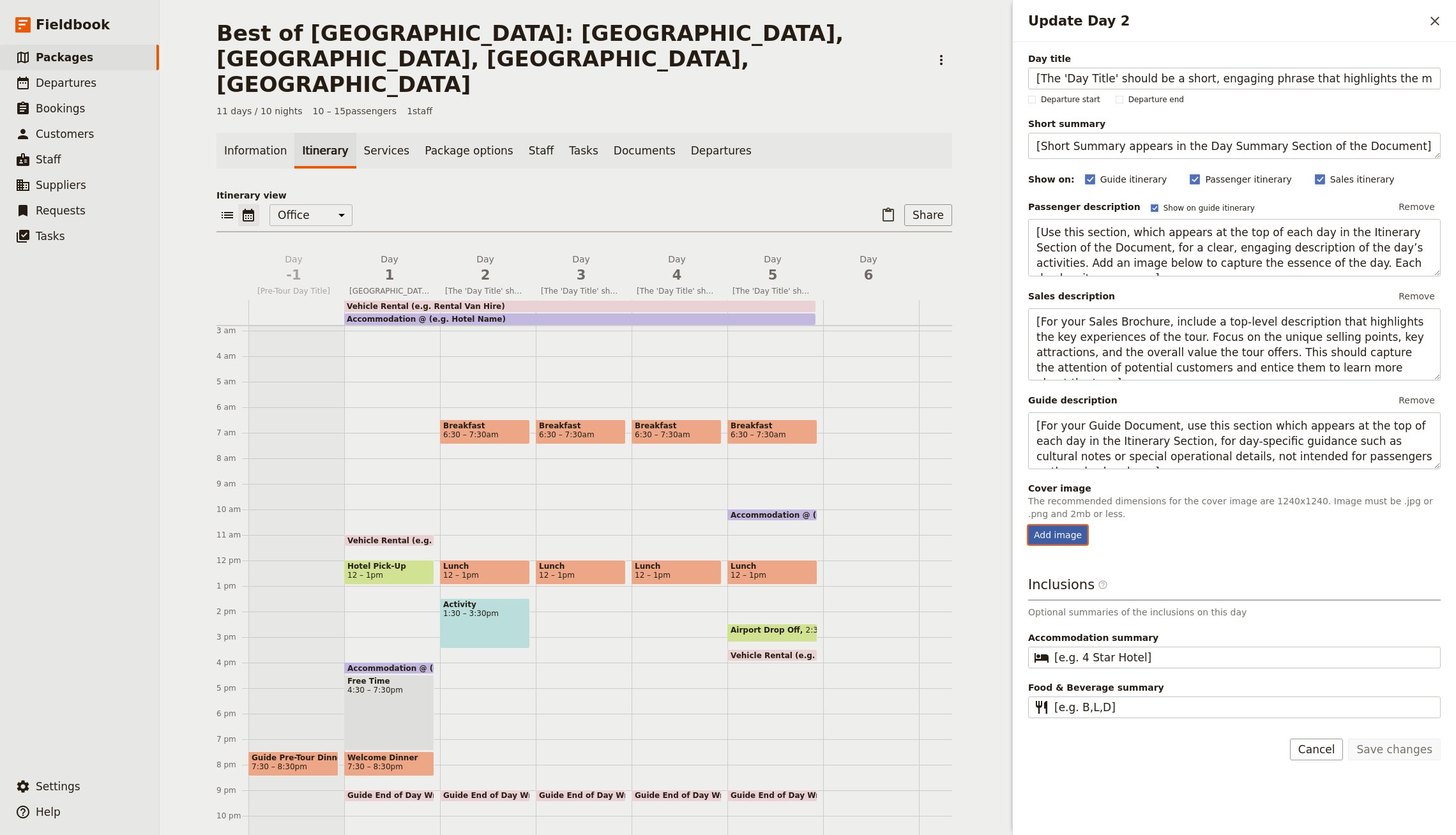
type input "C:\fakepath\CappBalloon_copy.jpg"
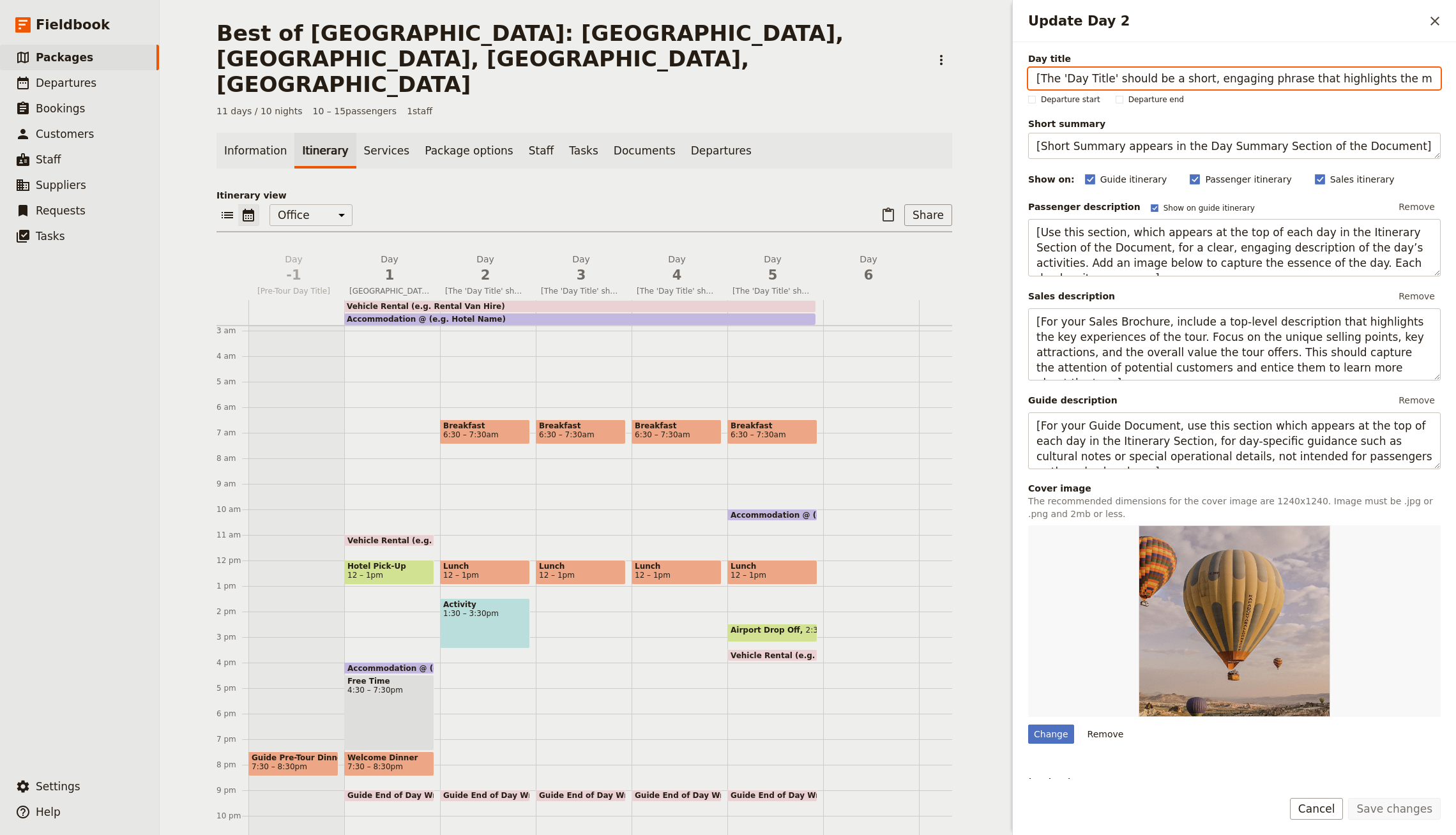
click at [477, 196] on div "Itinerary view ​ ​ Office Guide Passenger Sales ​ Share Day -1 [Pre-Tour Day Ti…" at bounding box center [583, 528] width 735 height 678
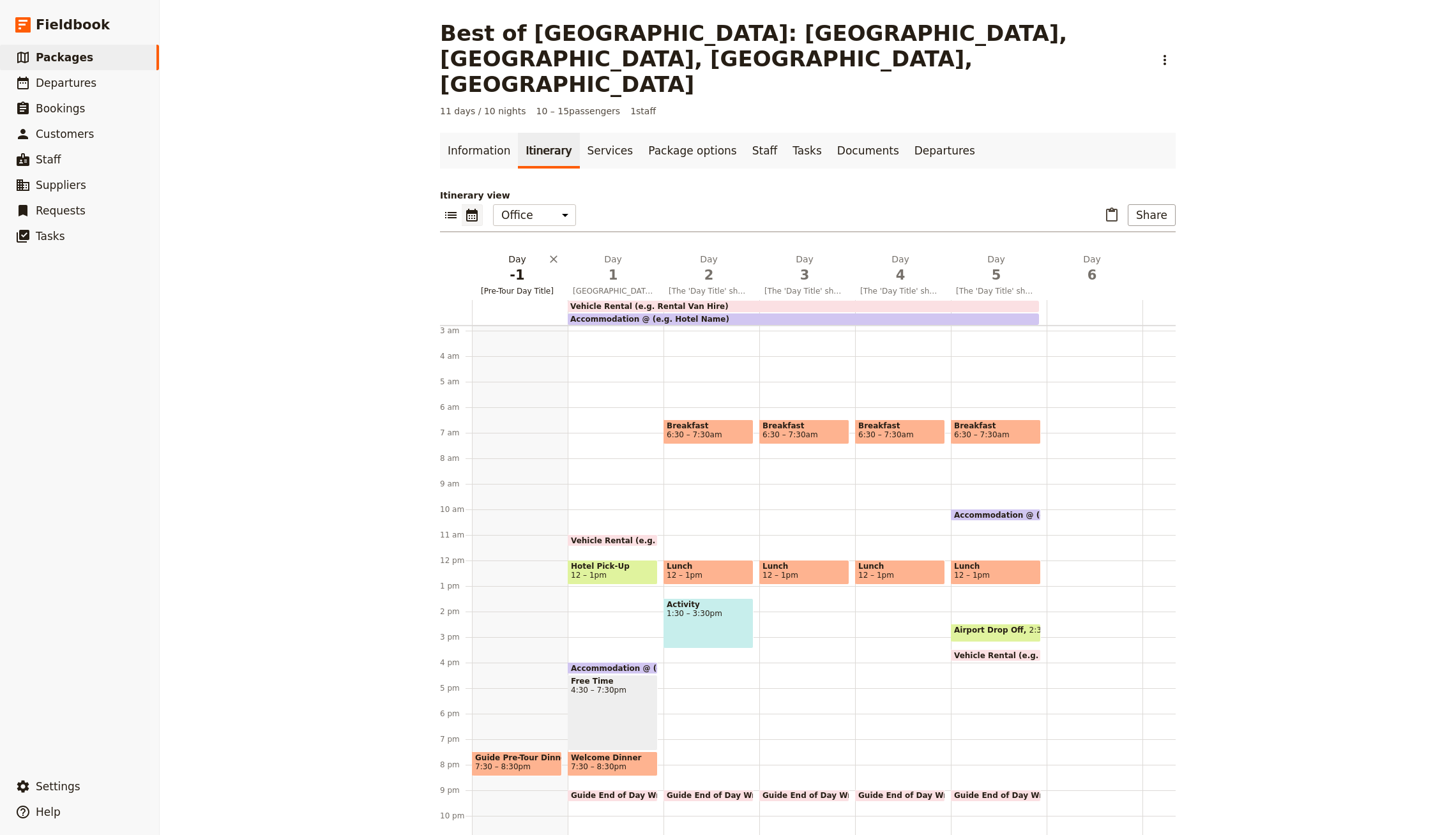
click at [495, 266] on span "-1" at bounding box center [517, 275] width 80 height 19
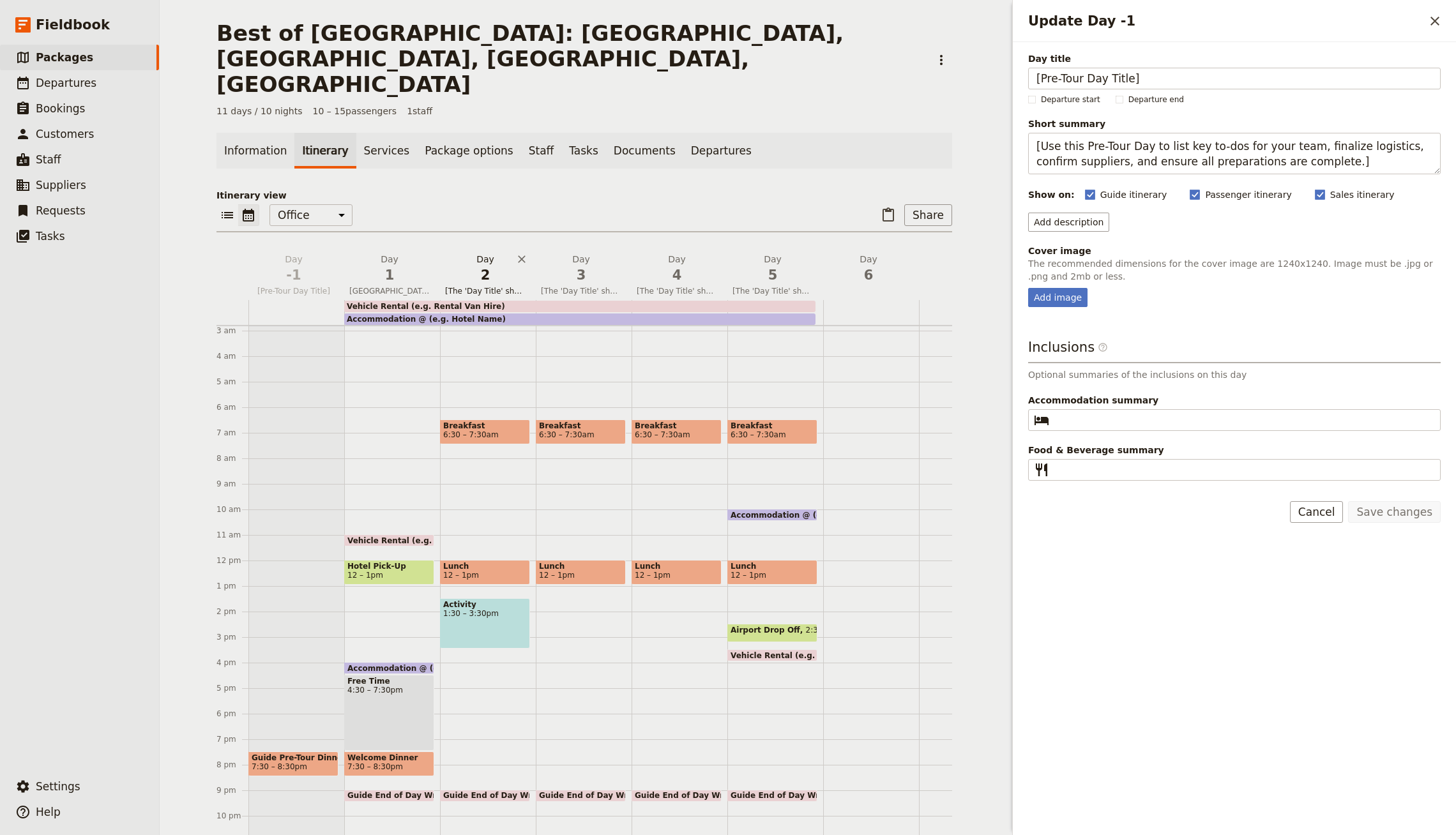
click at [485, 266] on span "2" at bounding box center [484, 275] width 80 height 19
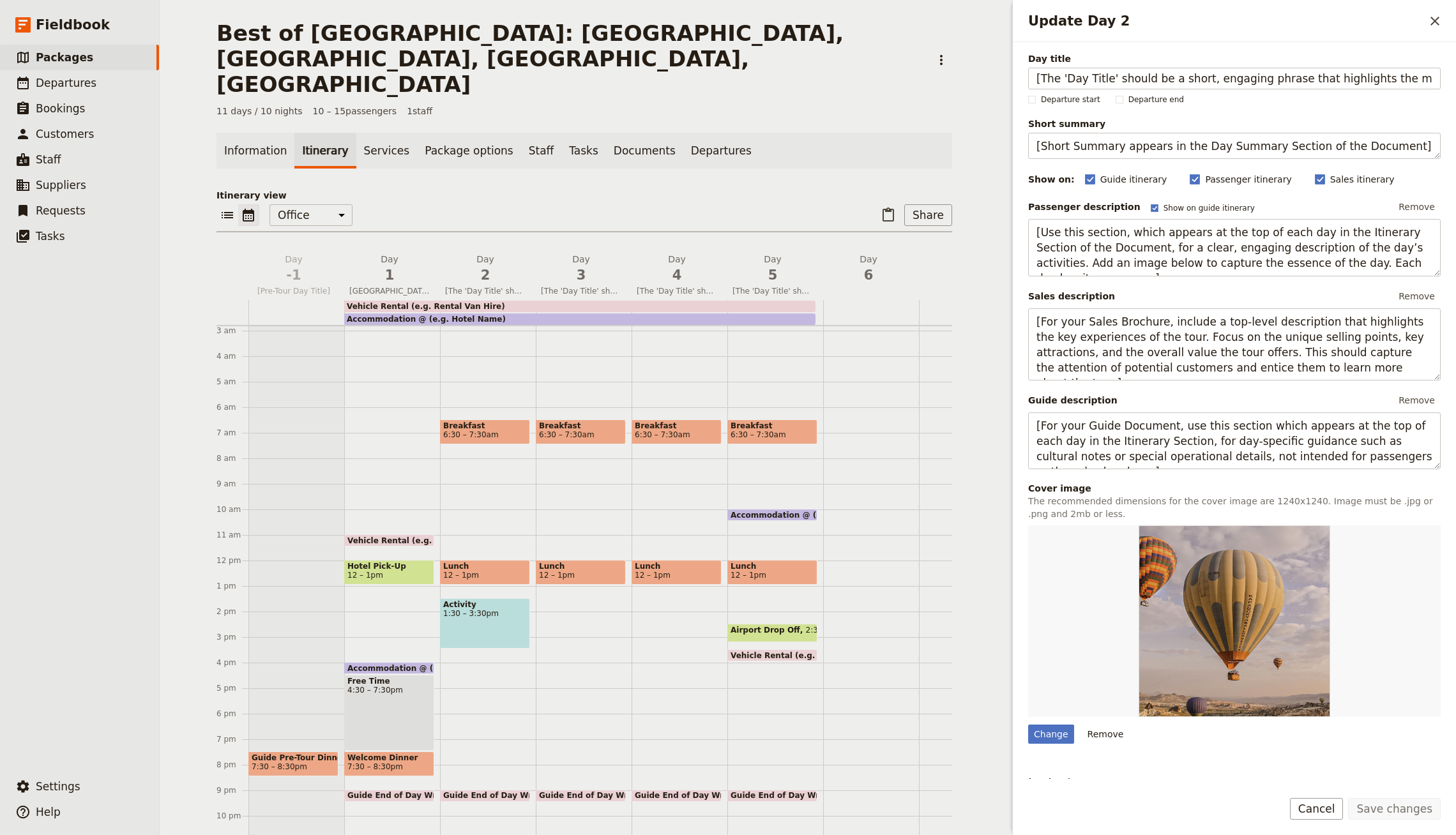
scroll to position [0, 80]
click at [1190, 77] on input "[The 'Day Title' should be a short, engaging phrase that highlights the main ex…" at bounding box center [1234, 79] width 413 height 22
type input "[GEOGRAPHIC_DATA]"
click at [1374, 800] on button "Save changes" at bounding box center [1394, 810] width 93 height 22
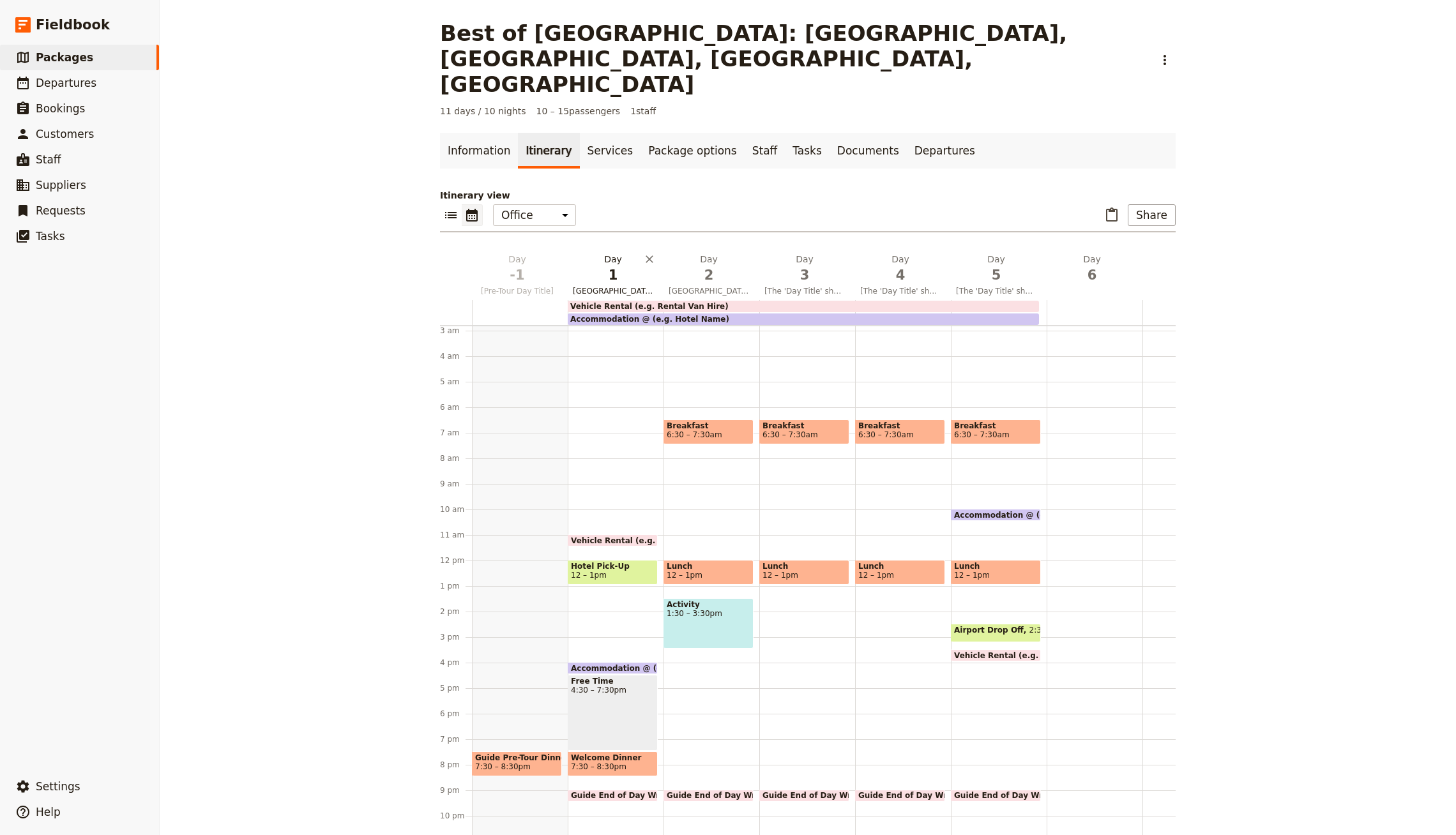
click at [585, 266] on span "1" at bounding box center [612, 275] width 80 height 19
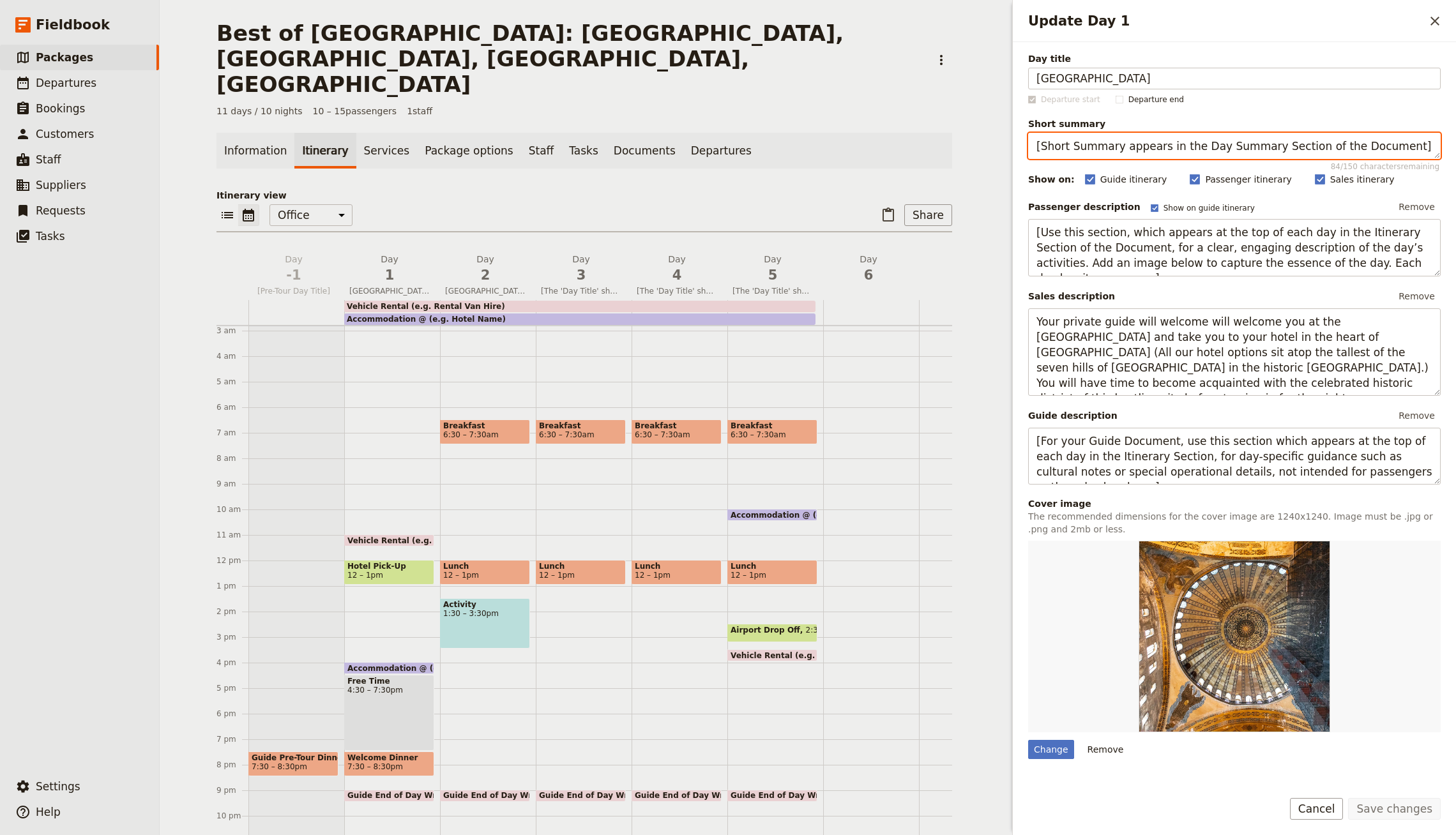
click at [1214, 148] on textarea "[Short Summary appears in the Day Summary Section of the Document]" at bounding box center [1234, 145] width 413 height 26
type textarea "Welcome to [GEOGRAPHIC_DATA]!"
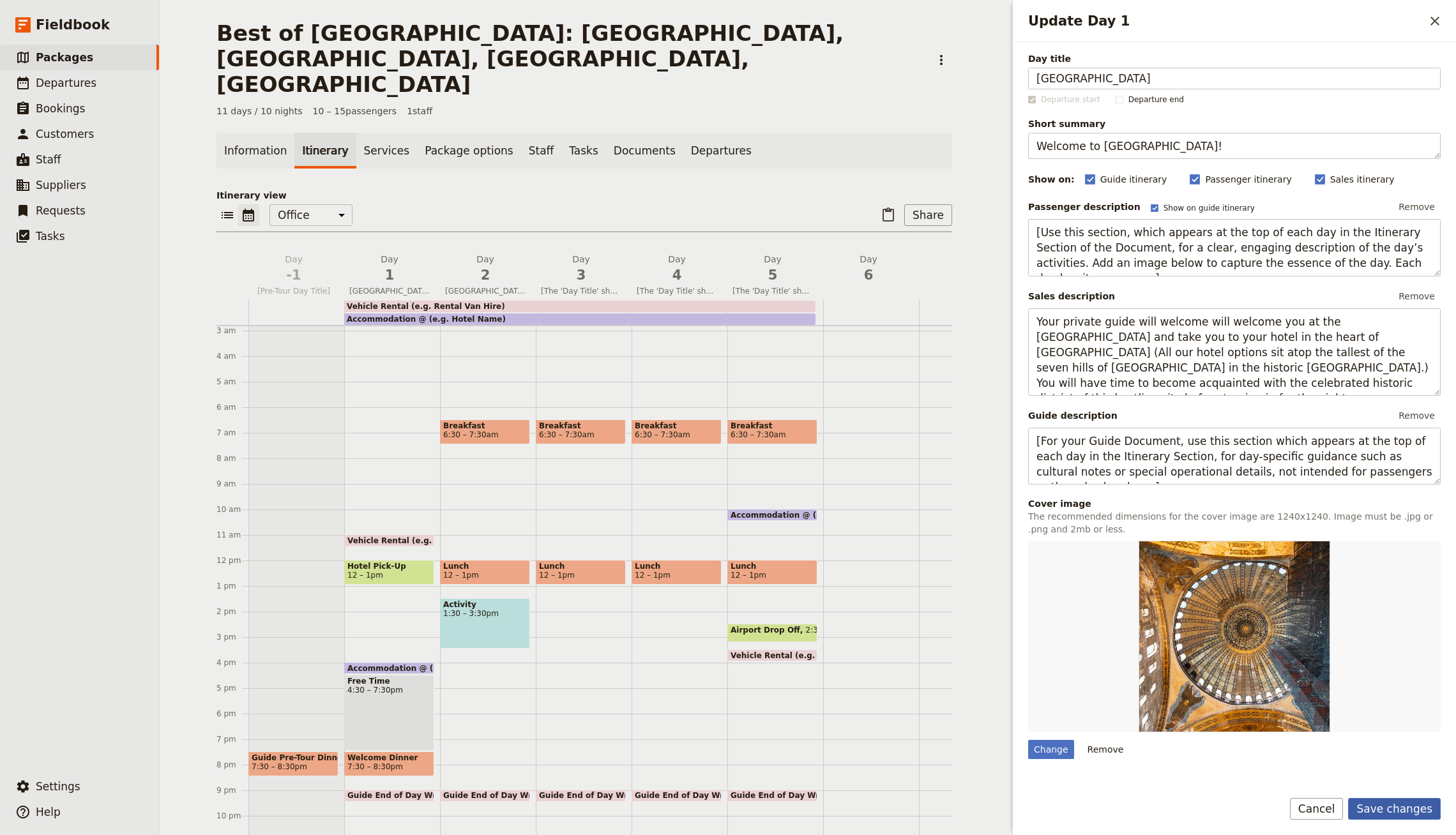
click at [1408, 811] on button "Save changes" at bounding box center [1394, 810] width 93 height 22
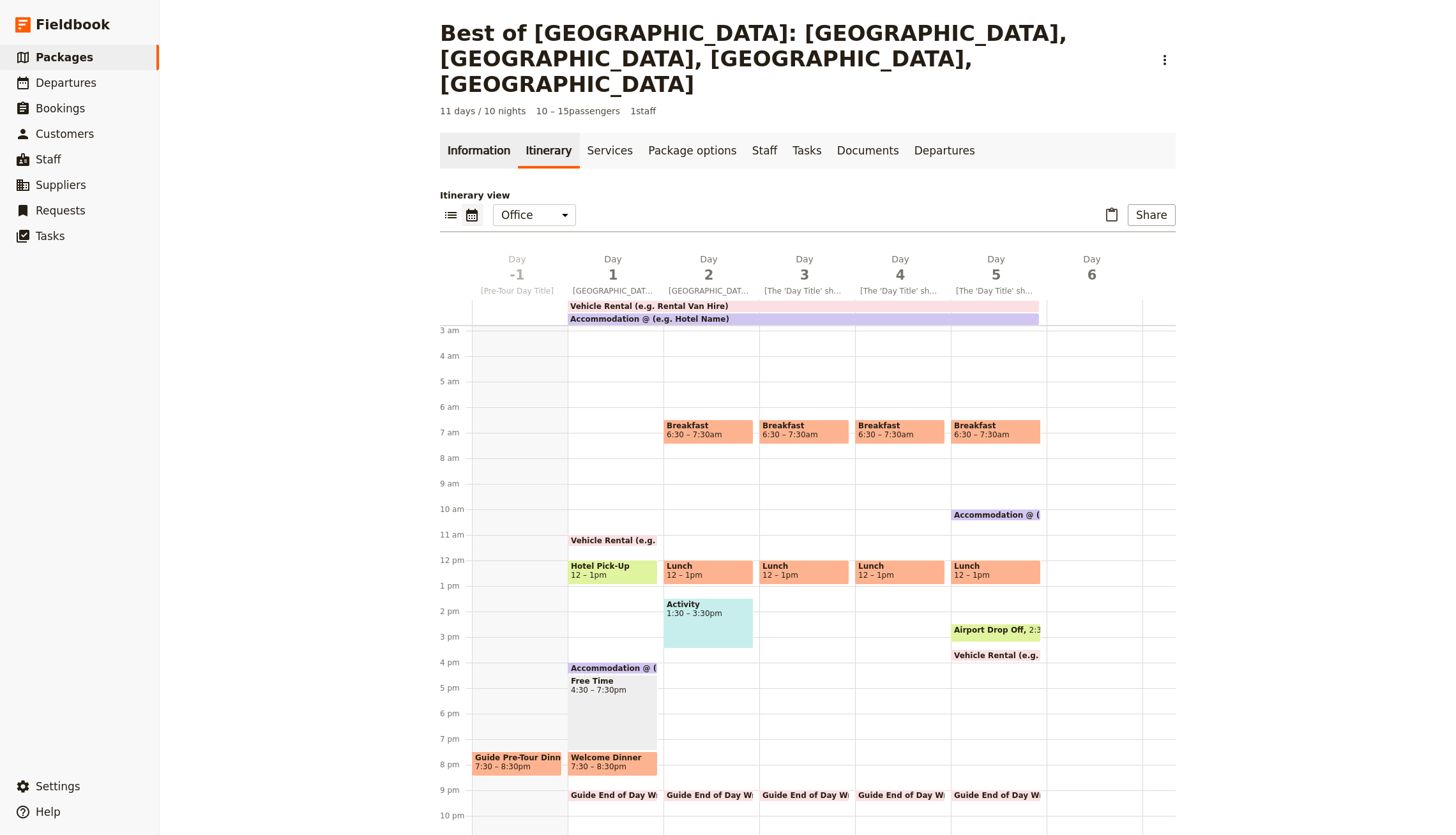
click at [462, 133] on link "Information" at bounding box center [479, 150] width 78 height 35
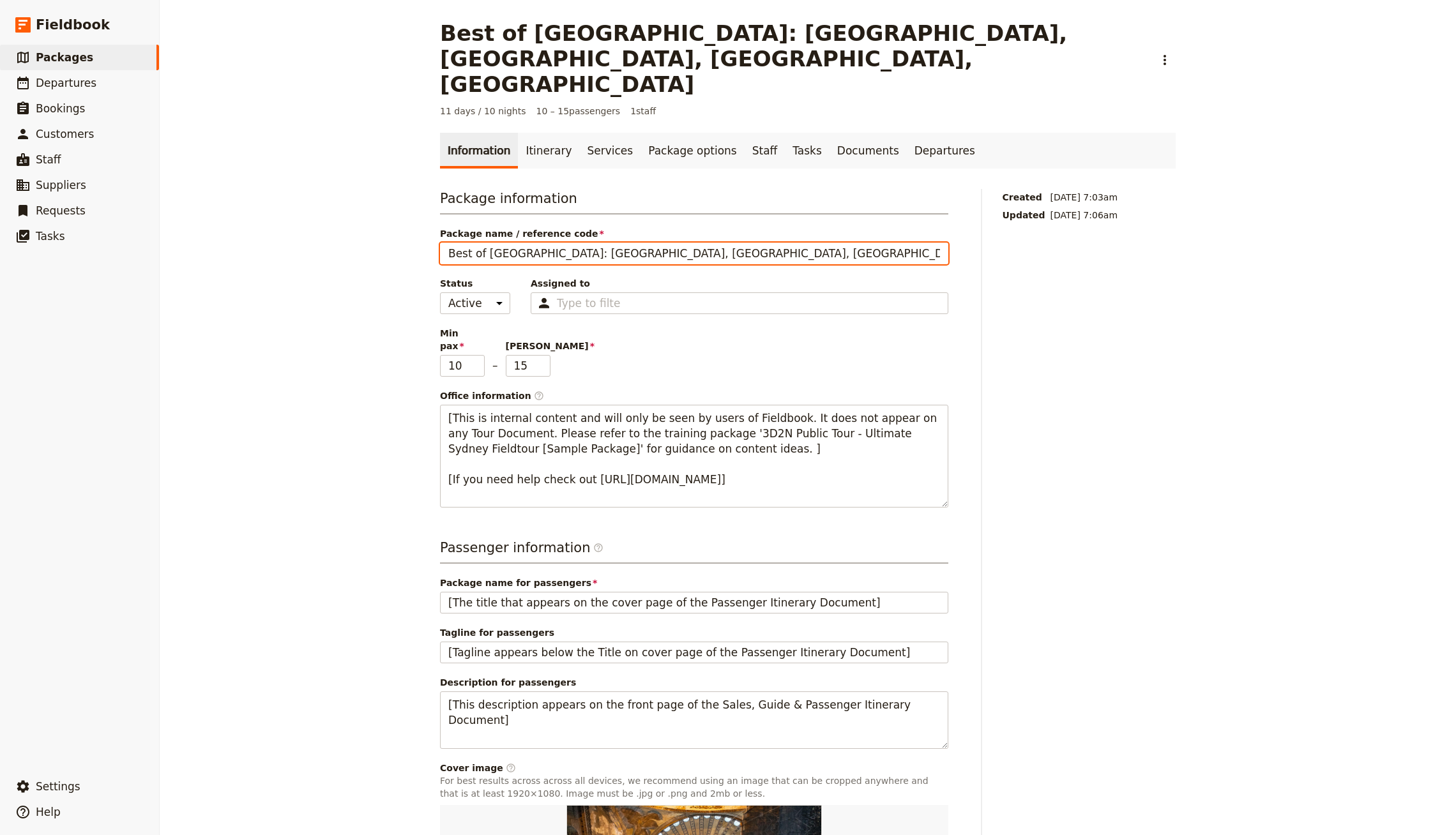
click at [560, 242] on input "Best of [GEOGRAPHIC_DATA]: [GEOGRAPHIC_DATA], [GEOGRAPHIC_DATA], [GEOGRAPHIC_DA…" at bounding box center [694, 253] width 508 height 22
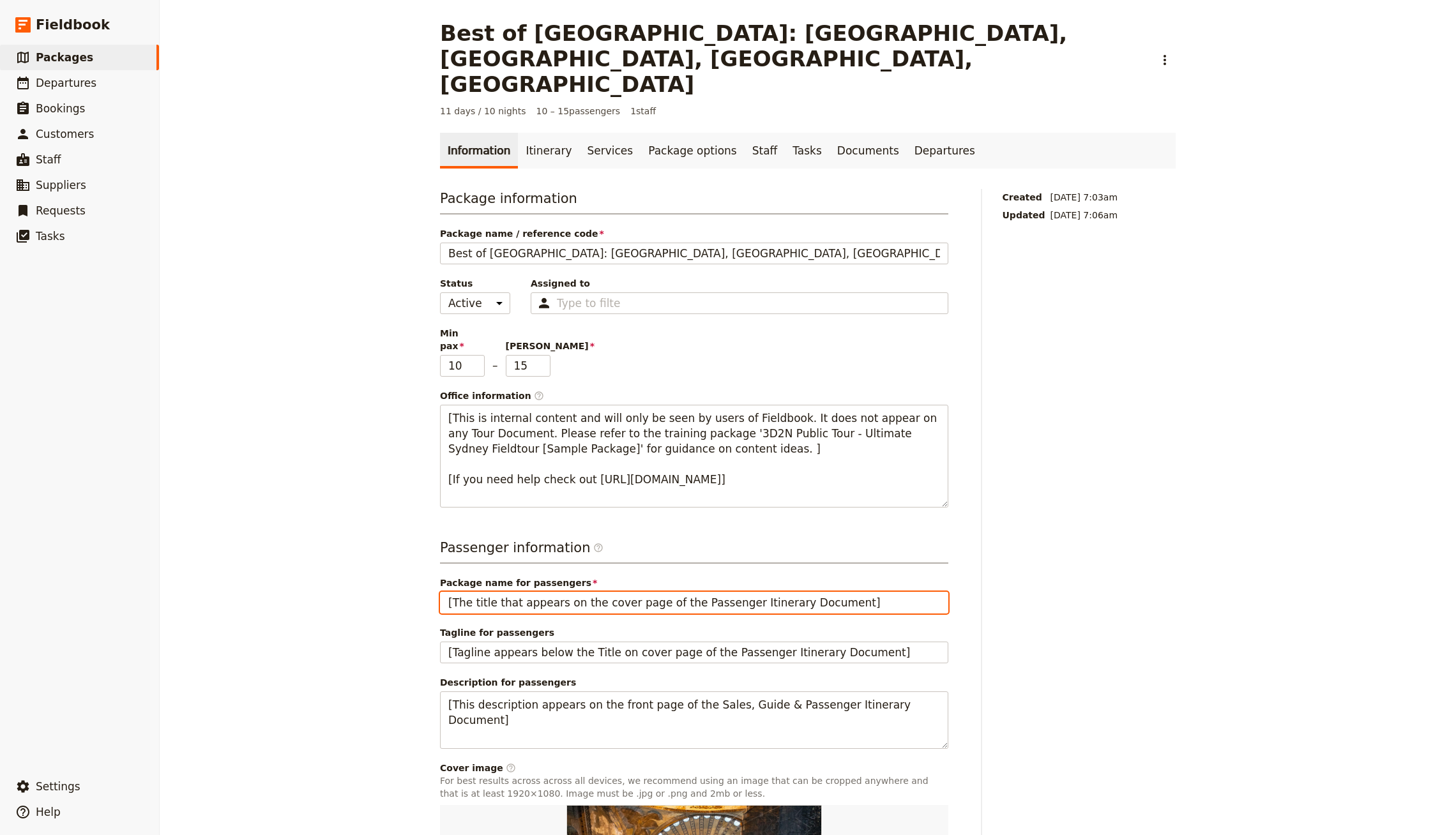
click at [557, 592] on input "[The title that appears on the cover page of the Passenger Itinerary Document]" at bounding box center [694, 603] width 508 height 22
paste input "Best of [GEOGRAPHIC_DATA]: [GEOGRAPHIC_DATA], [GEOGRAPHIC_DATA], [GEOGRAPHIC_DA…"
type input "Best of [GEOGRAPHIC_DATA]: [GEOGRAPHIC_DATA], [GEOGRAPHIC_DATA], [GEOGRAPHIC_DA…"
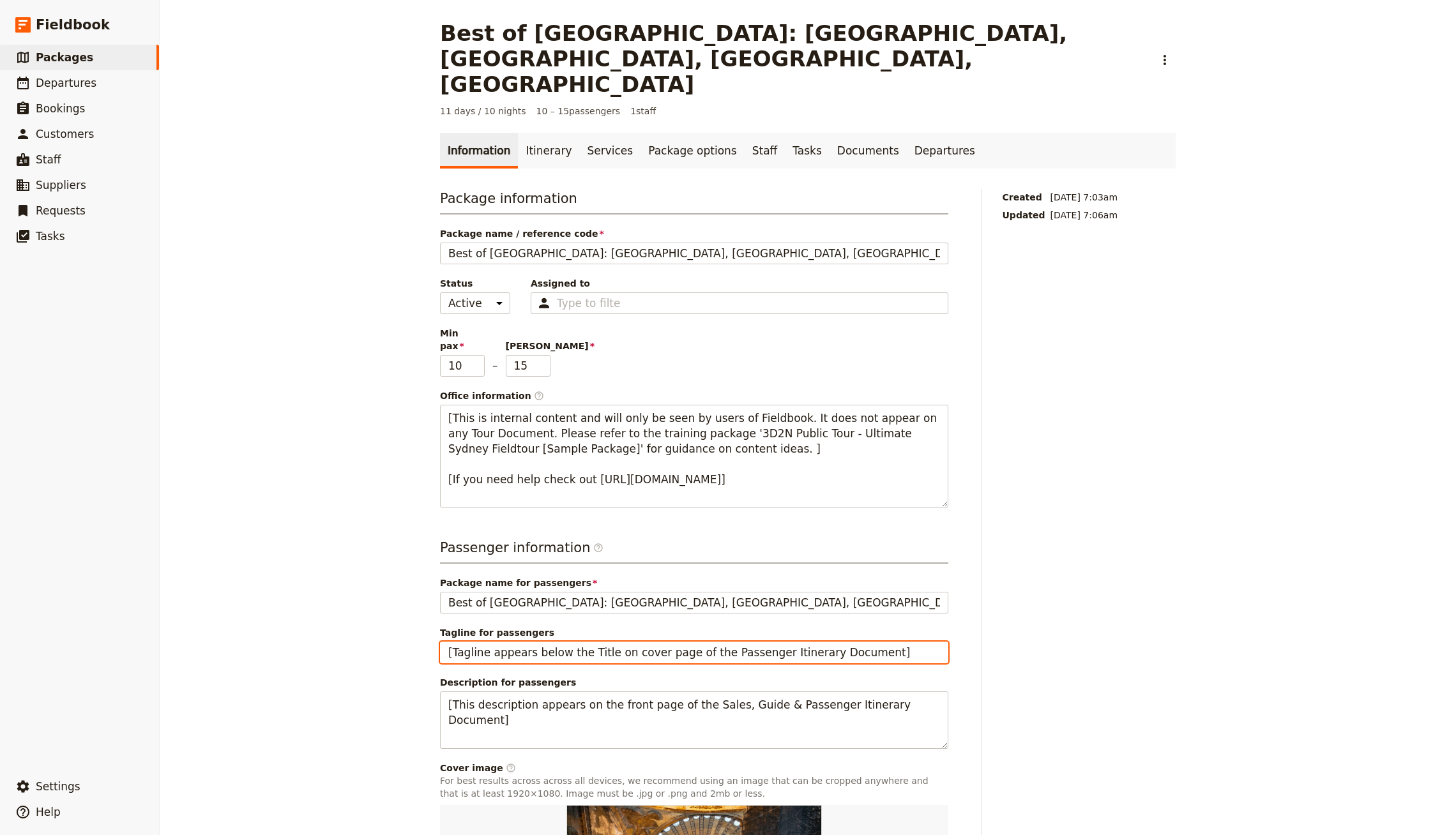
click at [554, 642] on input "[Tagline appears below the Title on cover page of the Passenger Itinerary Docum…" at bounding box center [694, 653] width 508 height 22
paste input "Best of [GEOGRAPHIC_DATA]: [GEOGRAPHIC_DATA], [GEOGRAPHIC_DATA], [GEOGRAPHIC_DA…"
type input "Best of [GEOGRAPHIC_DATA]: [GEOGRAPHIC_DATA], [GEOGRAPHIC_DATA], [GEOGRAPHIC_DA…"
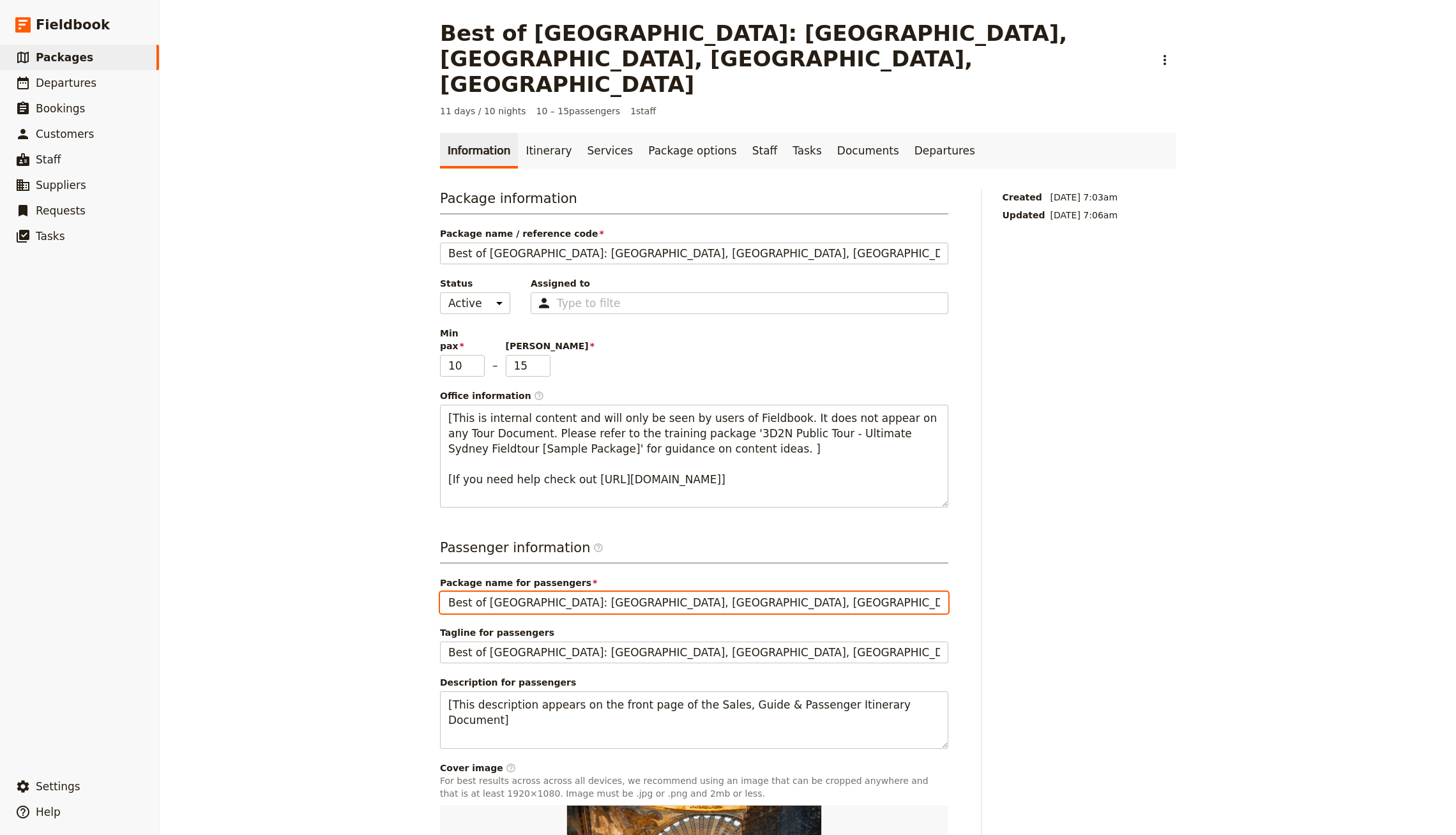
drag, startPoint x: 719, startPoint y: 536, endPoint x: 518, endPoint y: 538, distance: 201.0
click at [518, 592] on input "Best of [GEOGRAPHIC_DATA]: [GEOGRAPHIC_DATA], [GEOGRAPHIC_DATA], [GEOGRAPHIC_DA…" at bounding box center [694, 603] width 508 height 22
type input "Best of [GEOGRAPHIC_DATA]"
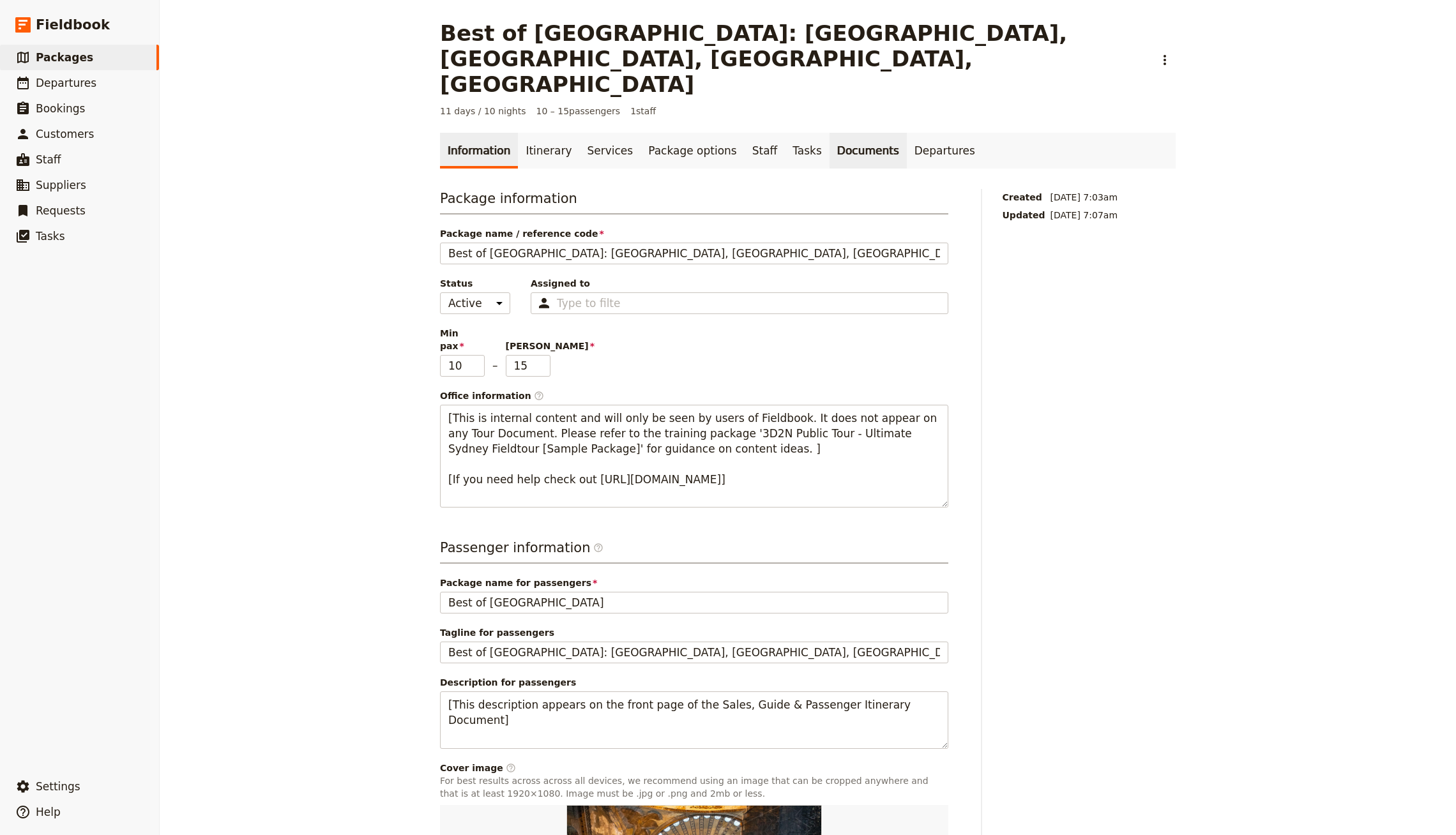
click at [847, 133] on link "Documents" at bounding box center [869, 150] width 78 height 35
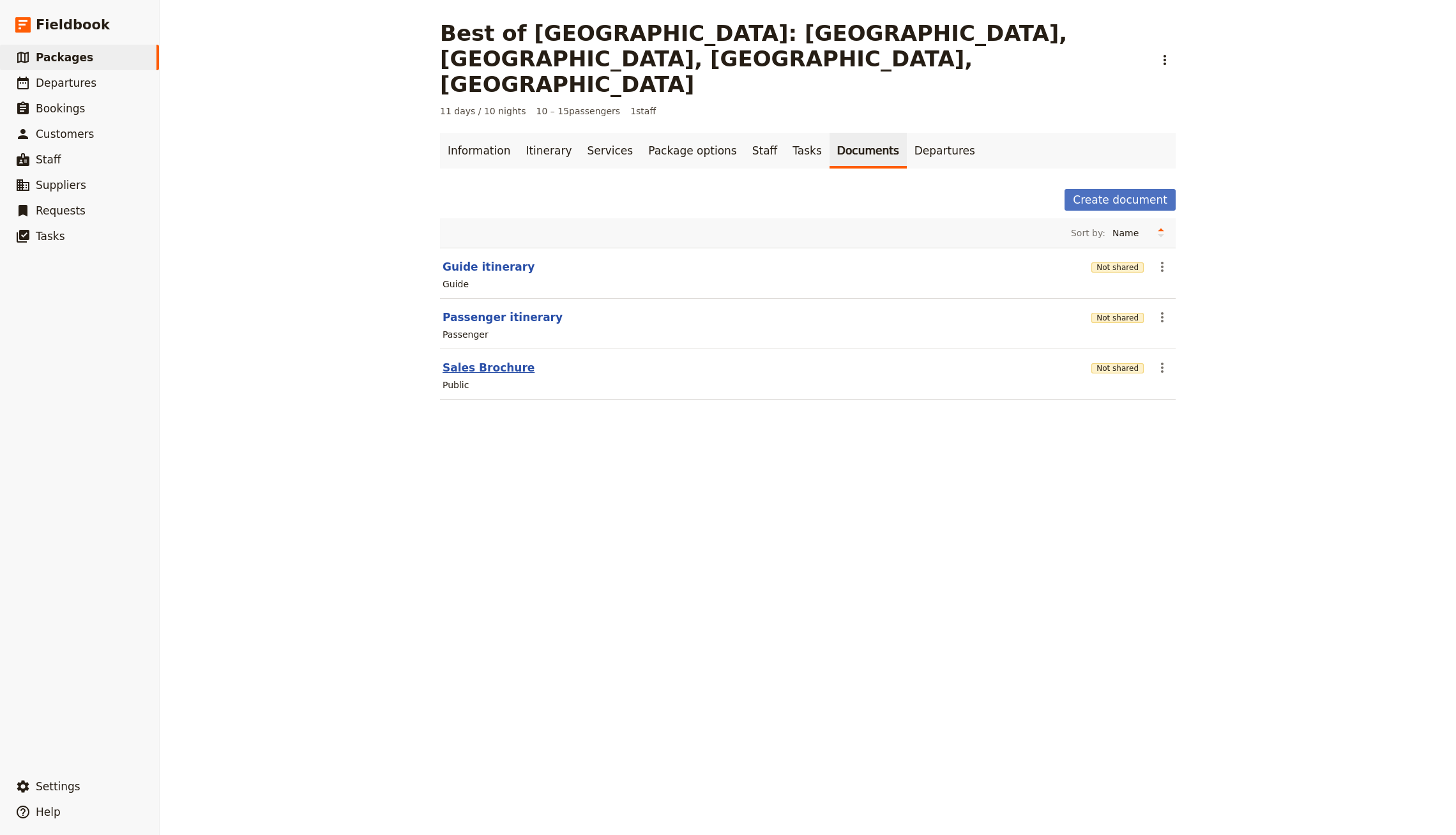
click at [497, 361] on button "Sales Brochure" at bounding box center [488, 368] width 92 height 15
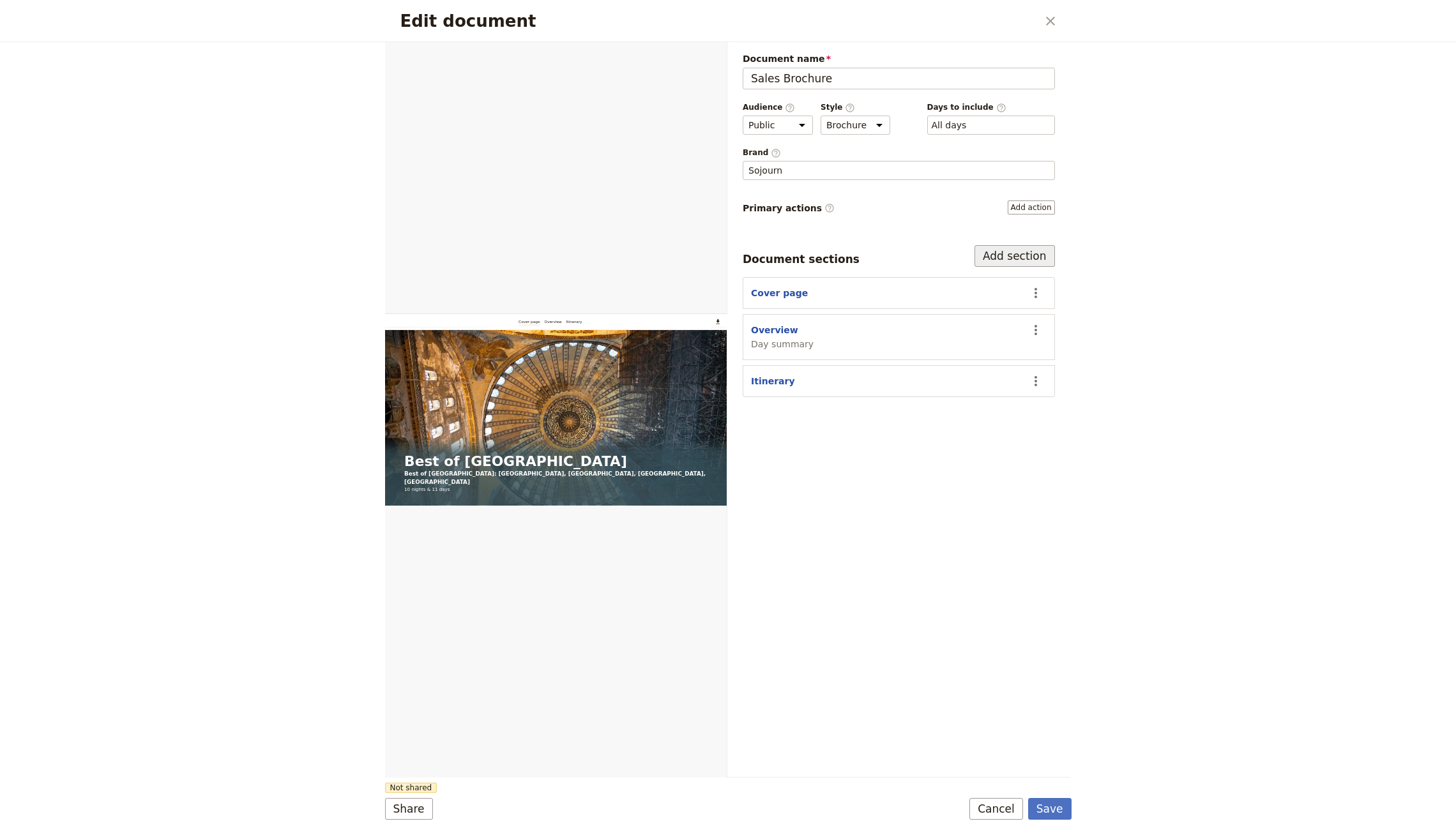
click at [1030, 256] on button "Add section" at bounding box center [1014, 256] width 80 height 22
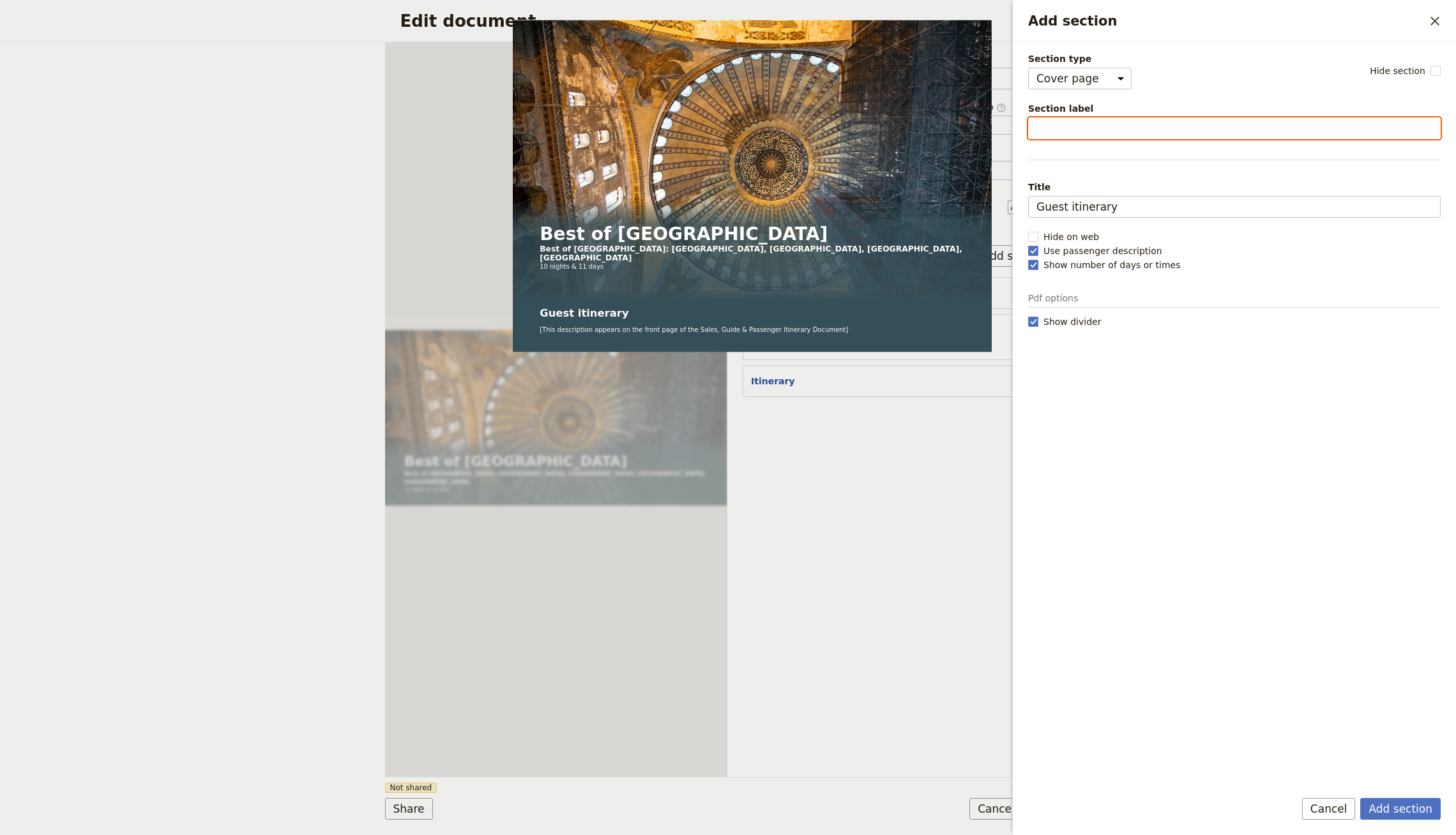
click at [1118, 127] on input "Section label" at bounding box center [1234, 128] width 413 height 22
type input "What's Included"
click at [1090, 90] on div "Section type Cover page Day summary Itinerary Custom Hide section Section label…" at bounding box center [1234, 415] width 413 height 725
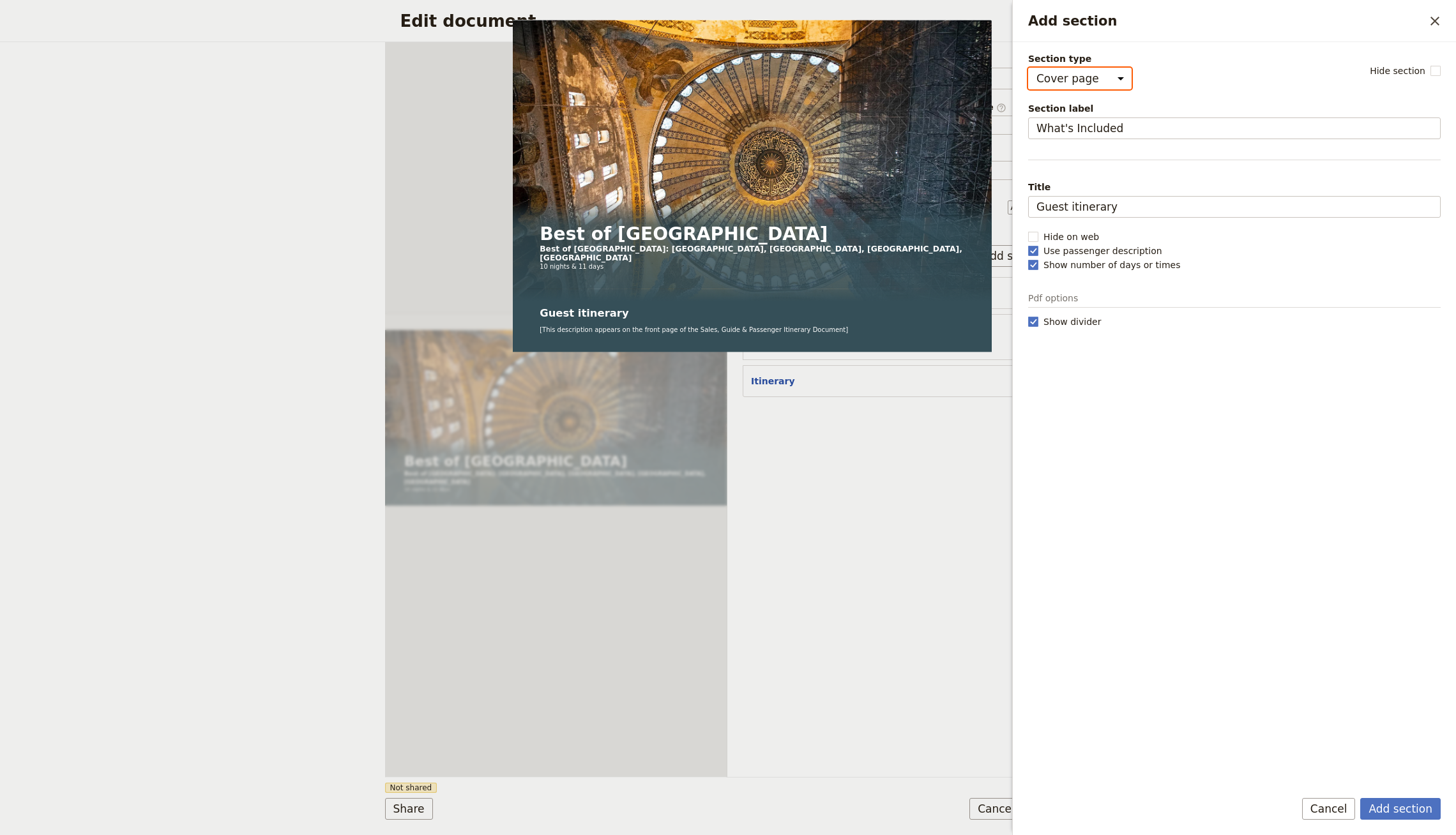
click at [1090, 79] on select "Cover page Day summary Itinerary Custom" at bounding box center [1080, 79] width 104 height 22
select select "CUSTOM"
click at [1028, 68] on select "Cover page Day summary Itinerary Custom" at bounding box center [1080, 79] width 104 height 22
select select "default"
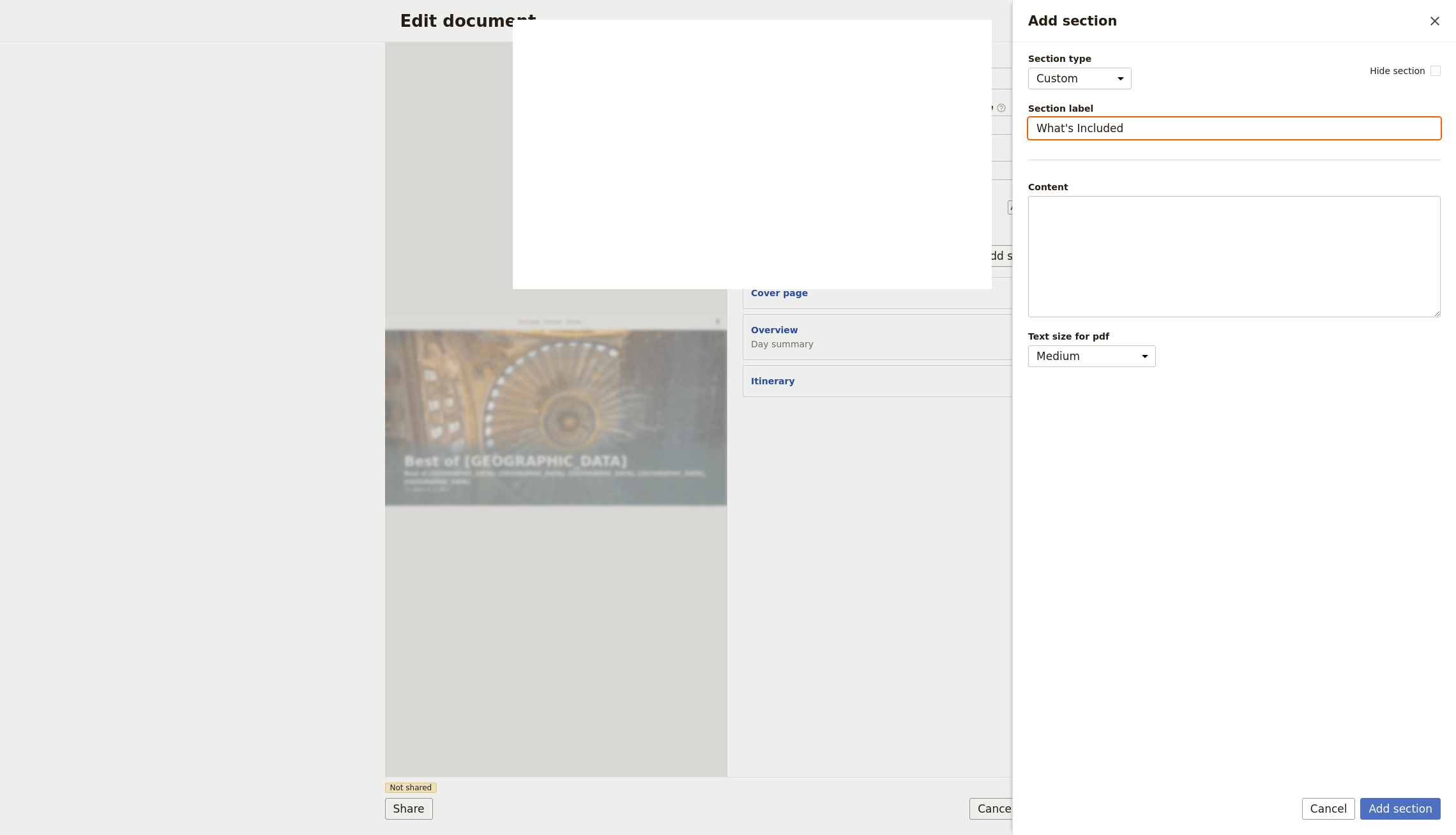
click at [1166, 125] on input "What's Included" at bounding box center [1234, 128] width 413 height 22
type input "What's Included & Excluded"
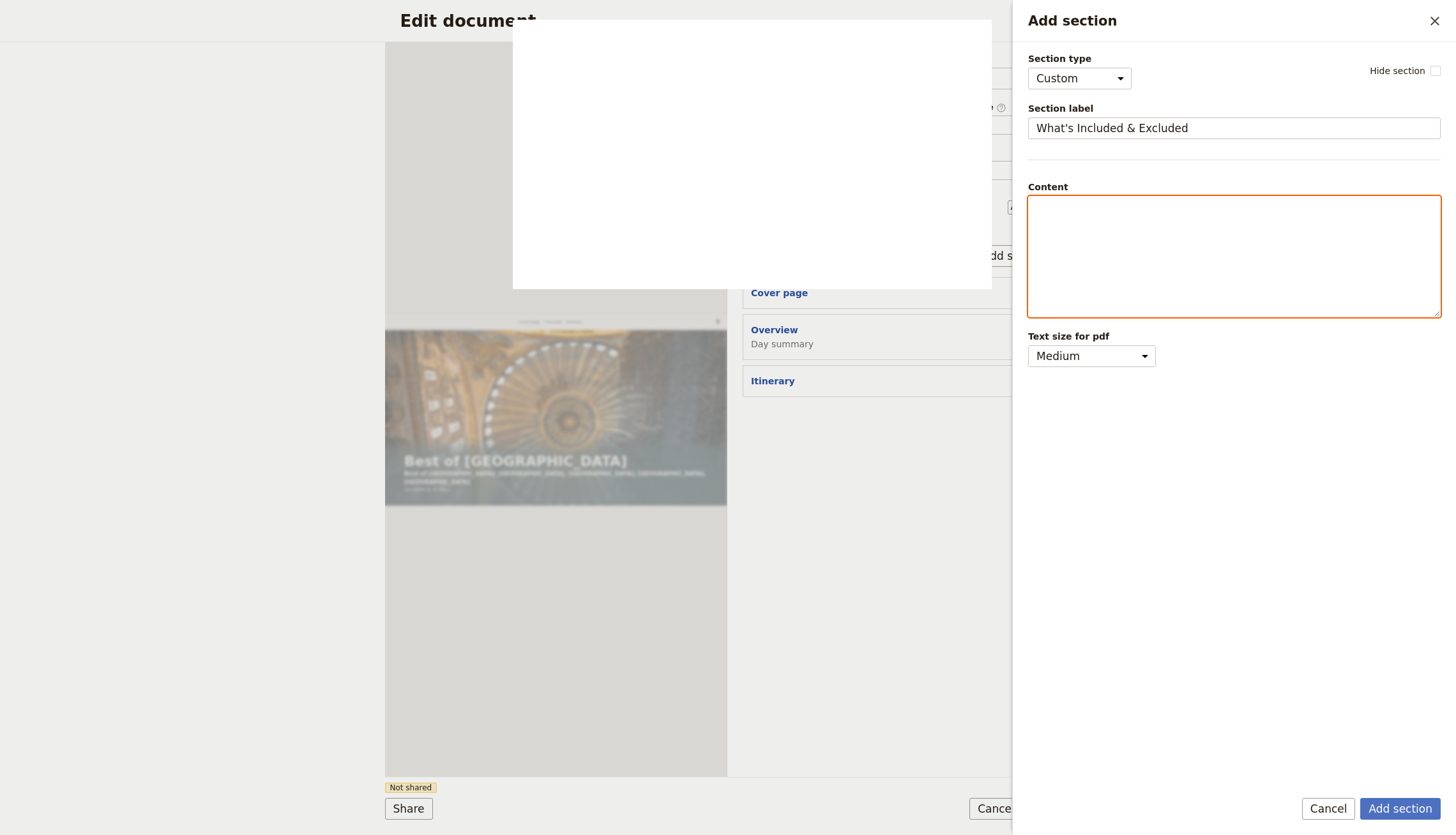
click at [1126, 223] on div "Add section" at bounding box center [1234, 257] width 411 height 120
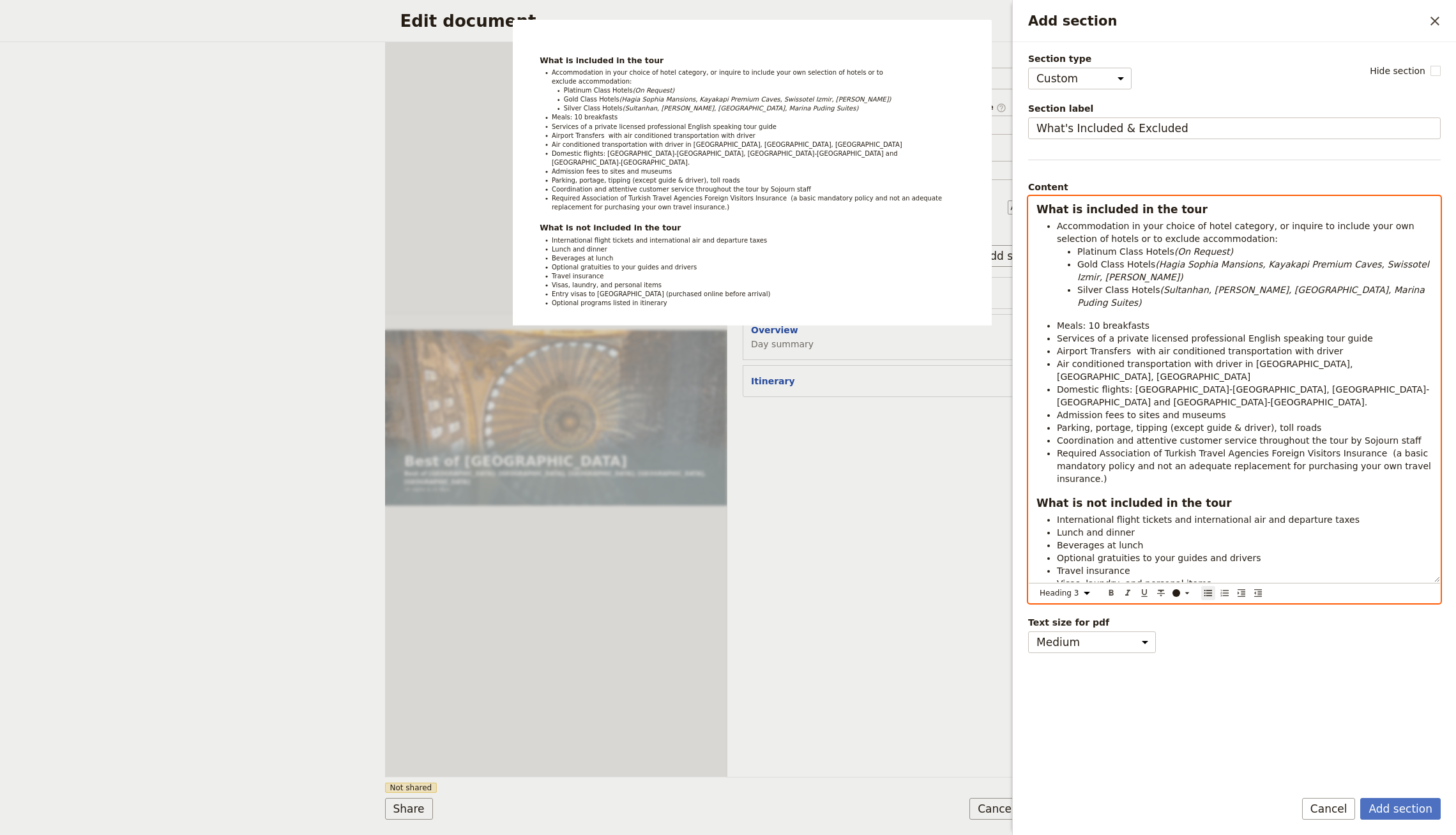
click at [1165, 496] on span "What is not included in the tour" at bounding box center [1134, 502] width 195 height 13
click at [1055, 594] on select "Normal Small text Heading 1 Heading 2 Heading 3" at bounding box center [1067, 593] width 62 height 14
click at [1037, 596] on select "Normal Small text Heading 1 Heading 2 Heading 3" at bounding box center [1067, 593] width 62 height 14
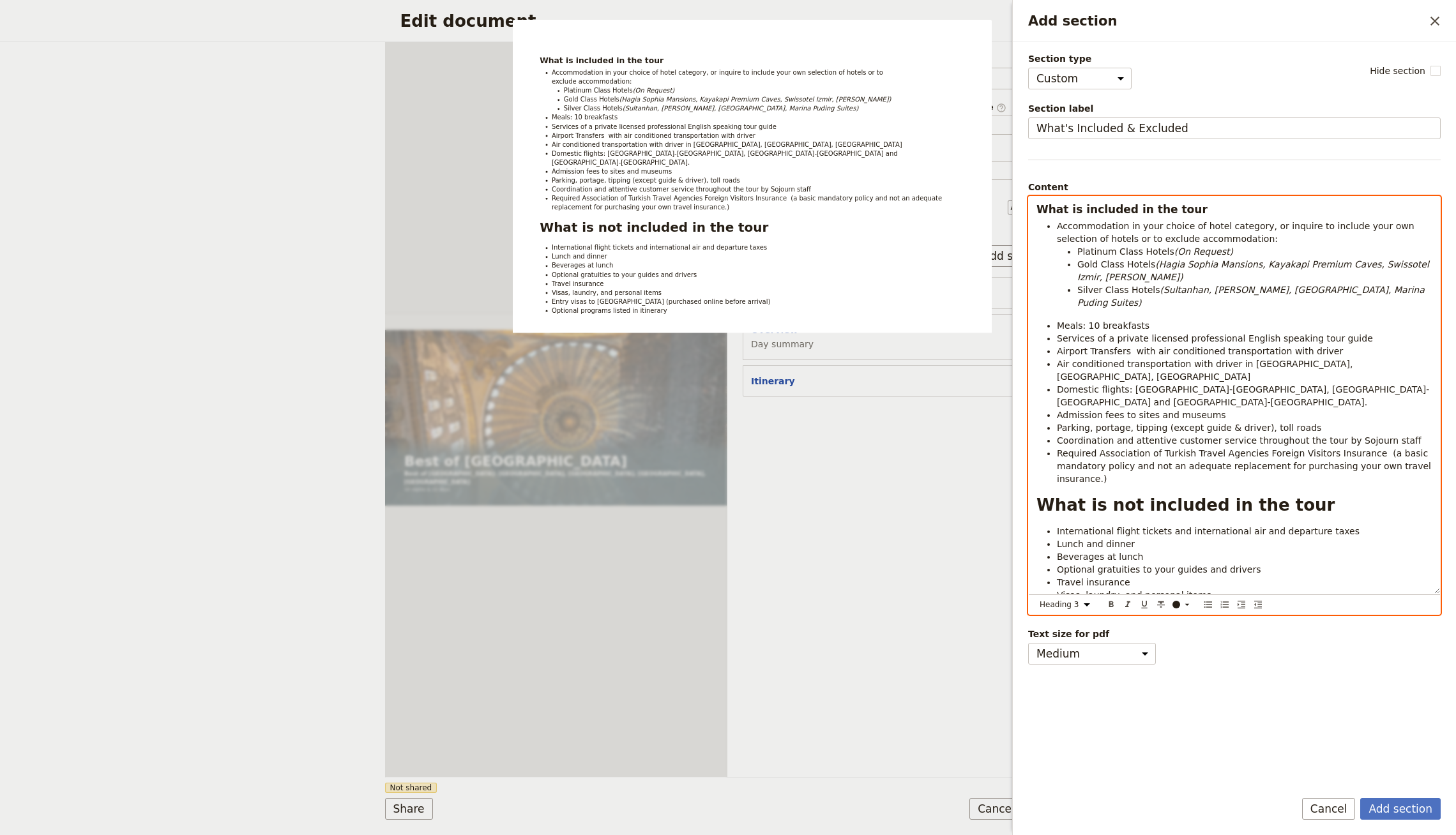
click at [1100, 209] on span "What is included in the tour" at bounding box center [1122, 209] width 171 height 13
click at [1058, 605] on select "Normal Small text Heading 1 Heading 2 Heading 3" at bounding box center [1067, 605] width 62 height 14
click at [1037, 608] on select "Normal Small text Heading 1 Heading 2 Heading 3" at bounding box center [1067, 605] width 62 height 14
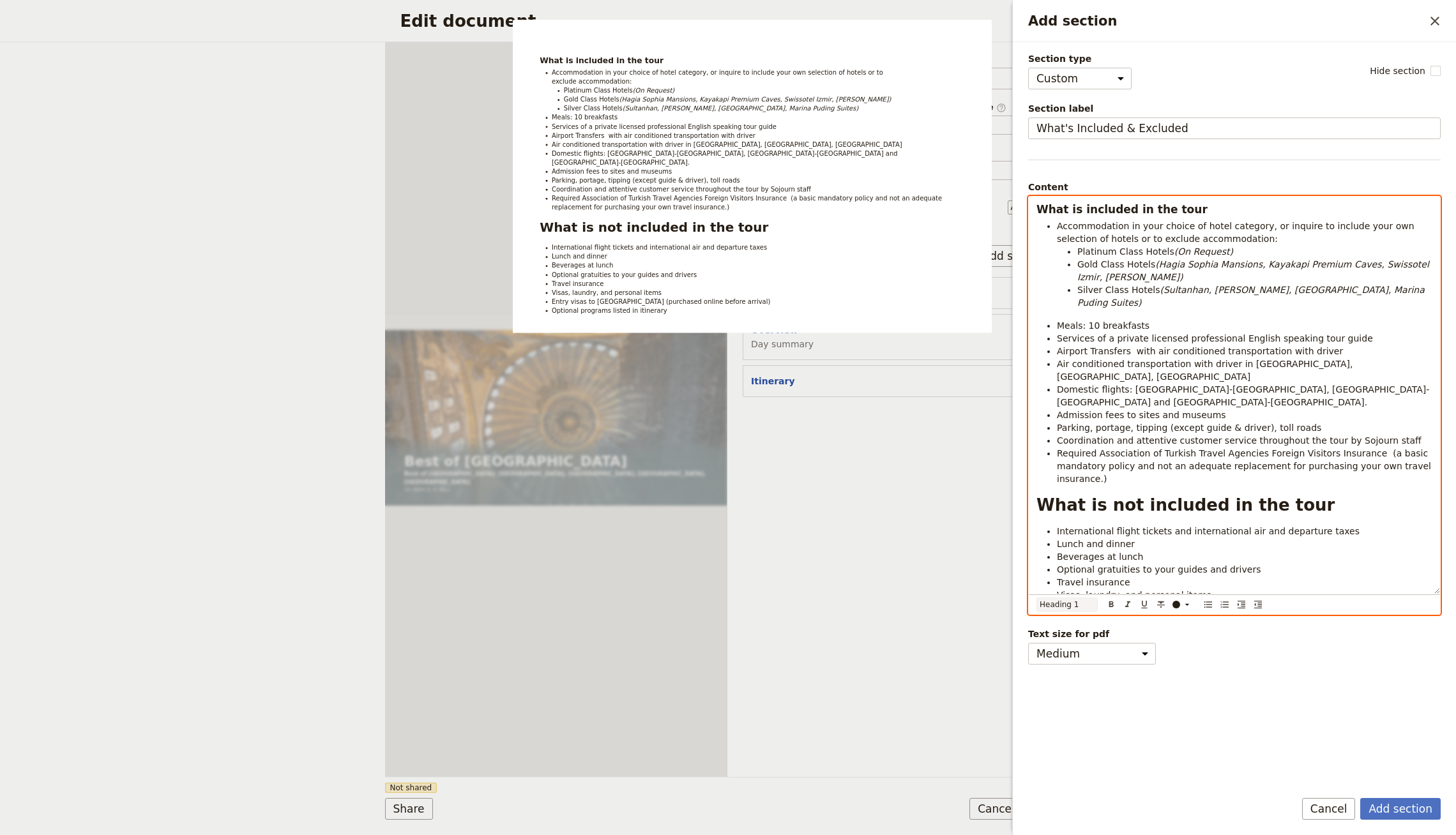
select select "h1"
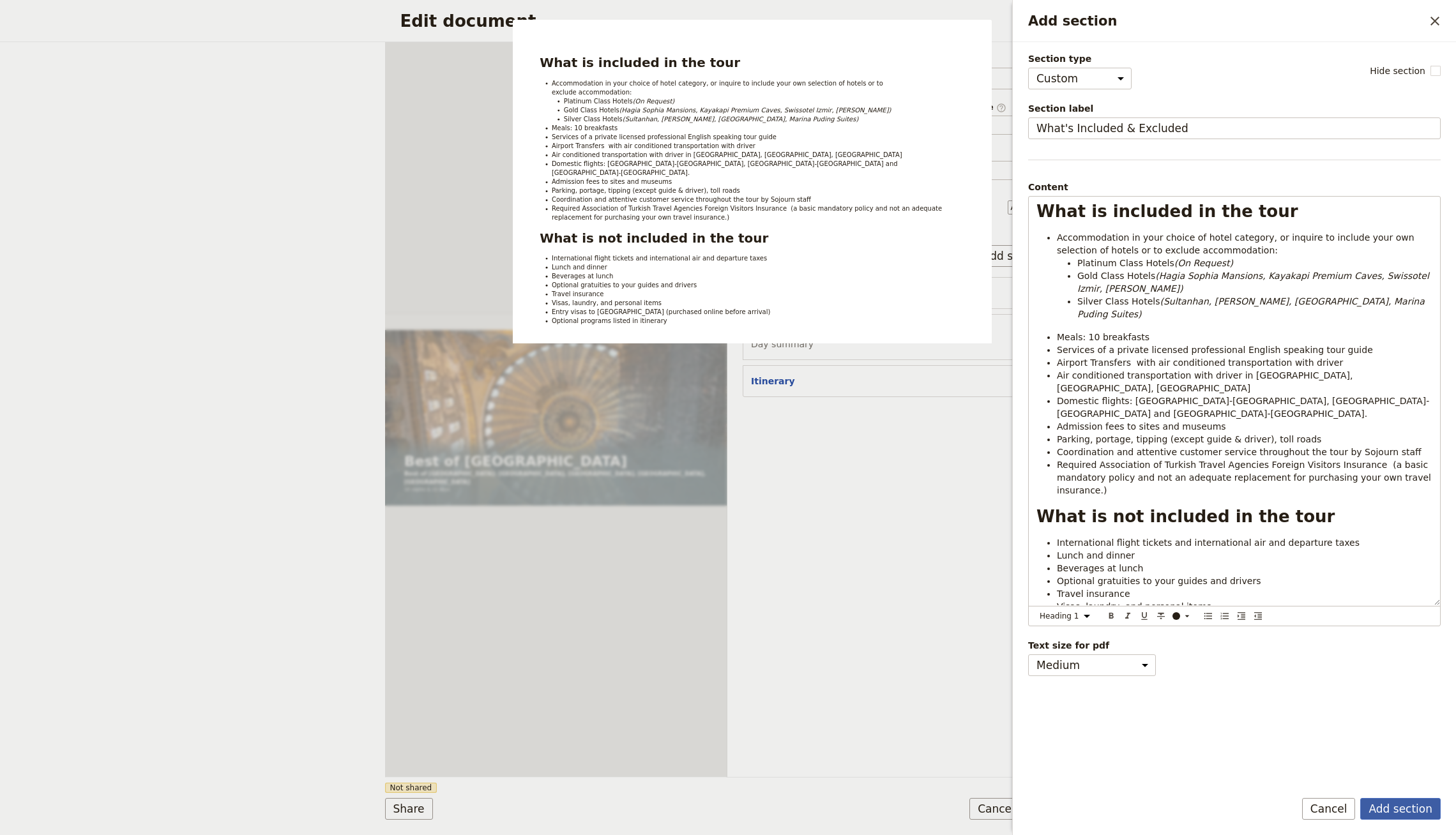
click at [1391, 804] on button "Add section" at bounding box center [1399, 810] width 80 height 22
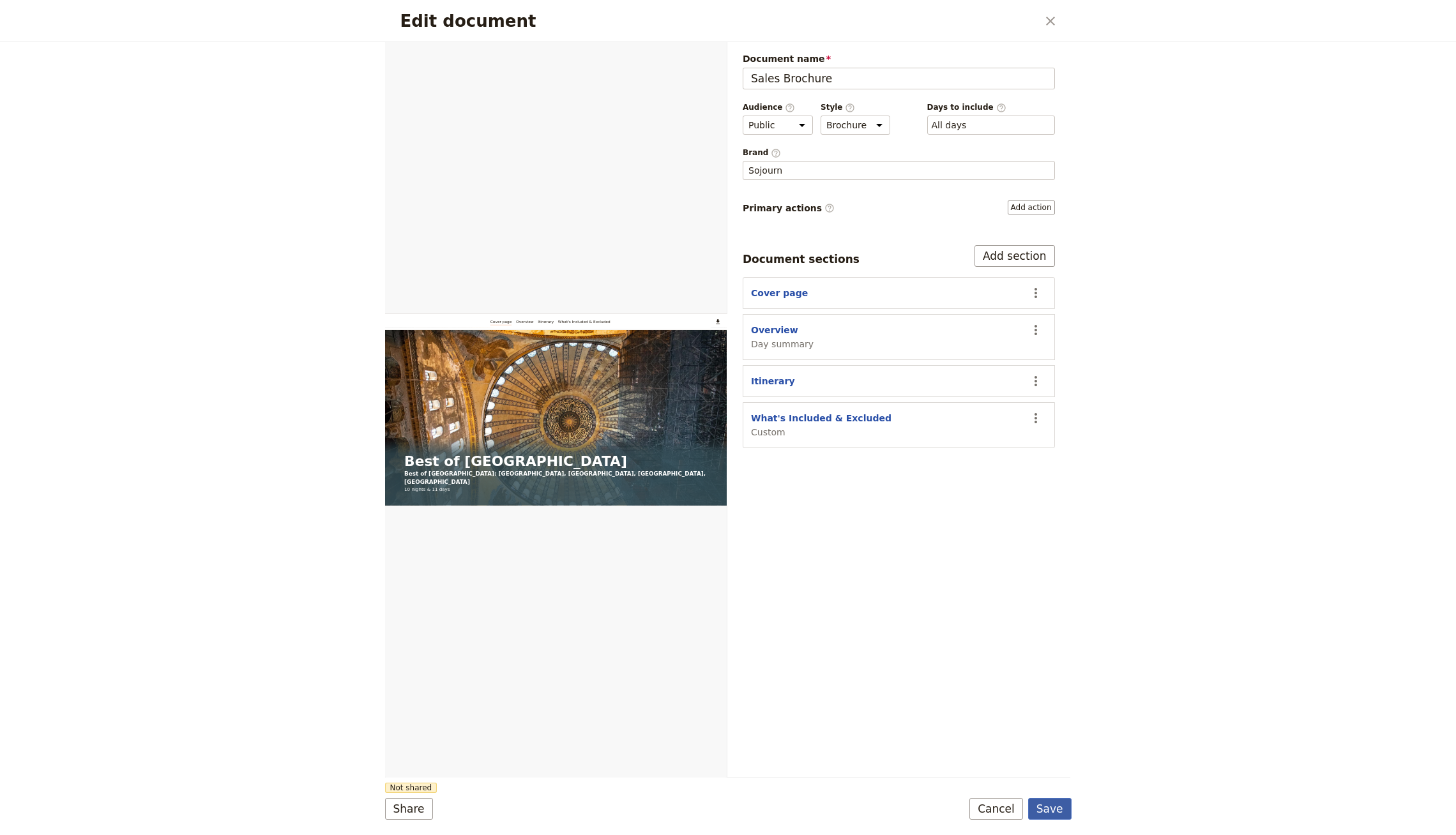
click at [1044, 806] on button "Save" at bounding box center [1049, 810] width 43 height 22
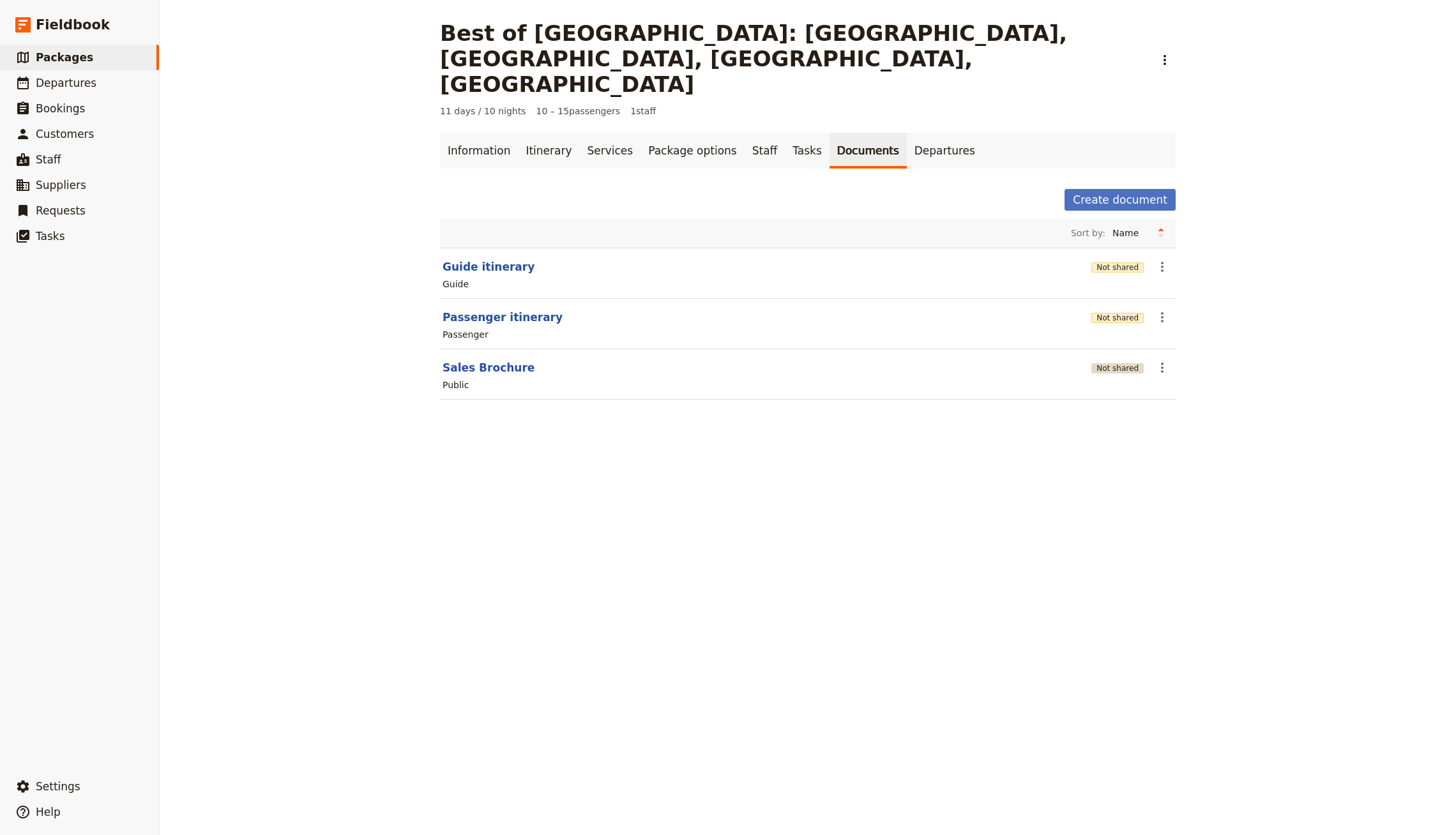
click at [1128, 363] on button "Not shared" at bounding box center [1118, 368] width 52 height 10
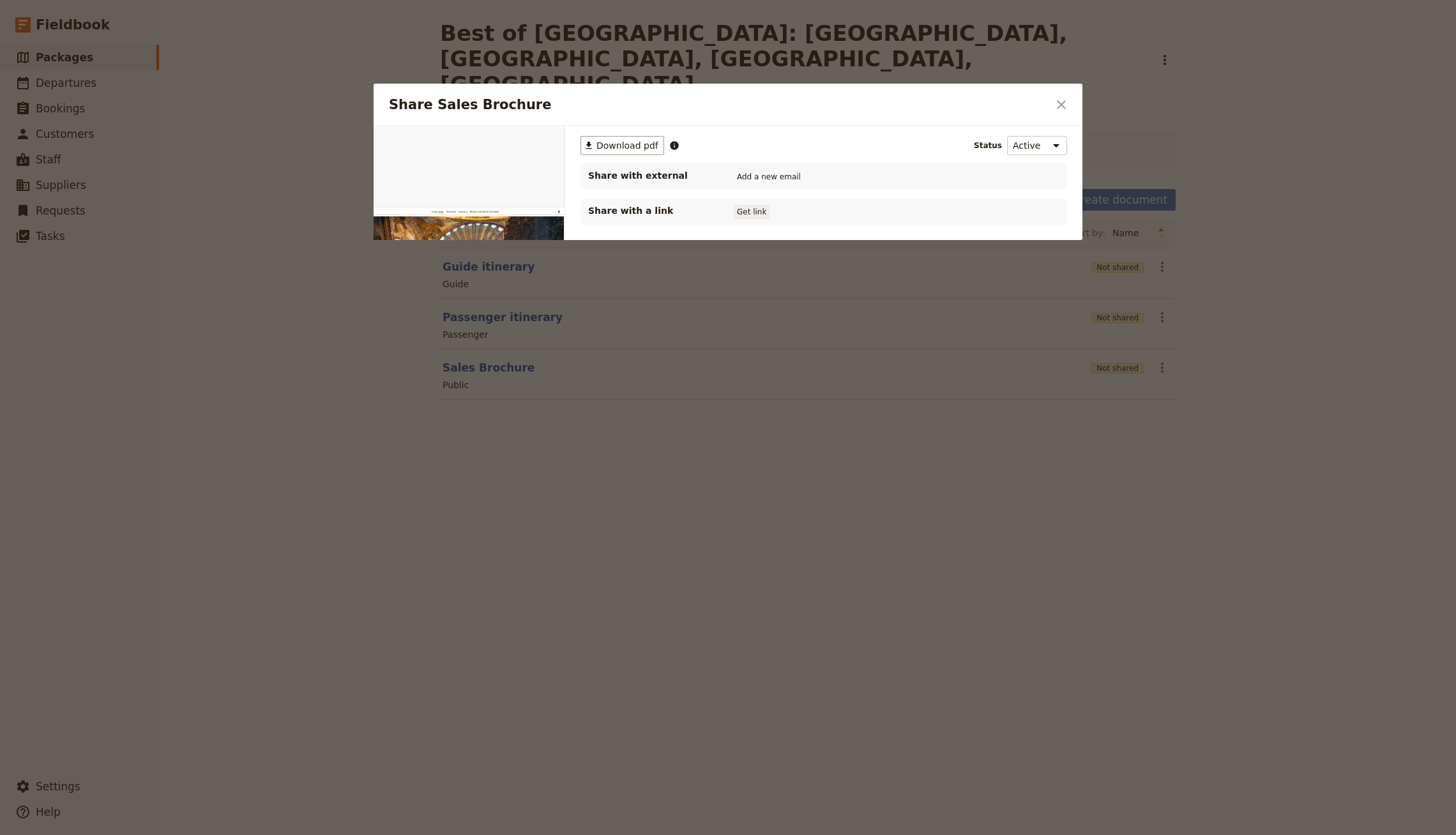
click at [743, 211] on button "Get link" at bounding box center [751, 212] width 35 height 14
click at [1065, 106] on icon "Close dialog" at bounding box center [1061, 105] width 15 height 15
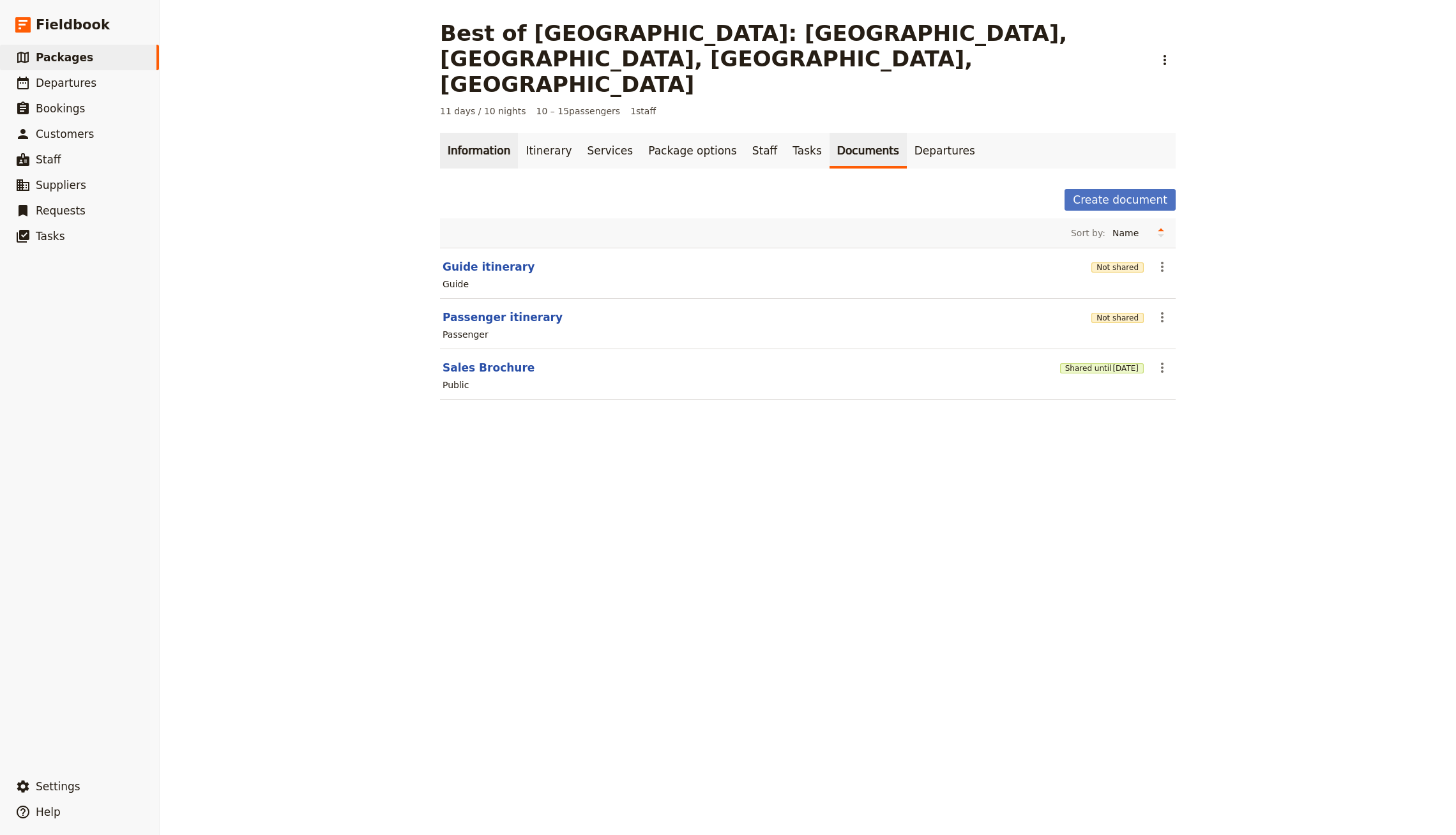
click at [484, 133] on link "Information" at bounding box center [479, 150] width 78 height 35
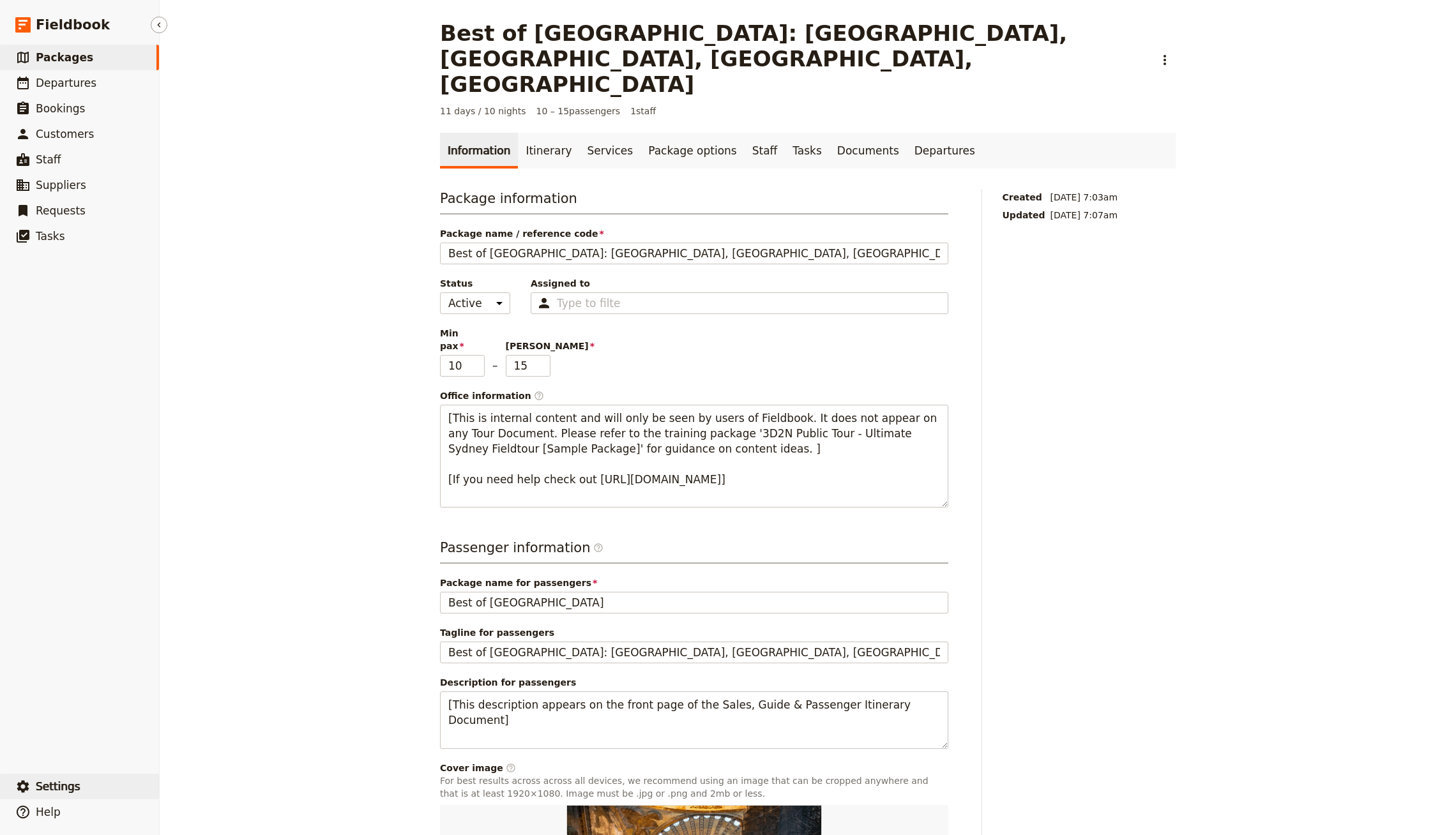
click at [82, 793] on button "​ Settings" at bounding box center [79, 787] width 159 height 25
click at [217, 755] on span "Your organization" at bounding box center [211, 751] width 78 height 13
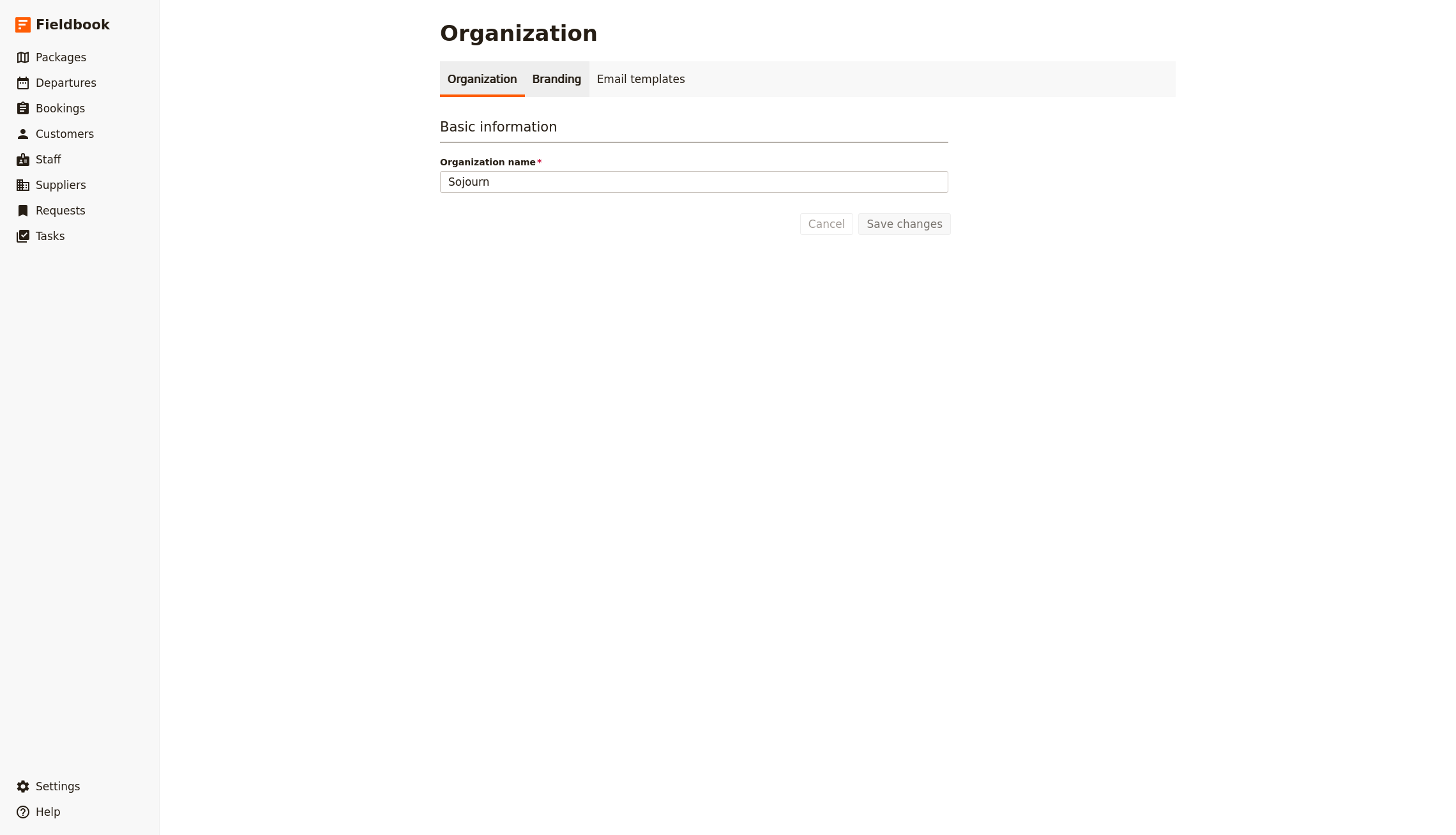
click at [546, 84] on link "Branding" at bounding box center [557, 79] width 64 height 35
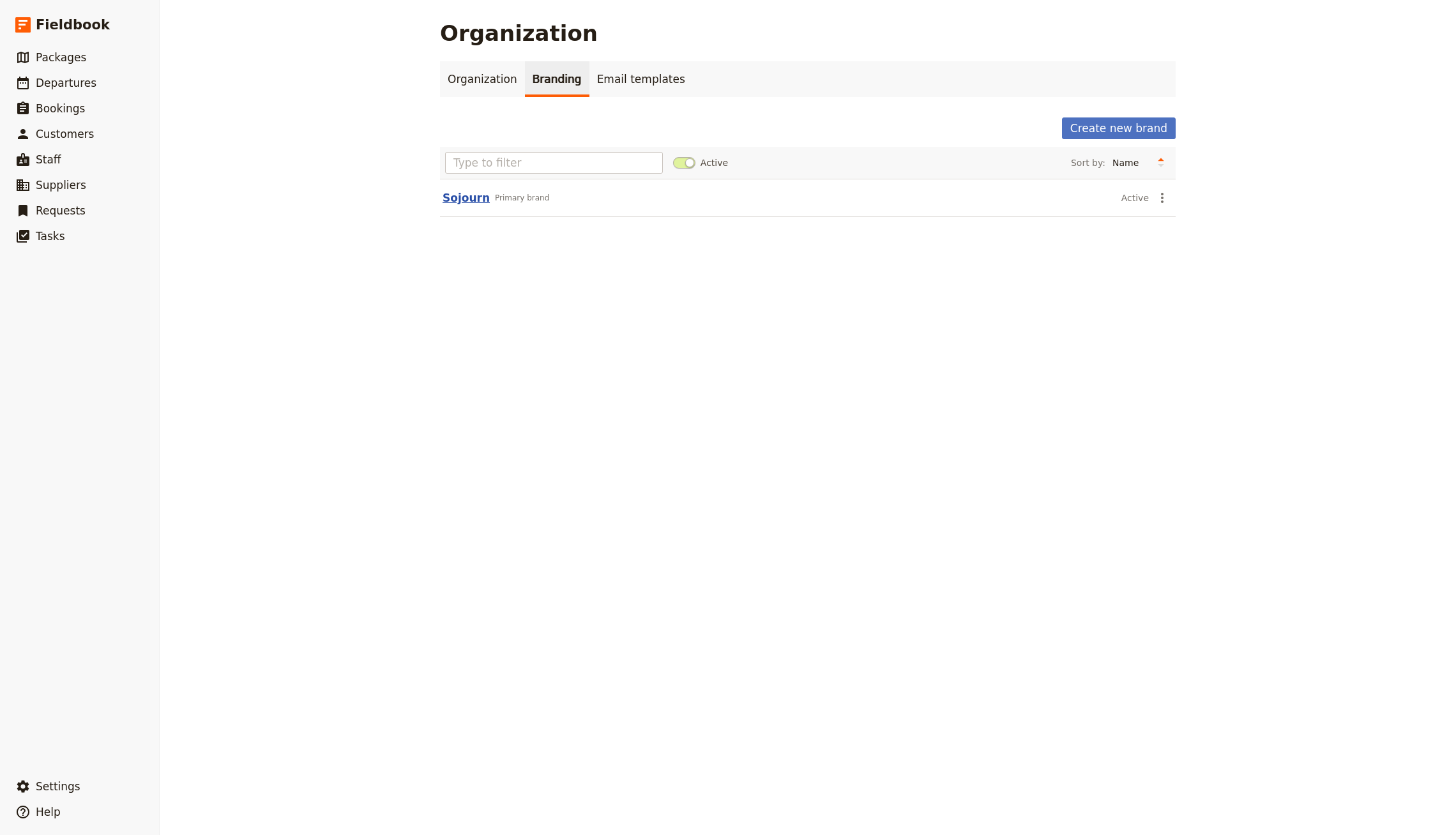
click at [449, 199] on button "Sojourn" at bounding box center [466, 198] width 47 height 15
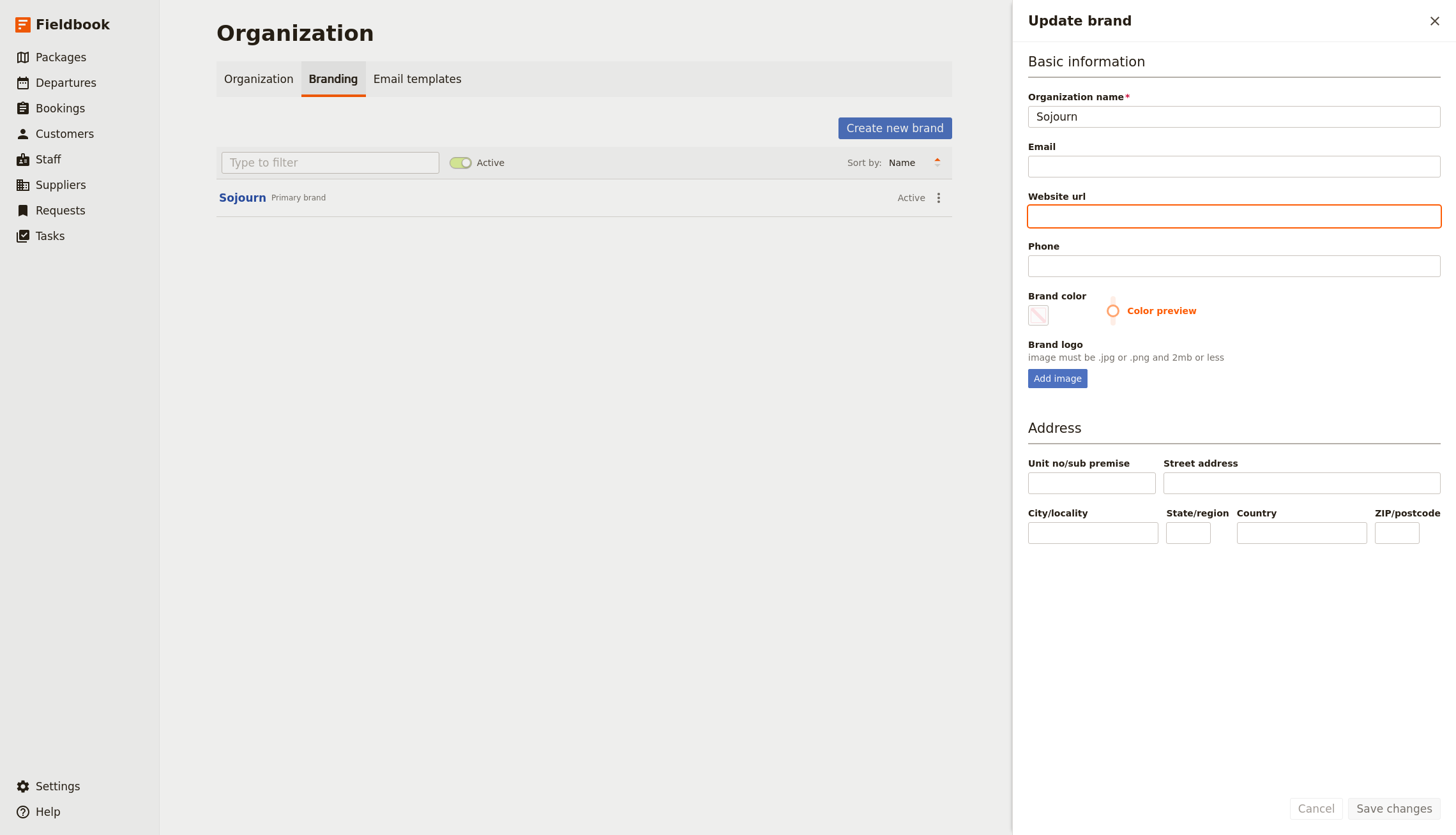
click at [1060, 218] on input "Website url" at bounding box center [1234, 217] width 413 height 22
paste input "[EMAIL_ADDRESS][DOMAIN_NAME]"
type input "[EMAIL_ADDRESS][DOMAIN_NAME]"
type input "#000000"
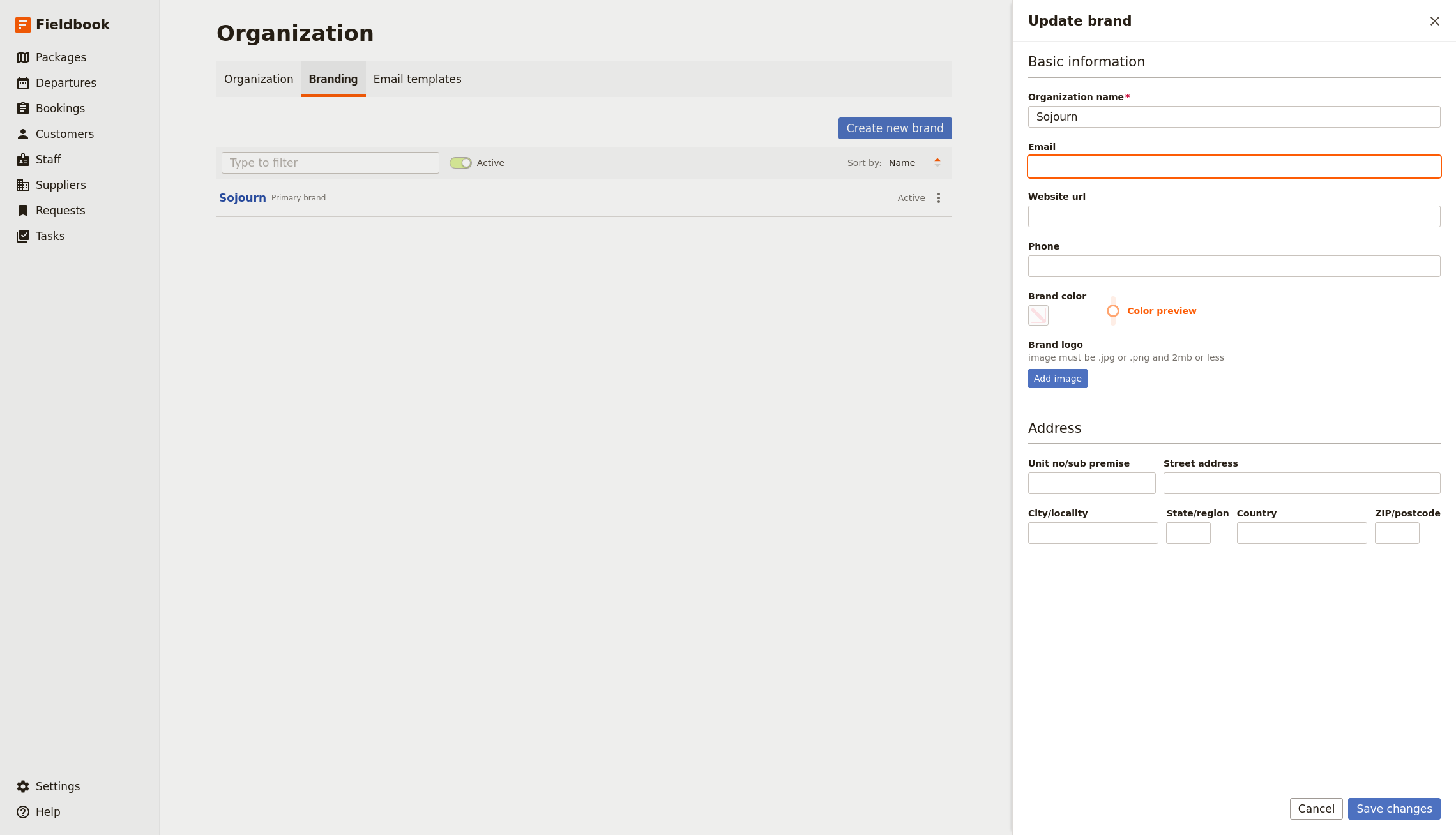
click at [1065, 165] on input "Email" at bounding box center [1234, 167] width 413 height 22
paste input "[EMAIL_ADDRESS][DOMAIN_NAME]"
type input "[EMAIL_ADDRESS][DOMAIN_NAME]"
type input "#000000"
type input "[EMAIL_ADDRESS][DOMAIN_NAME]"
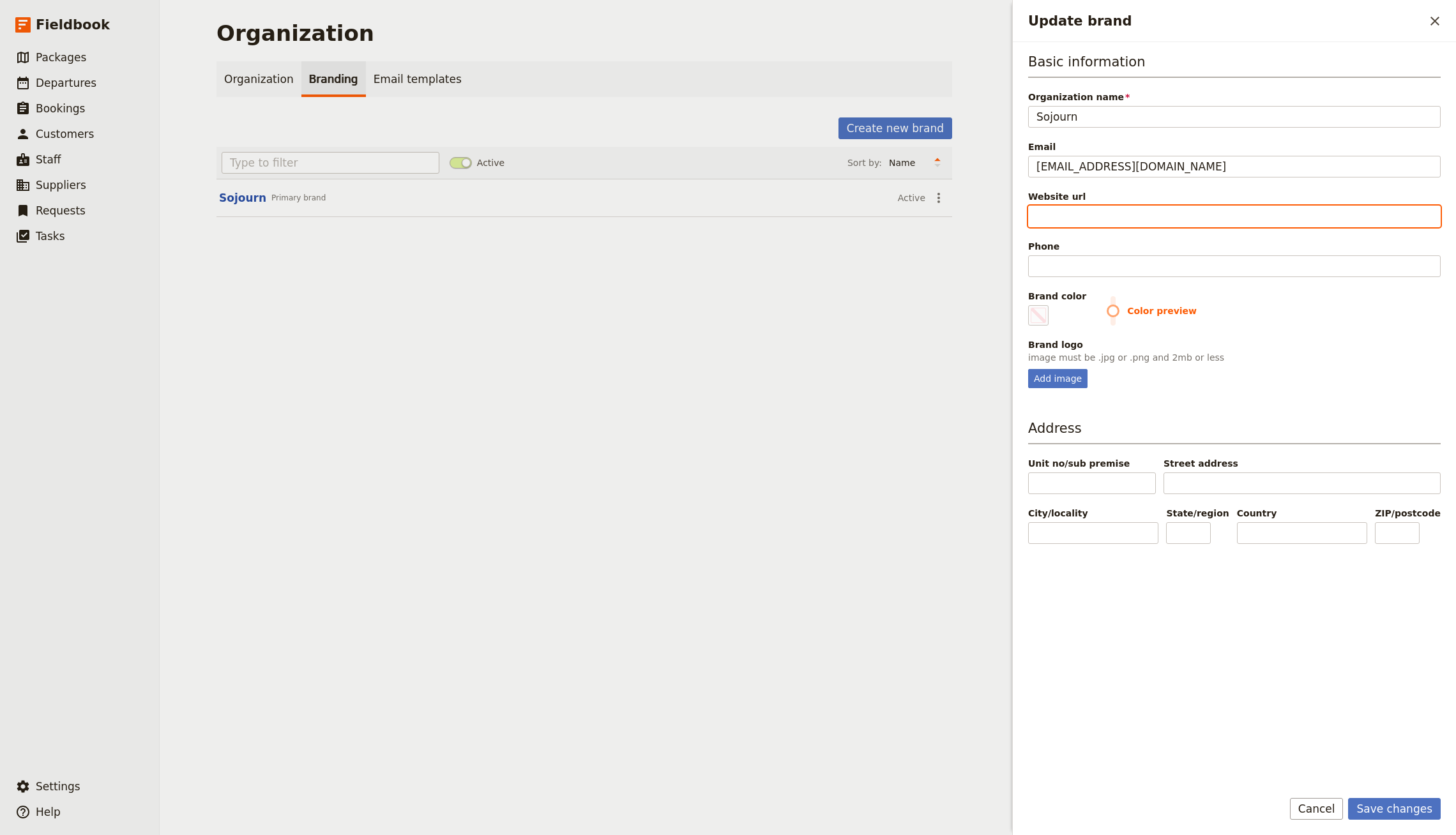
click at [1074, 210] on input "Website url" at bounding box center [1234, 217] width 413 height 22
paste input "[URL][DOMAIN_NAME]"
type input "[URL][DOMAIN_NAME]"
type input "#000000"
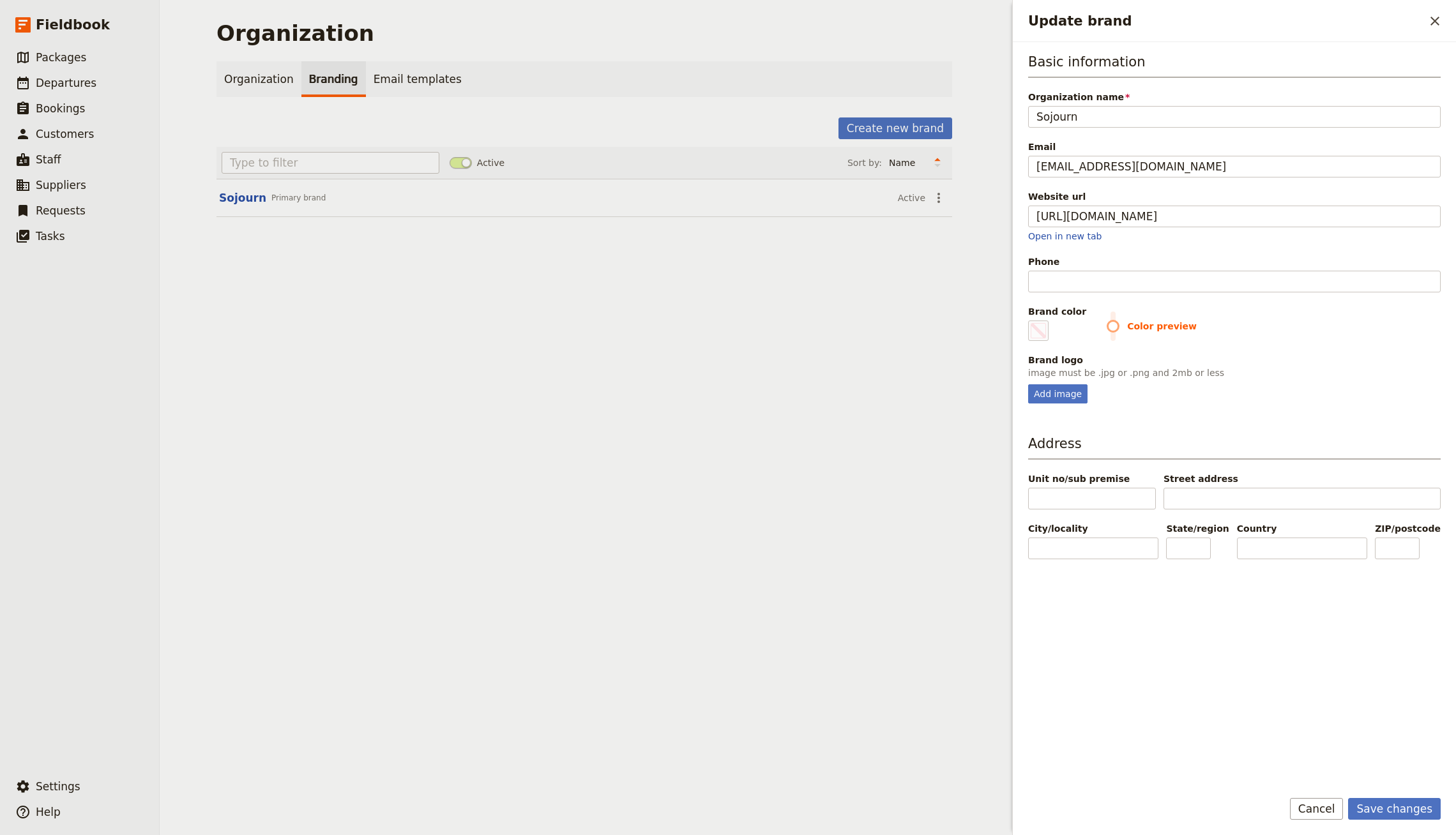
type input "[URL][DOMAIN_NAME]"
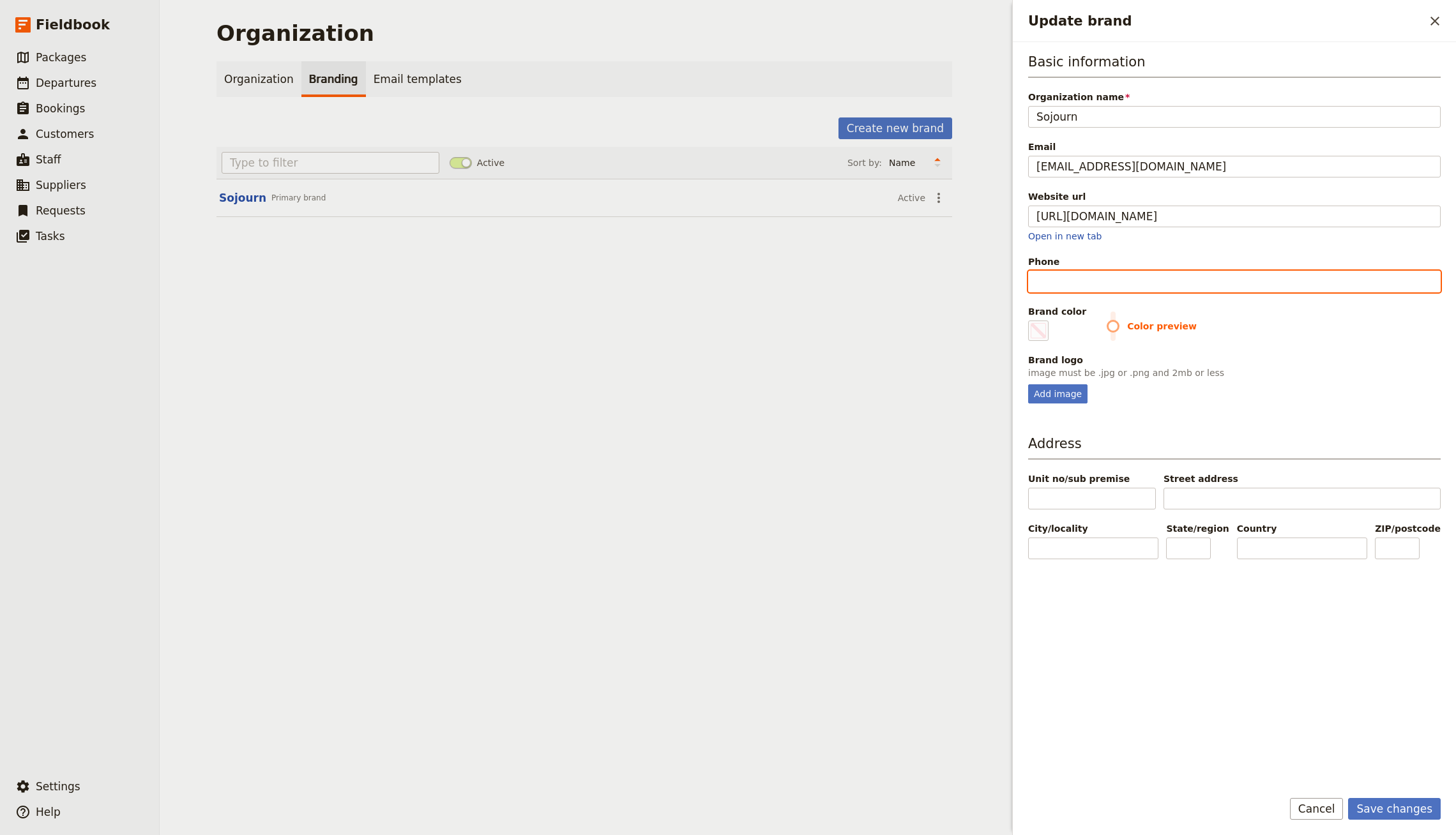
type input "#000000"
click at [1083, 284] on input "Phone" at bounding box center [1234, 282] width 413 height 22
paste input "[PHONE_NUMBER]"
type input "[PHONE_NUMBER]"
type input "#000000"
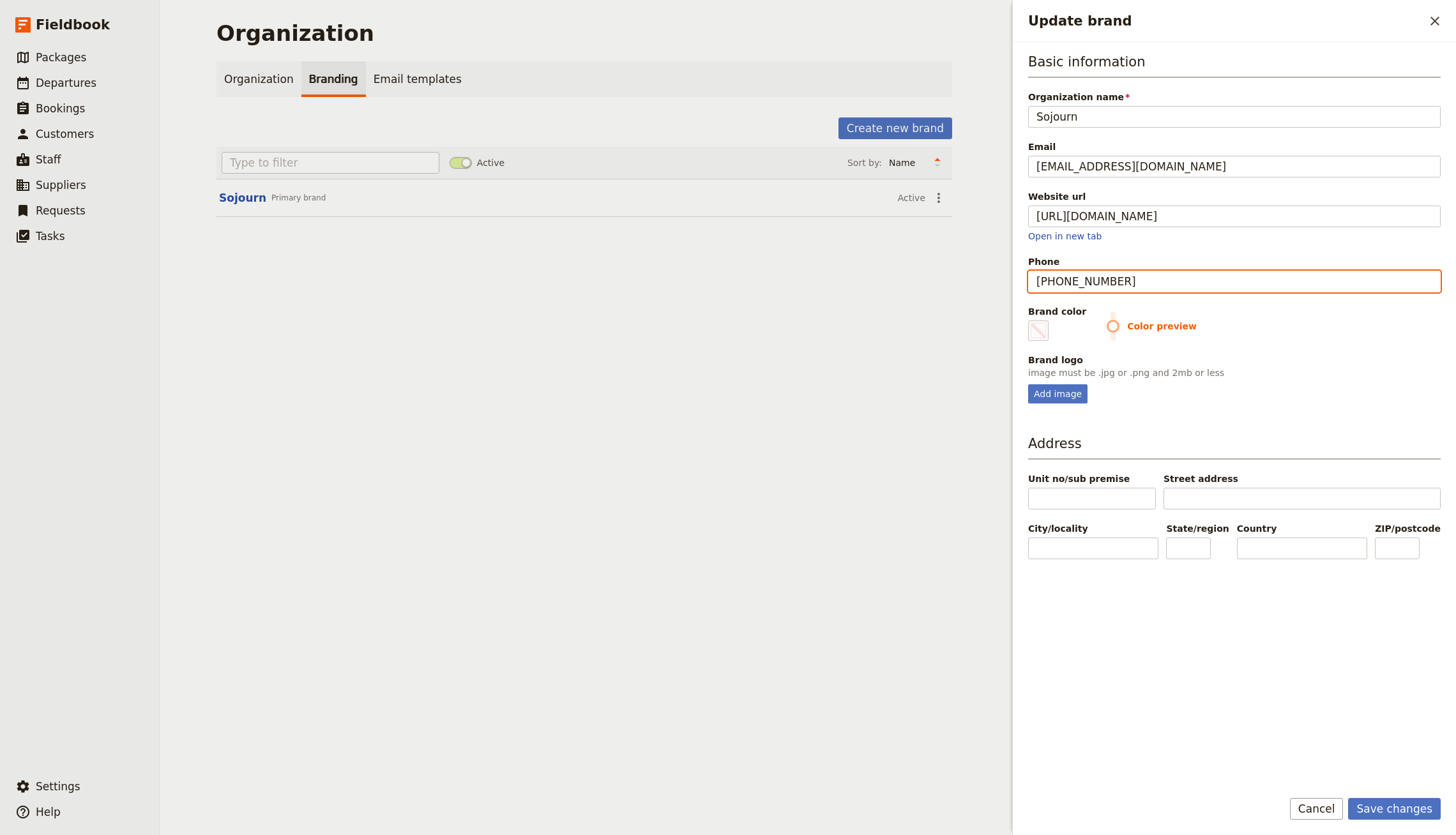
type input "[PHONE_NUMBER]"
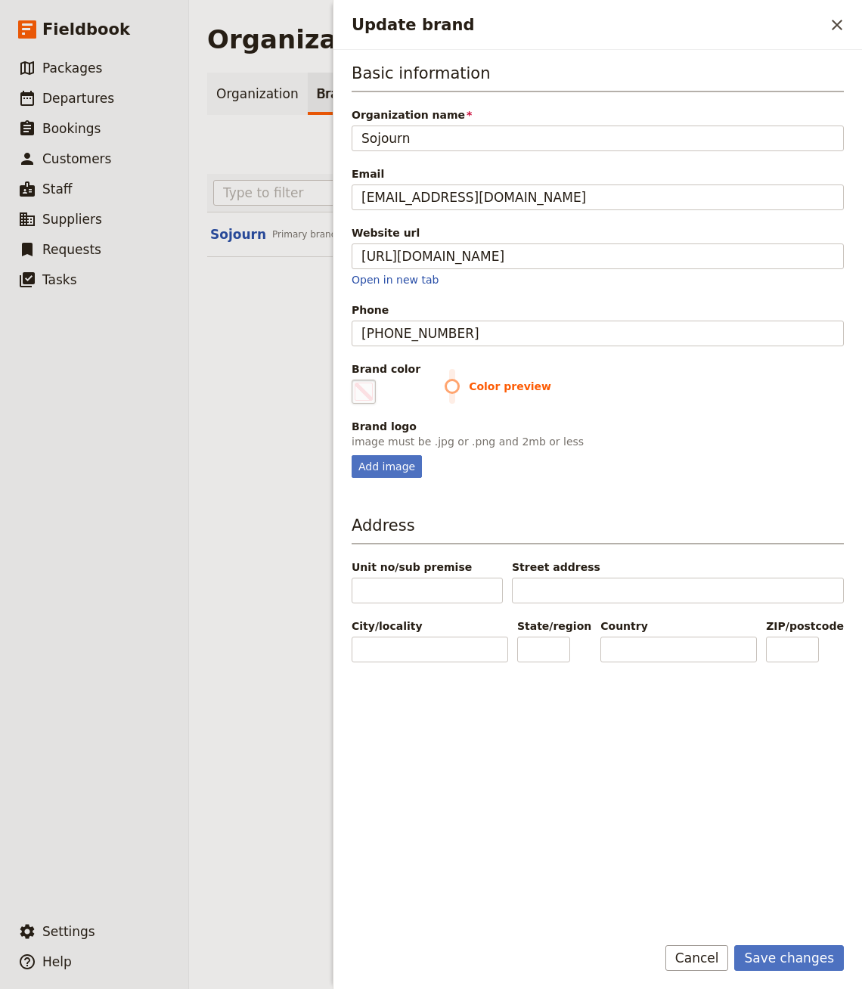
click at [370, 395] on span "Update brand" at bounding box center [364, 392] width 18 height 18
click at [356, 380] on input "#000000" at bounding box center [355, 379] width 1 height 1
type input "#c7b79d"
click at [676, 434] on p "image must be .jpg or .png and 2mb or less" at bounding box center [598, 441] width 492 height 15
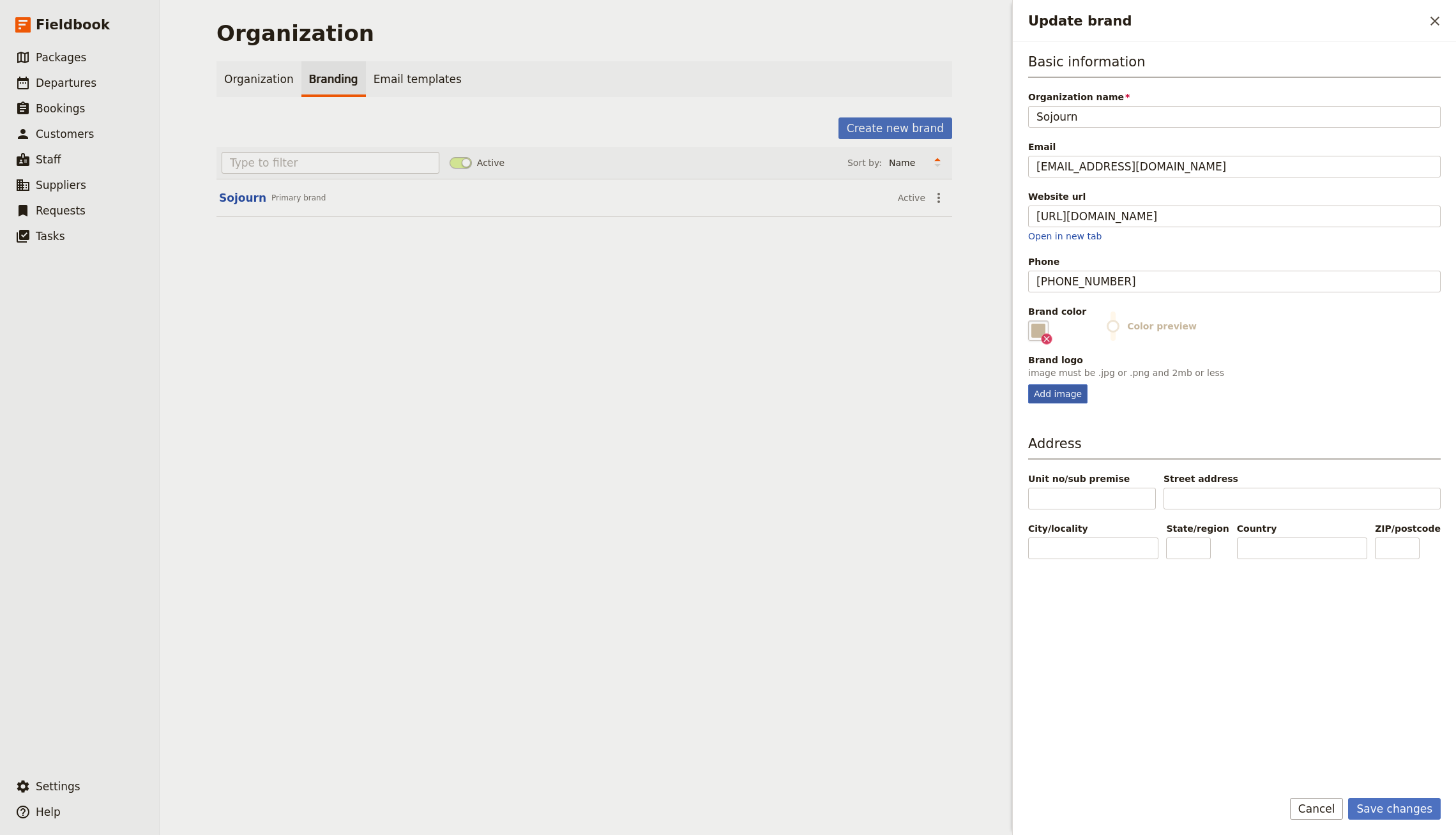
click at [1046, 387] on div "Add image" at bounding box center [1058, 393] width 59 height 19
click at [1028, 384] on input "Add image" at bounding box center [1027, 384] width 1 height 1
type input "C:\fakepath\235878843_10159481103549637_1274725587133839937_n.png"
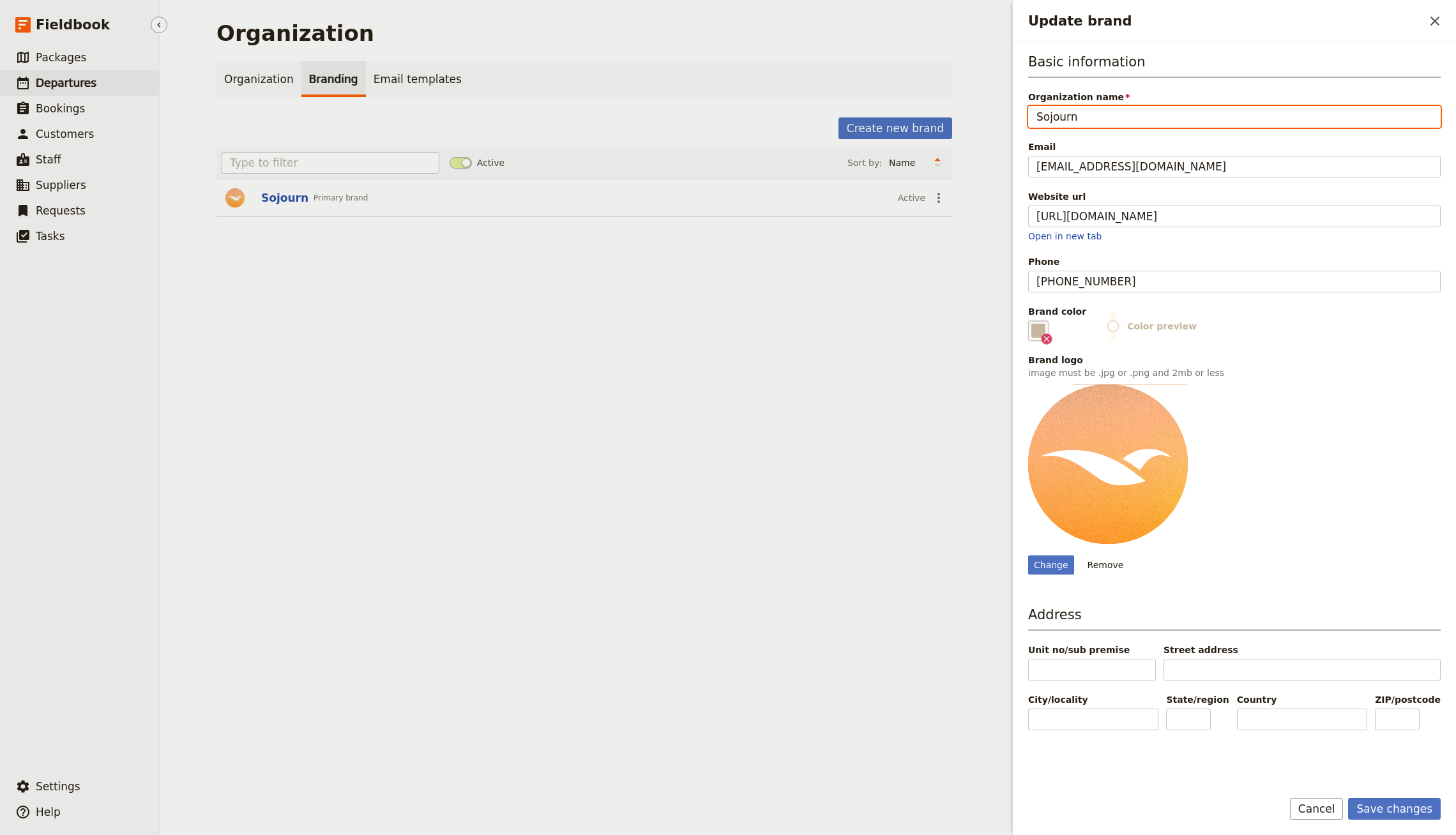
click at [116, 78] on link "​ Departures" at bounding box center [79, 83] width 159 height 25
select select "CREATED_AT"
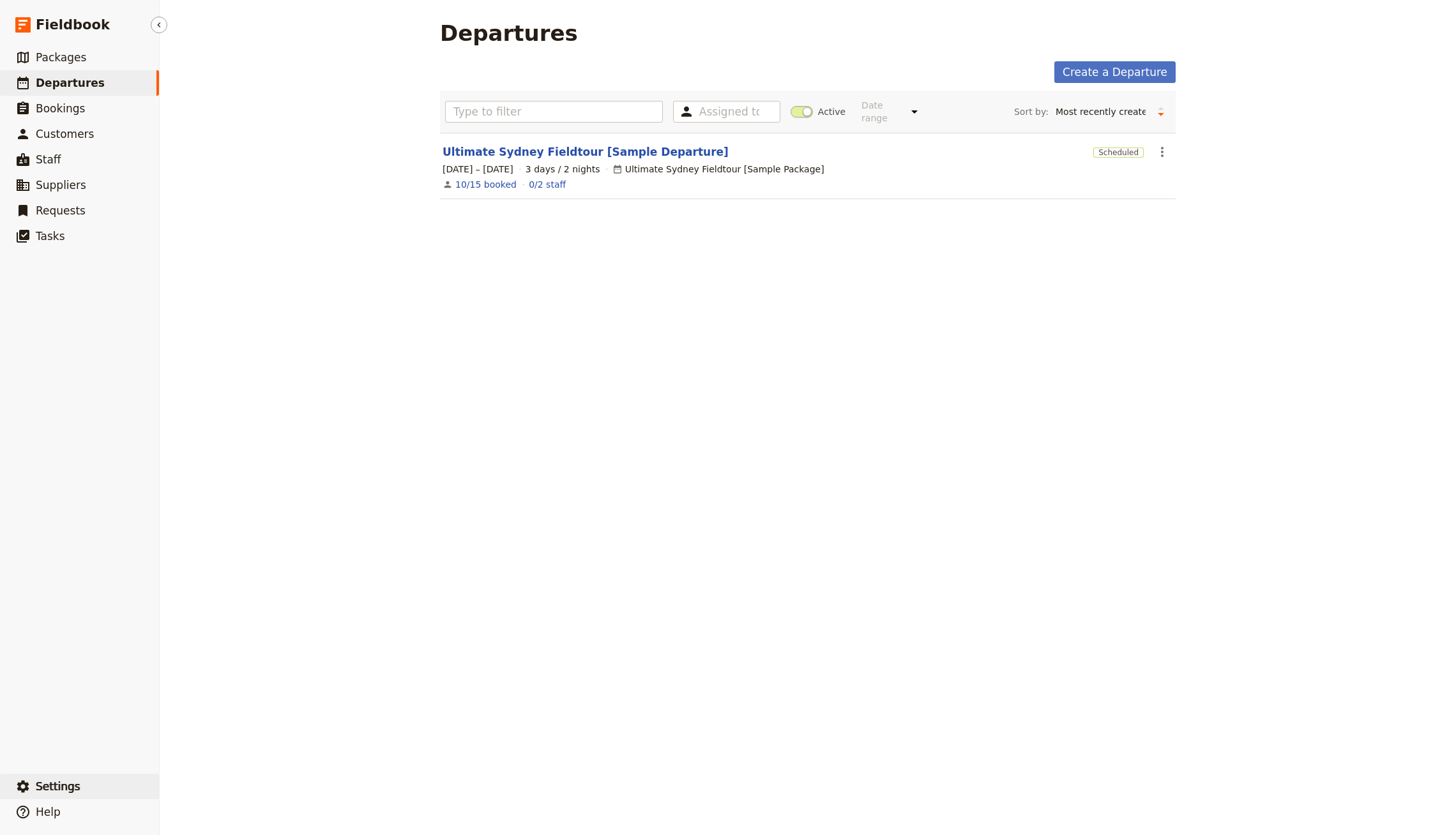
click at [83, 788] on button "​ Settings" at bounding box center [79, 787] width 159 height 25
click at [206, 752] on span "Your organization" at bounding box center [211, 751] width 78 height 13
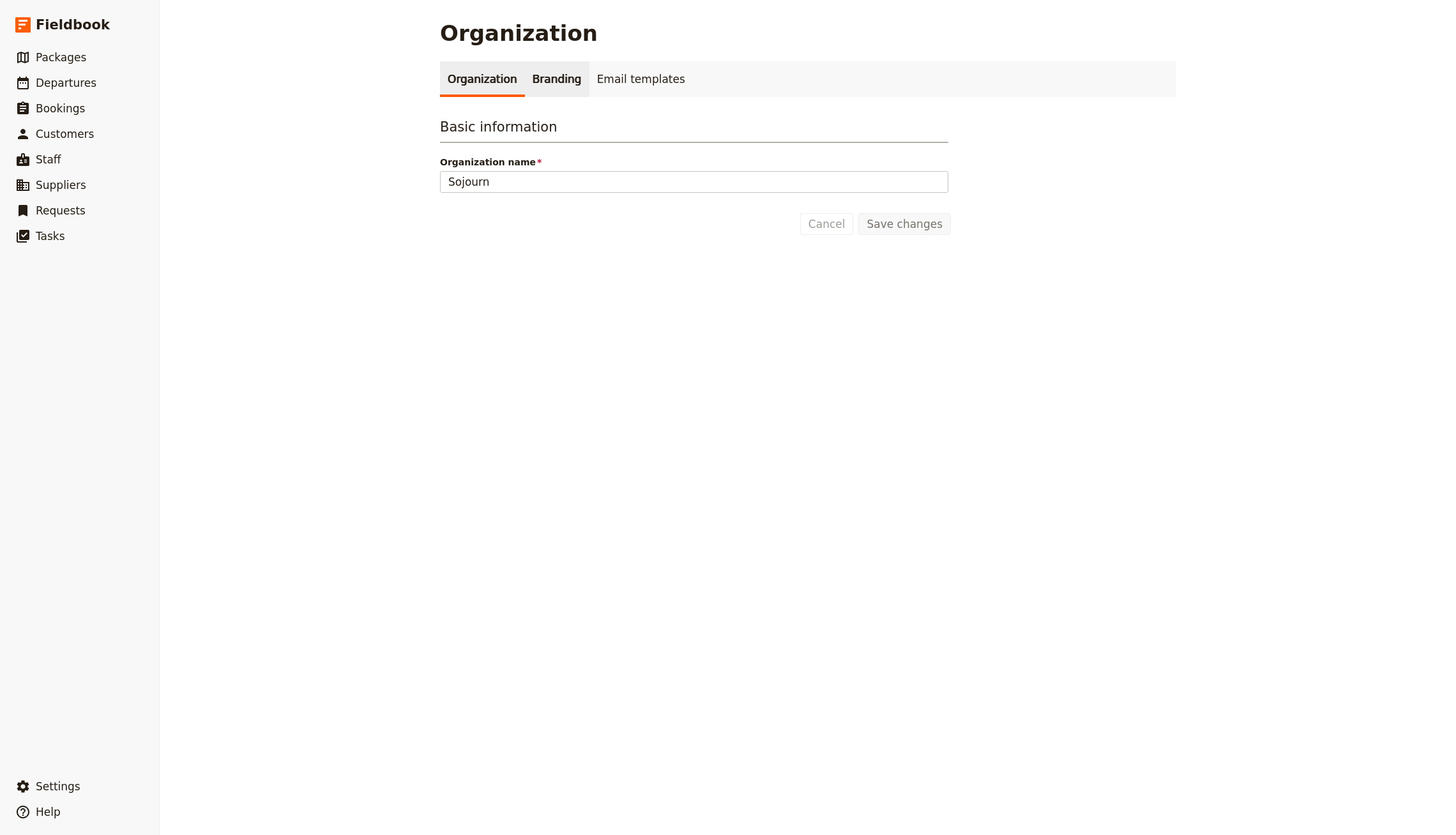
click at [555, 95] on link "Branding" at bounding box center [557, 79] width 64 height 35
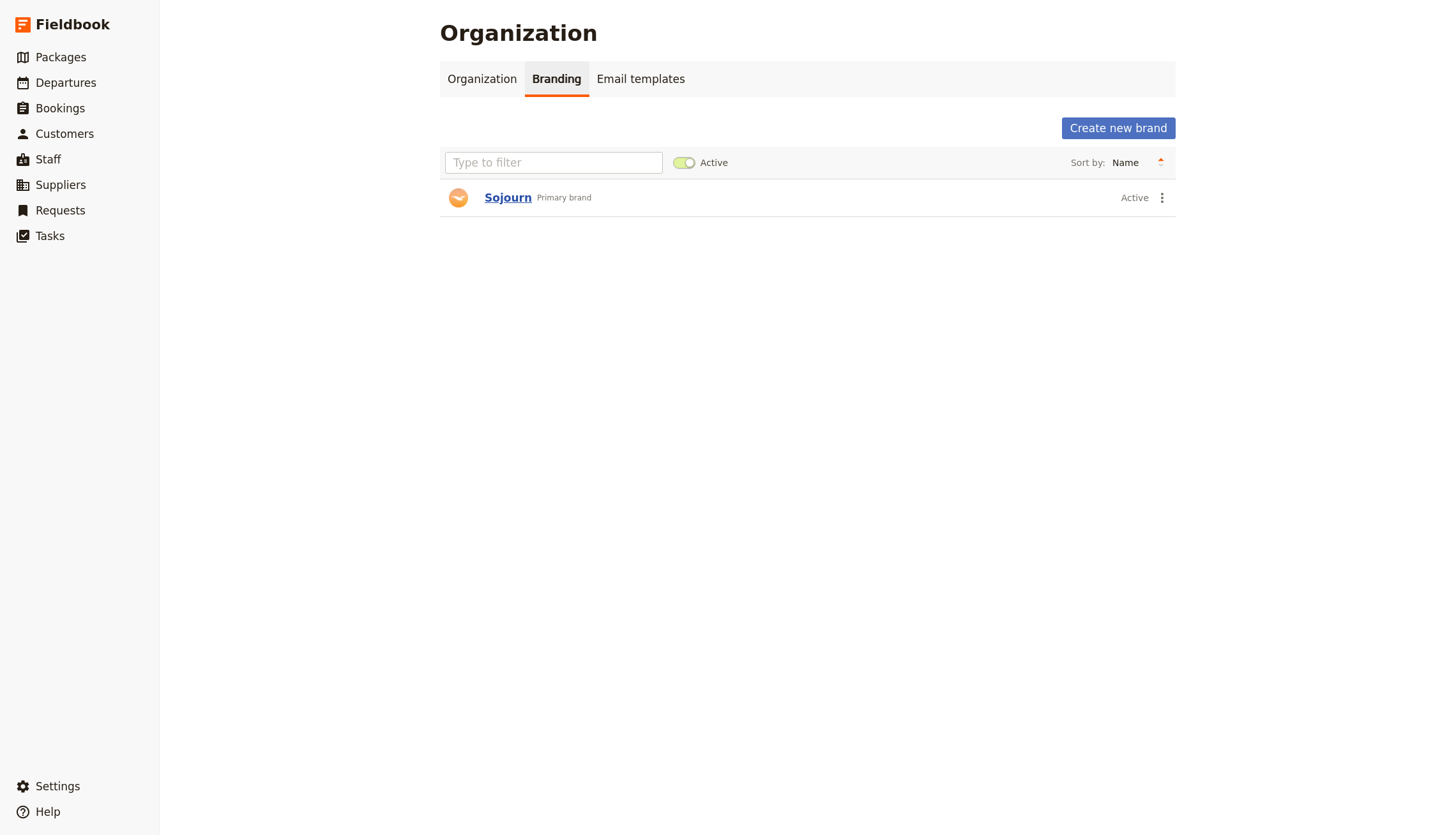
click at [508, 198] on button "Sojourn" at bounding box center [508, 198] width 47 height 15
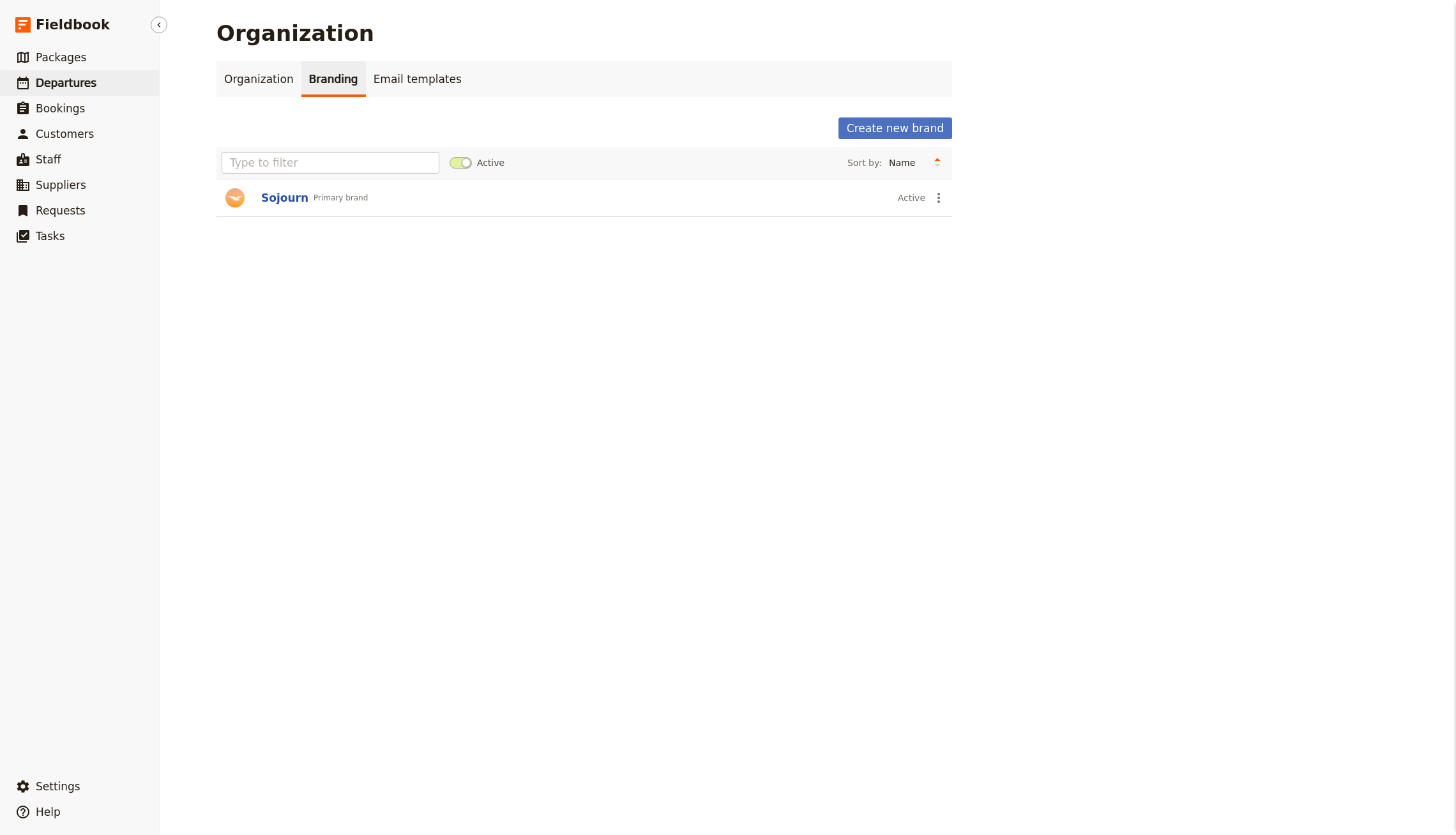
click at [84, 85] on span "Departures" at bounding box center [66, 83] width 61 height 13
select select "CREATED_AT"
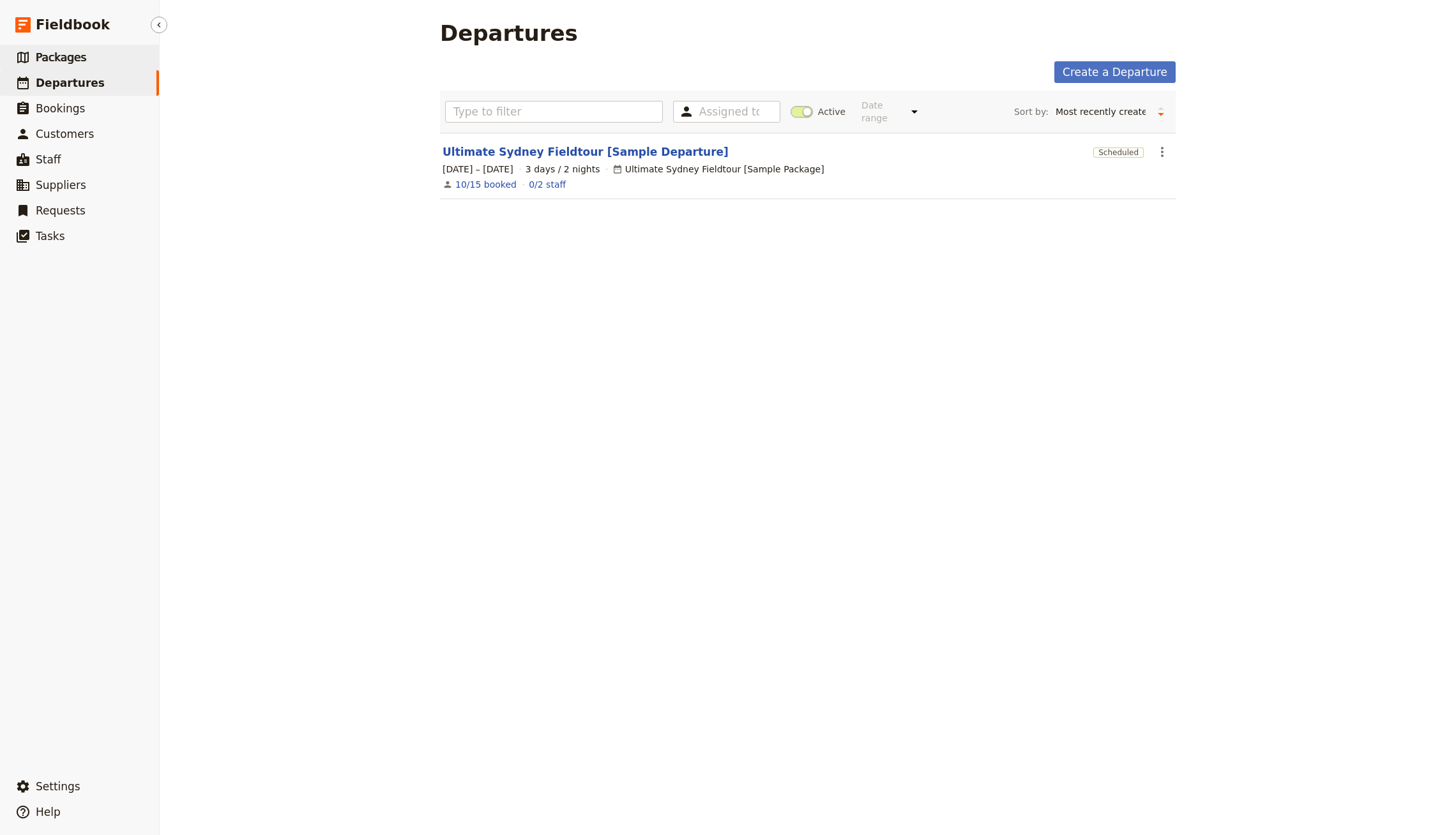
click at [96, 62] on link "​ Packages" at bounding box center [79, 57] width 159 height 25
select select "UPDATED_AT"
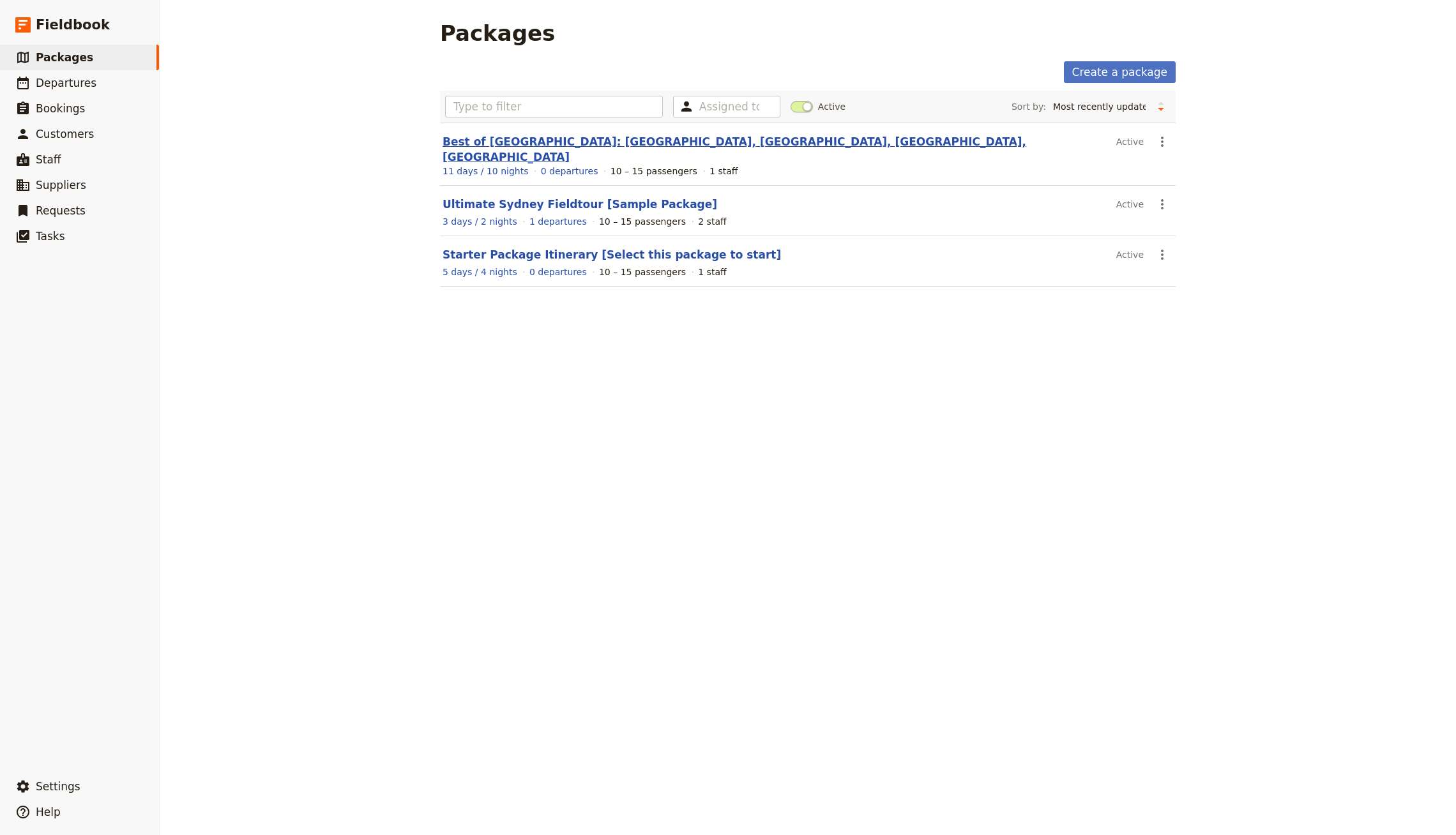
click at [573, 141] on link "Best of [GEOGRAPHIC_DATA]: [GEOGRAPHIC_DATA], [GEOGRAPHIC_DATA], [GEOGRAPHIC_DA…" at bounding box center [733, 149] width 583 height 28
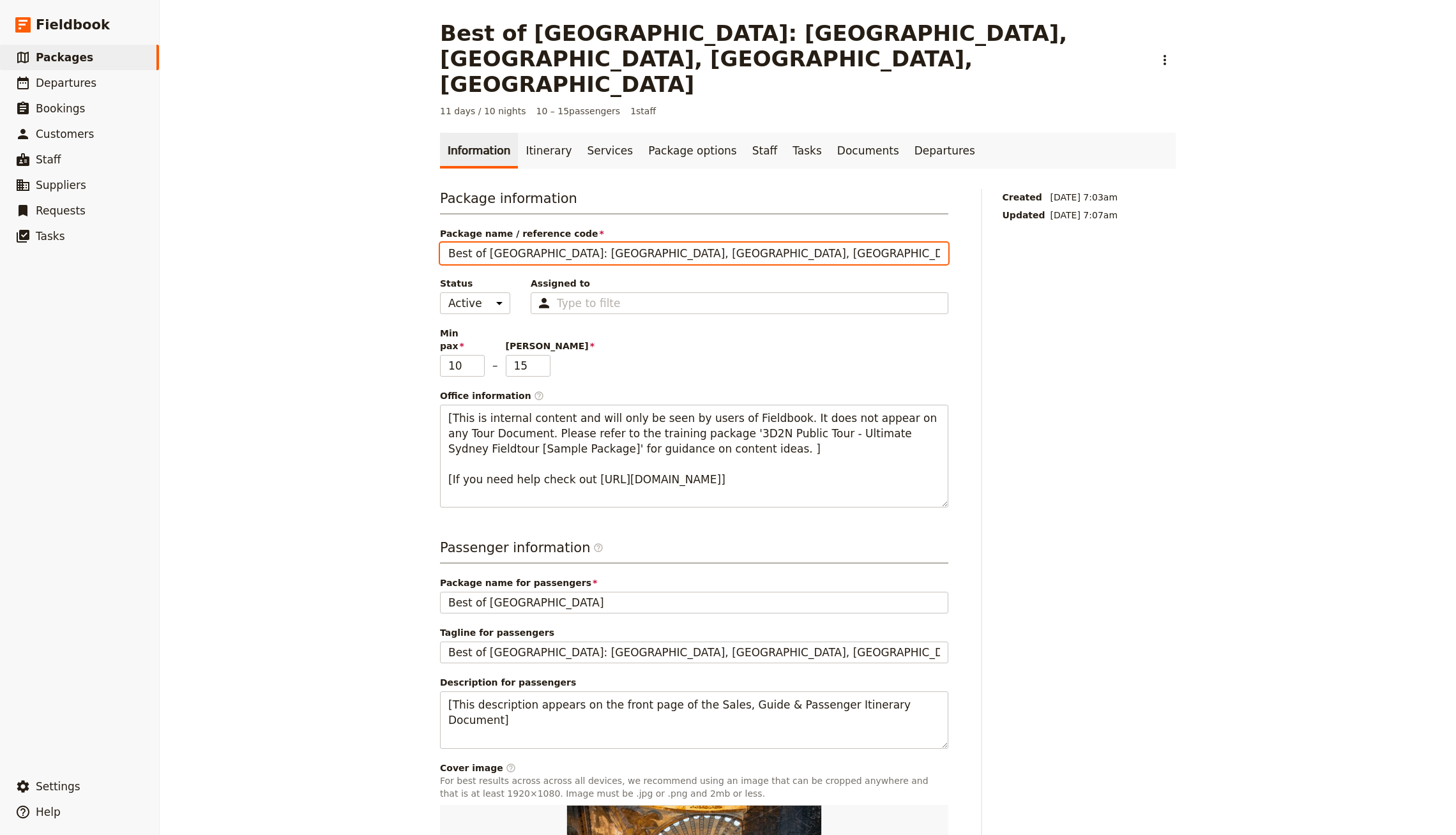
drag, startPoint x: 764, startPoint y: 201, endPoint x: 515, endPoint y: 203, distance: 249.0
click at [515, 242] on input "Best of [GEOGRAPHIC_DATA]: [GEOGRAPHIC_DATA], [GEOGRAPHIC_DATA], [GEOGRAPHIC_DA…" at bounding box center [694, 253] width 508 height 22
type input "Best of [GEOGRAPHIC_DATA]"
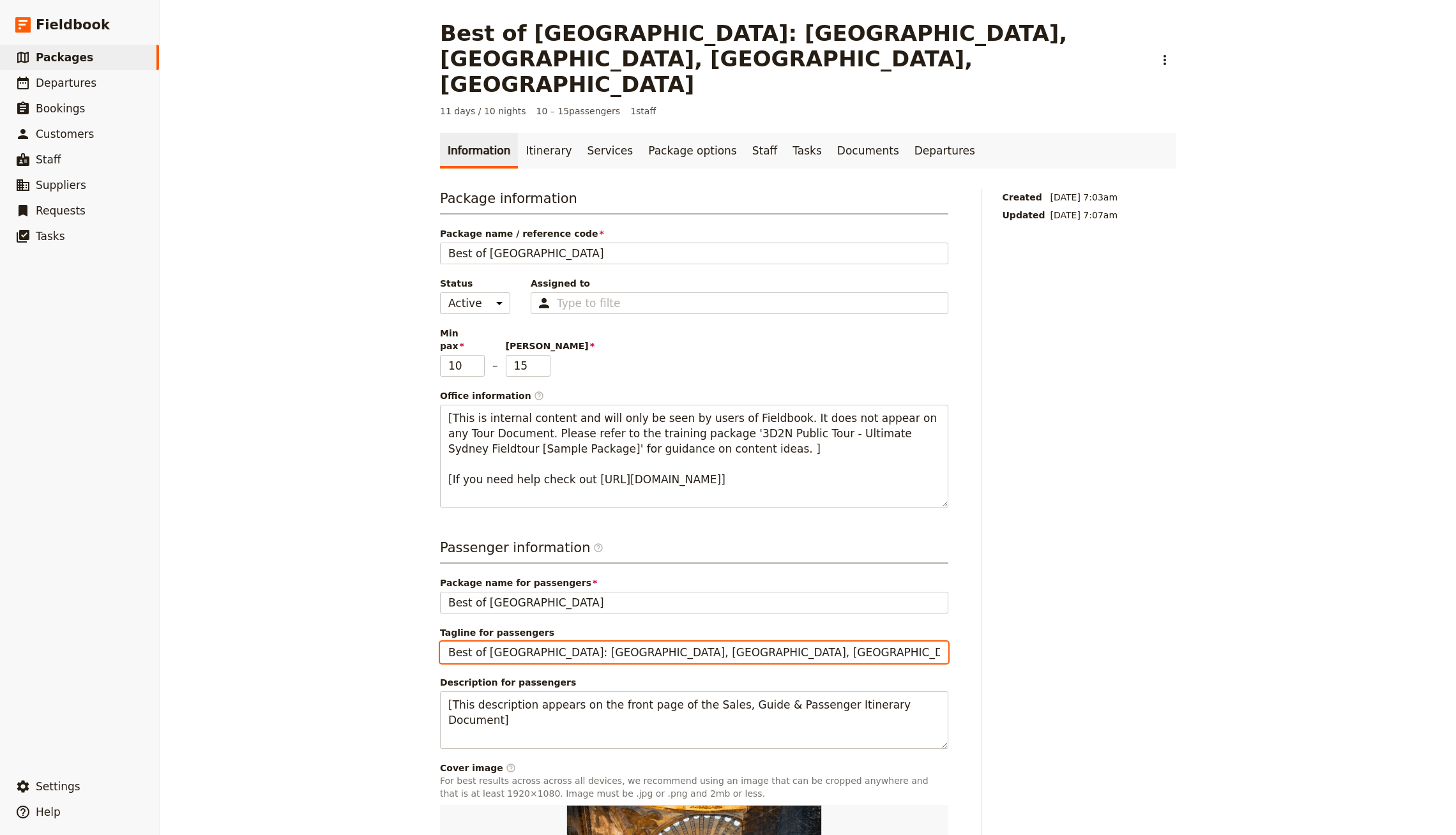
drag, startPoint x: 521, startPoint y: 588, endPoint x: 370, endPoint y: 586, distance: 151.0
click at [370, 586] on div "Best of [GEOGRAPHIC_DATA]: [GEOGRAPHIC_DATA], [GEOGRAPHIC_DATA], [GEOGRAPHIC_DA…" at bounding box center [808, 417] width 1296 height 835
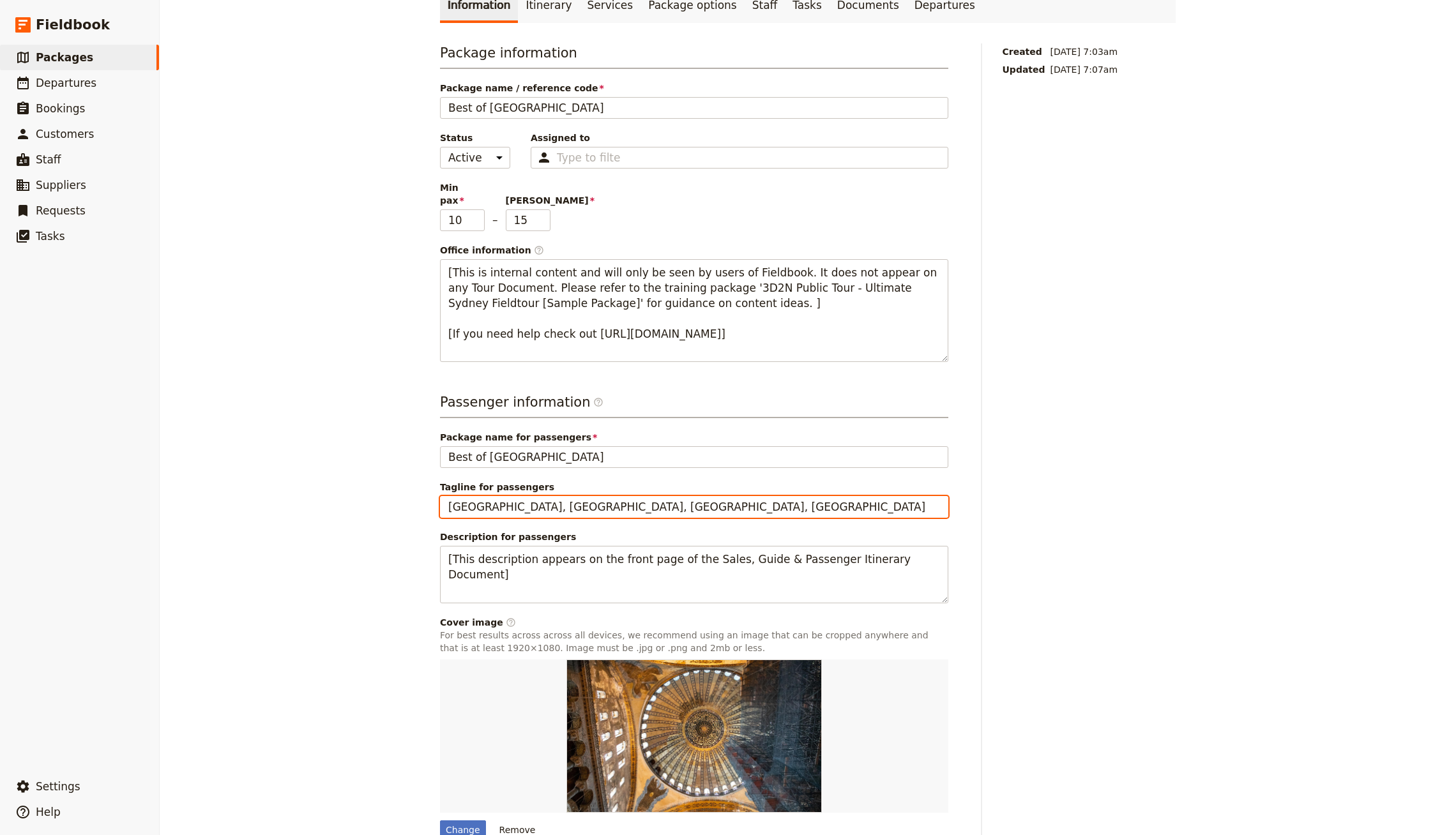
type input "[GEOGRAPHIC_DATA], [GEOGRAPHIC_DATA], [GEOGRAPHIC_DATA], [GEOGRAPHIC_DATA]"
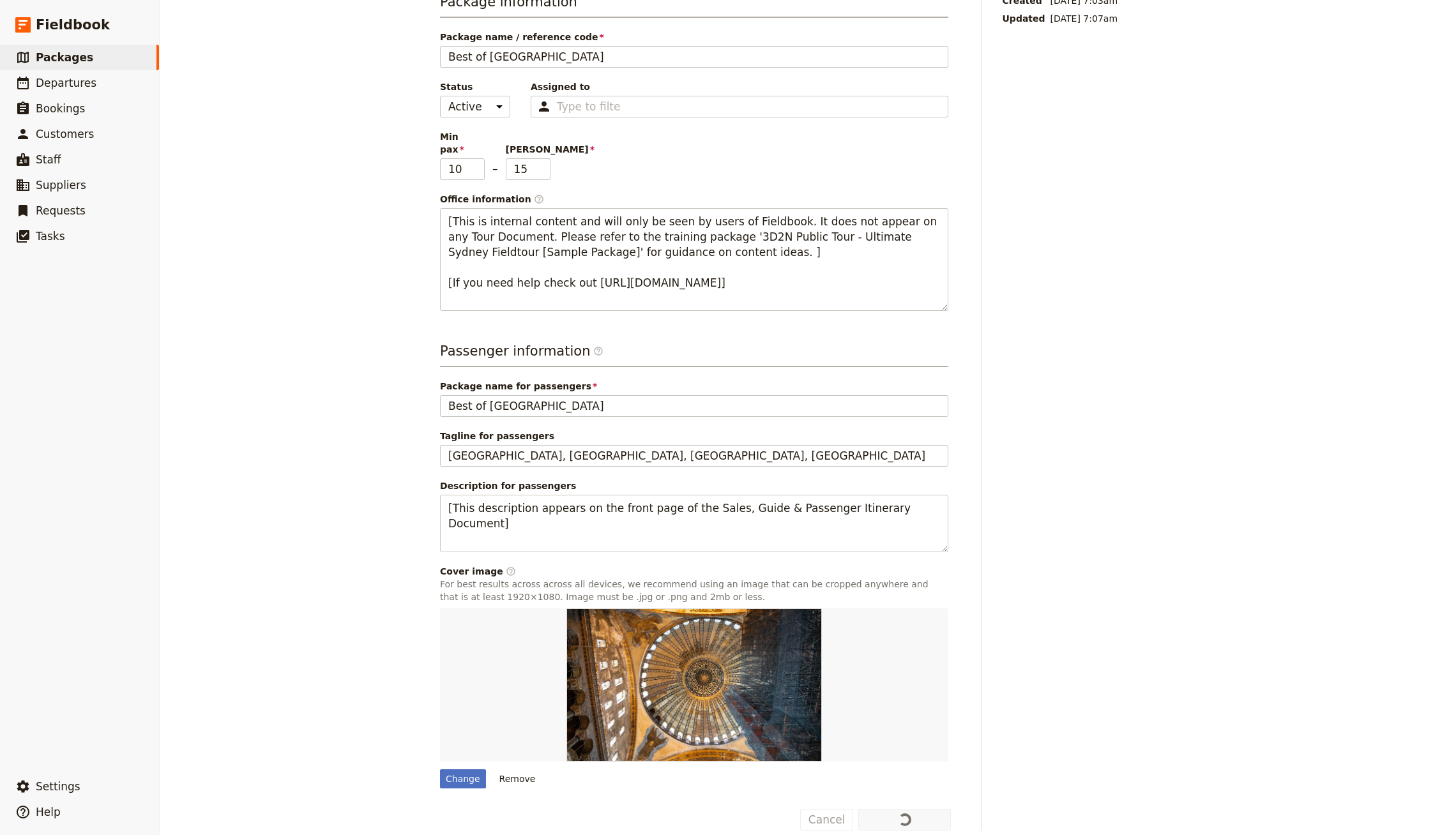
scroll to position [0, 0]
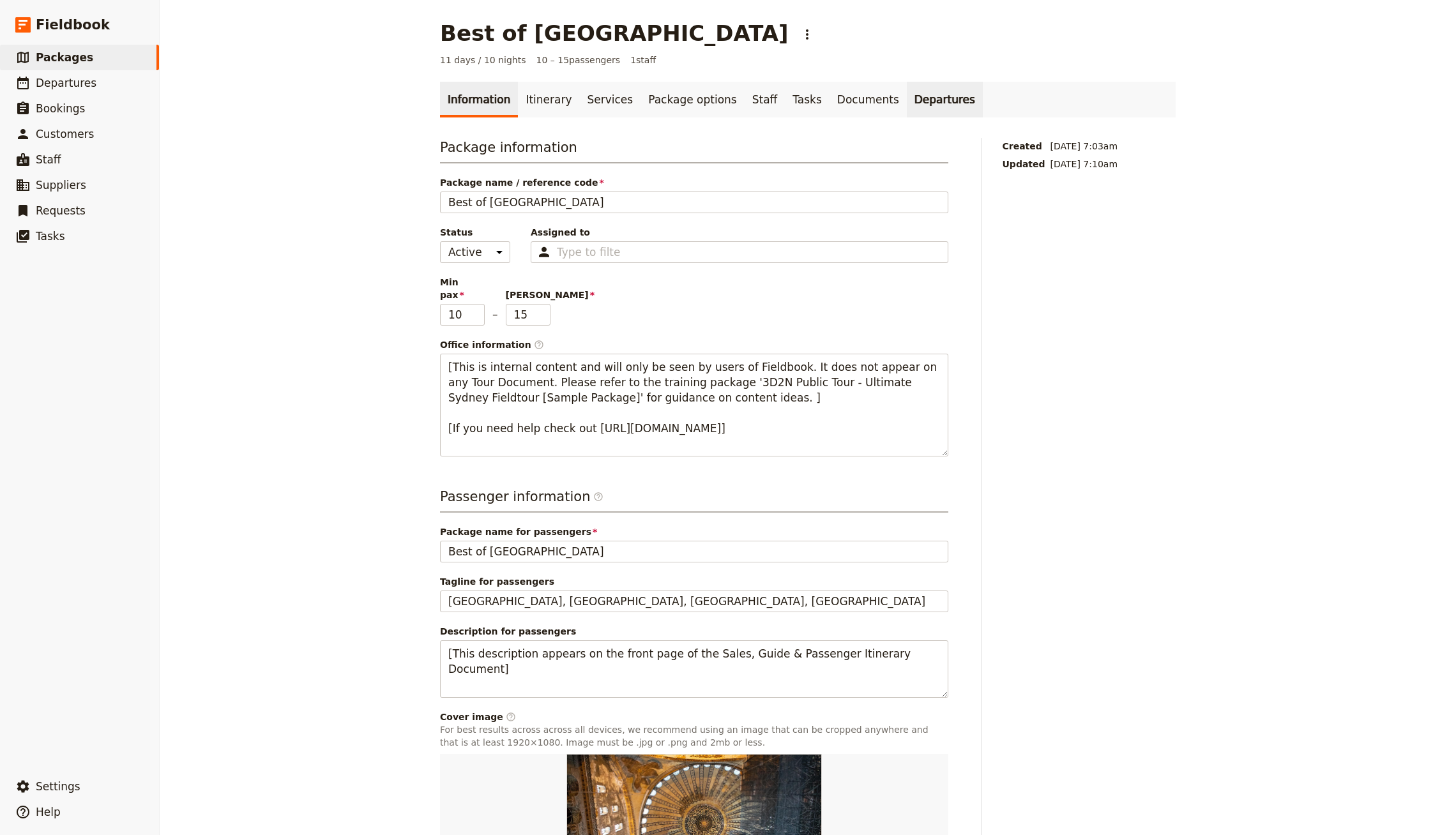
click at [907, 101] on link "Departures" at bounding box center [945, 100] width 76 height 35
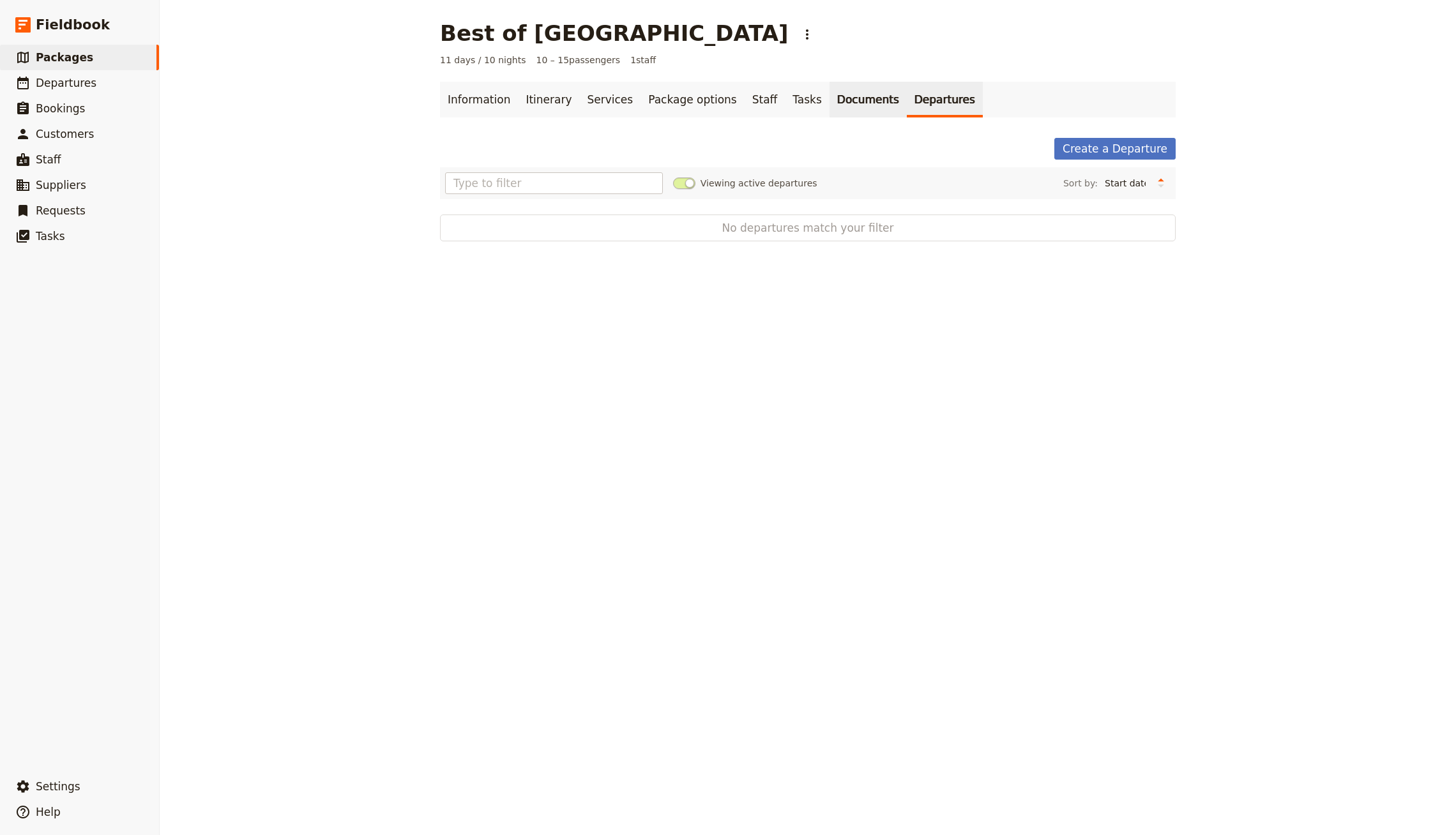
click at [856, 98] on link "Documents" at bounding box center [869, 100] width 78 height 35
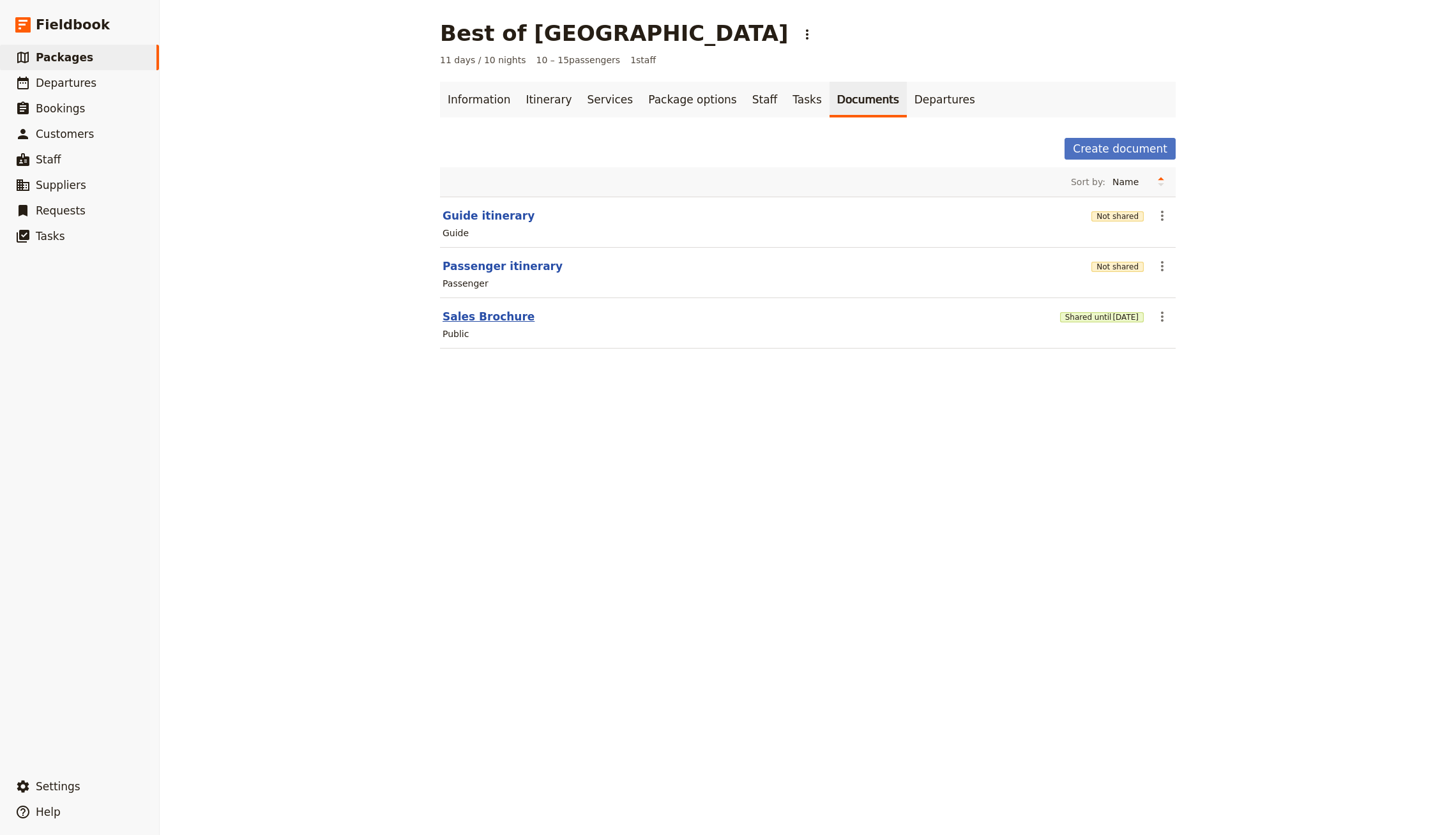
click at [498, 317] on button "Sales Brochure" at bounding box center [488, 317] width 92 height 15
select select "DEFAULT"
click at [1112, 317] on span "[DATE]" at bounding box center [1125, 317] width 26 height 10
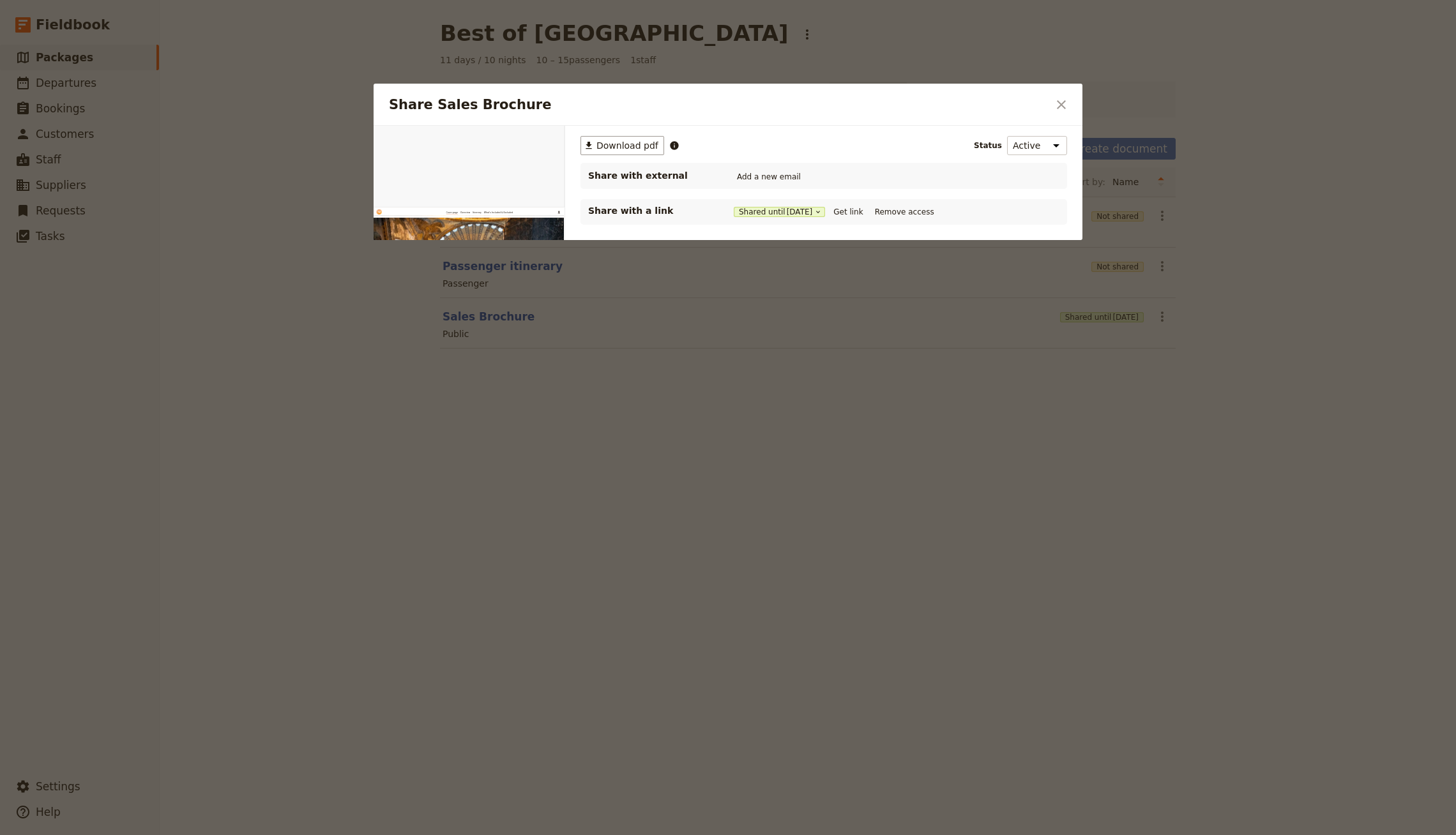
click at [861, 201] on div "Share with a link Shared until [DATE] Get link Remove access" at bounding box center [824, 212] width 486 height 25
click at [861, 209] on button "Get link" at bounding box center [847, 212] width 35 height 14
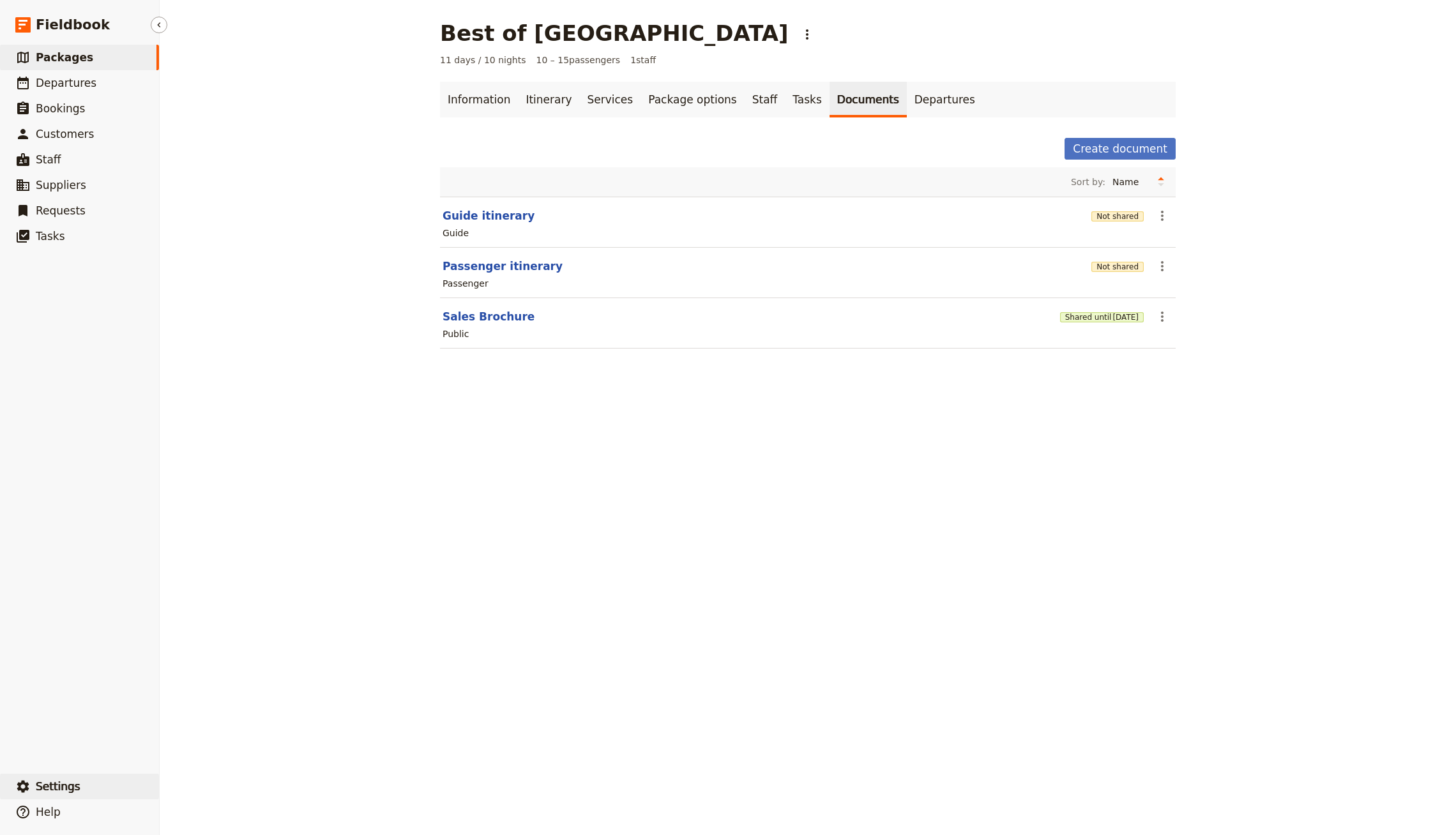
click at [83, 780] on button "​ Settings" at bounding box center [79, 787] width 159 height 25
click at [182, 755] on span "Your organization" at bounding box center [211, 751] width 78 height 13
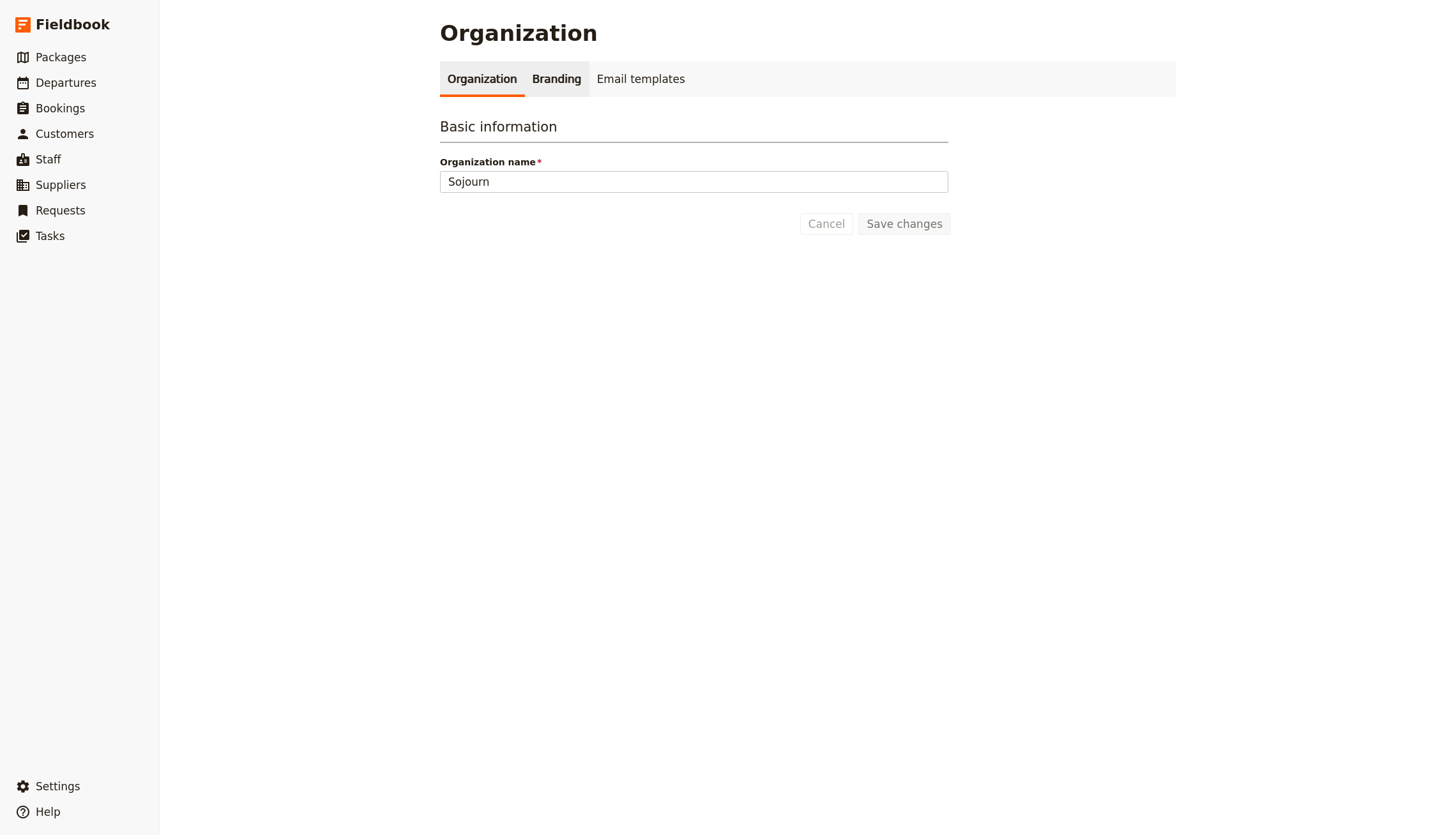
click at [566, 93] on link "Branding" at bounding box center [557, 79] width 64 height 35
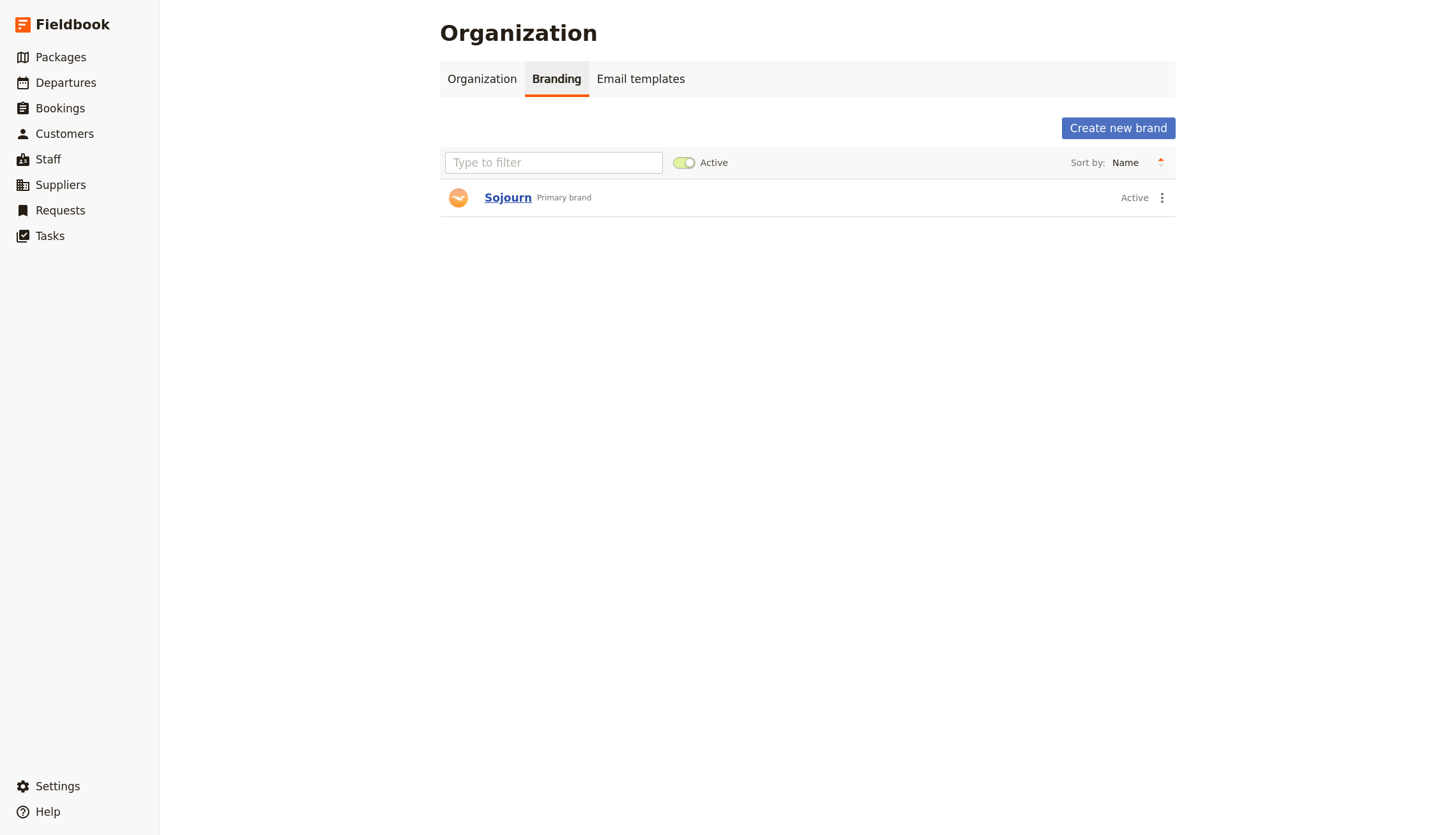
click at [489, 201] on button "Sojourn" at bounding box center [508, 198] width 47 height 15
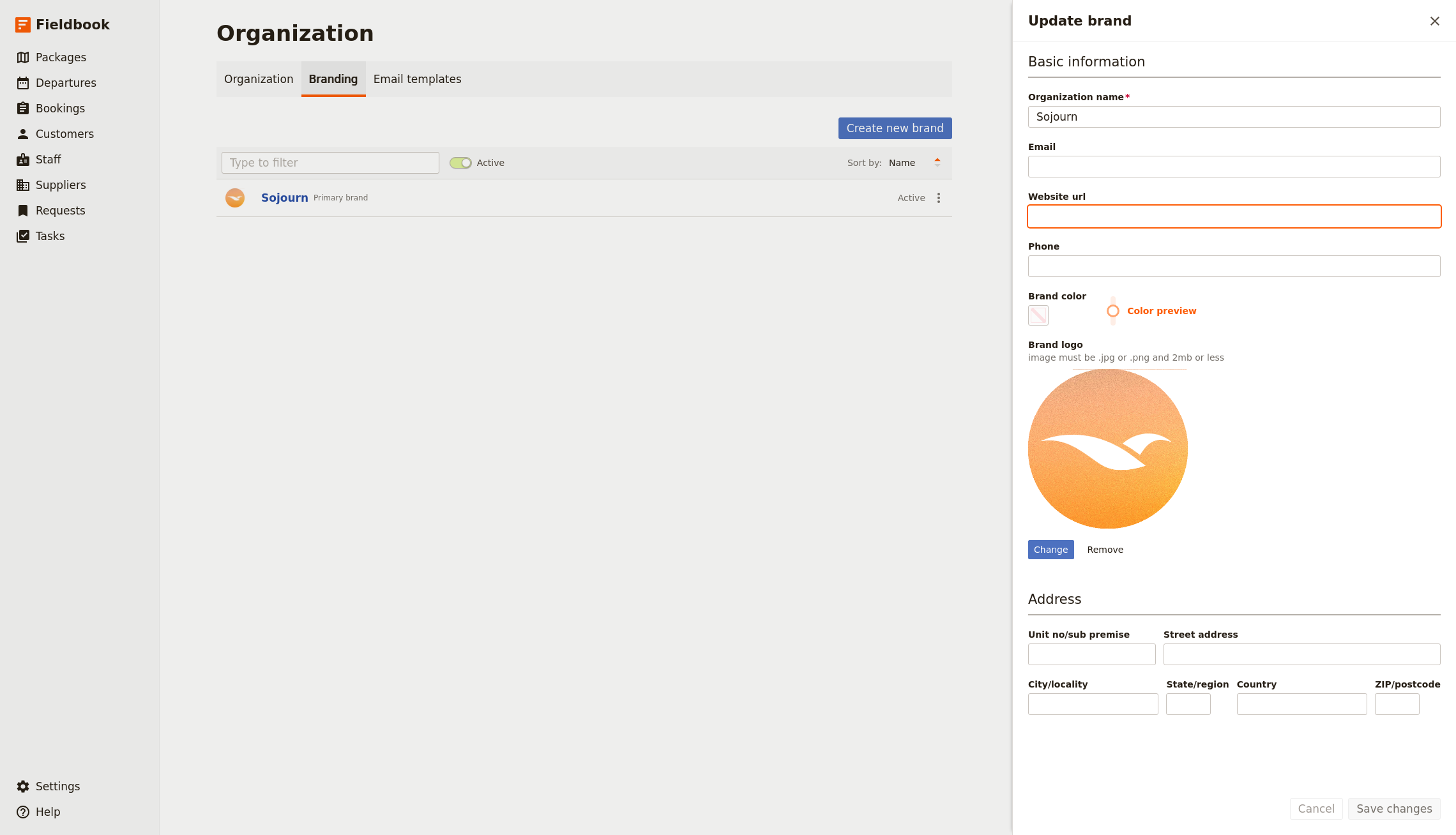
click at [1074, 215] on input "Website url" at bounding box center [1234, 217] width 413 height 22
paste input "[URL][DOMAIN_NAME]"
type input "[URL][DOMAIN_NAME]"
type input "#000000"
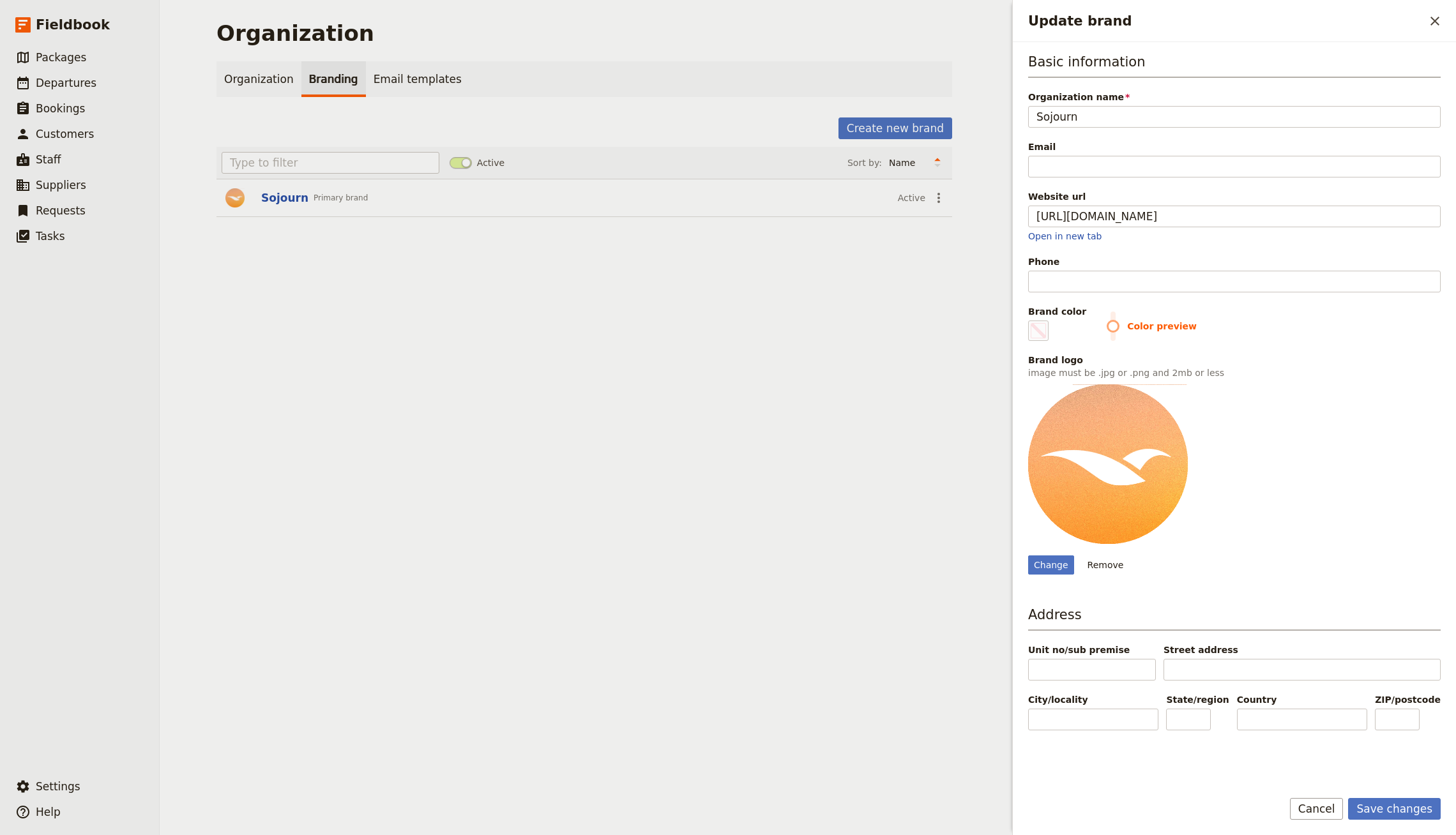
type input "[URL][DOMAIN_NAME]"
type input "#000000"
click at [1173, 145] on div "Email" at bounding box center [1234, 146] width 413 height 13
click at [1173, 156] on input "Email" at bounding box center [1234, 167] width 413 height 22
click at [1172, 171] on input "Email" at bounding box center [1234, 167] width 413 height 22
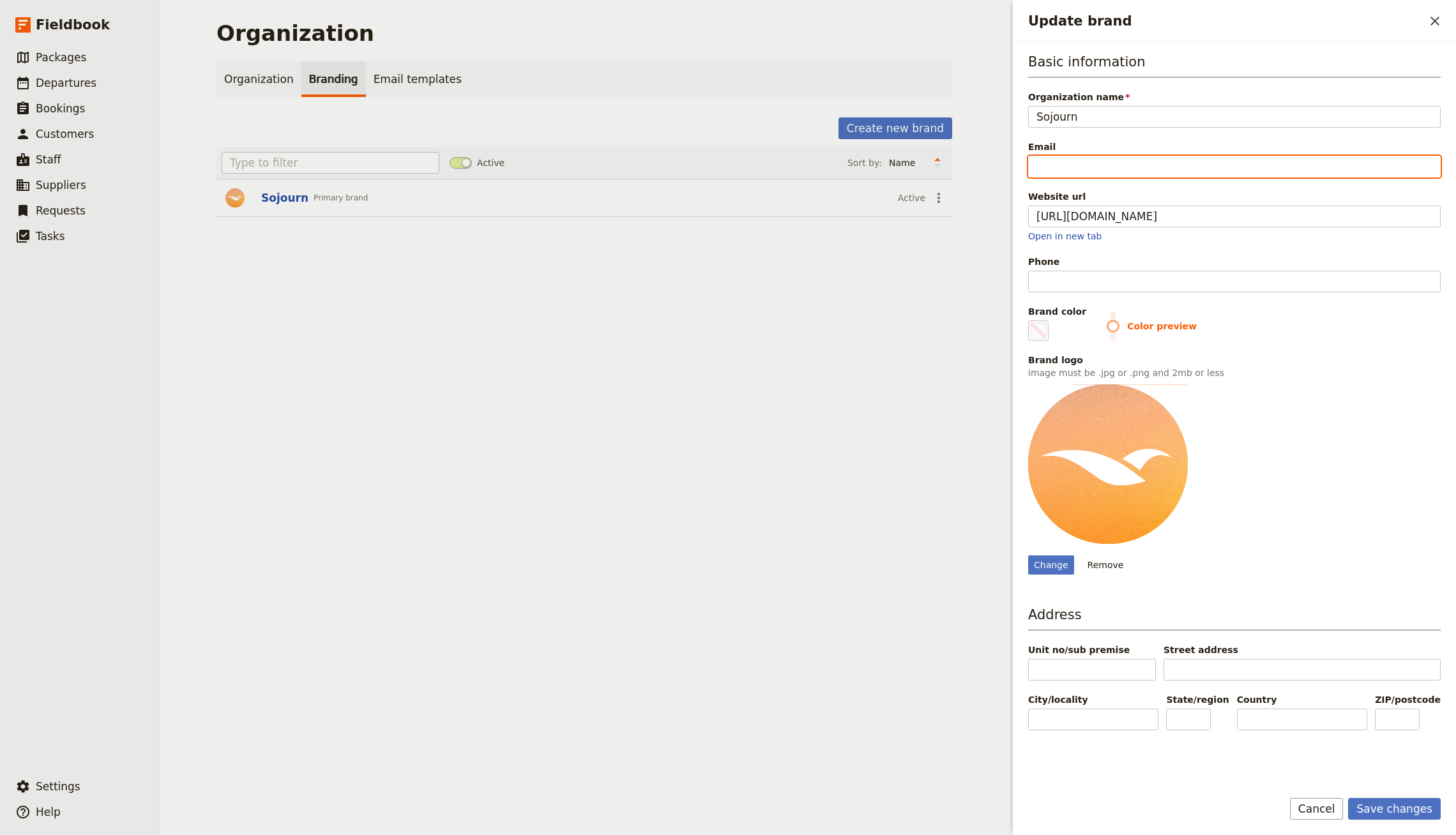
paste input "[EMAIL_ADDRESS][DOMAIN_NAME]"
type input "[EMAIL_ADDRESS][DOMAIN_NAME]"
type input "#000000"
type input "[EMAIL_ADDRESS][DOMAIN_NAME]"
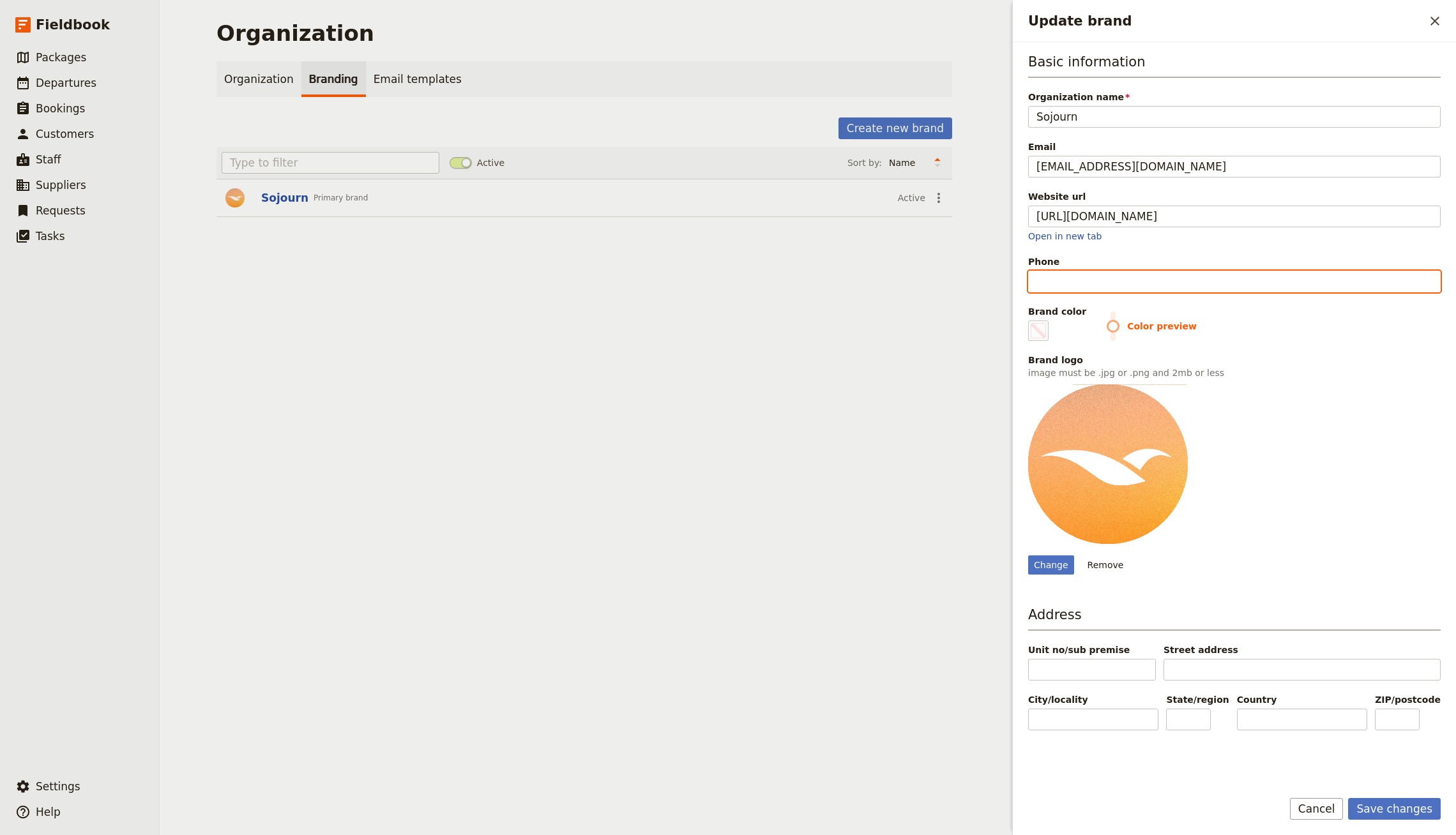
click at [1150, 279] on input "Phone" at bounding box center [1234, 282] width 413 height 22
paste input "[PHONE_NUMBER]"
type input "[PHONE_NUMBER]"
type input "#000000"
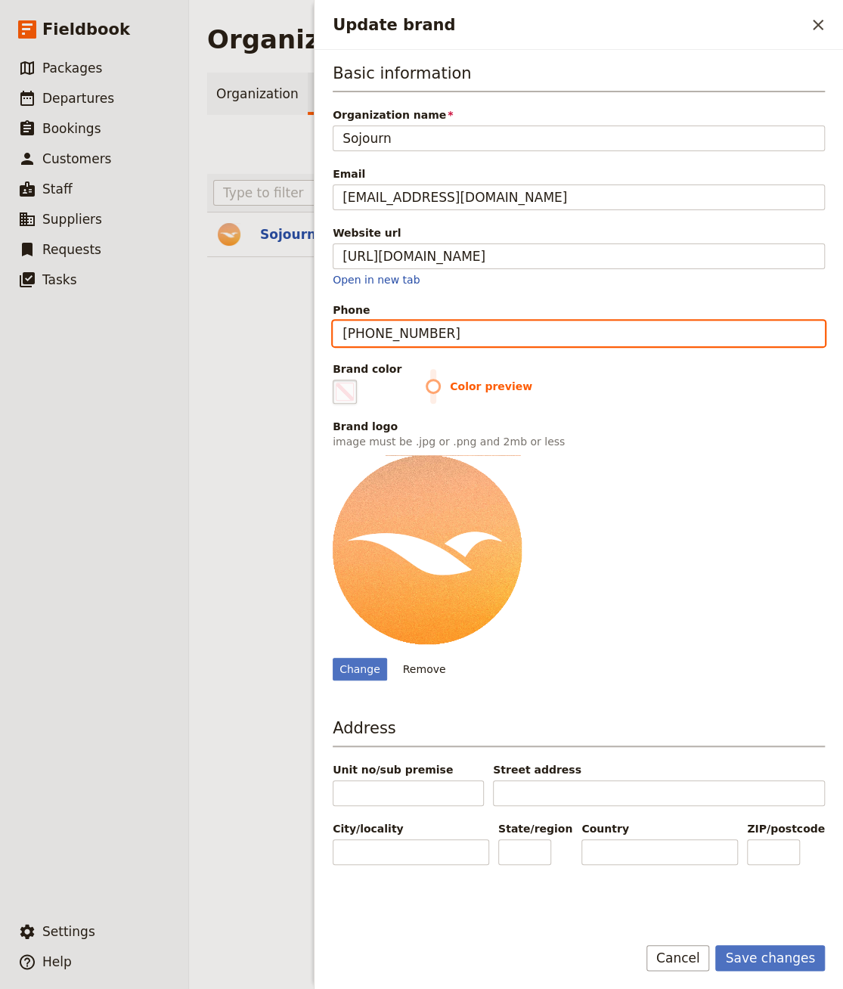
type input "[PHONE_NUMBER]"
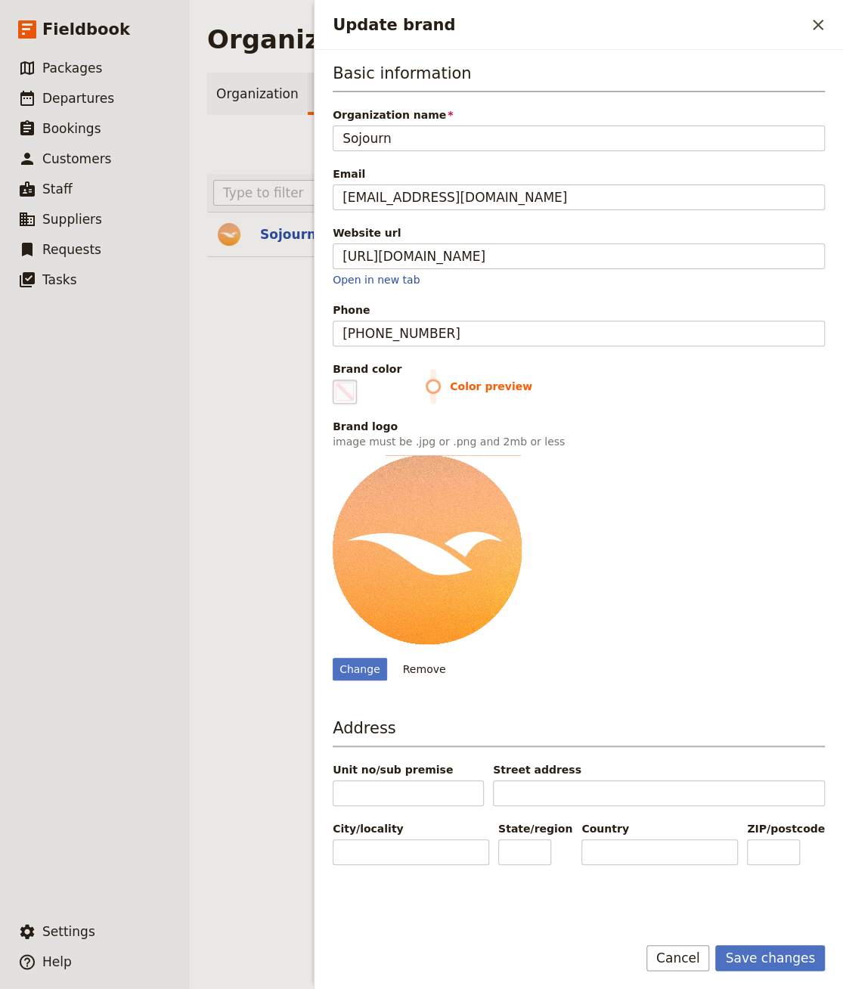
click at [337, 396] on span "Update brand" at bounding box center [345, 392] width 18 height 18
click at [337, 380] on input "#000000" at bounding box center [336, 379] width 1 height 1
type input "#c7b79d"
click at [666, 611] on div "Change Remove" at bounding box center [579, 567] width 492 height 225
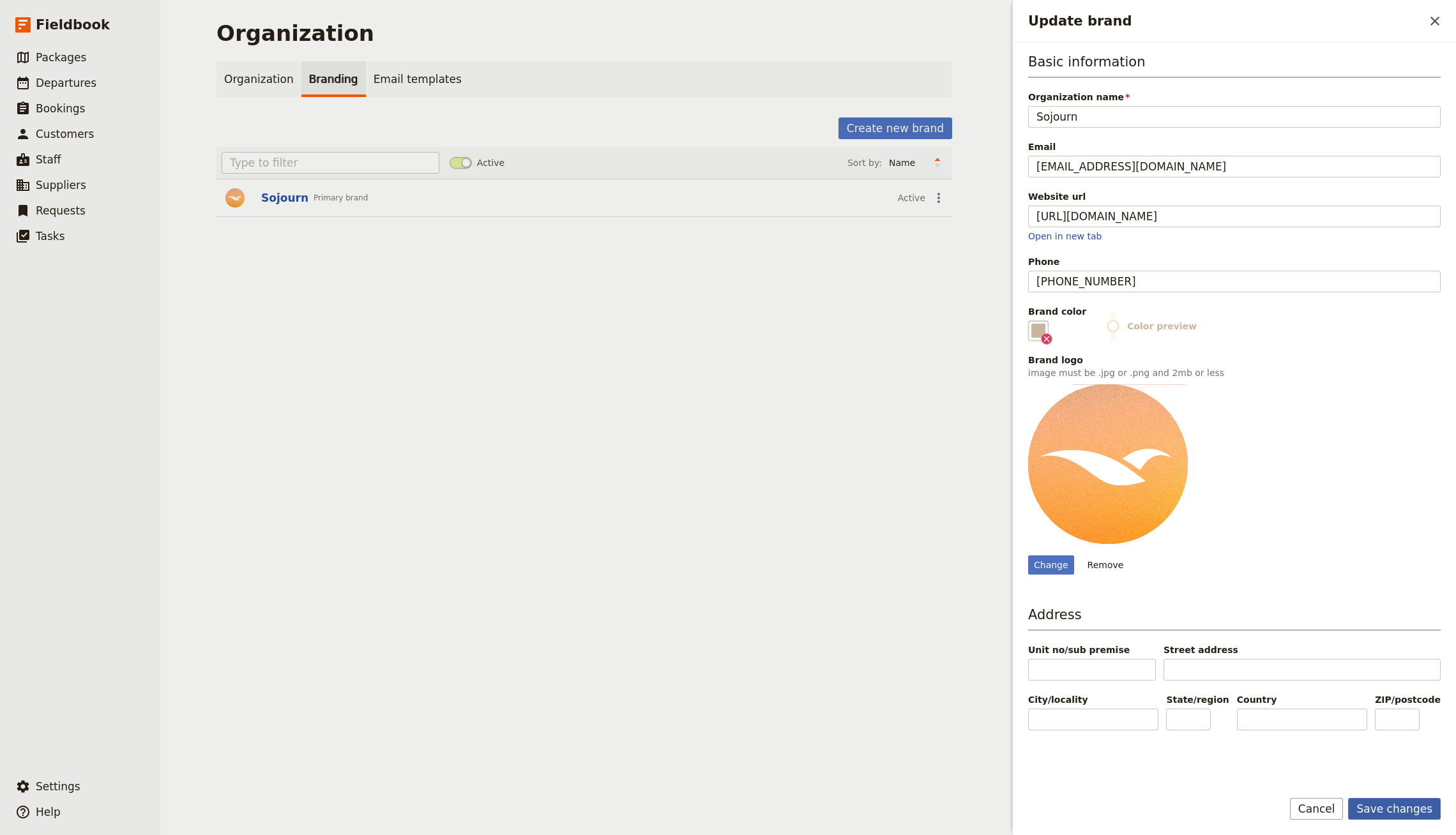
click at [1385, 813] on button "Save changes" at bounding box center [1394, 810] width 93 height 22
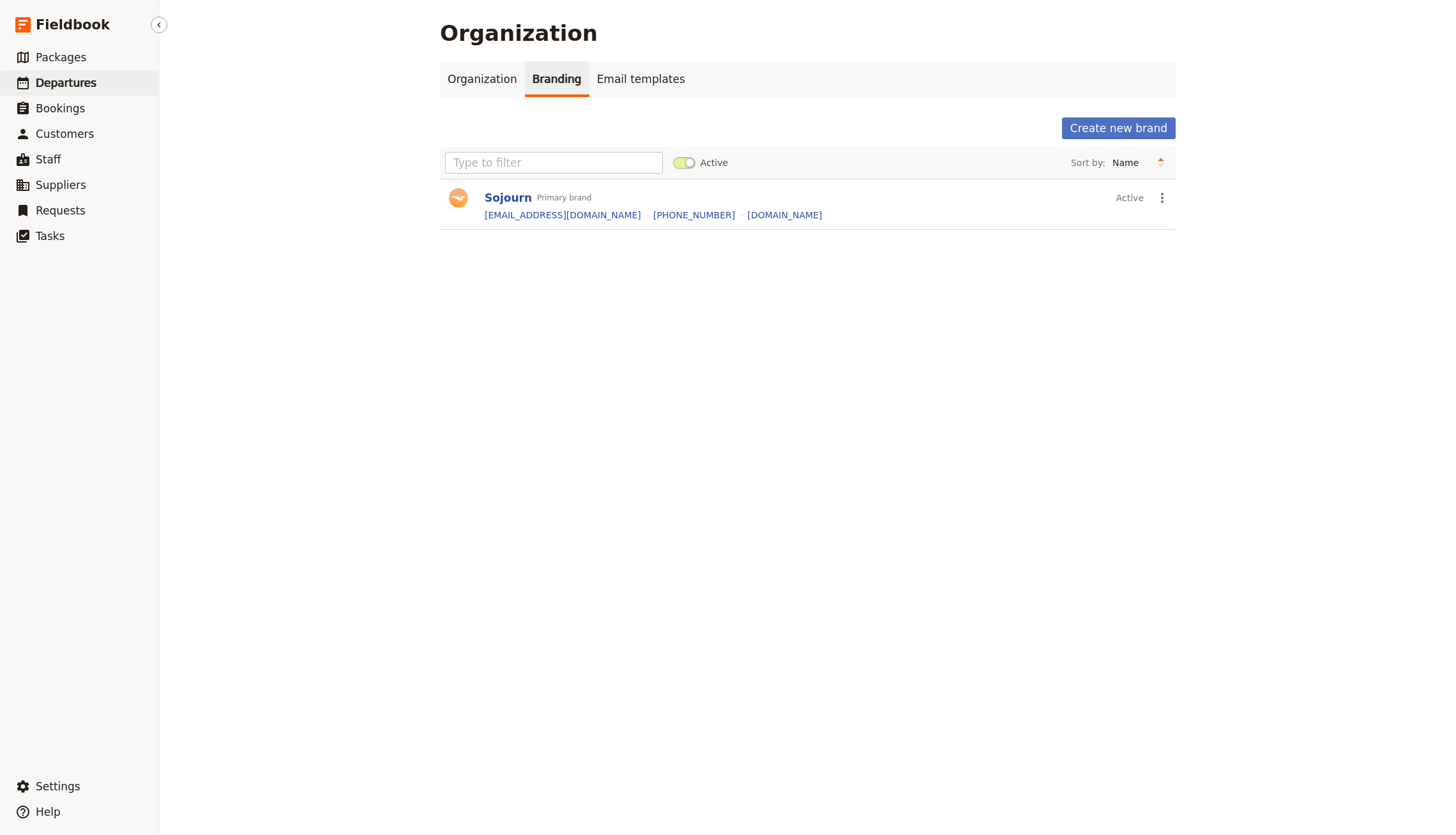
click at [84, 83] on span "Departures" at bounding box center [66, 83] width 61 height 13
select select "CREATED_AT"
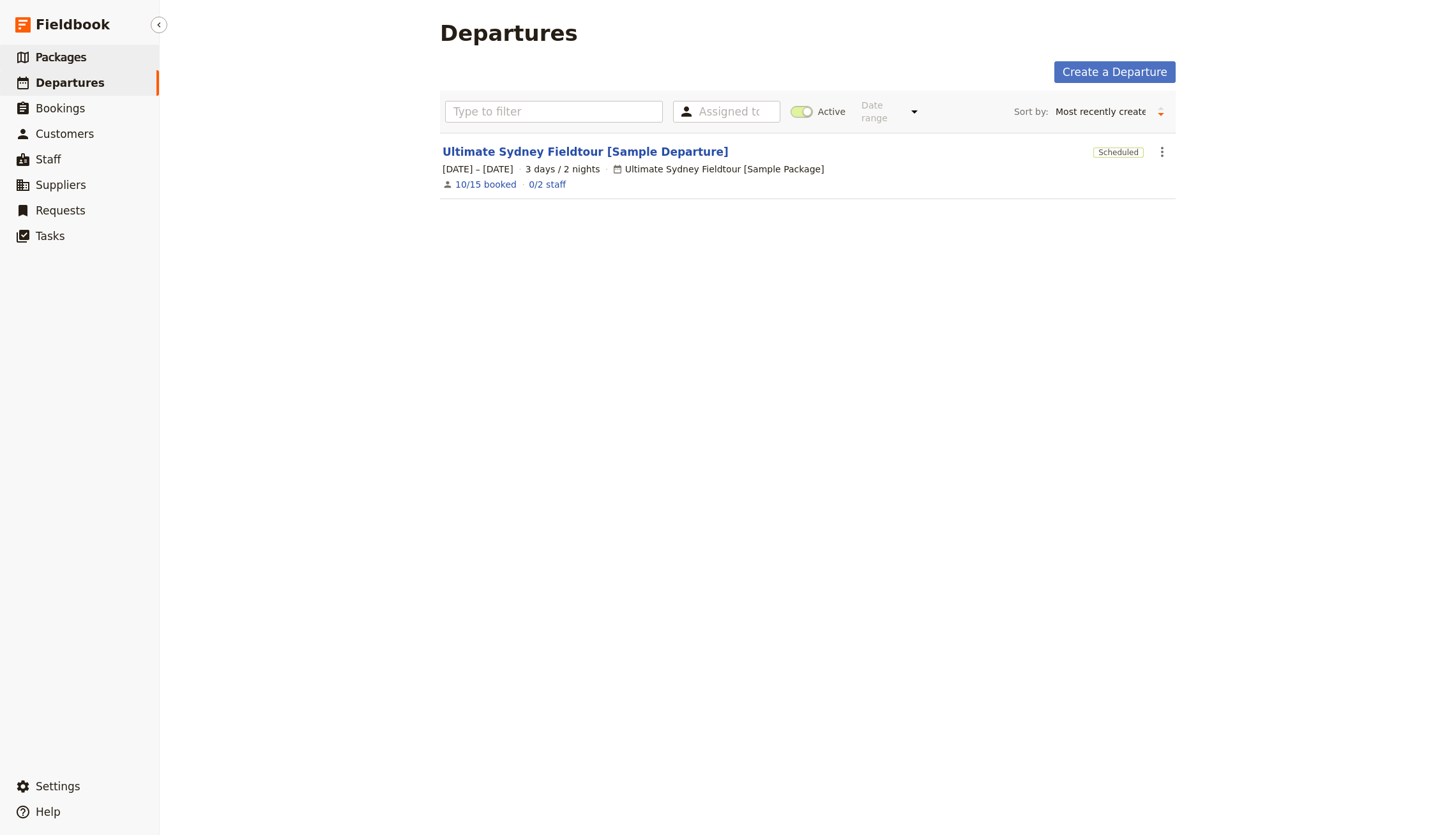
click at [83, 66] on link "​ Packages" at bounding box center [79, 57] width 159 height 25
select select "UPDATED_AT"
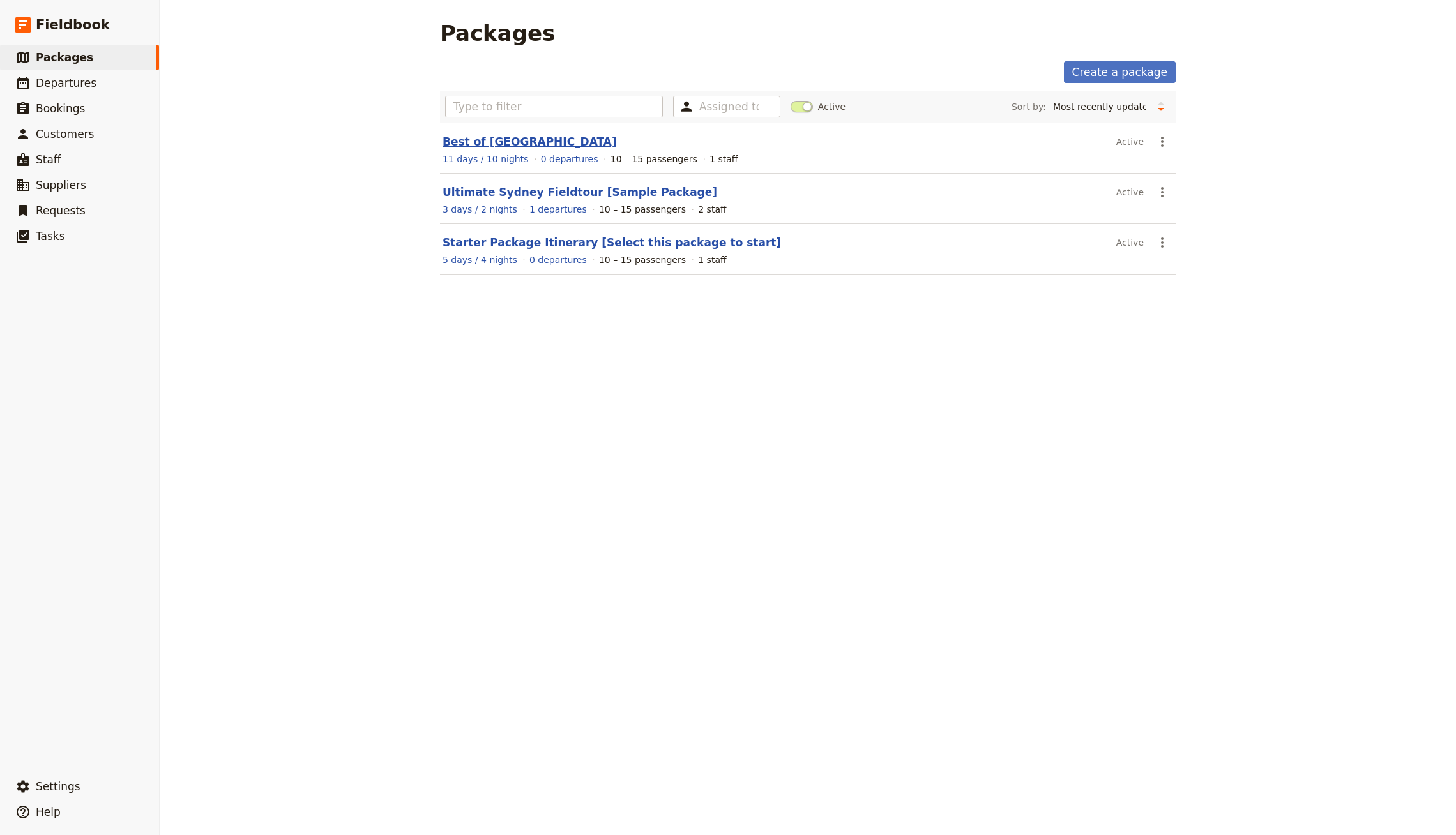
click at [495, 140] on link "Best of [GEOGRAPHIC_DATA]" at bounding box center [529, 141] width 174 height 13
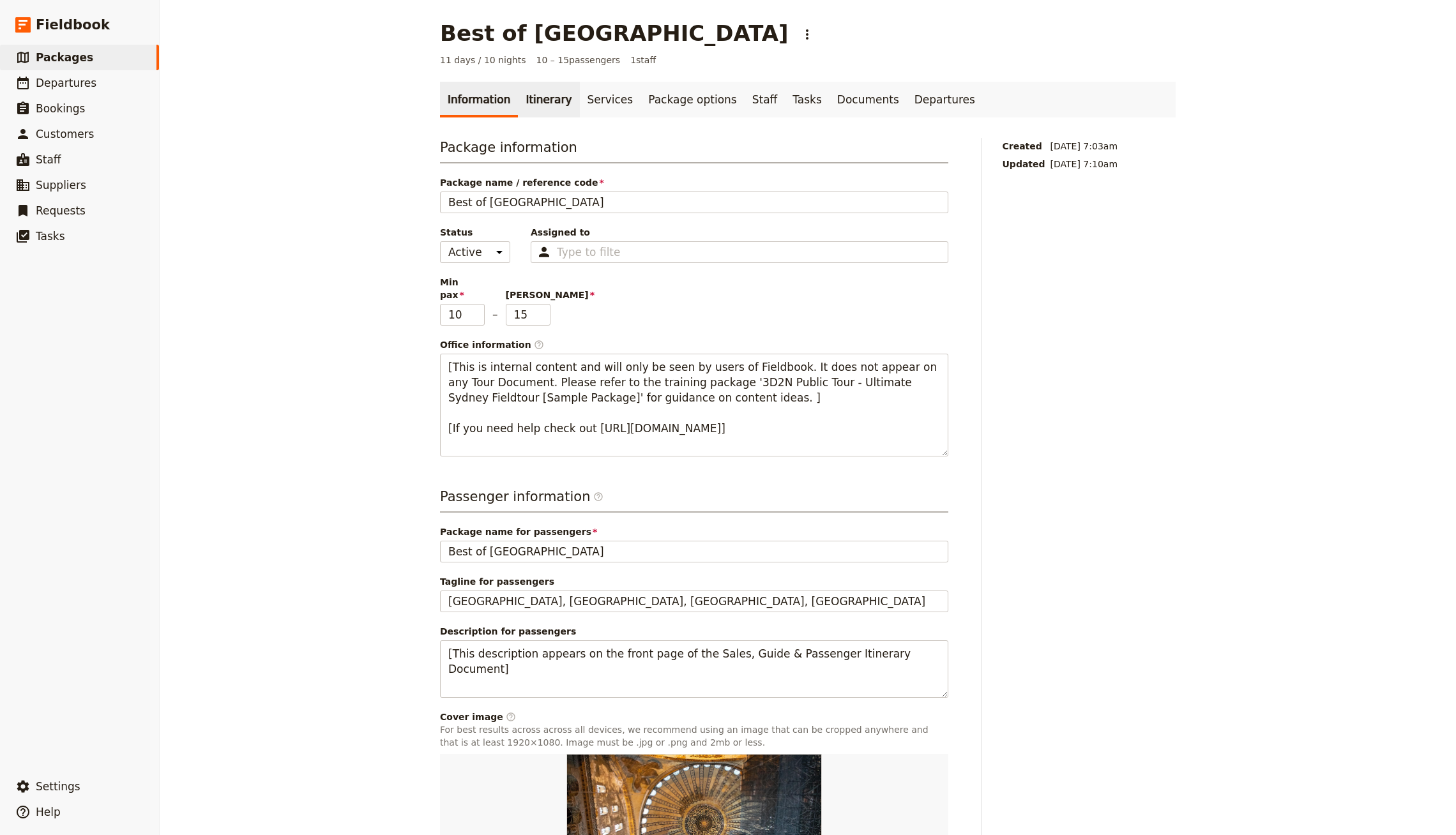
click at [535, 106] on link "Itinerary" at bounding box center [548, 100] width 62 height 35
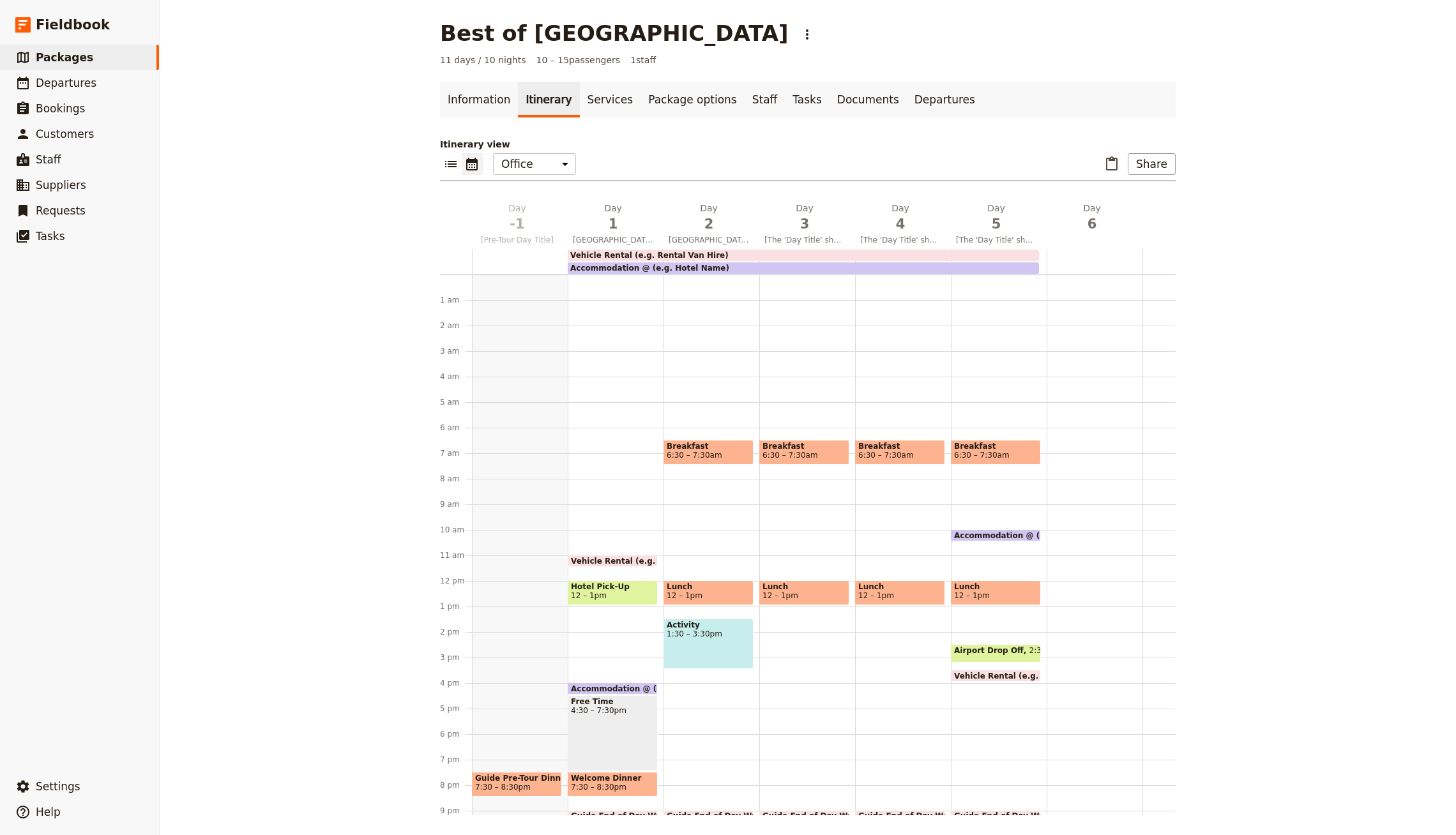
scroll to position [72, 0]
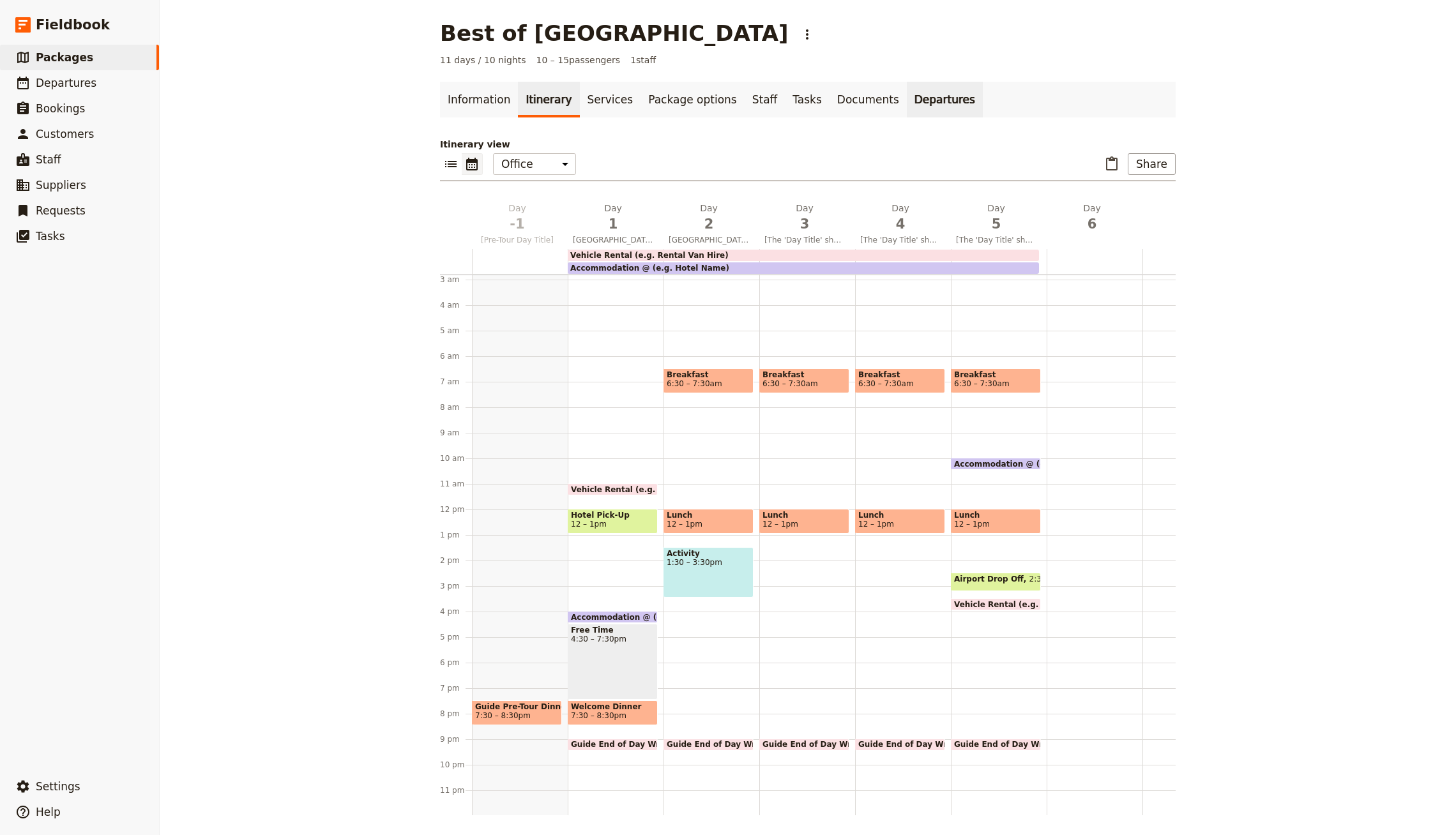
click at [907, 92] on link "Departures" at bounding box center [945, 100] width 76 height 35
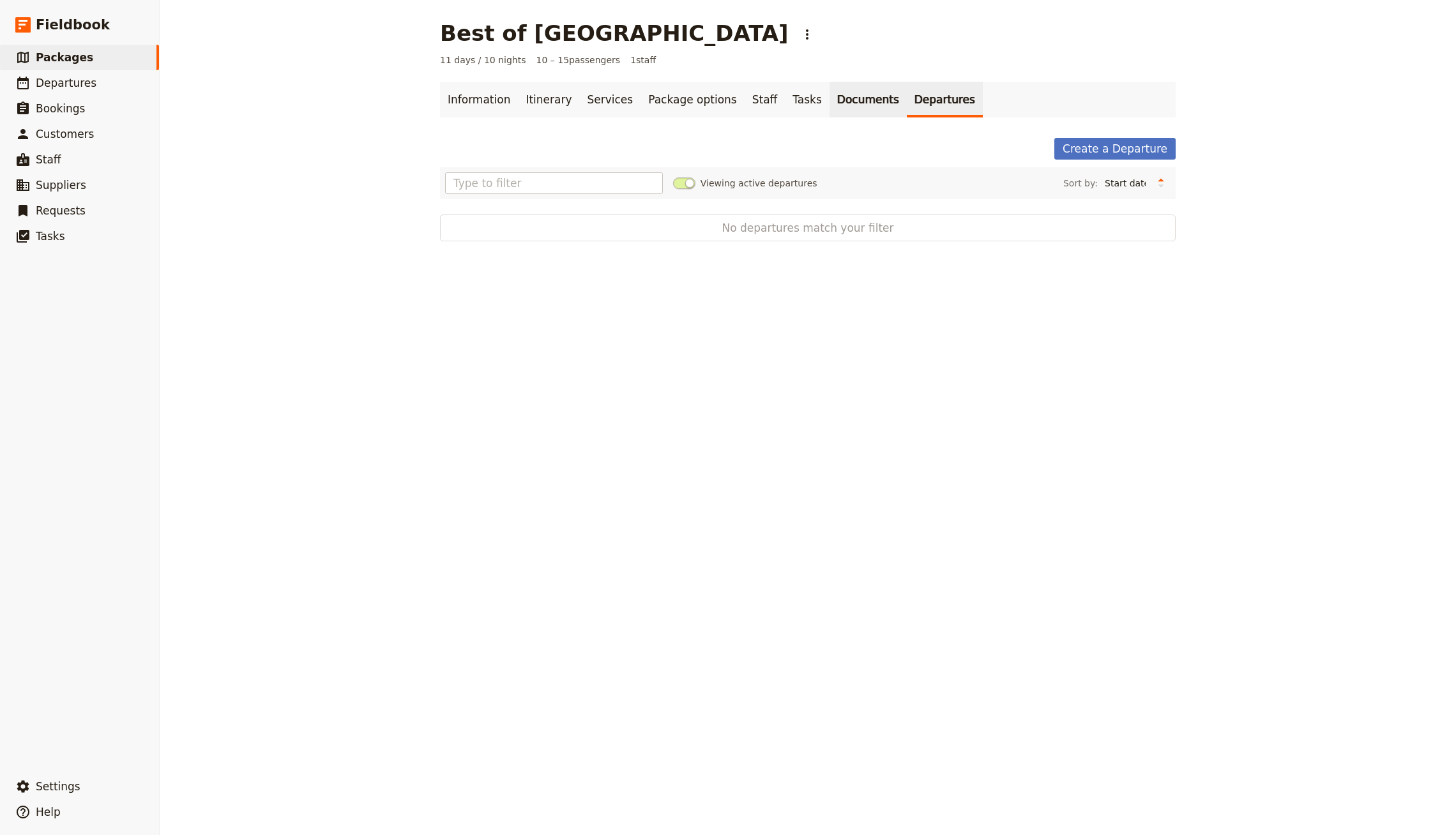
click at [830, 93] on link "Documents" at bounding box center [869, 100] width 78 height 35
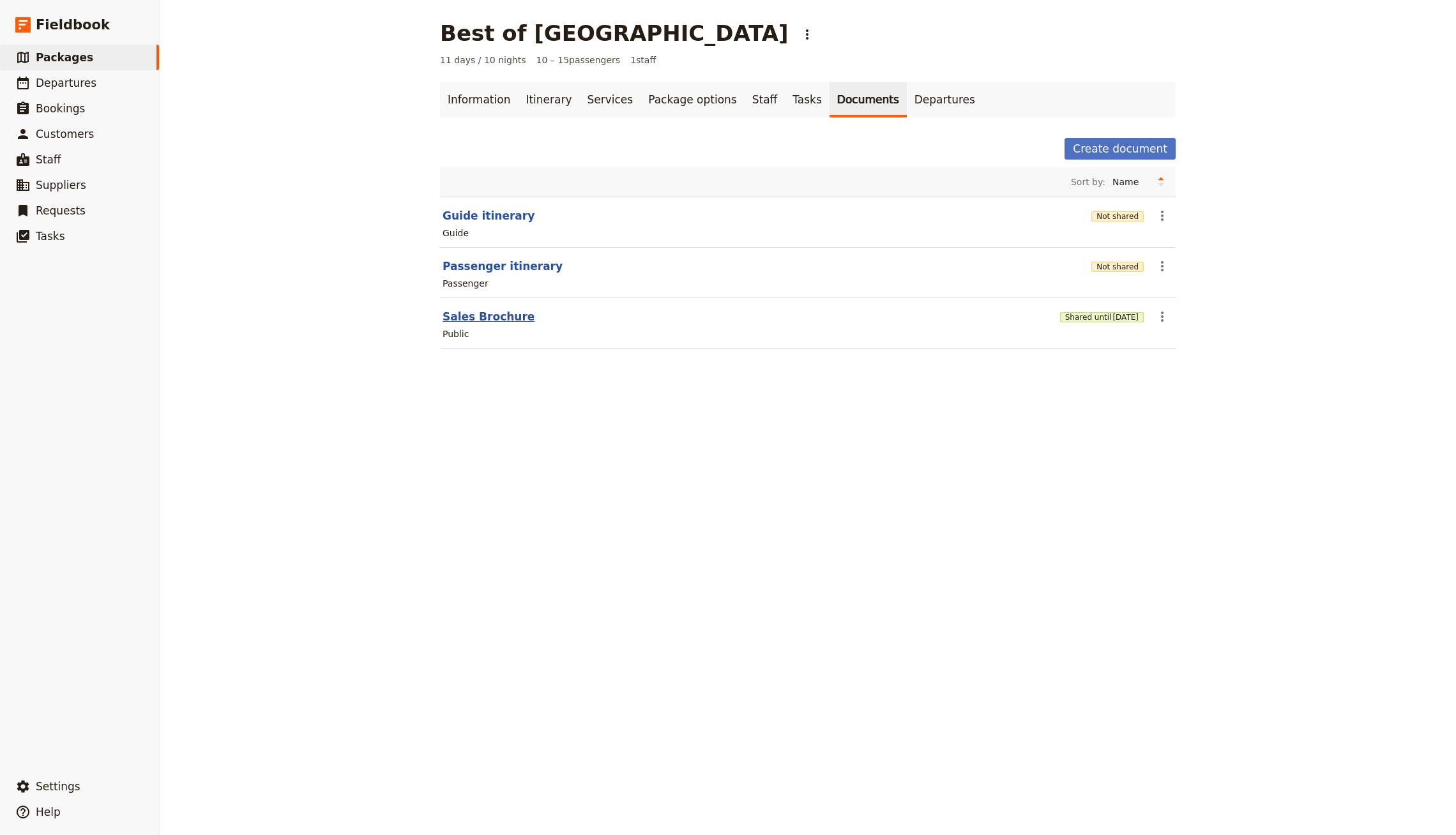
click at [495, 316] on button "Sales Brochure" at bounding box center [488, 317] width 92 height 15
select select "DEFAULT"
click at [476, 87] on link "Information" at bounding box center [479, 100] width 78 height 35
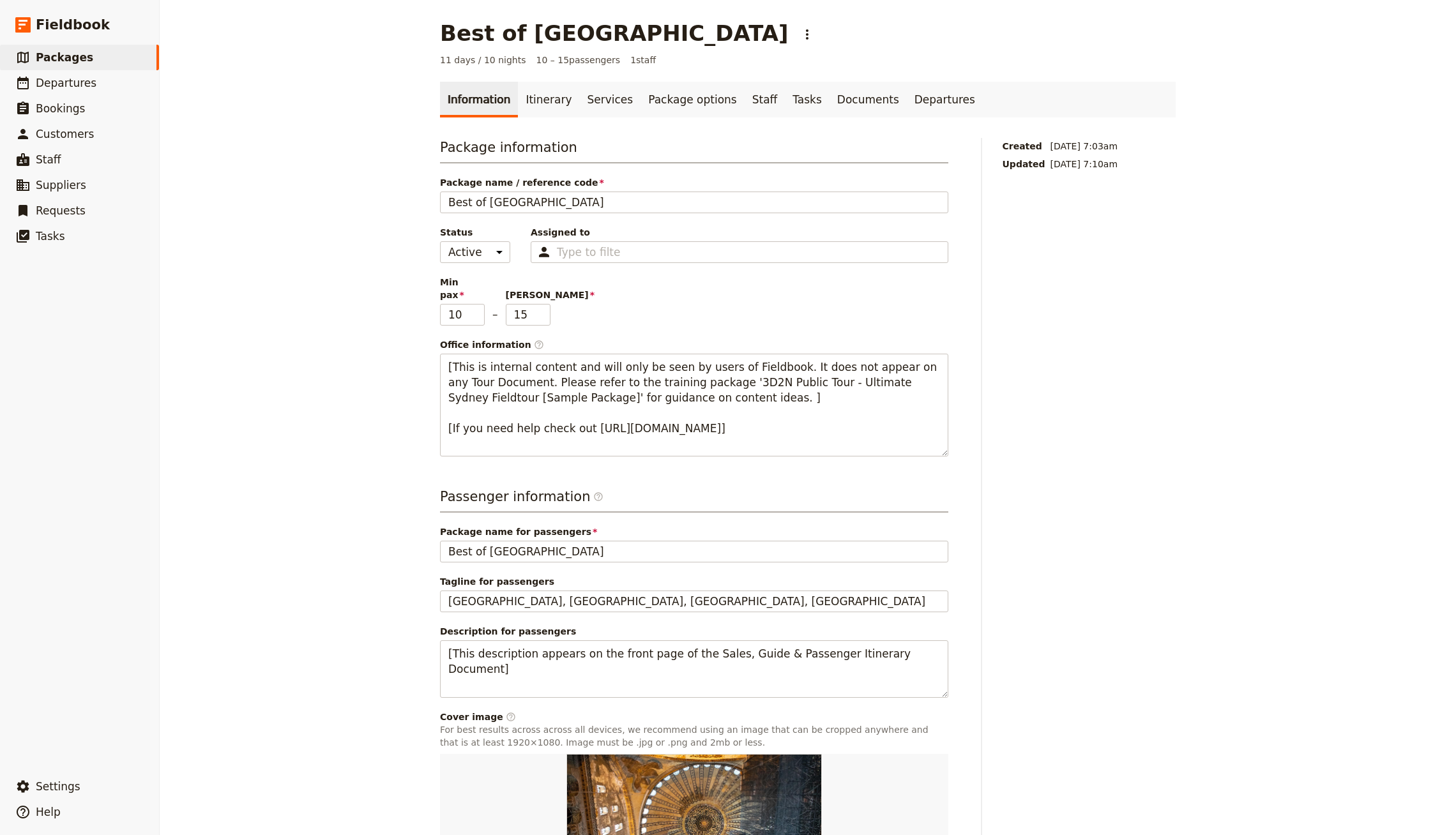
scroll to position [144, 0]
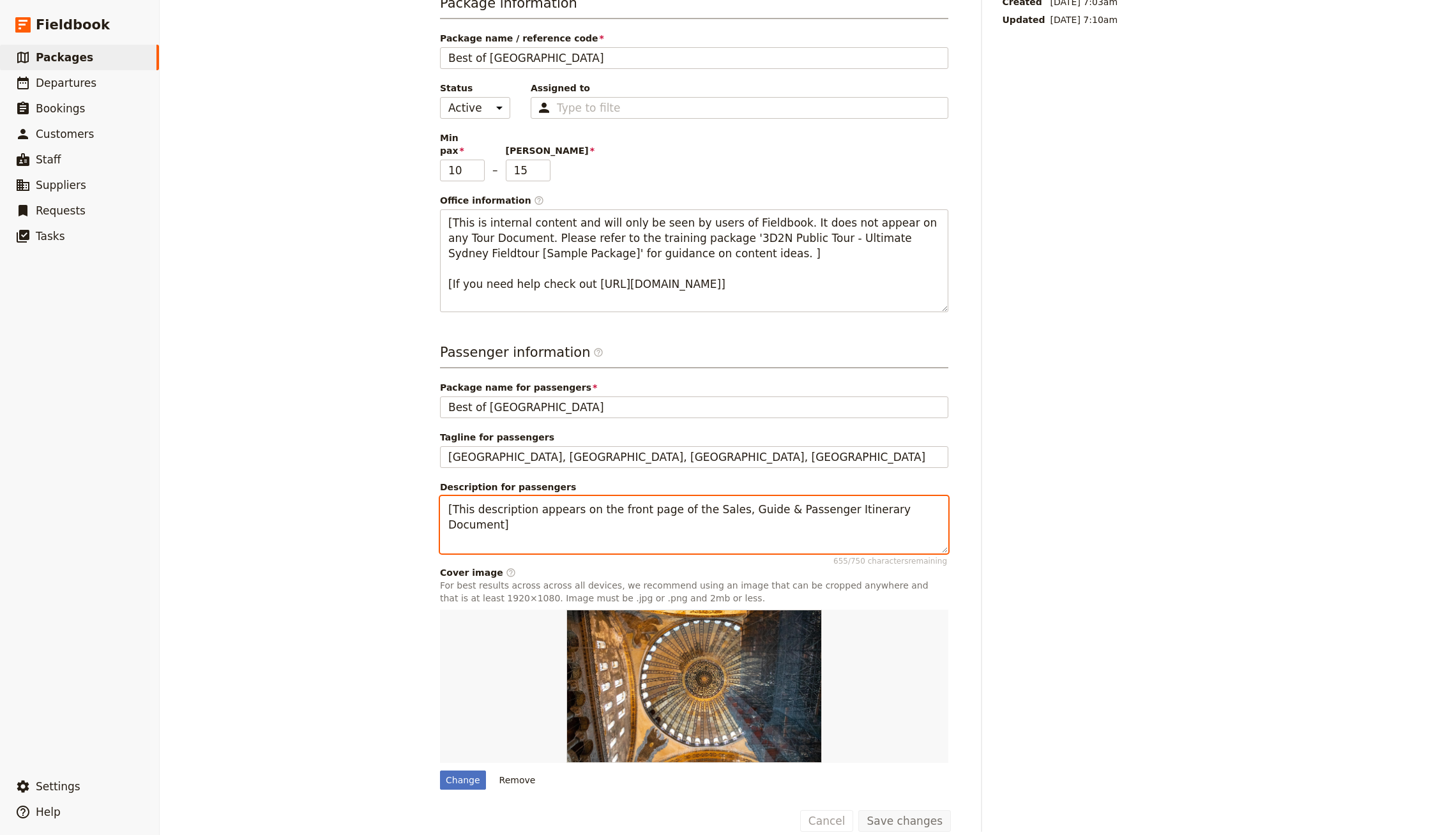
click at [586, 522] on textarea "[This description appears on the front page of the Sales, Guide & Passenger Iti…" at bounding box center [694, 524] width 508 height 57
paste textarea "The Best of [GEOGRAPHIC_DATA]: [GEOGRAPHIC_DATA], [GEOGRAPHIC_DATA], [GEOGRAPHI…"
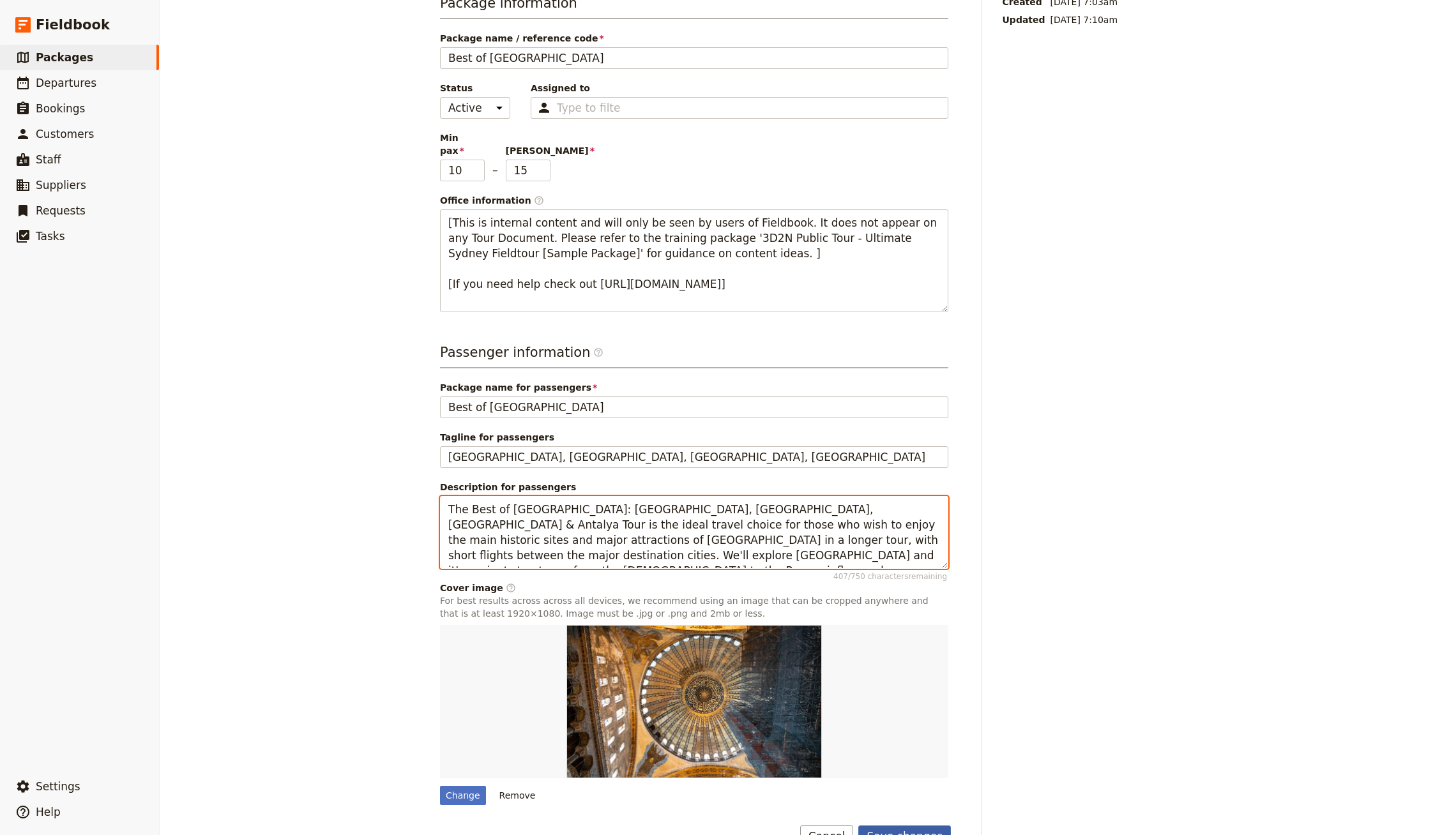
type textarea "The Best of [GEOGRAPHIC_DATA]: [GEOGRAPHIC_DATA], [GEOGRAPHIC_DATA], [GEOGRAPHI…"
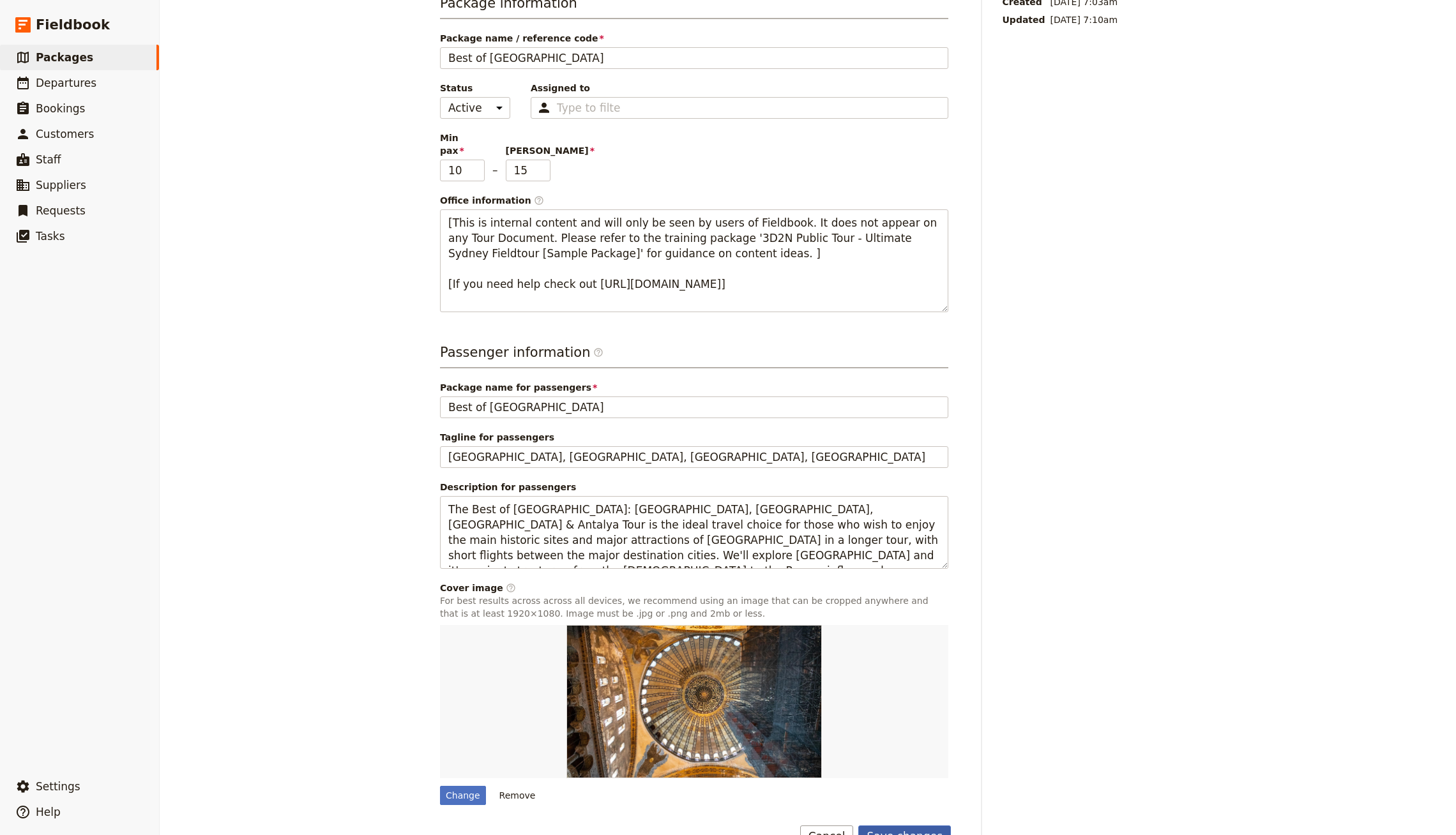
click at [897, 826] on button "Save changes" at bounding box center [905, 837] width 93 height 22
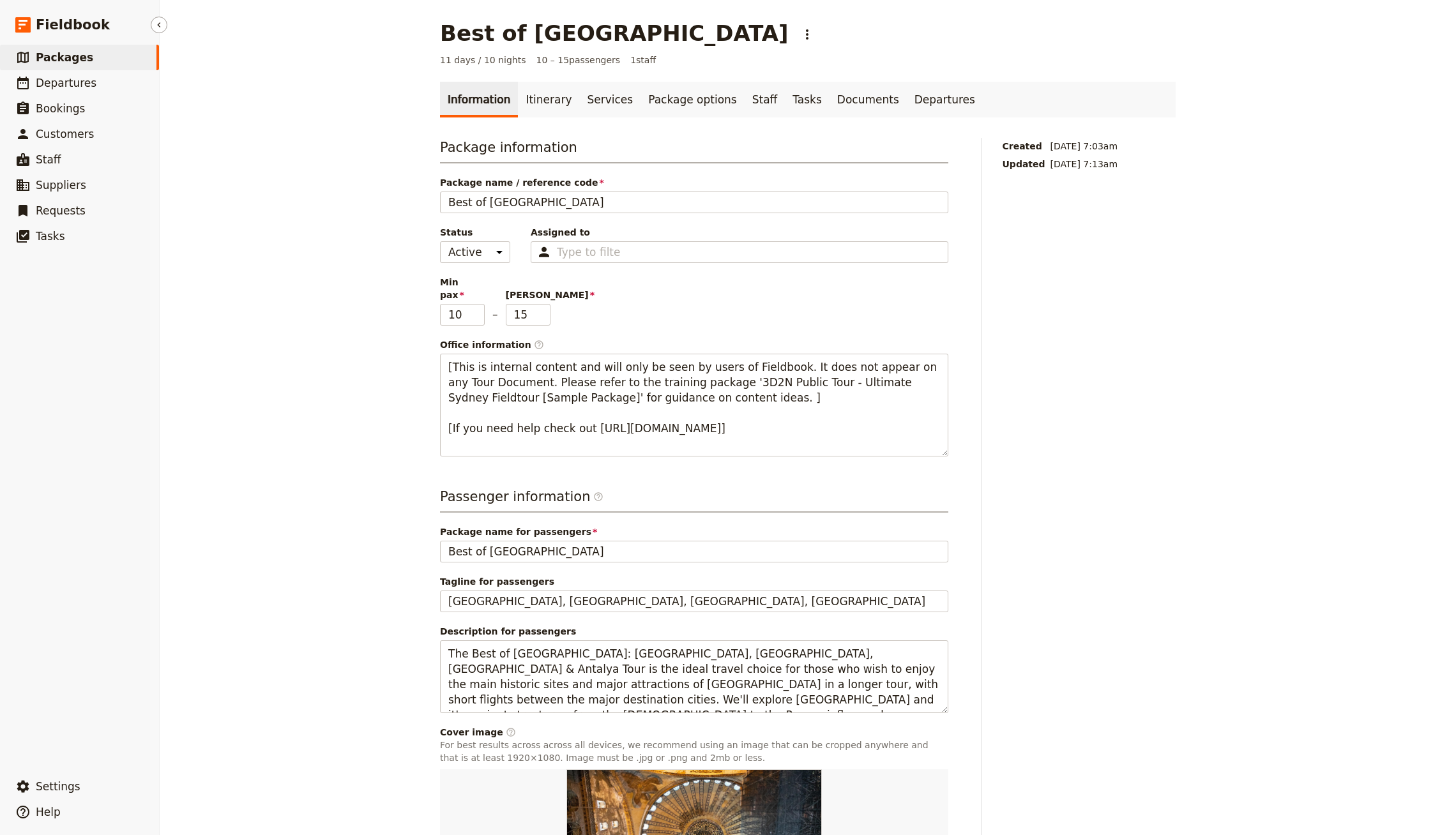
click at [74, 254] on ul "​ Packages ​ Departures ​ Bookings ​ Customers ​ Staff ​ Suppliers ​ Requests ​…" at bounding box center [79, 407] width 159 height 724
click at [74, 247] on link "​ Tasks" at bounding box center [79, 236] width 159 height 25
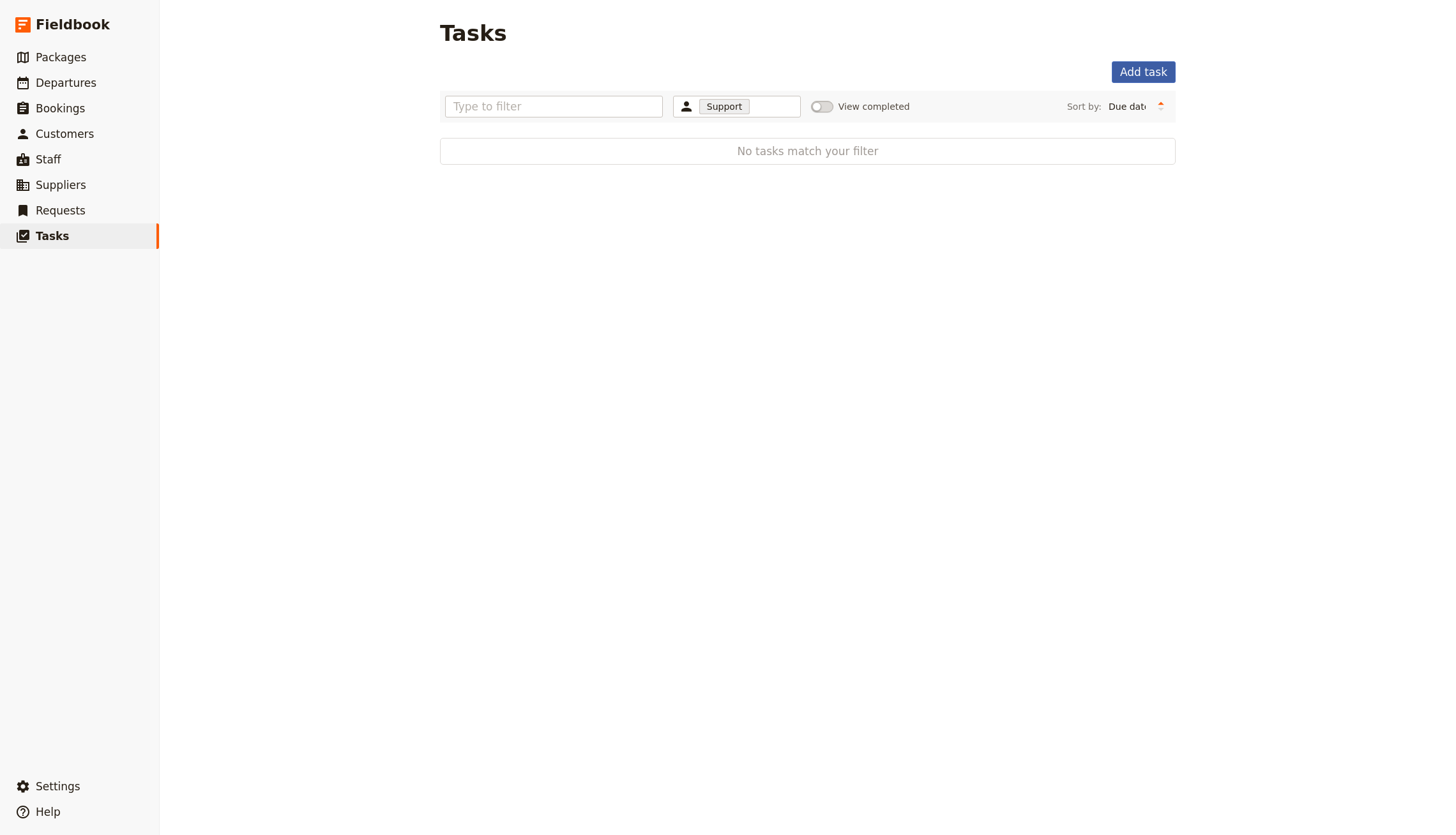
click at [1129, 64] on button "Add task" at bounding box center [1144, 73] width 64 height 22
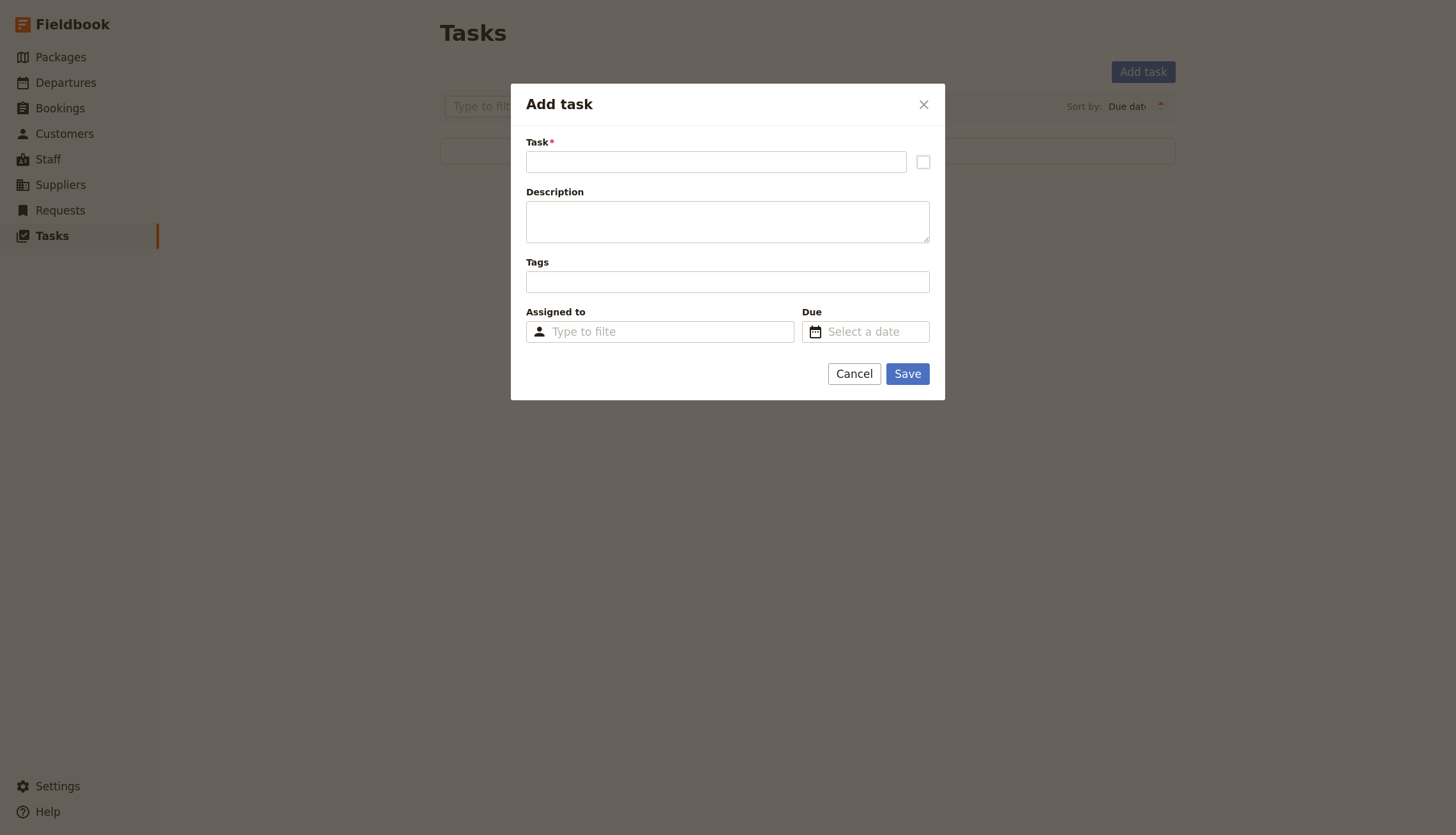
click at [600, 306] on span "Assigned to" at bounding box center [660, 312] width 268 height 13
click at [600, 324] on input "Assigned to Type to filter" at bounding box center [584, 332] width 64 height 15
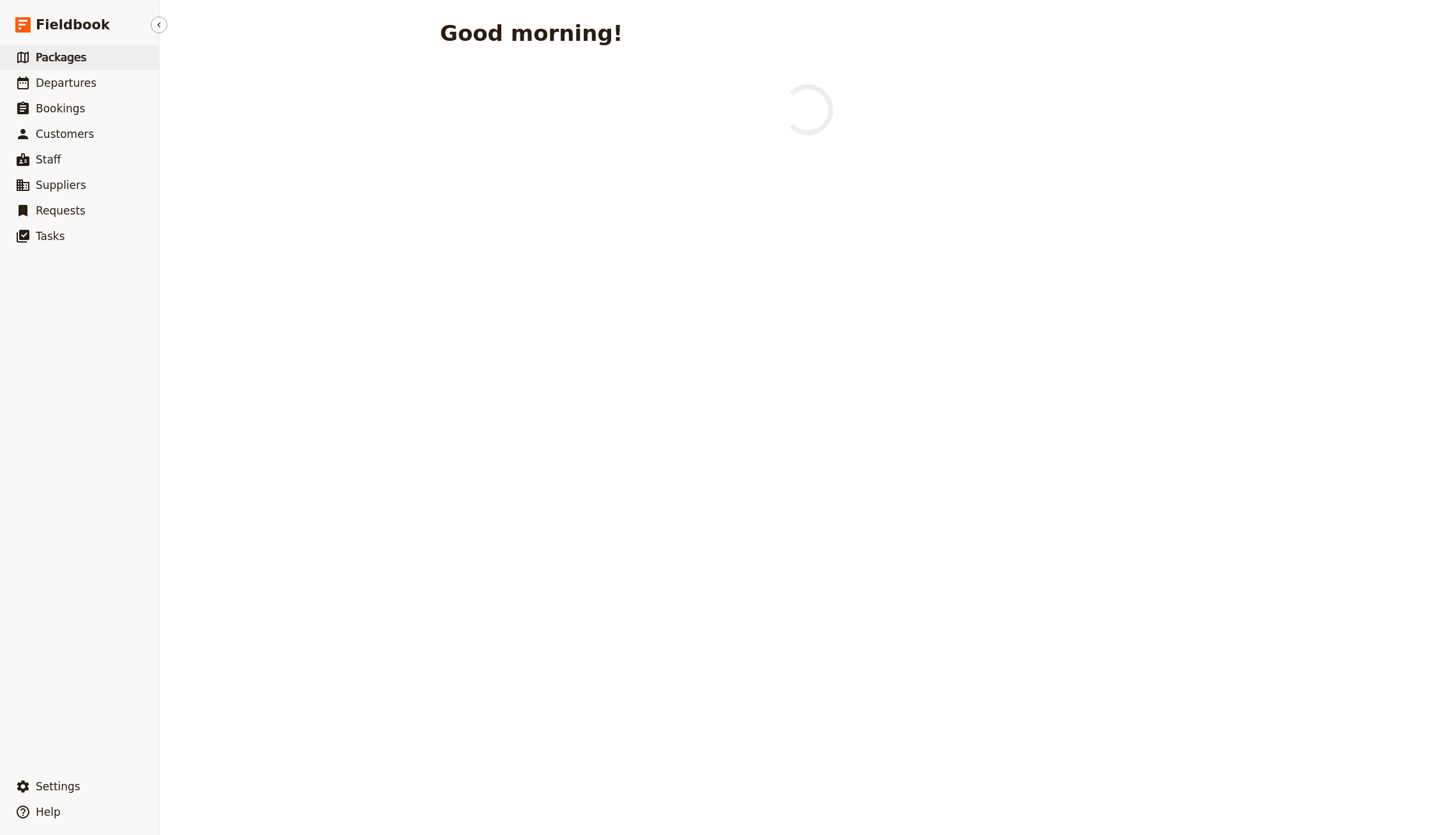
click at [74, 62] on span "Packages" at bounding box center [61, 57] width 51 height 13
select select "UPDATED_AT"
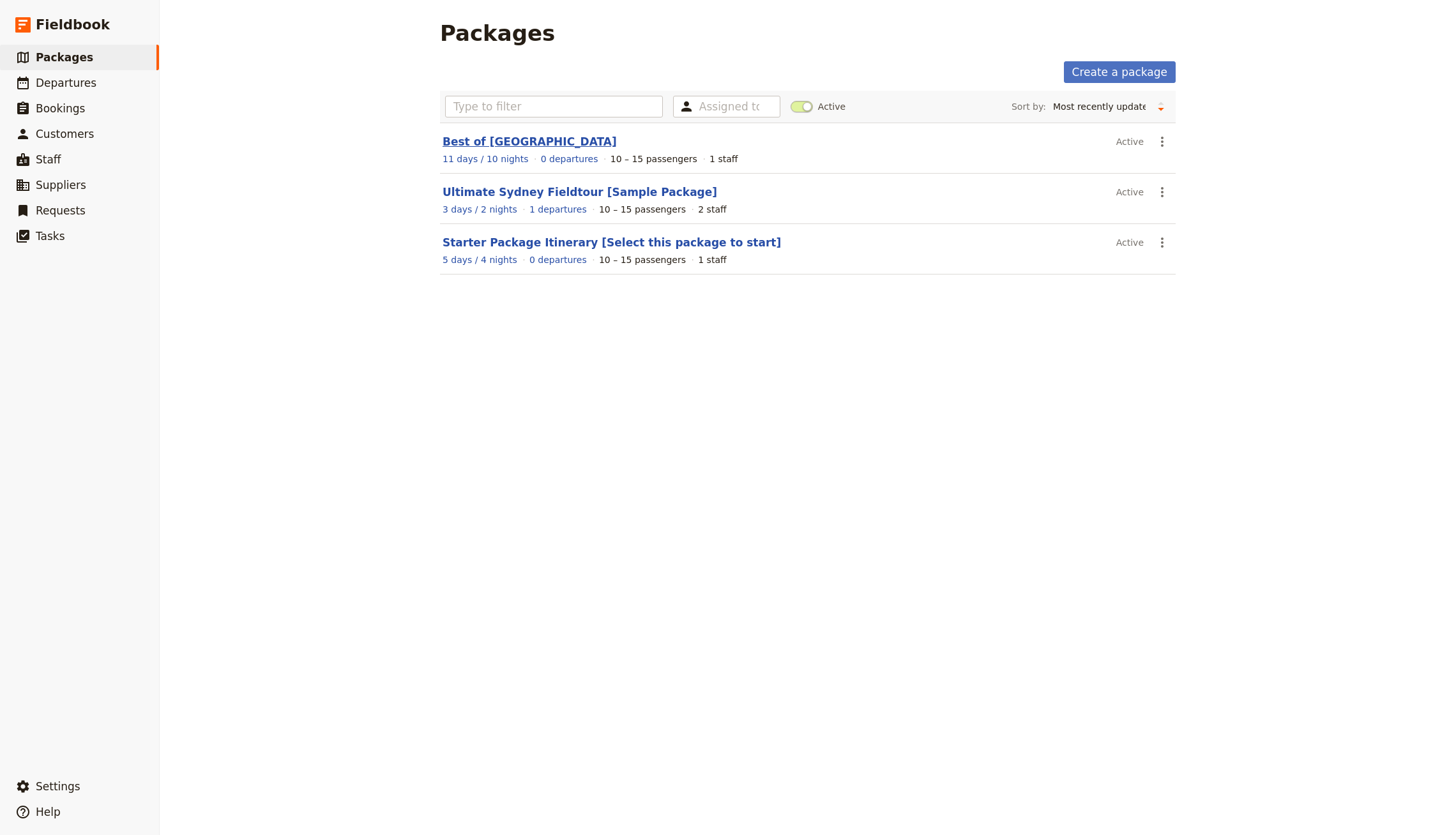
click at [496, 141] on link "Best of [GEOGRAPHIC_DATA]" at bounding box center [529, 141] width 174 height 13
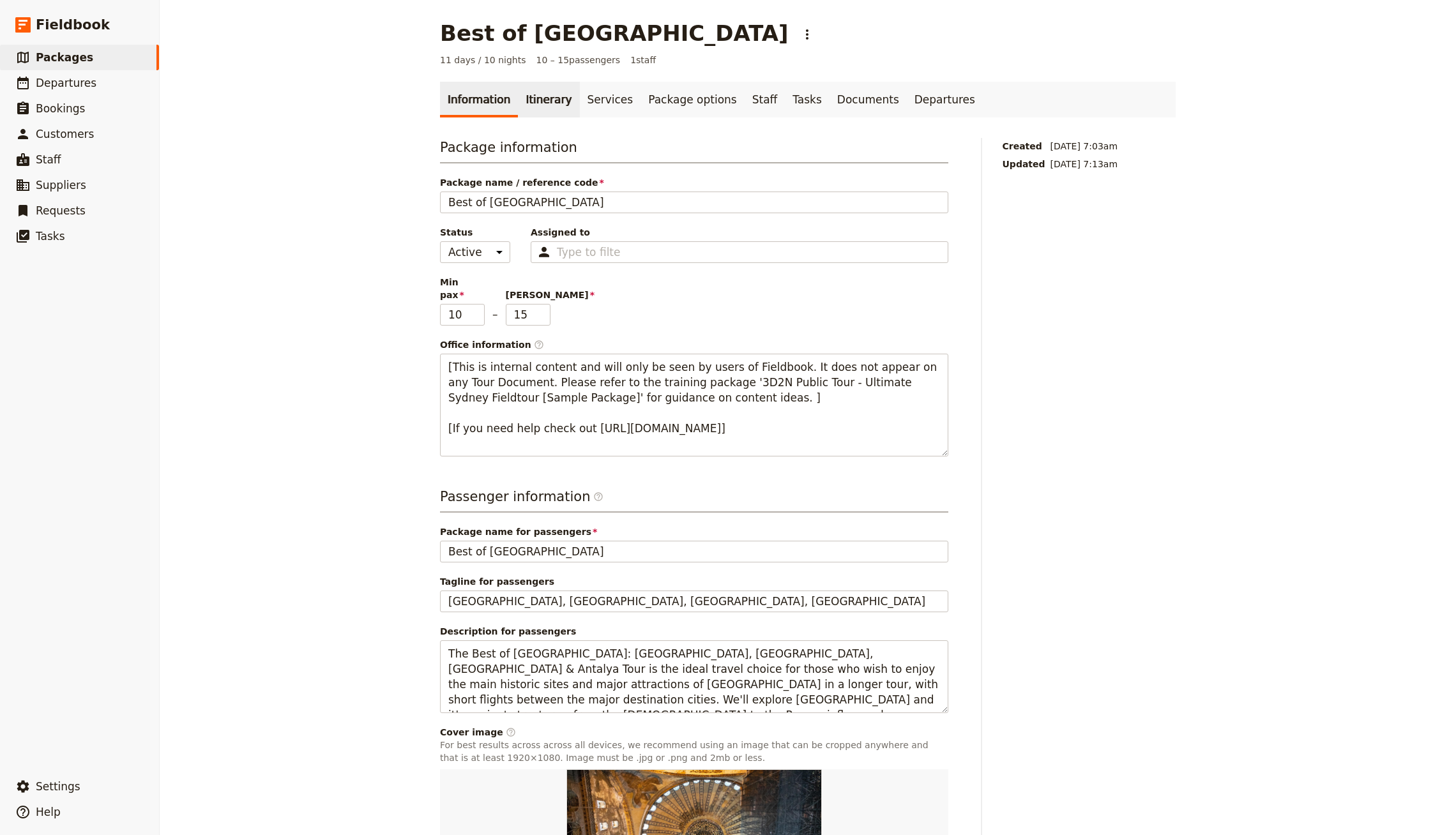
click at [528, 106] on link "Itinerary" at bounding box center [548, 100] width 62 height 35
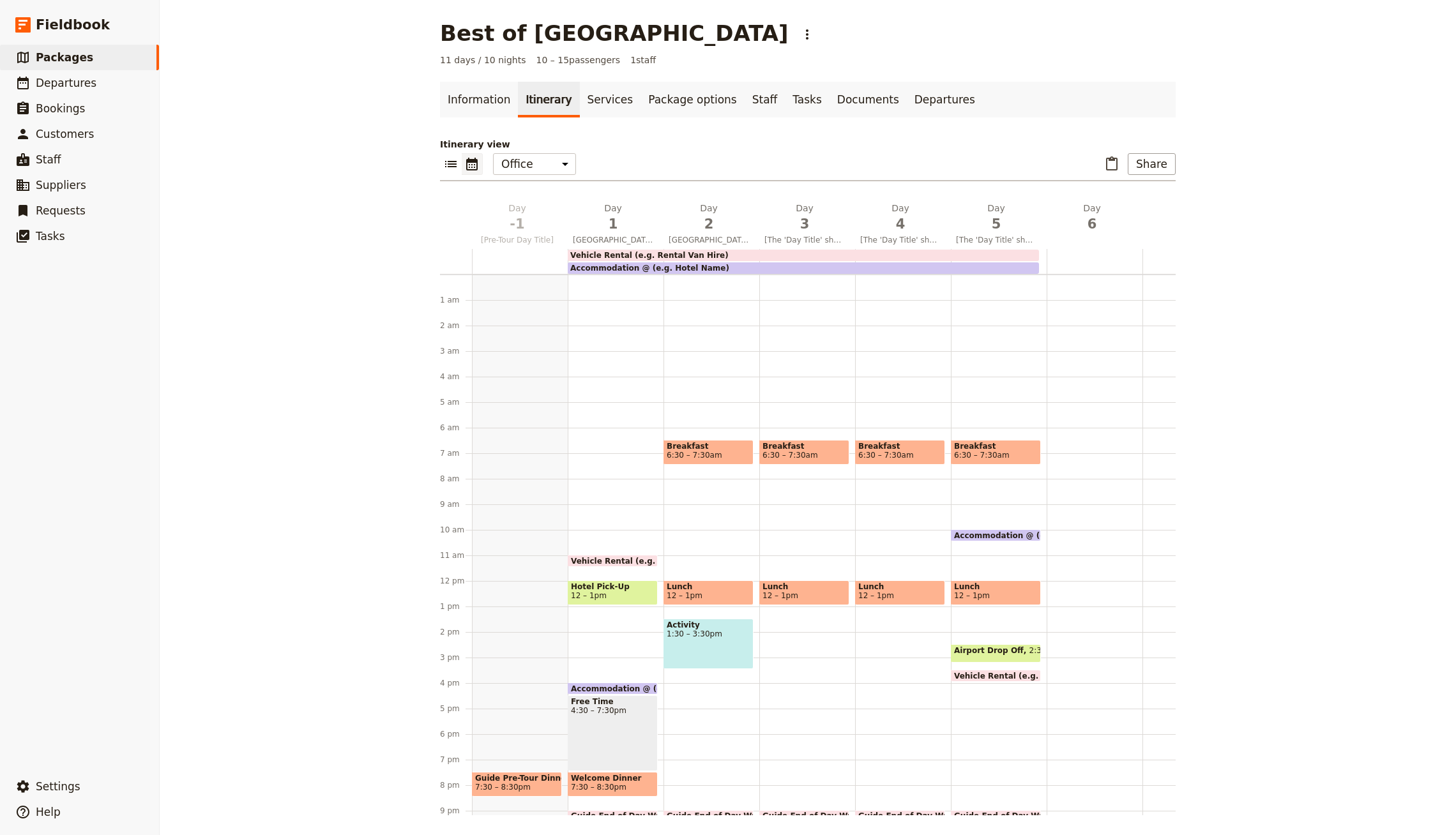
scroll to position [72, 0]
